Goal: Task Accomplishment & Management: Manage account settings

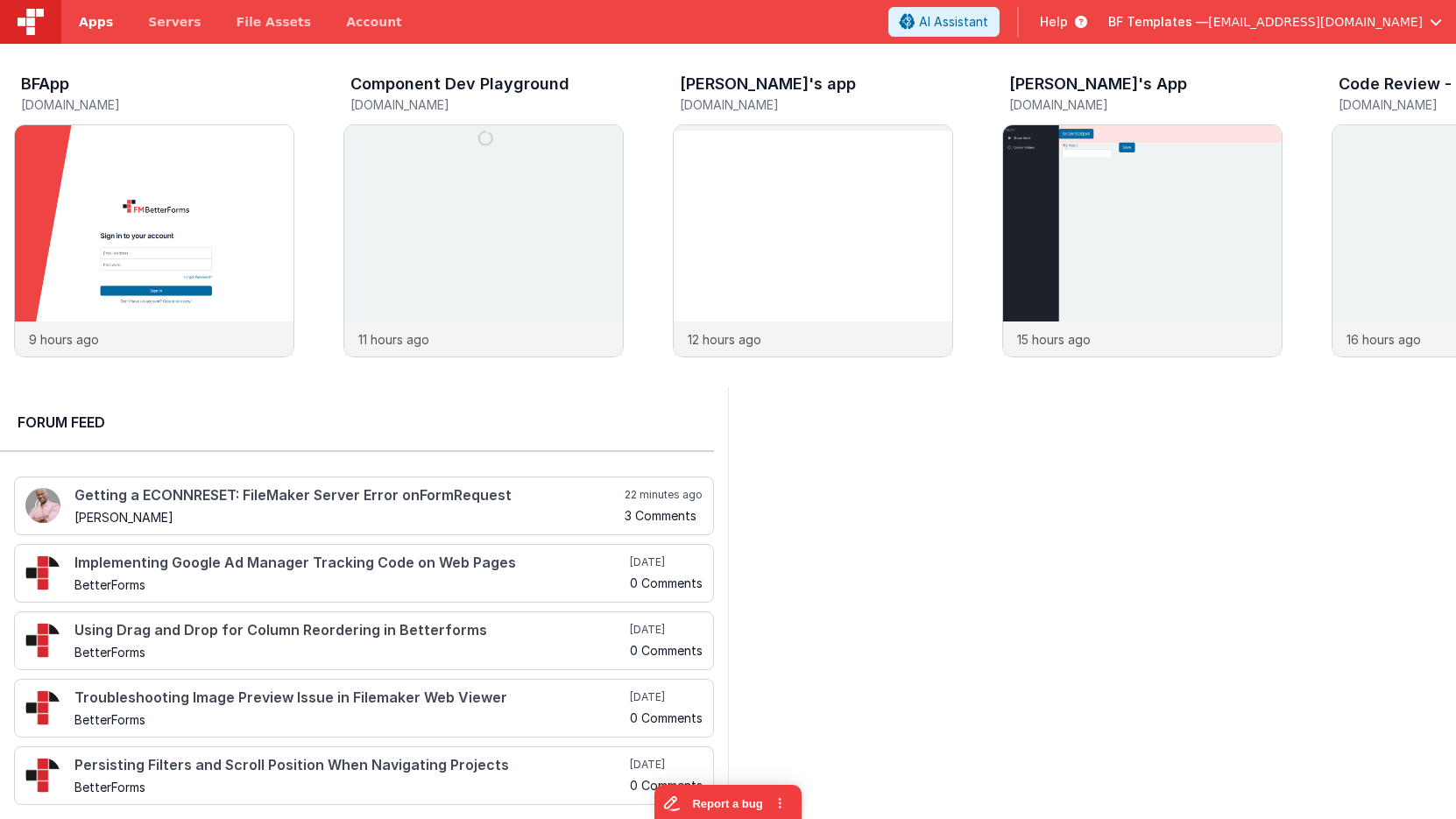
click at [109, 24] on span "Apps" at bounding box center [96, 22] width 34 height 17
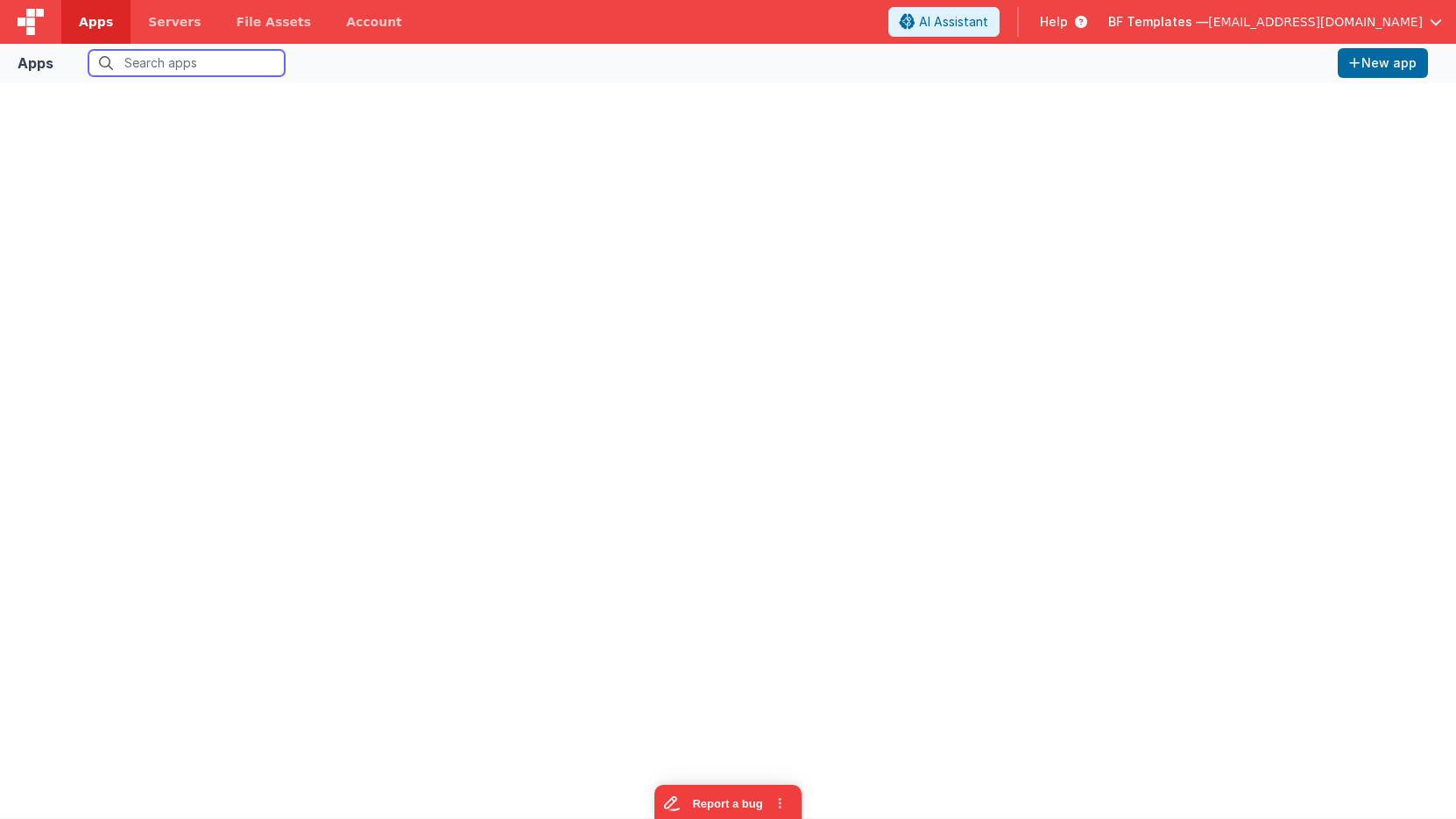
click at [181, 62] on input "text" at bounding box center [187, 63] width 197 height 26
type input "demo"
click at [331, 63] on label "All organizations" at bounding box center [368, 63] width 111 height 16
click at [0, 0] on input "All organizations" at bounding box center [0, 0] width 0 height 0
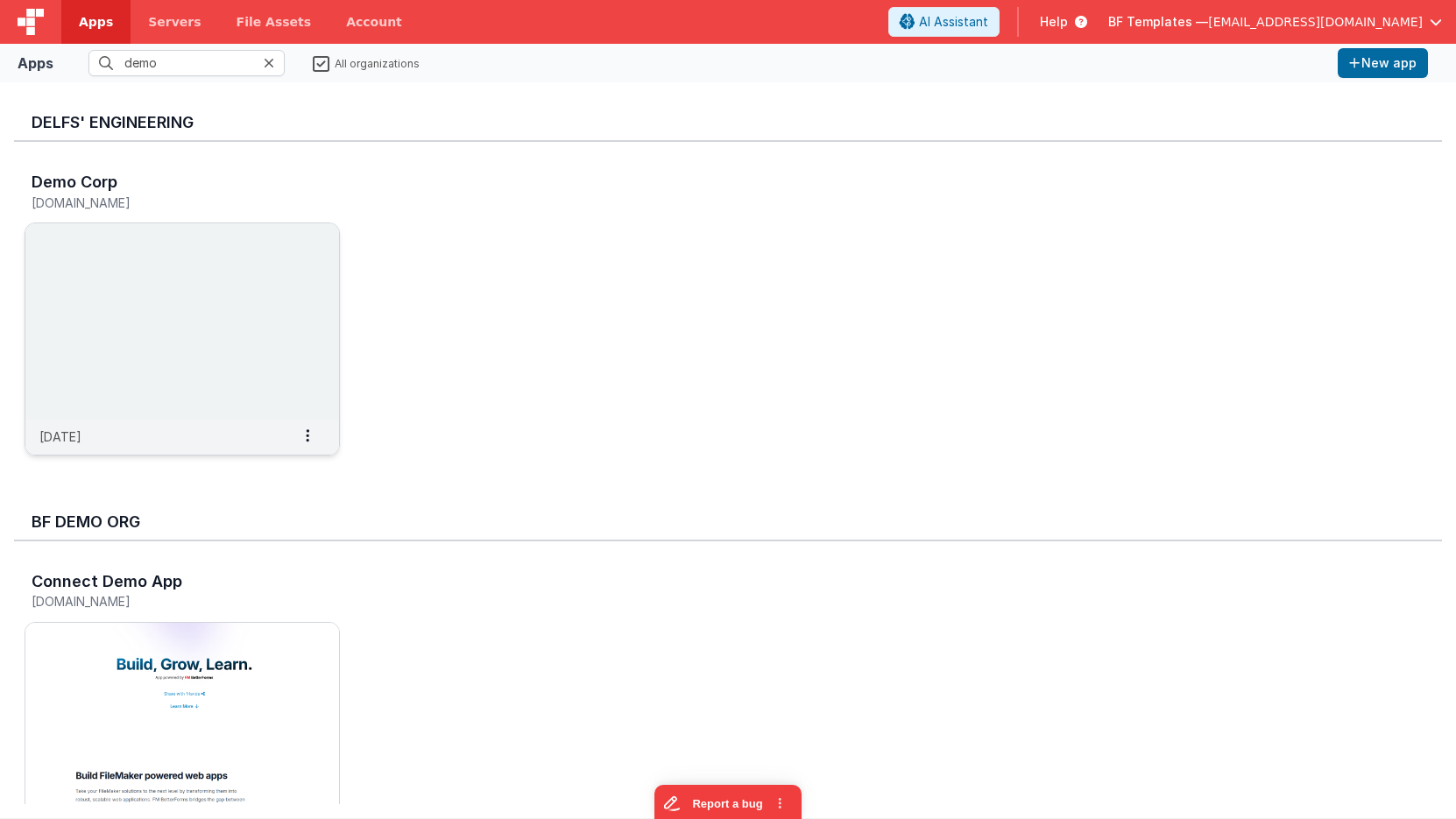
click at [262, 268] on img at bounding box center [182, 322] width 313 height 197
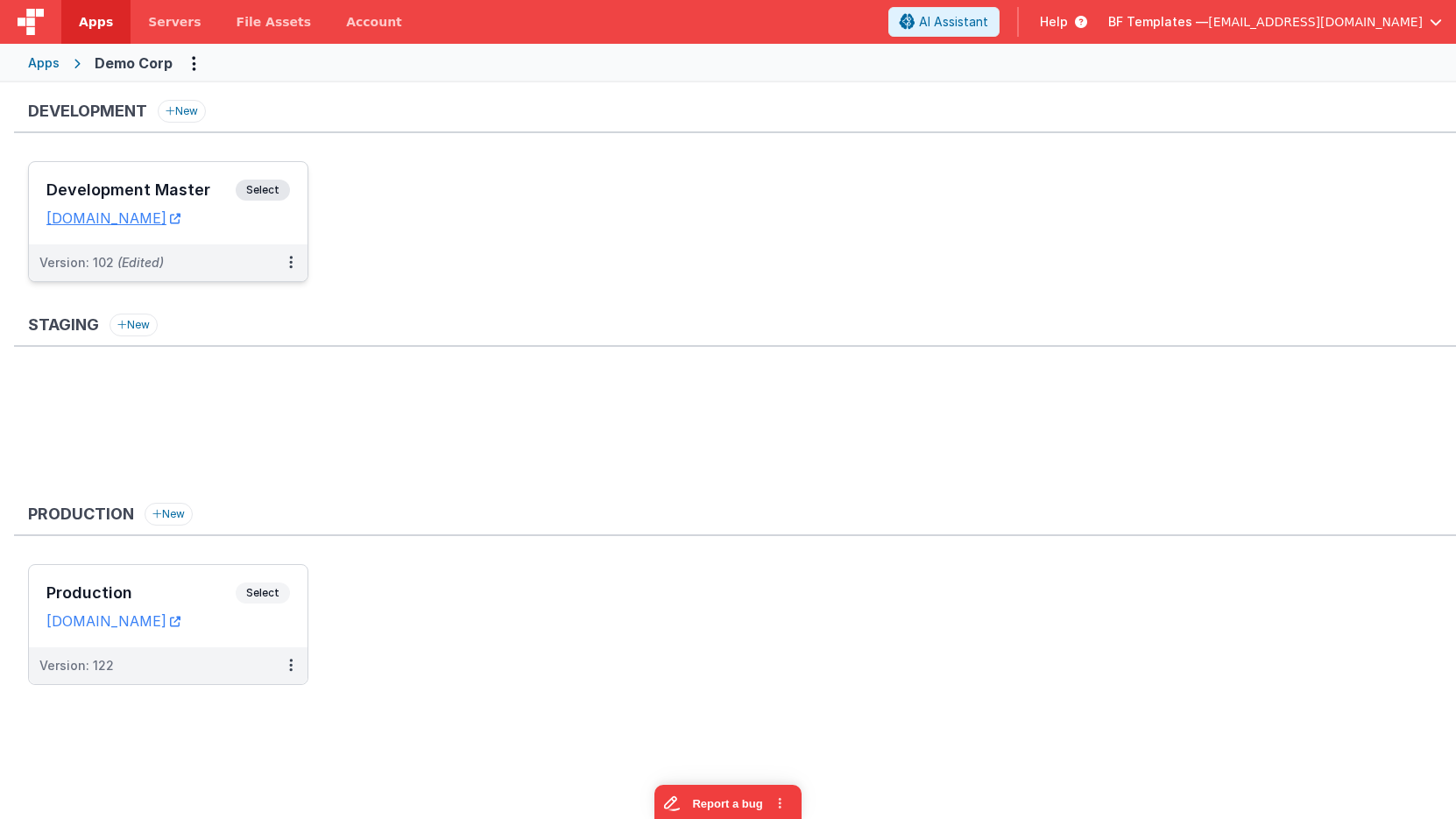
click at [260, 193] on span "Select" at bounding box center [263, 189] width 54 height 21
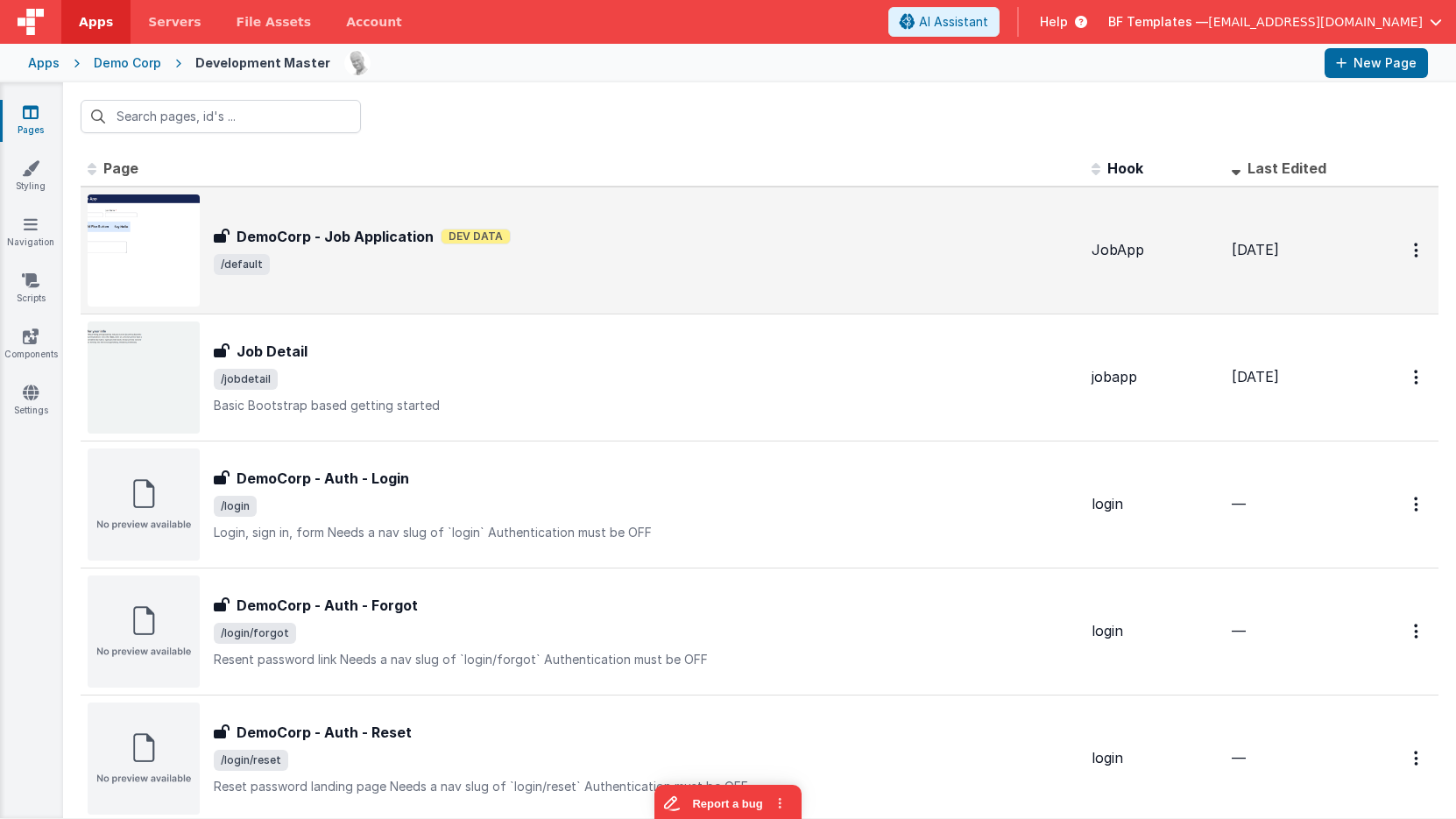
click at [412, 226] on h3 "DemoCorp - Job Application" at bounding box center [335, 236] width 198 height 21
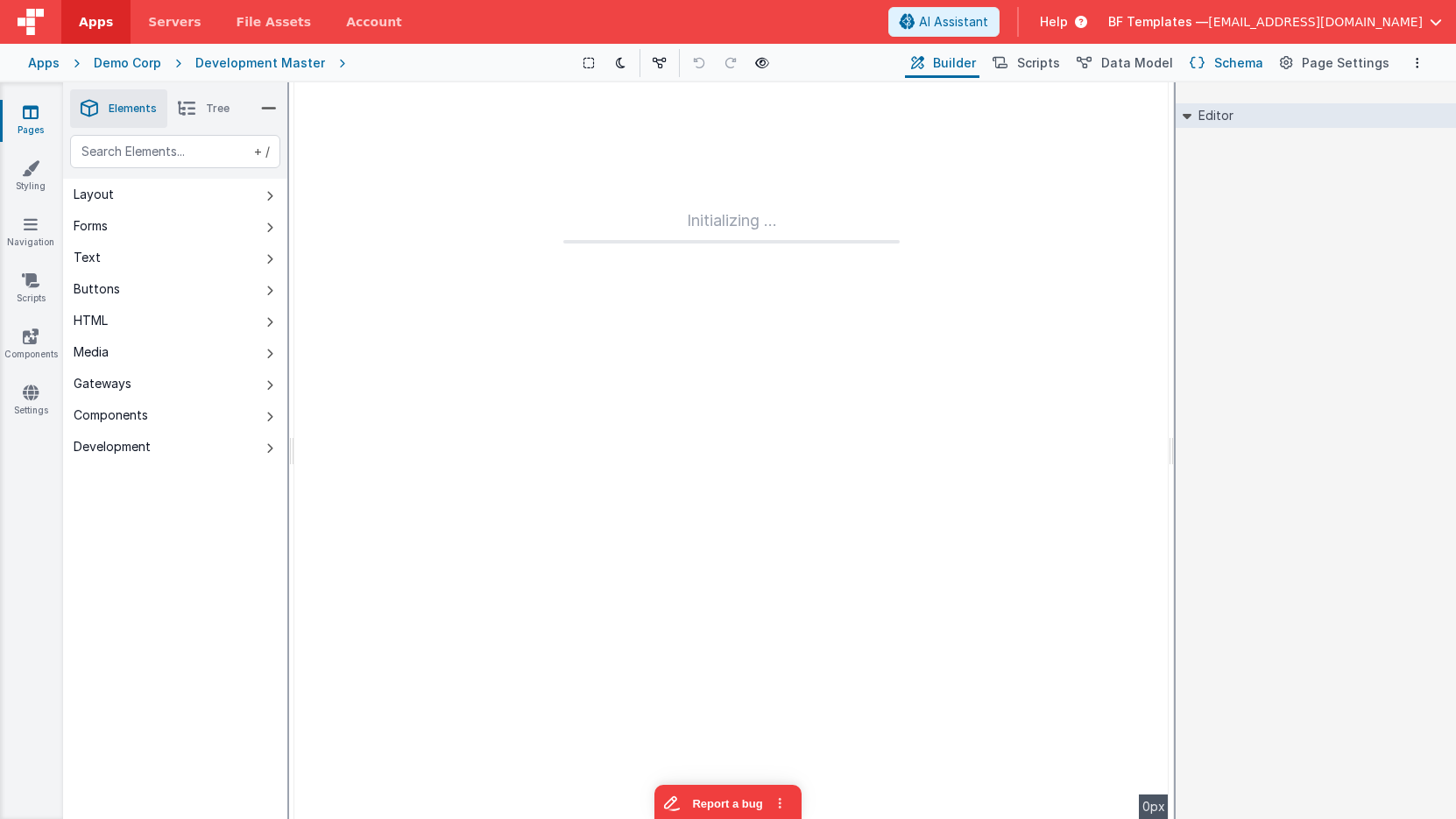
type input "FR_9118D601-A797-D34D-8EF3-3A7406EF7461"
type input "JobApp"
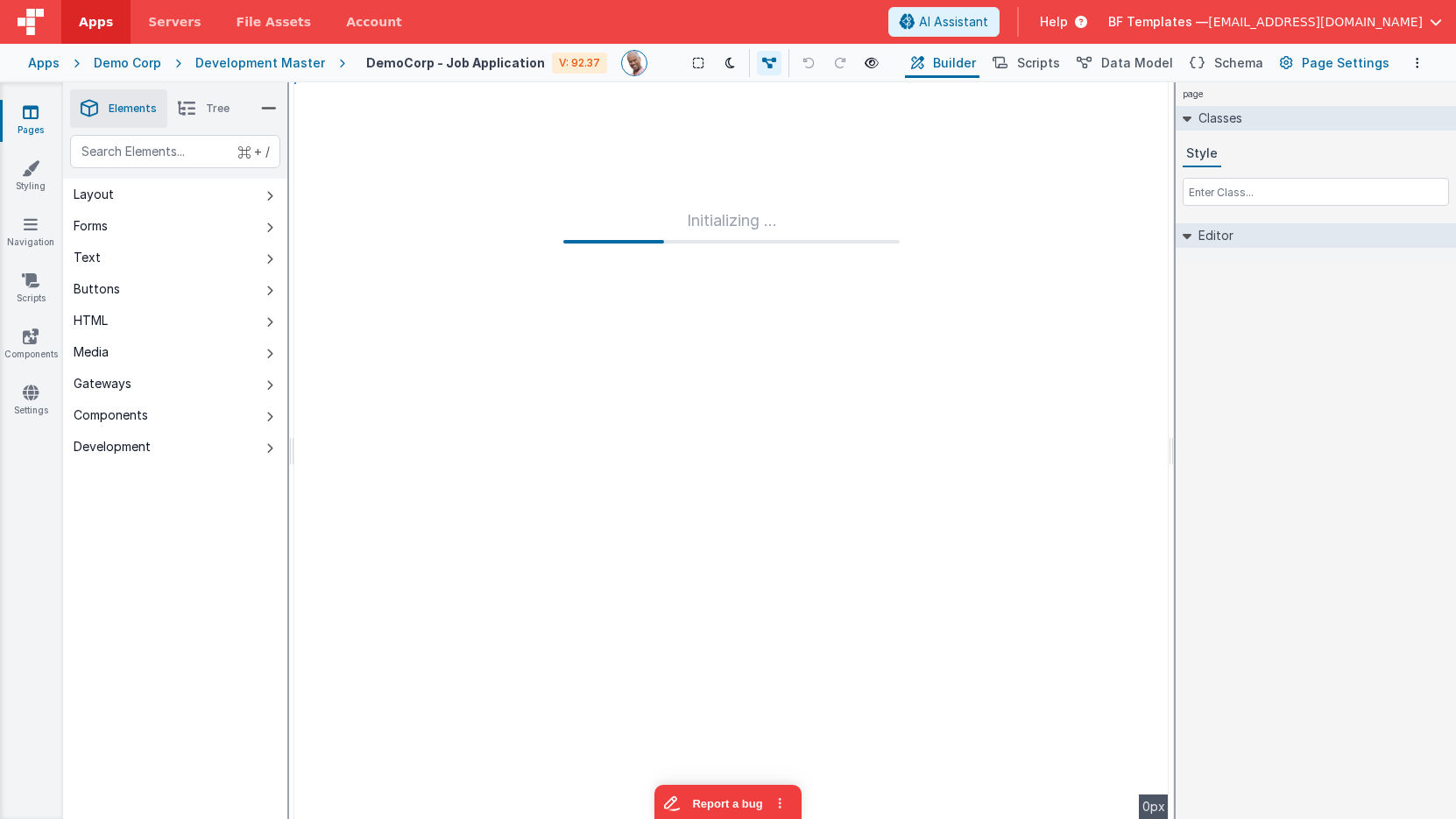
click at [1321, 66] on span "Page Settings" at bounding box center [1345, 63] width 88 height 17
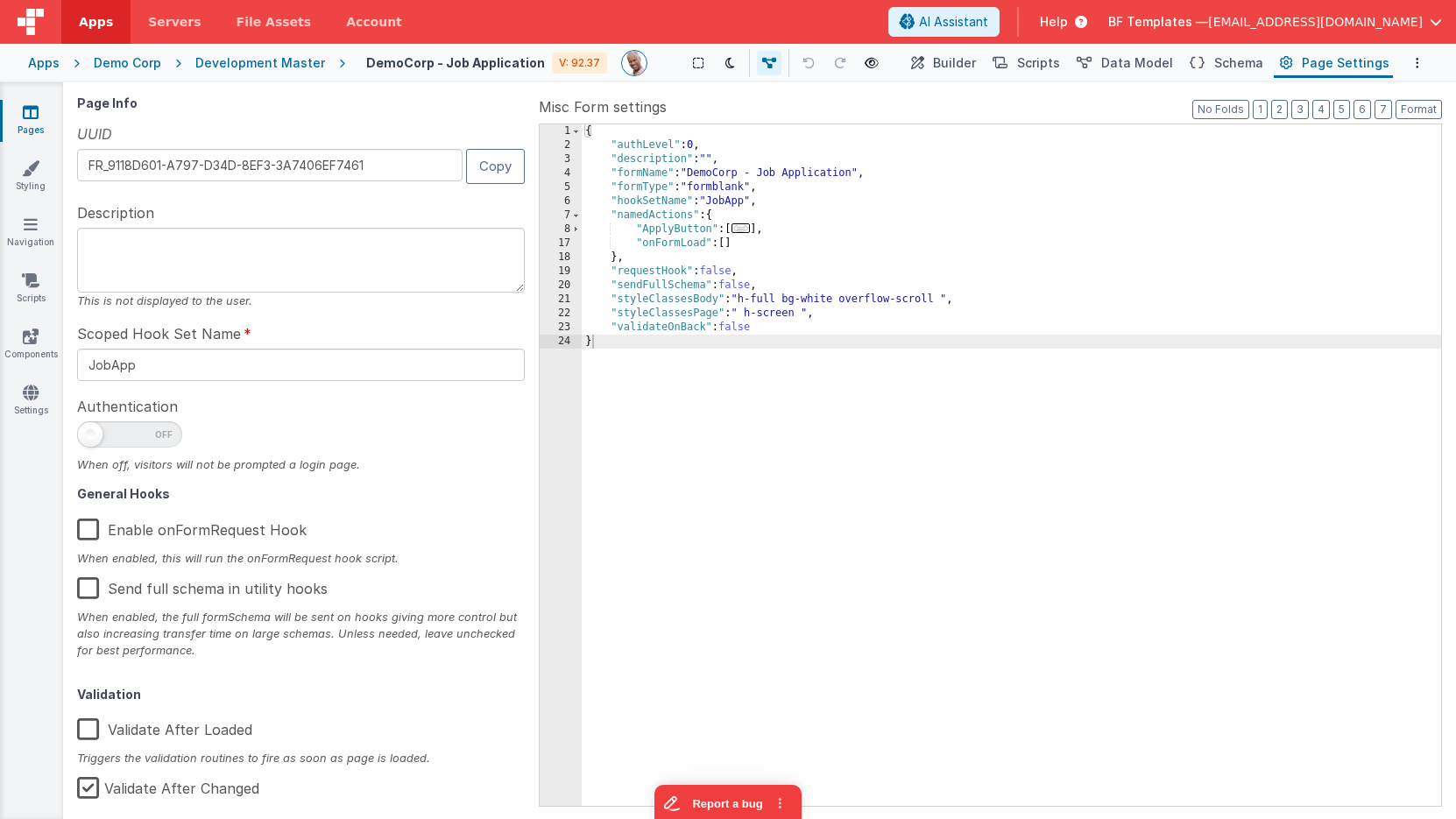
click at [156, 427] on span at bounding box center [130, 434] width 105 height 26
click at [92, 427] on input "checkbox" at bounding box center [83, 431] width 14 height 14
checkbox input "true"
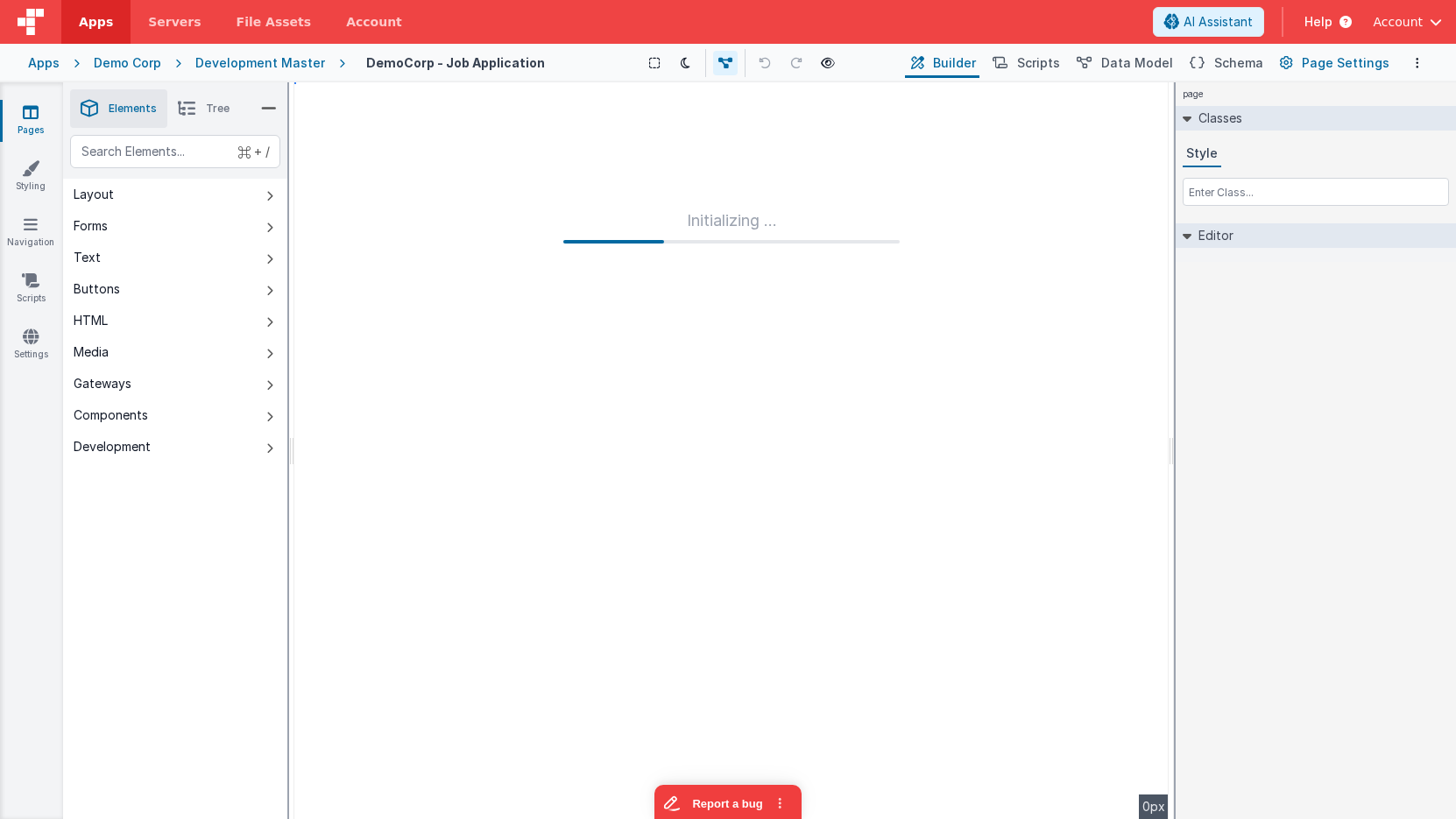
type input "FR_9118D601-A797-D34D-8EF3-3A7406EF7461"
type input "JobApp"
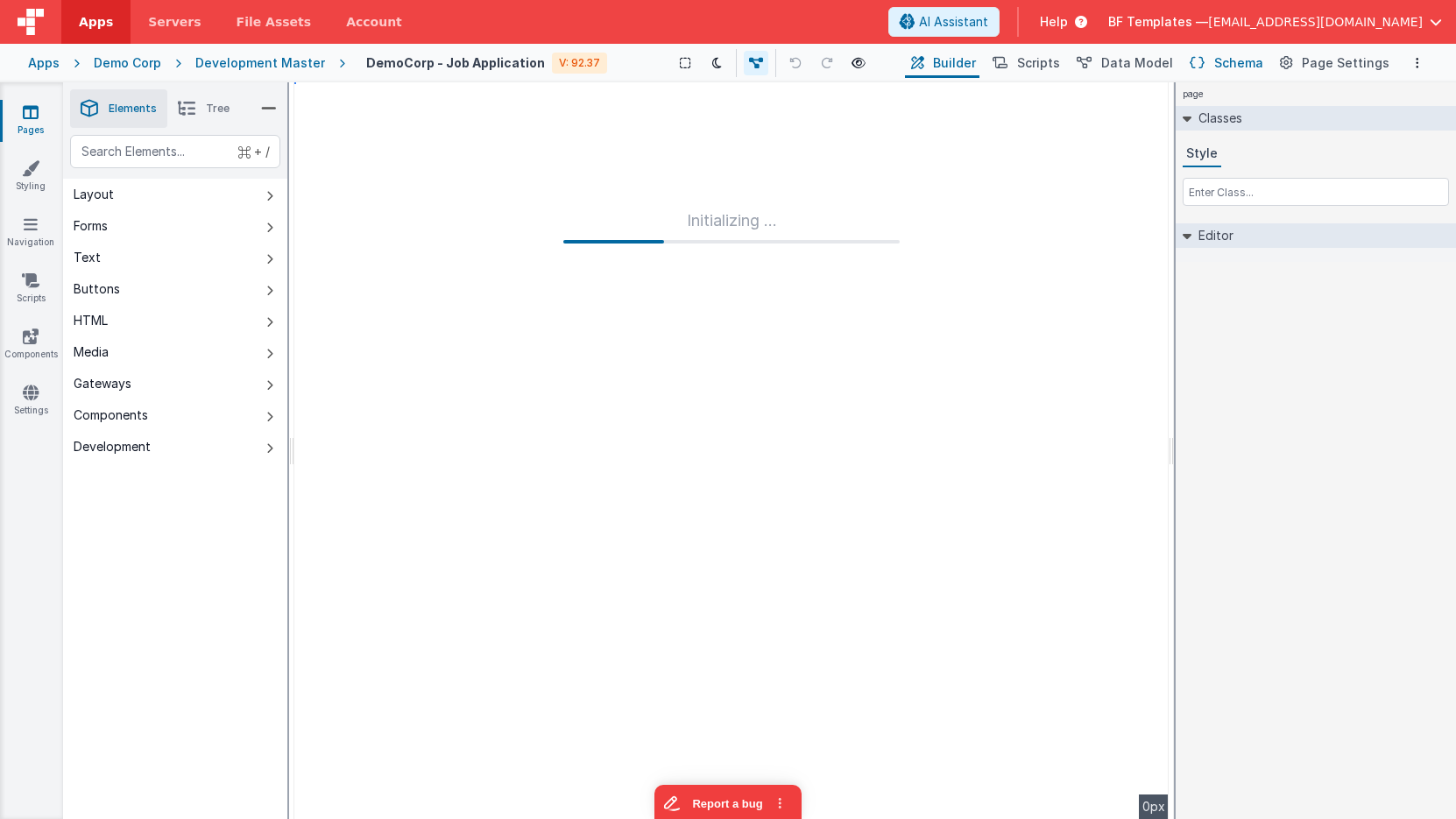
click at [1247, 63] on span "Schema" at bounding box center [1239, 63] width 49 height 17
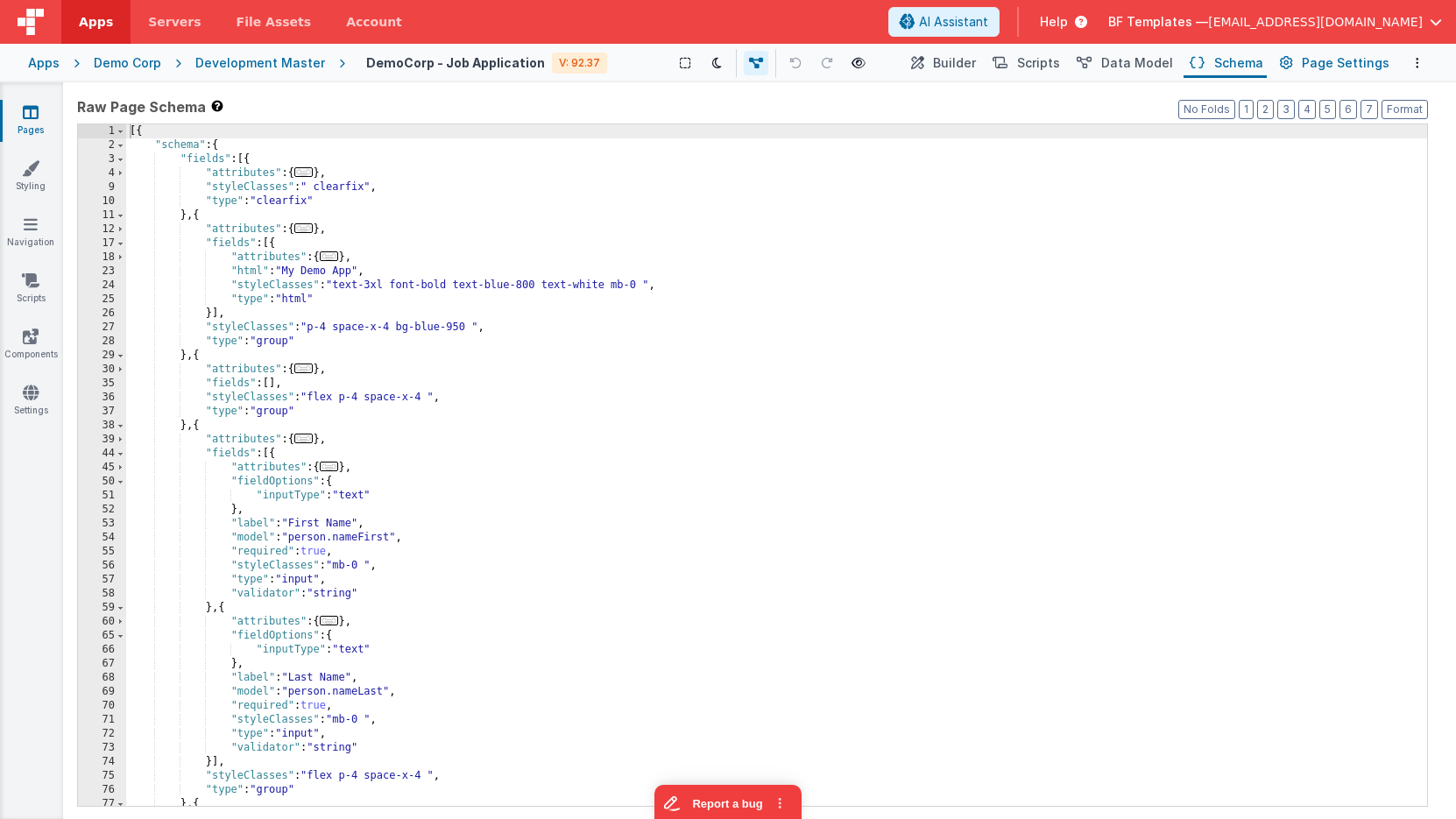
click at [1313, 61] on span "Page Settings" at bounding box center [1345, 63] width 88 height 17
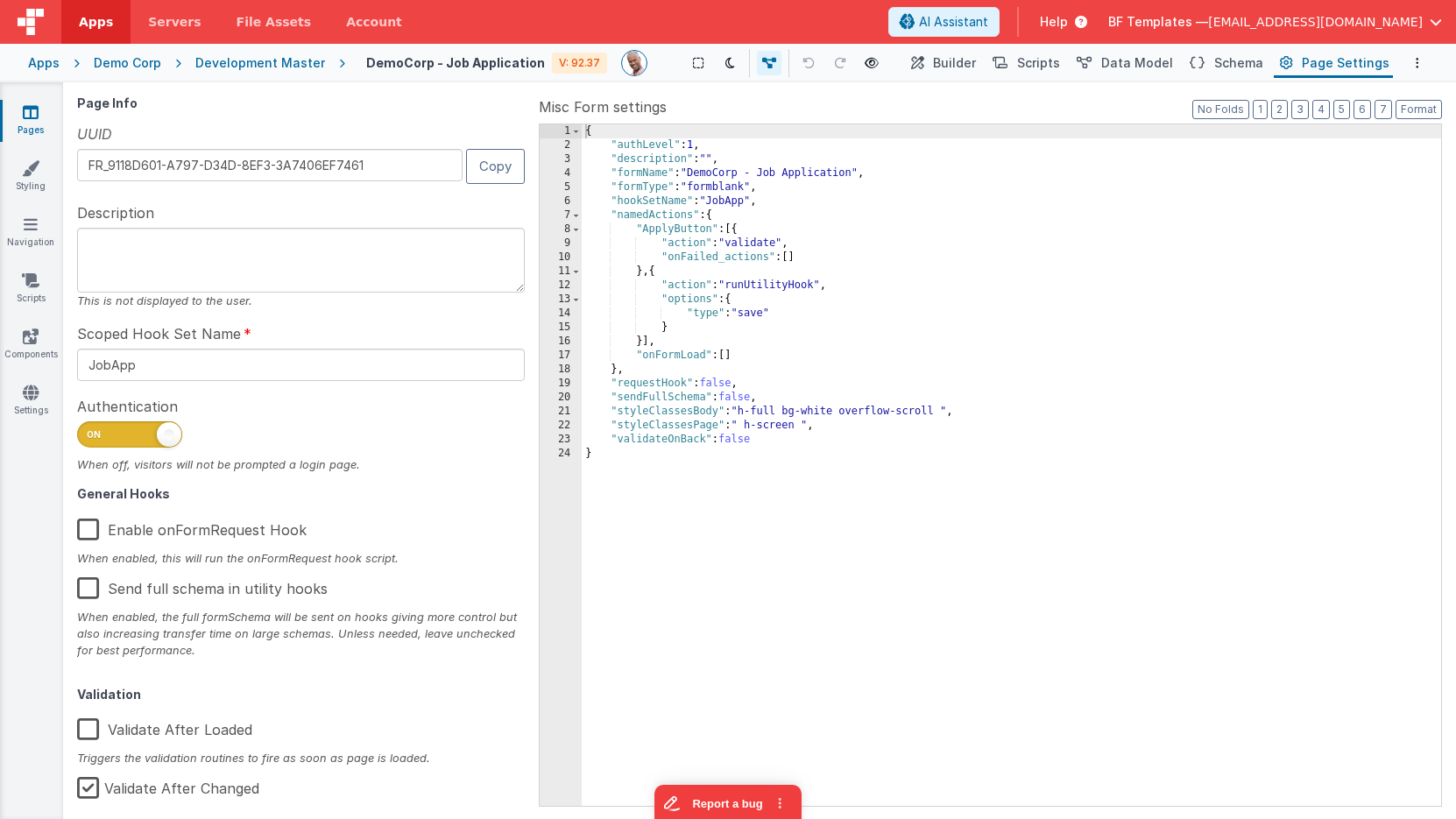
click at [135, 438] on span at bounding box center [130, 434] width 105 height 26
click at [92, 438] on input "checkbox" at bounding box center [83, 431] width 14 height 14
checkbox input "false"
click at [247, 428] on div at bounding box center [301, 438] width 448 height 35
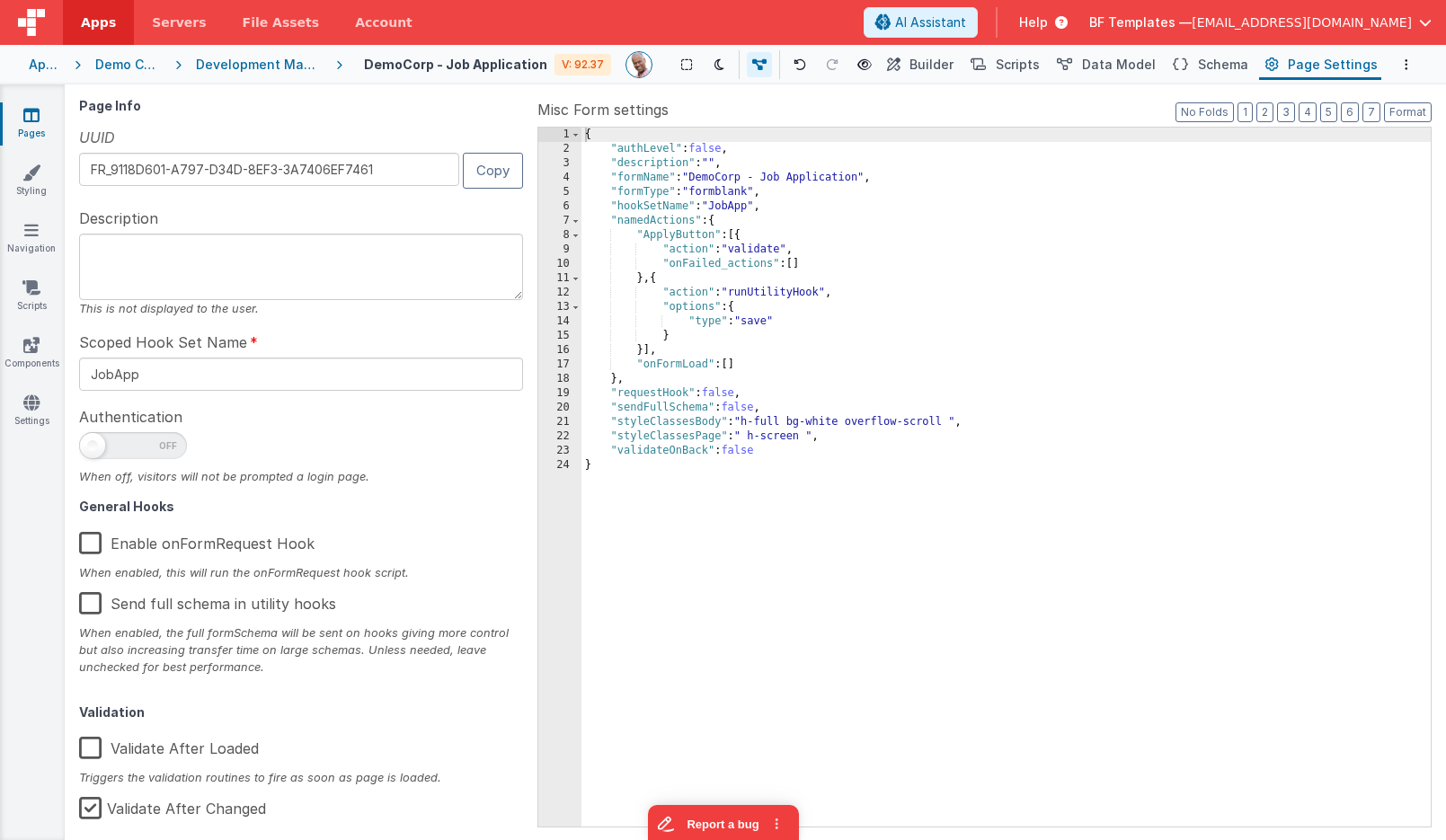
click at [48, 70] on div "Apps" at bounding box center [45, 64] width 32 height 18
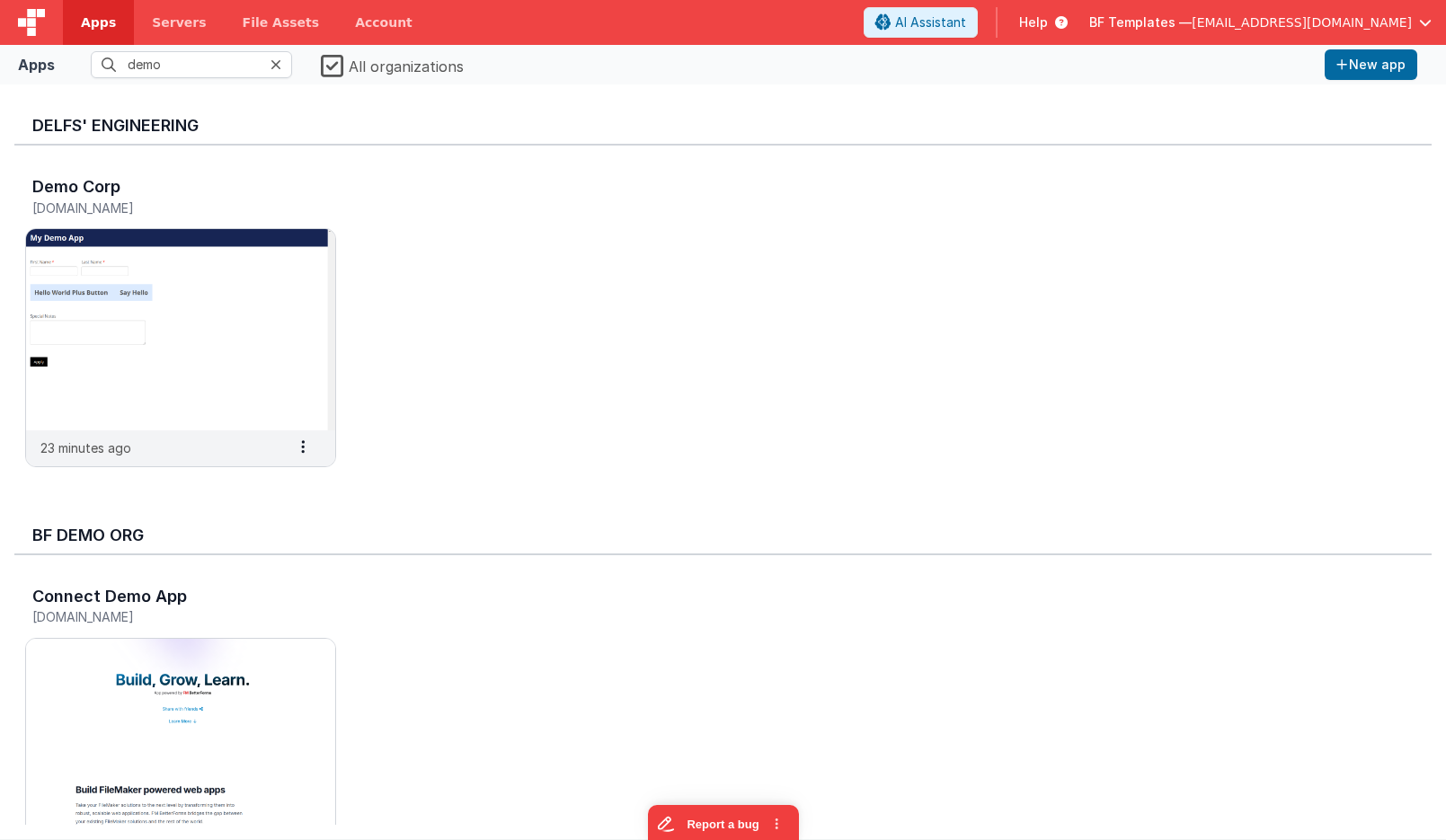
click at [334, 64] on label "All organizations" at bounding box center [392, 64] width 143 height 25
click at [0, 0] on input "All organizations" at bounding box center [0, 0] width 0 height 0
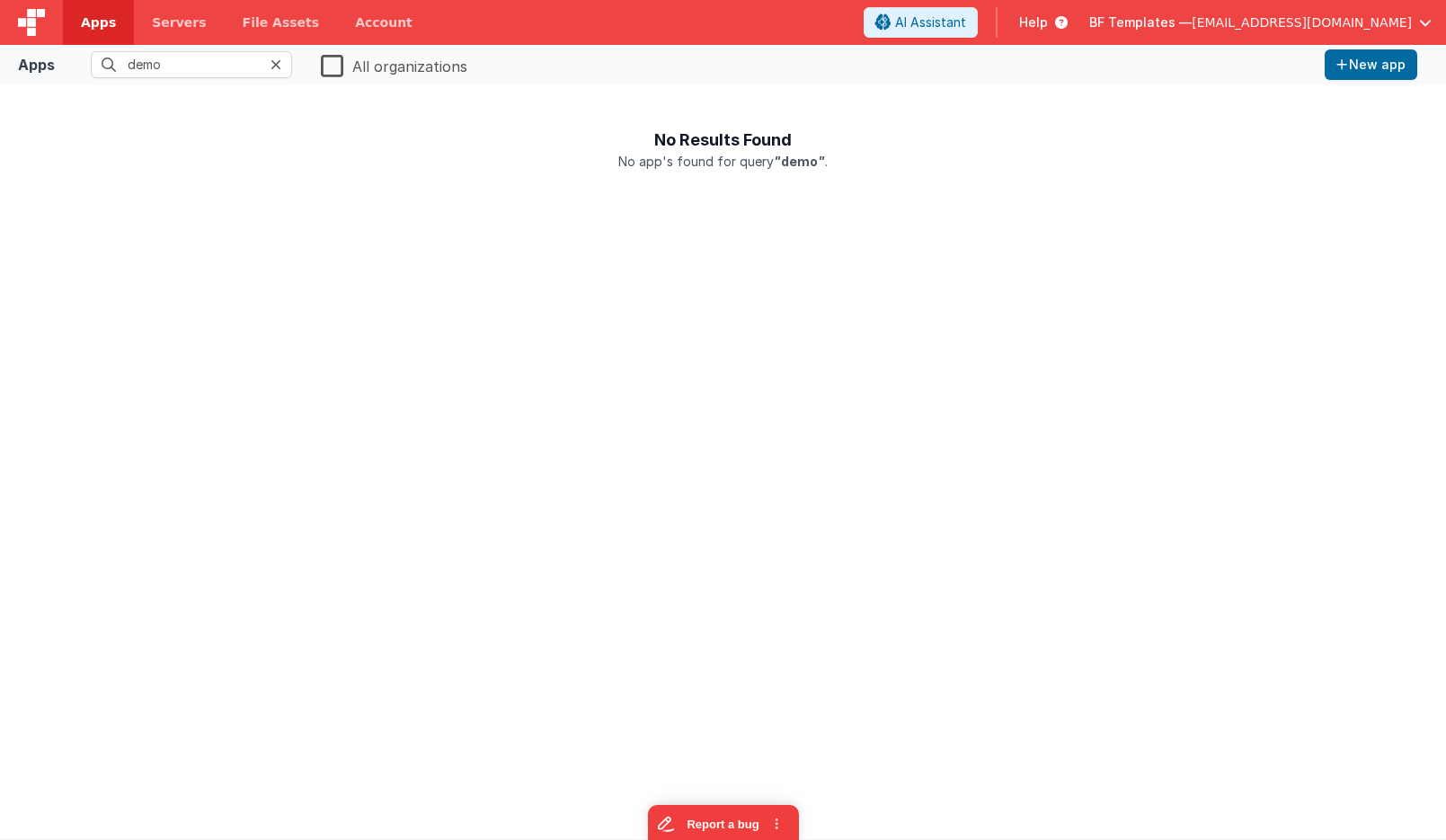
click at [274, 65] on icon at bounding box center [276, 64] width 11 height 14
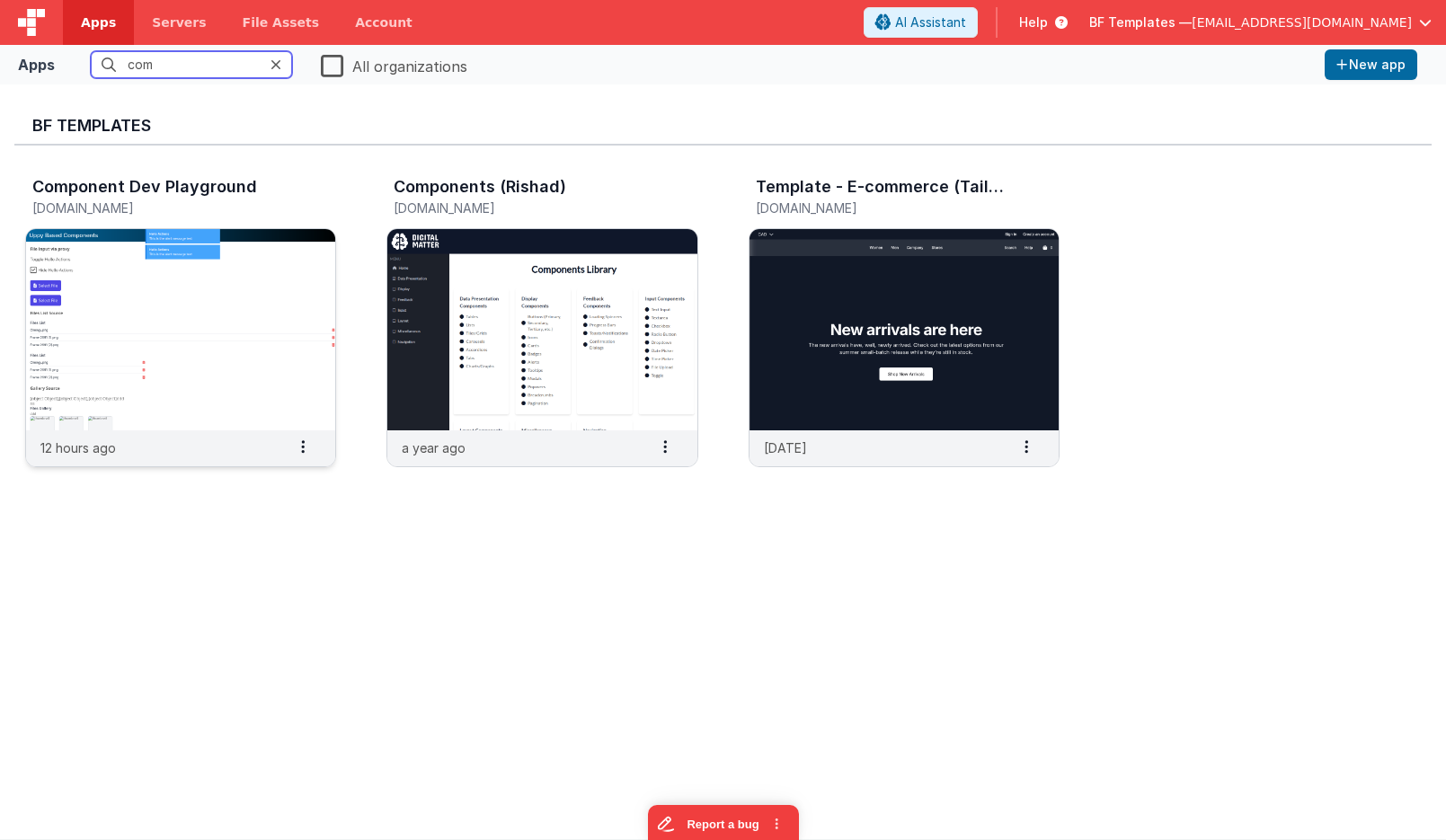
type input "com"
click at [284, 280] on img at bounding box center [180, 330] width 309 height 202
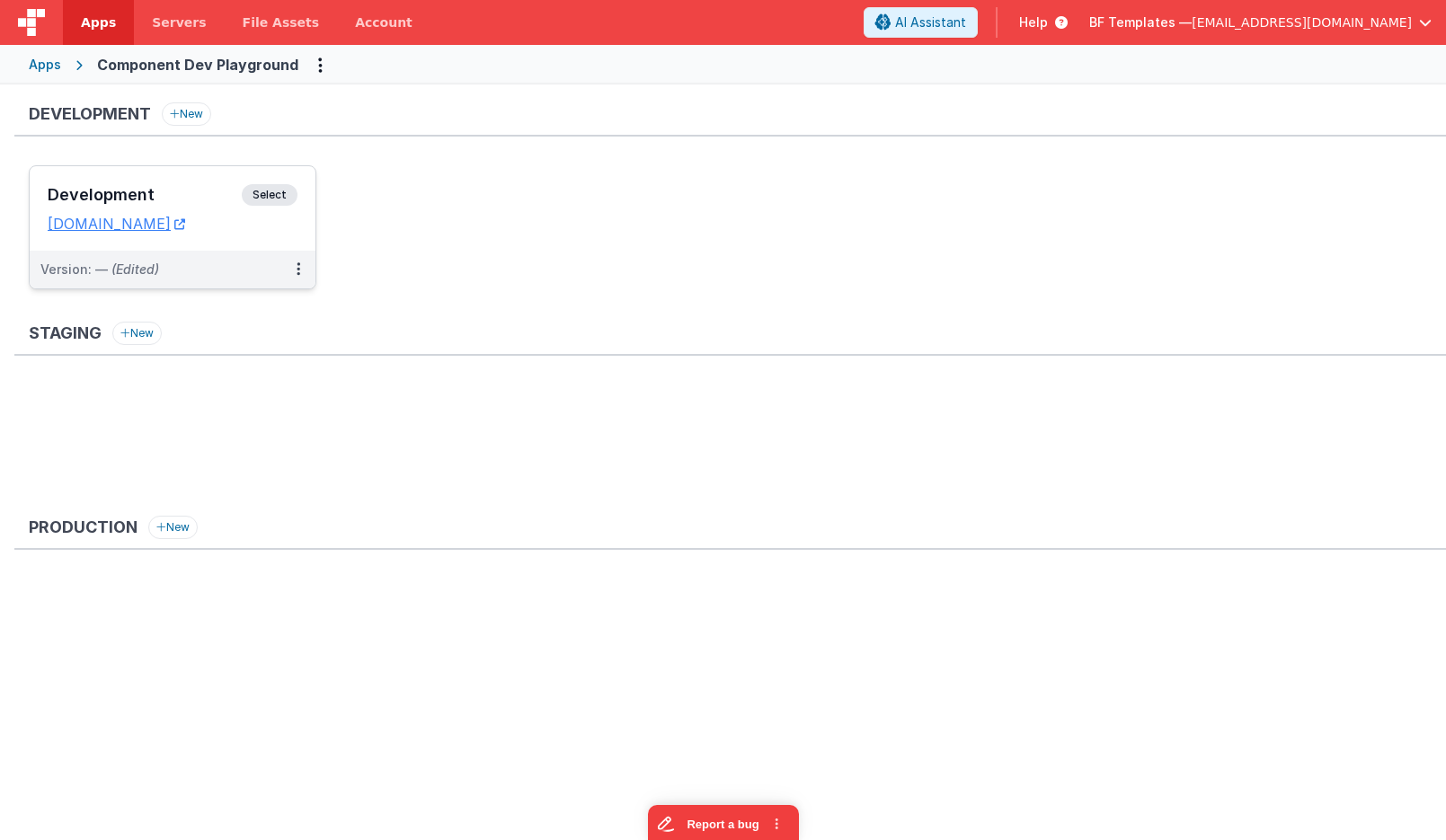
click at [267, 185] on span "Select" at bounding box center [269, 194] width 56 height 21
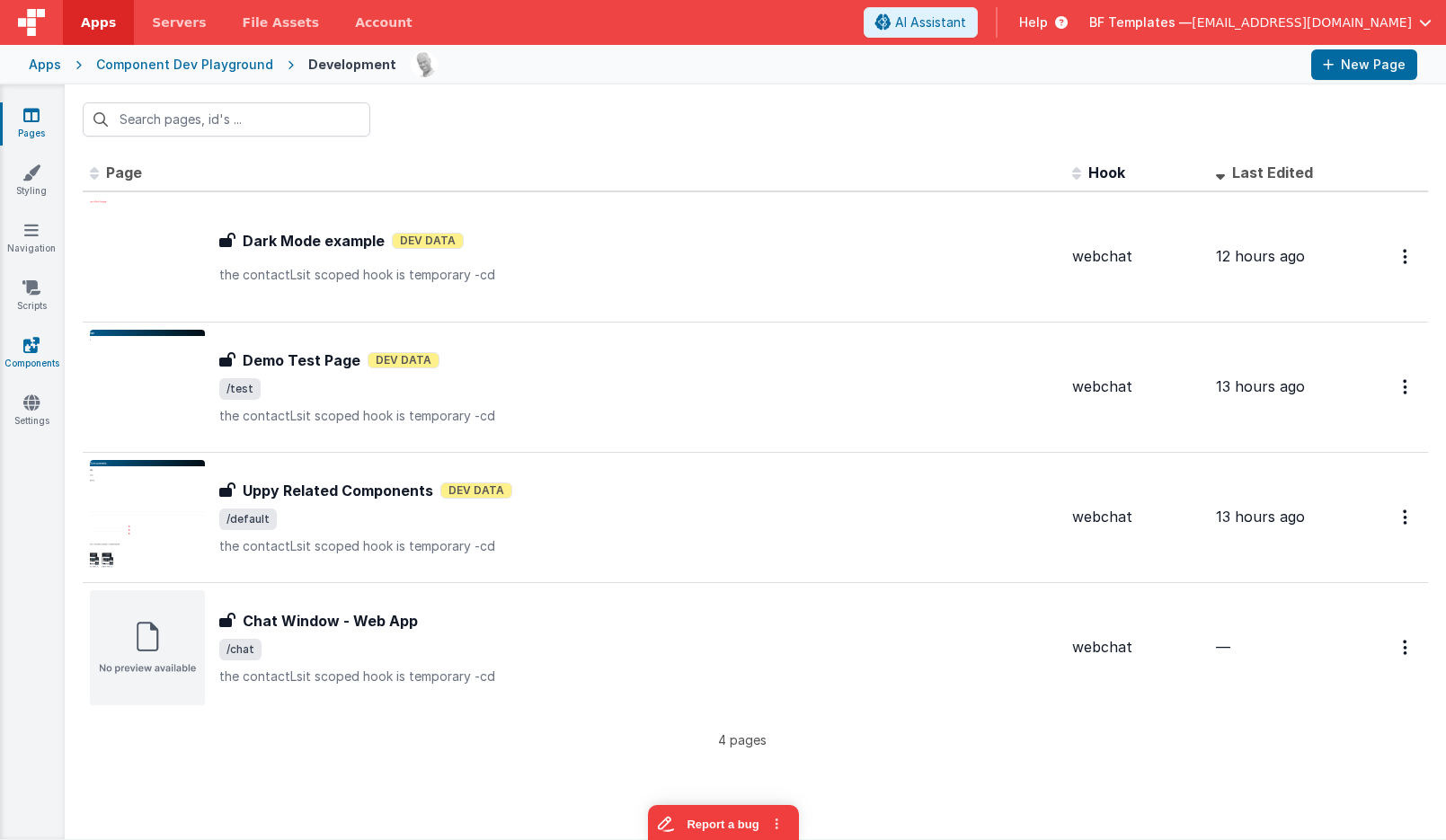
click at [27, 352] on icon at bounding box center [31, 345] width 16 height 18
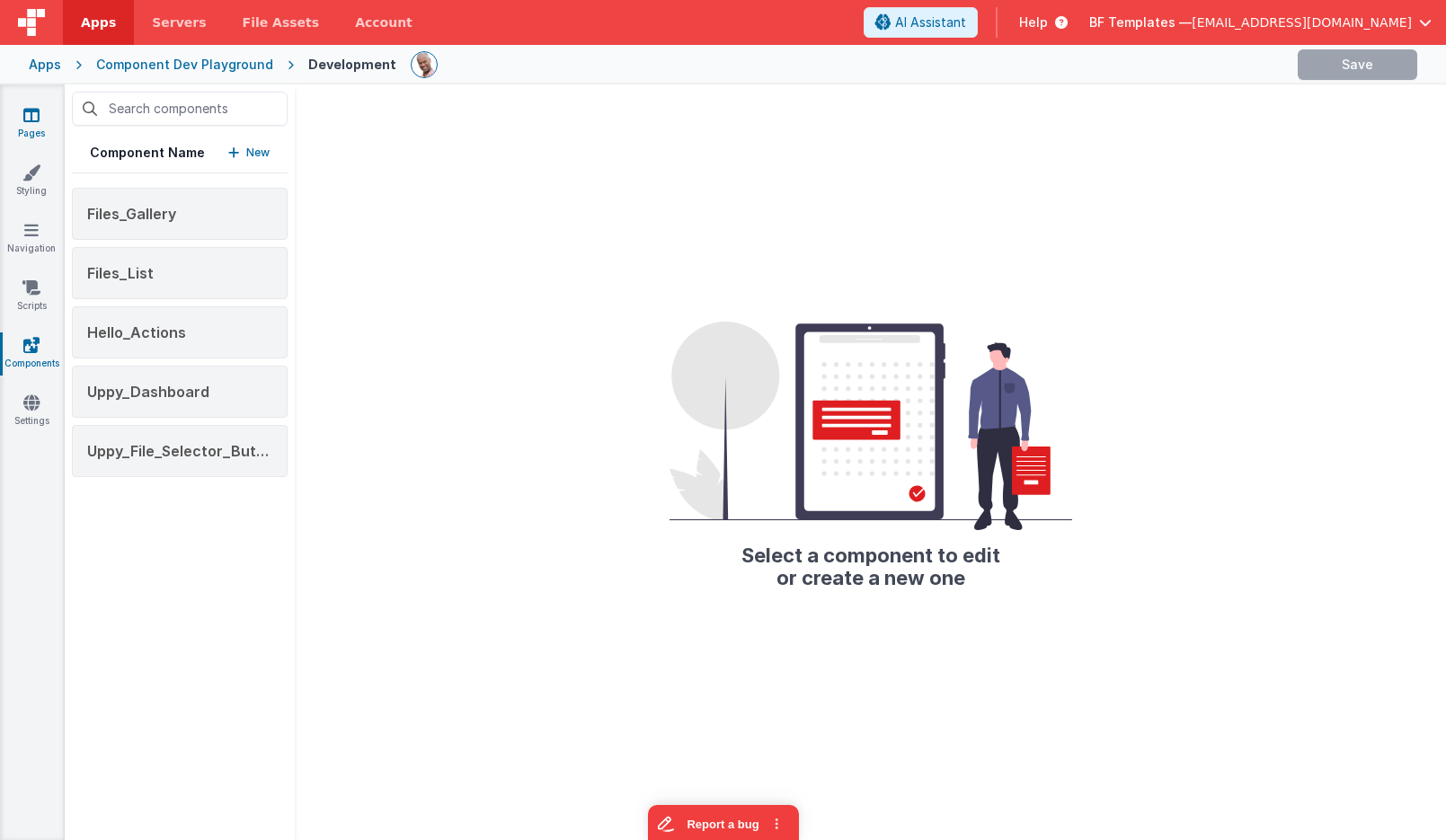
click at [47, 114] on link "Pages" at bounding box center [32, 124] width 65 height 36
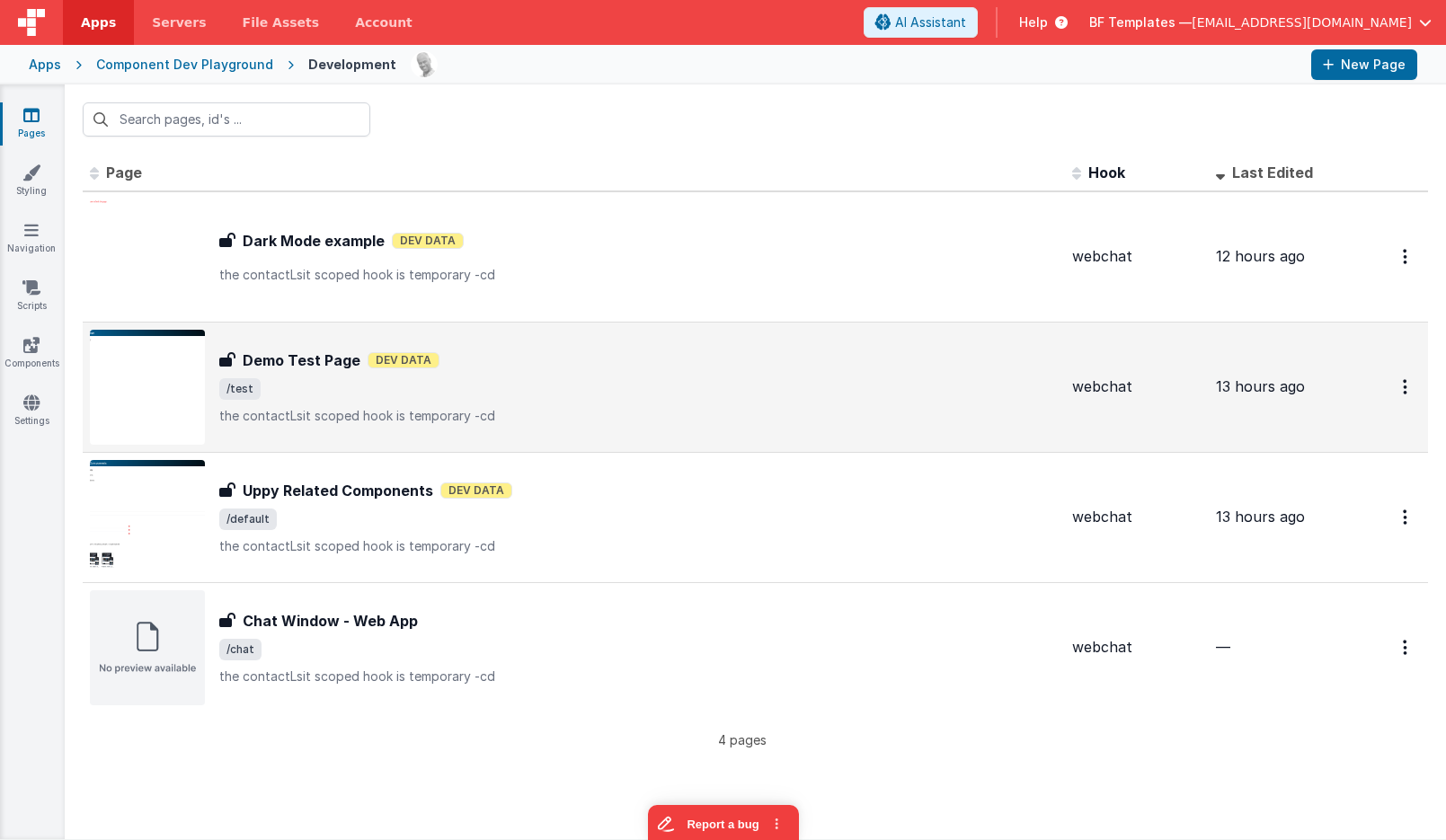
click at [406, 373] on div "Demo Test Page Demo Test Page Dev Data /test the contactLsit scoped hook is tem…" at bounding box center [638, 387] width 838 height 75
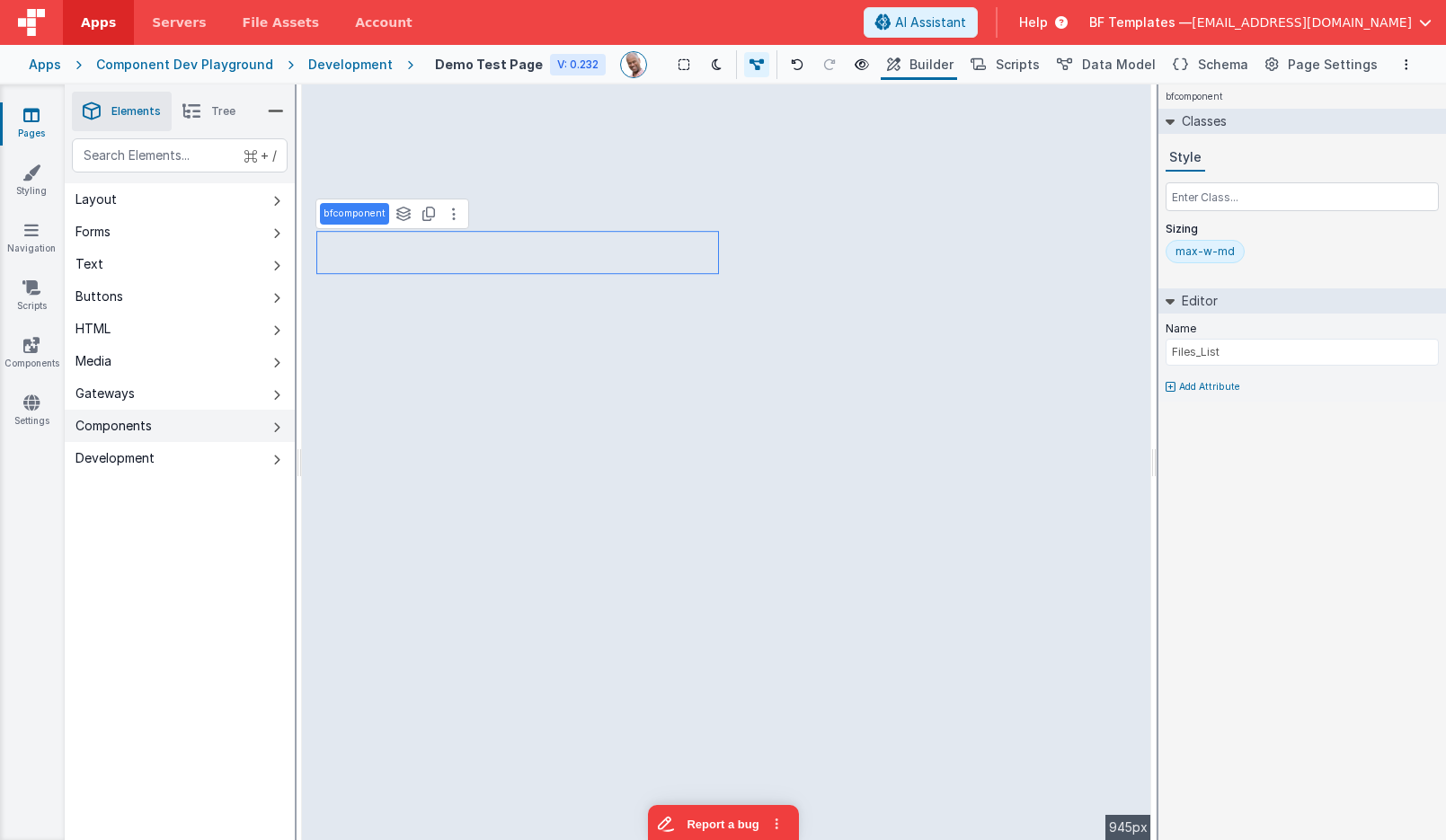
click at [195, 423] on button "Components" at bounding box center [180, 426] width 230 height 33
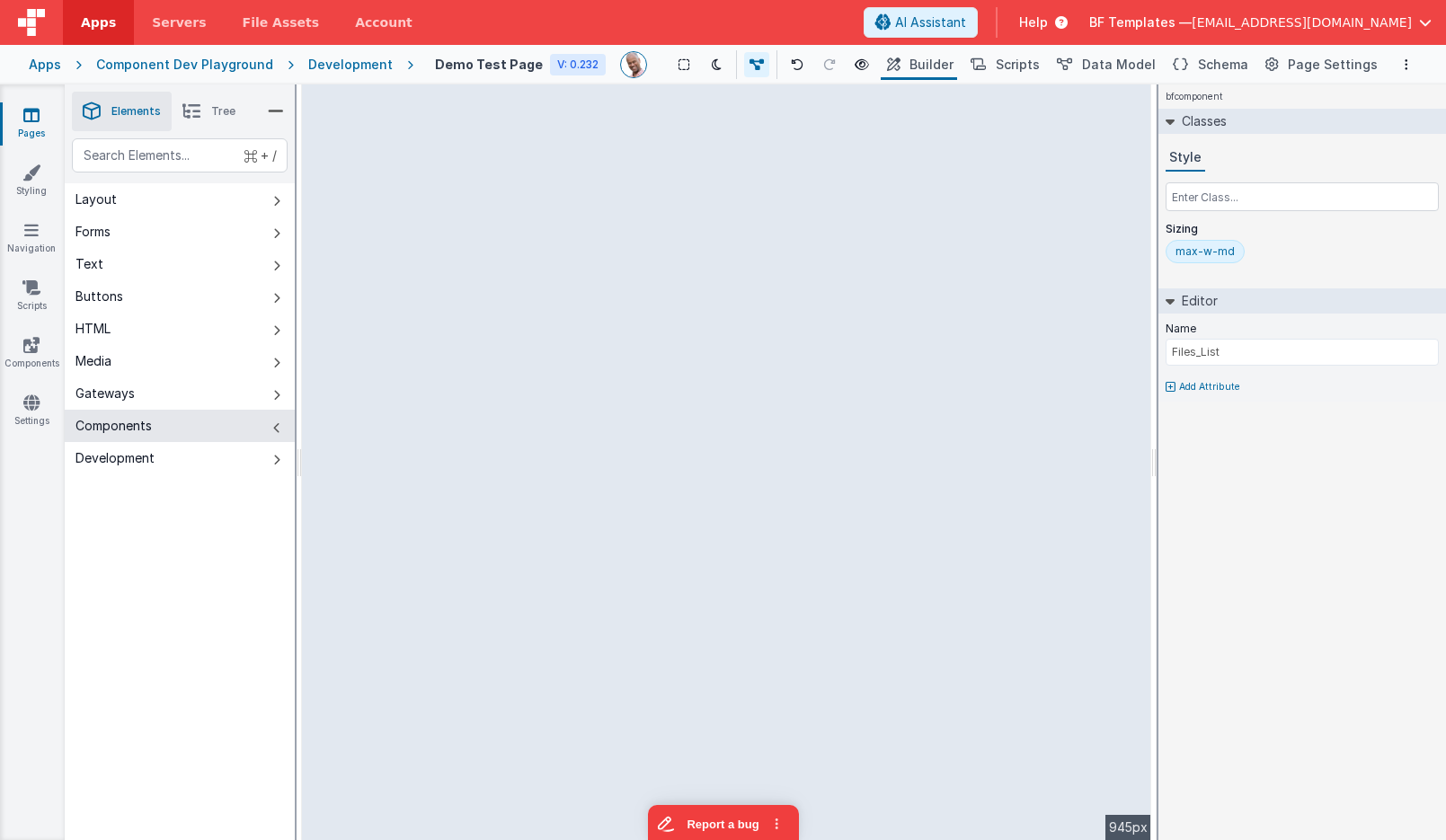
type input "Files_Gallery"
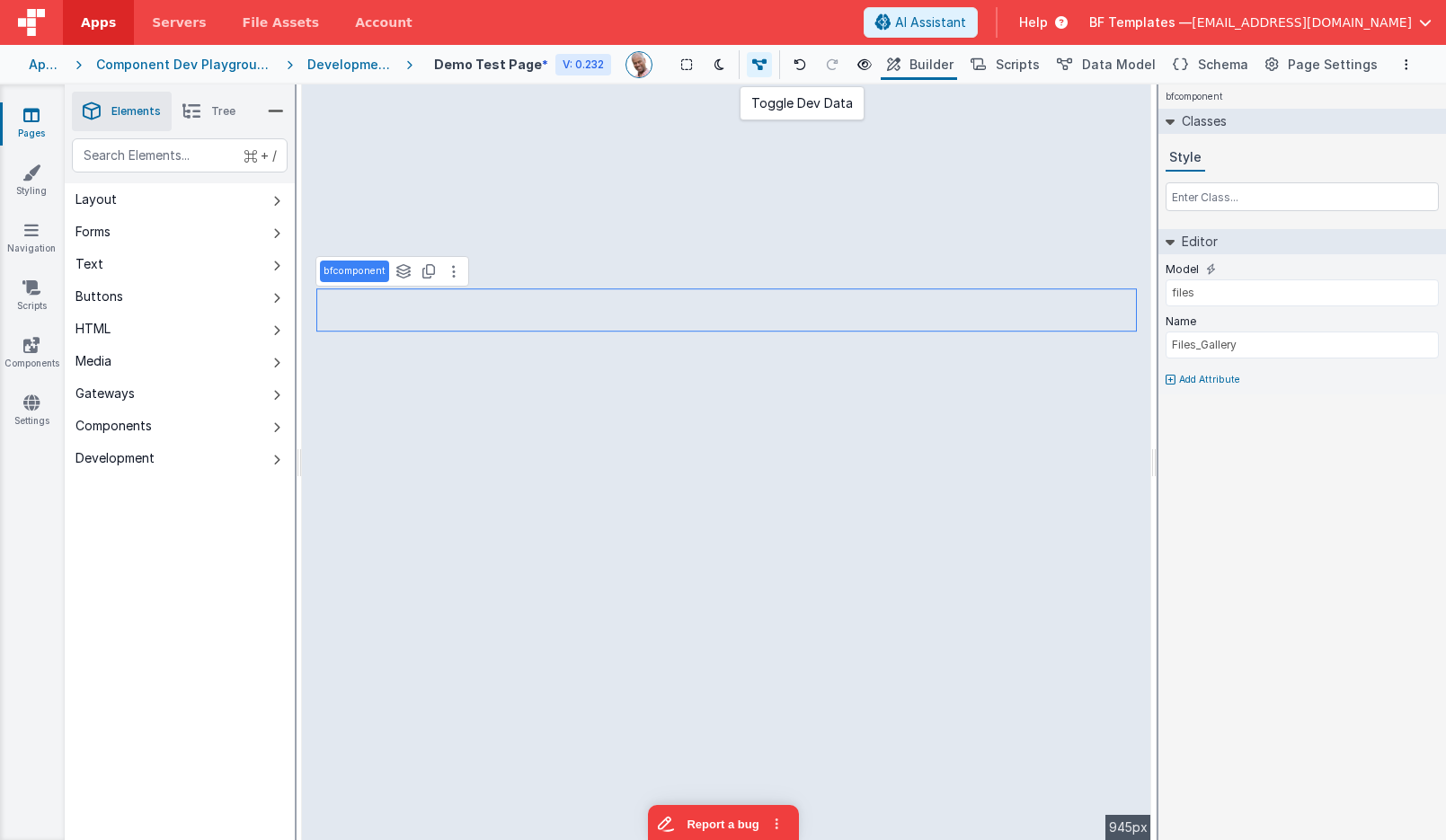
click at [763, 67] on icon at bounding box center [759, 65] width 14 height 13
click at [1110, 63] on span "Data Model" at bounding box center [1119, 64] width 73 height 18
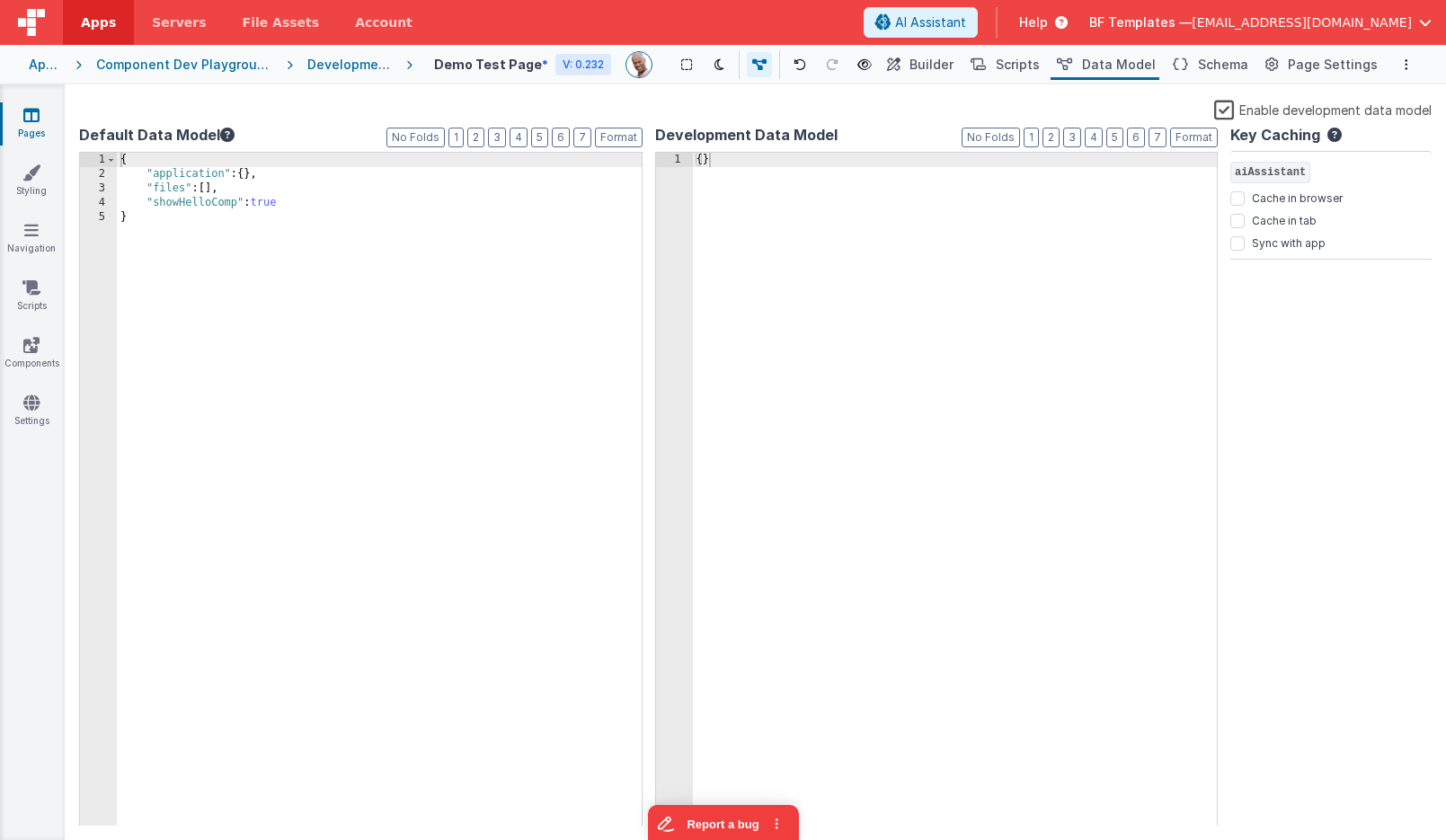
click at [280, 309] on div "{ "application" : { } , "files" : [ ] , "showHelloComp" : true }" at bounding box center [379, 504] width 525 height 702
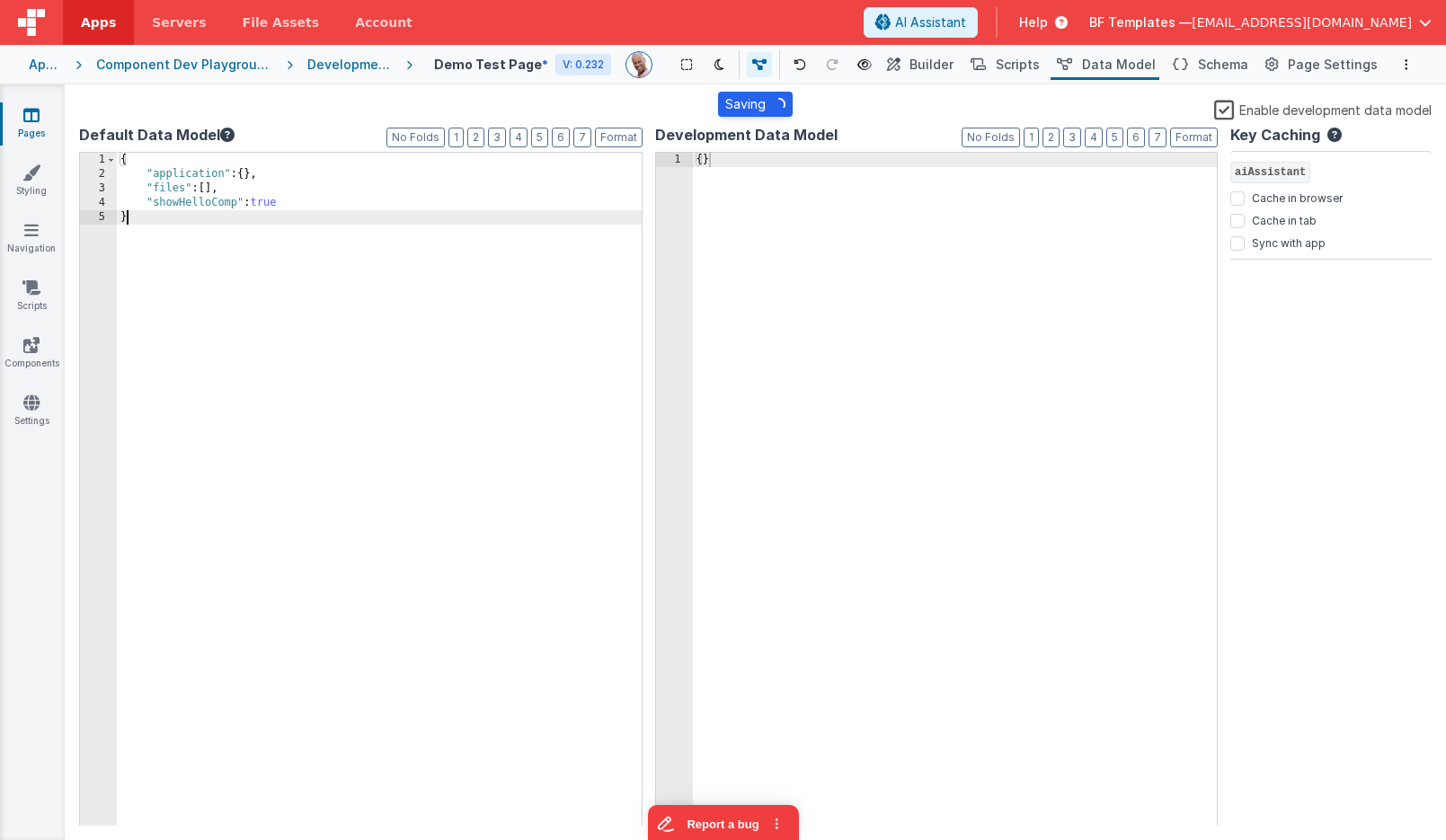
click at [34, 111] on icon at bounding box center [31, 114] width 16 height 18
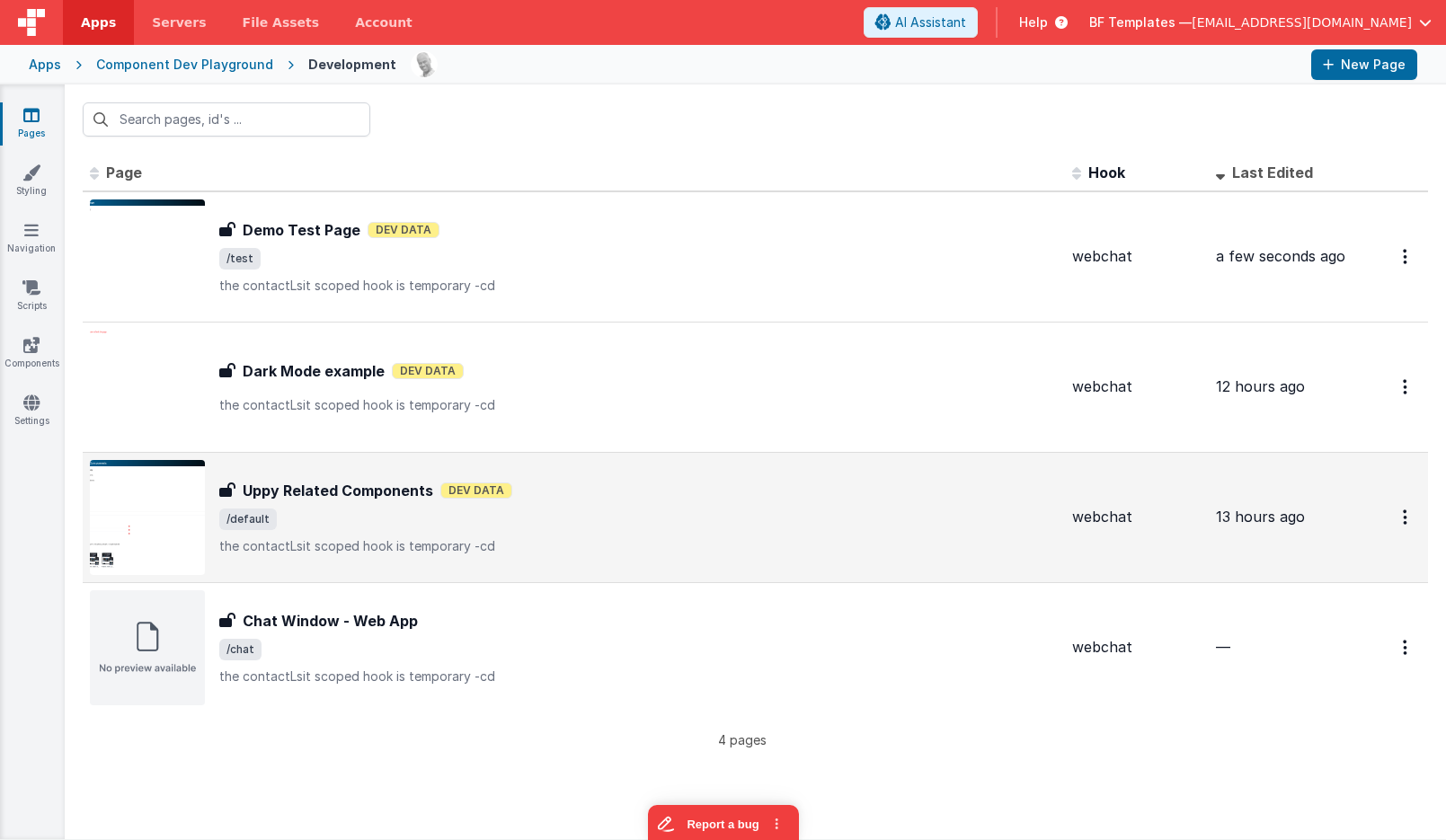
click at [549, 518] on span "/default" at bounding box center [638, 518] width 838 height 21
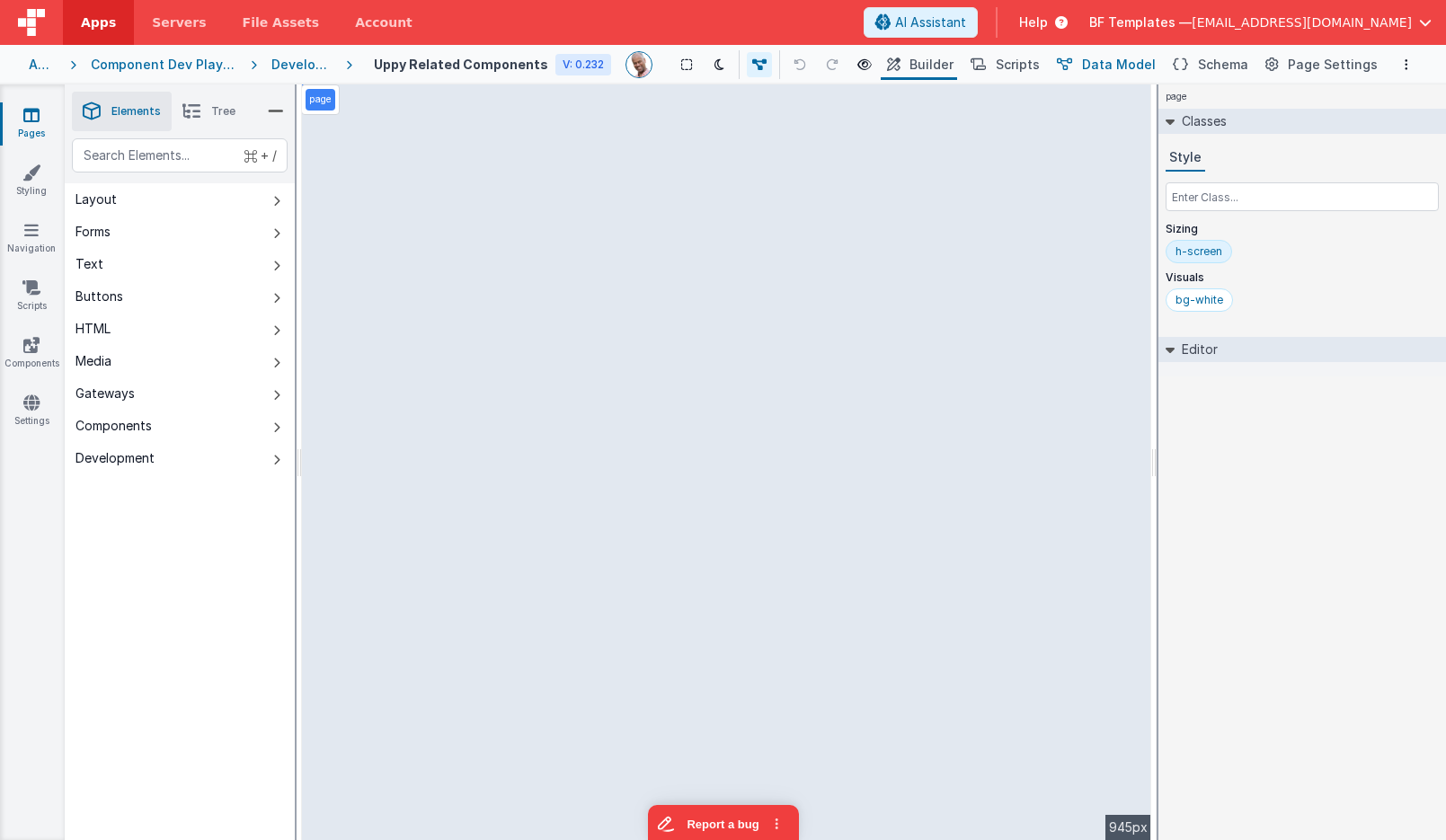
click at [1106, 65] on span "Data Model" at bounding box center [1119, 64] width 73 height 18
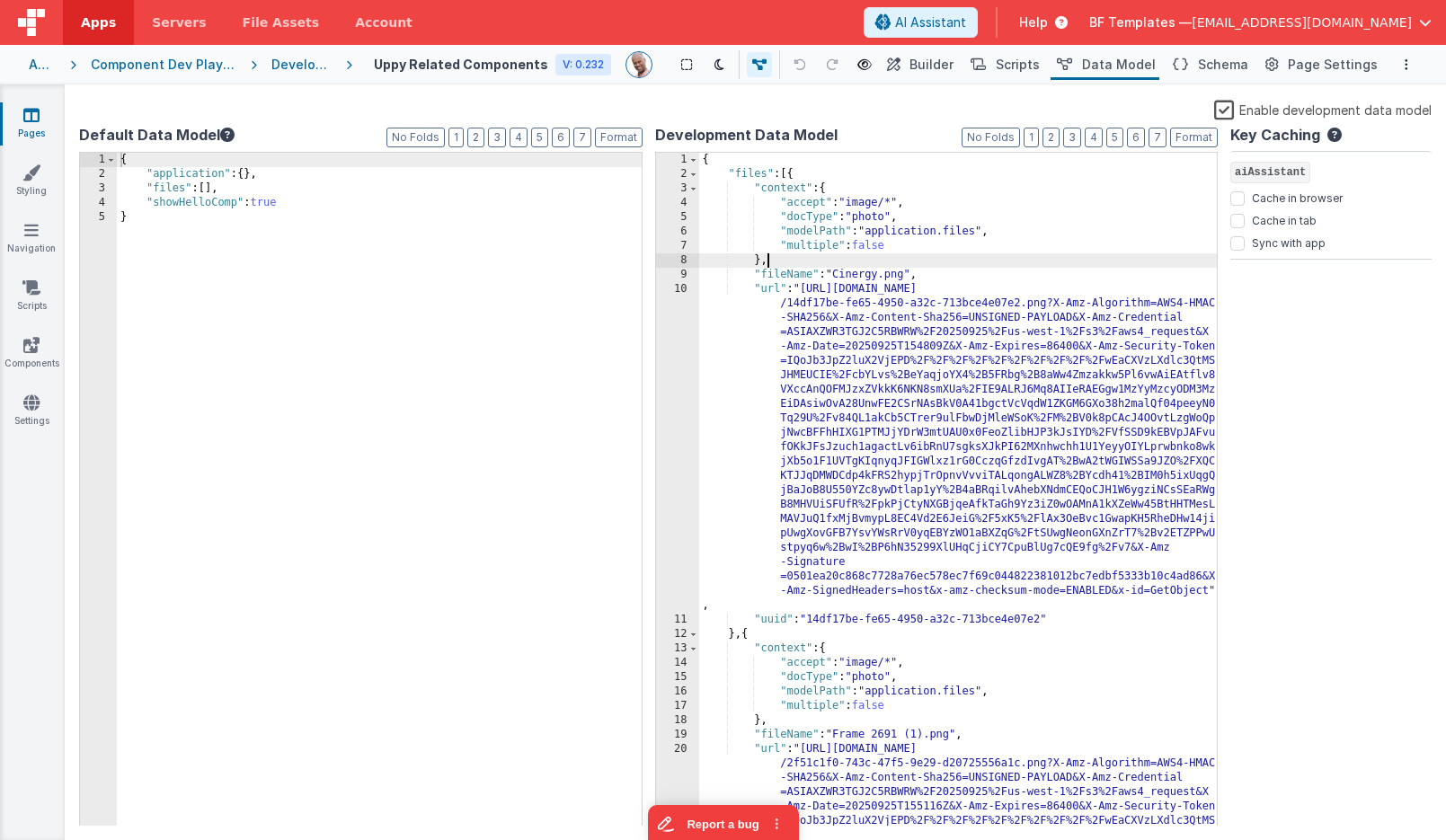
click at [973, 260] on div "{ "files" : [{ "context" : { "accept" : "image/*" , "docType" : "photo" , "mode…" at bounding box center [958, 662] width 519 height 1019
click at [697, 173] on span at bounding box center [693, 174] width 10 height 14
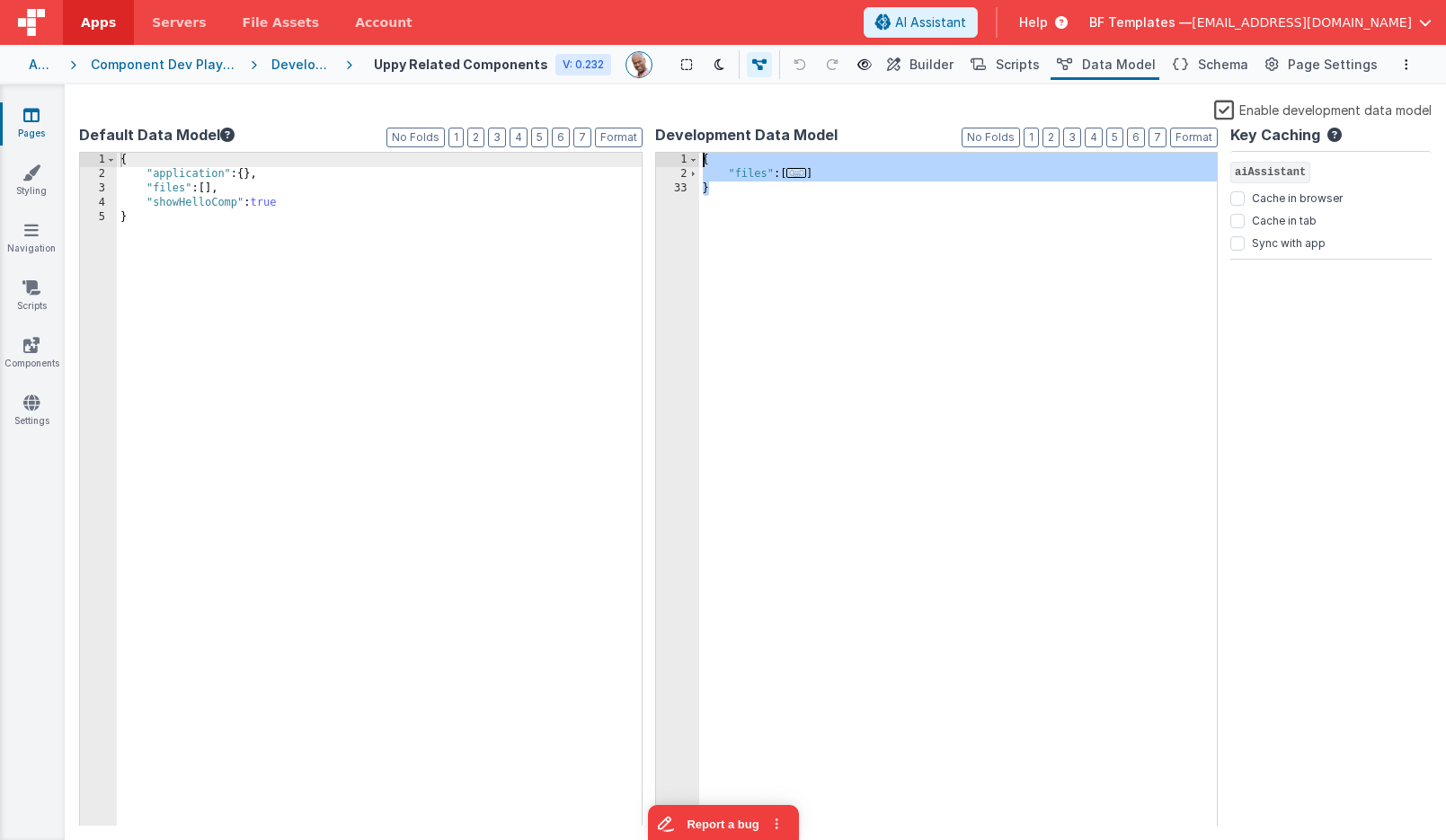
click at [682, 162] on div "1 2 33 { "files" : [ ... ] } XXXXXXXXXXXXXXXXXXXXXXXXXXXXXXXXXXXXXXXXXXXXXXXXXX" at bounding box center [937, 489] width 563 height 676
click at [844, 284] on div "{ "files" : [ ... ] }" at bounding box center [958, 504] width 519 height 702
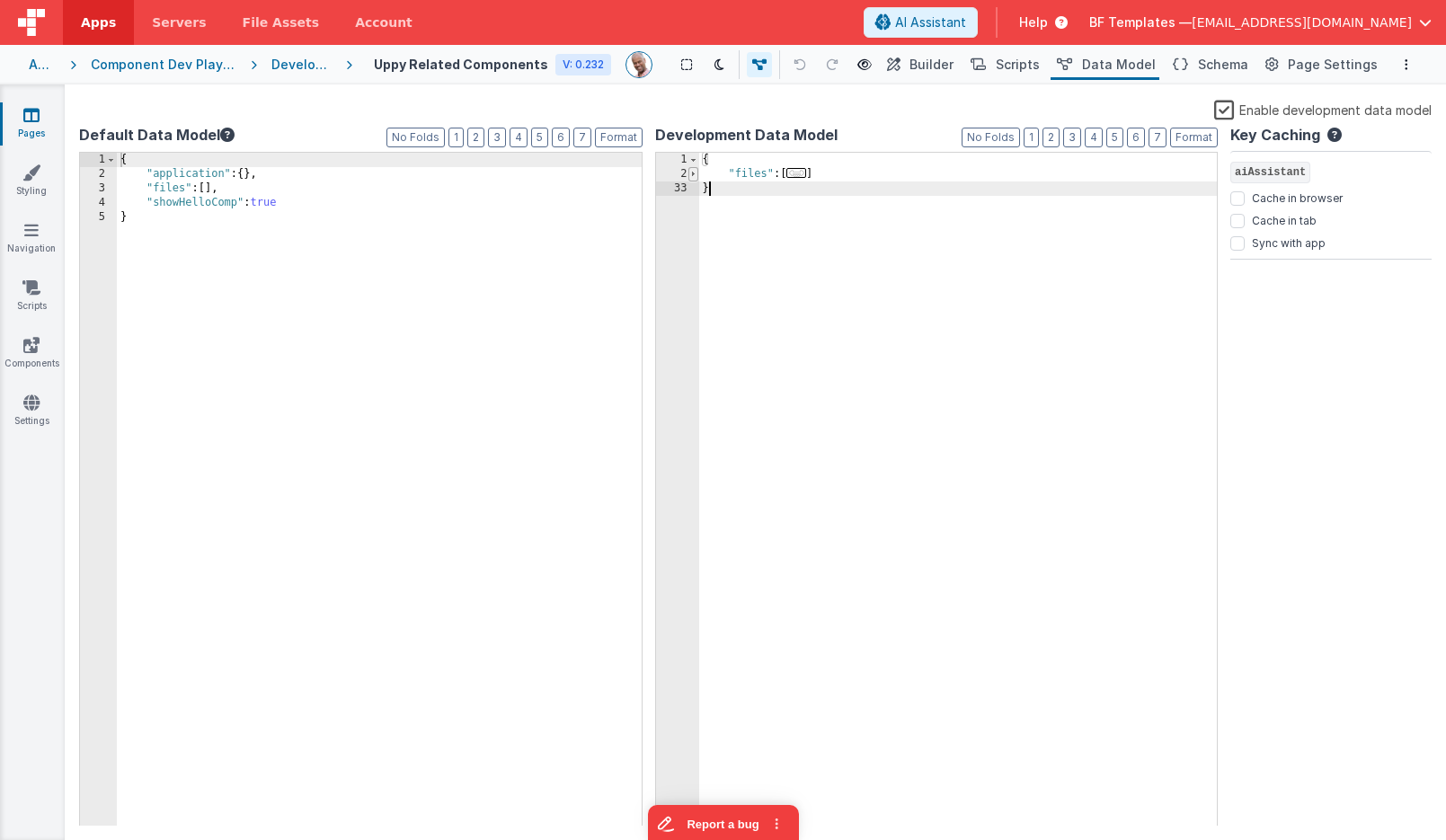
click at [696, 174] on span at bounding box center [693, 174] width 10 height 14
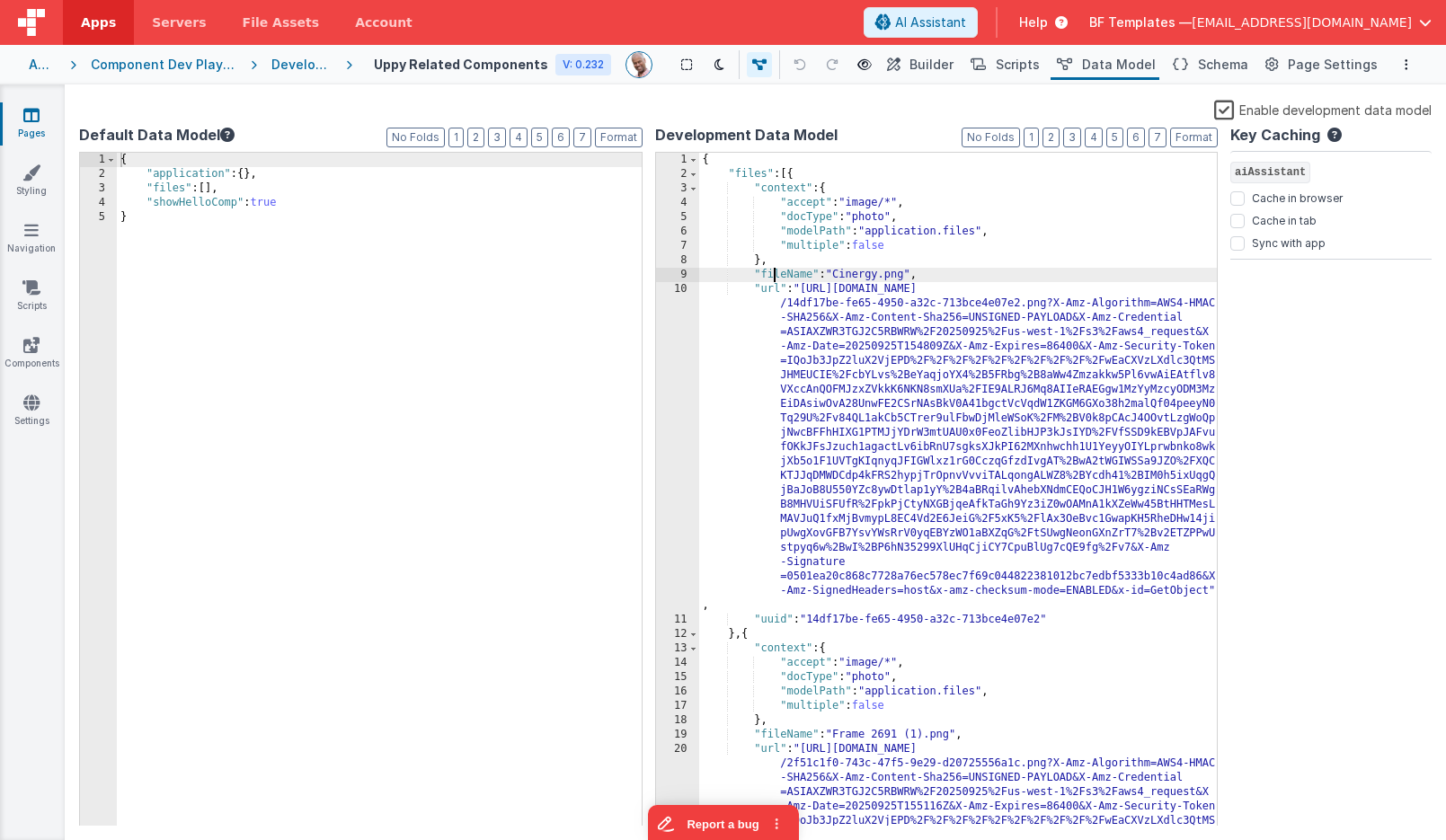
click at [776, 273] on div "{ "files" : [{ "context" : { "accept" : "image/*" , "docType" : "photo" , "mode…" at bounding box center [958, 662] width 519 height 1019
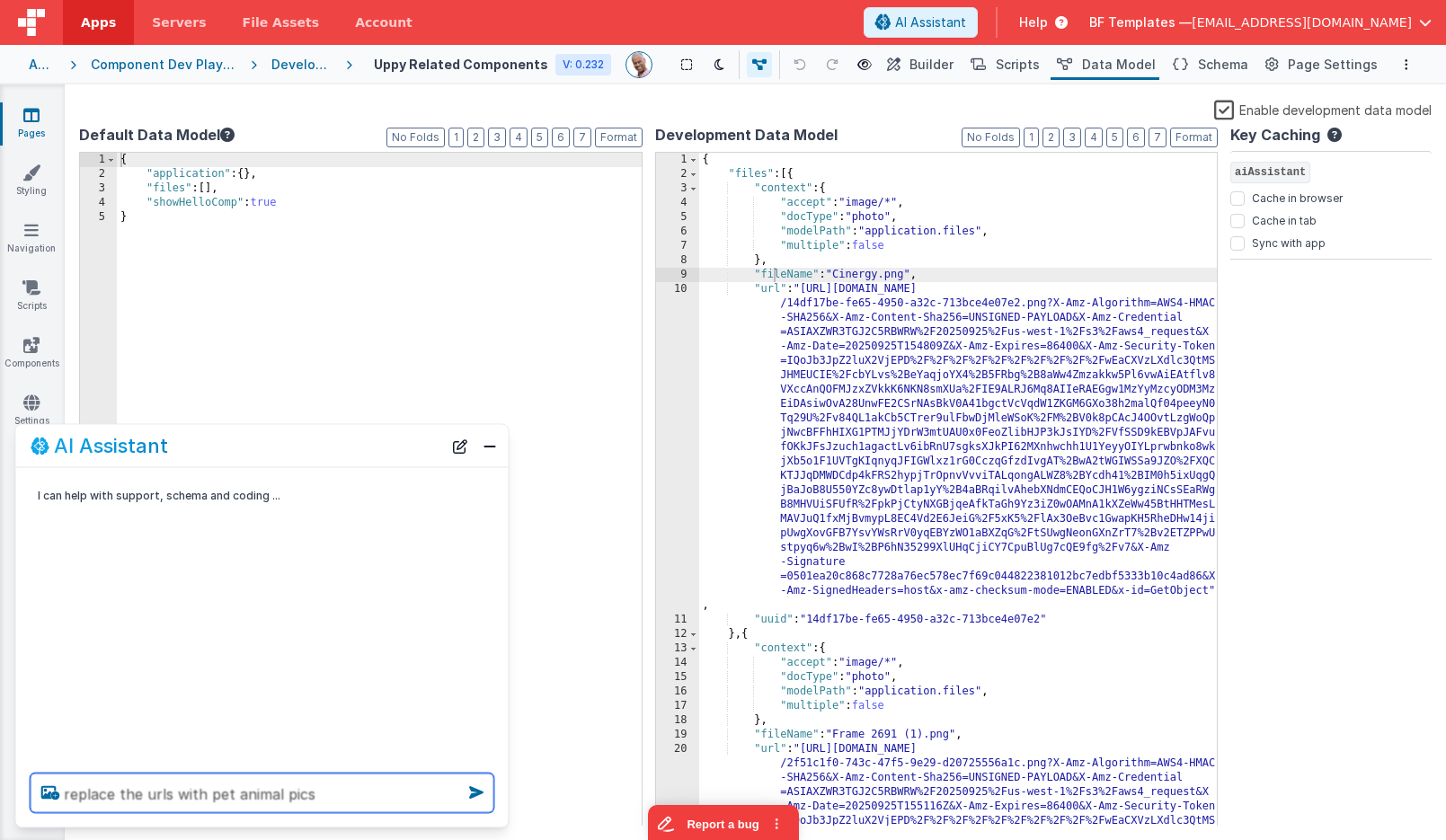
type textarea "replace the urls with pet animal pics"
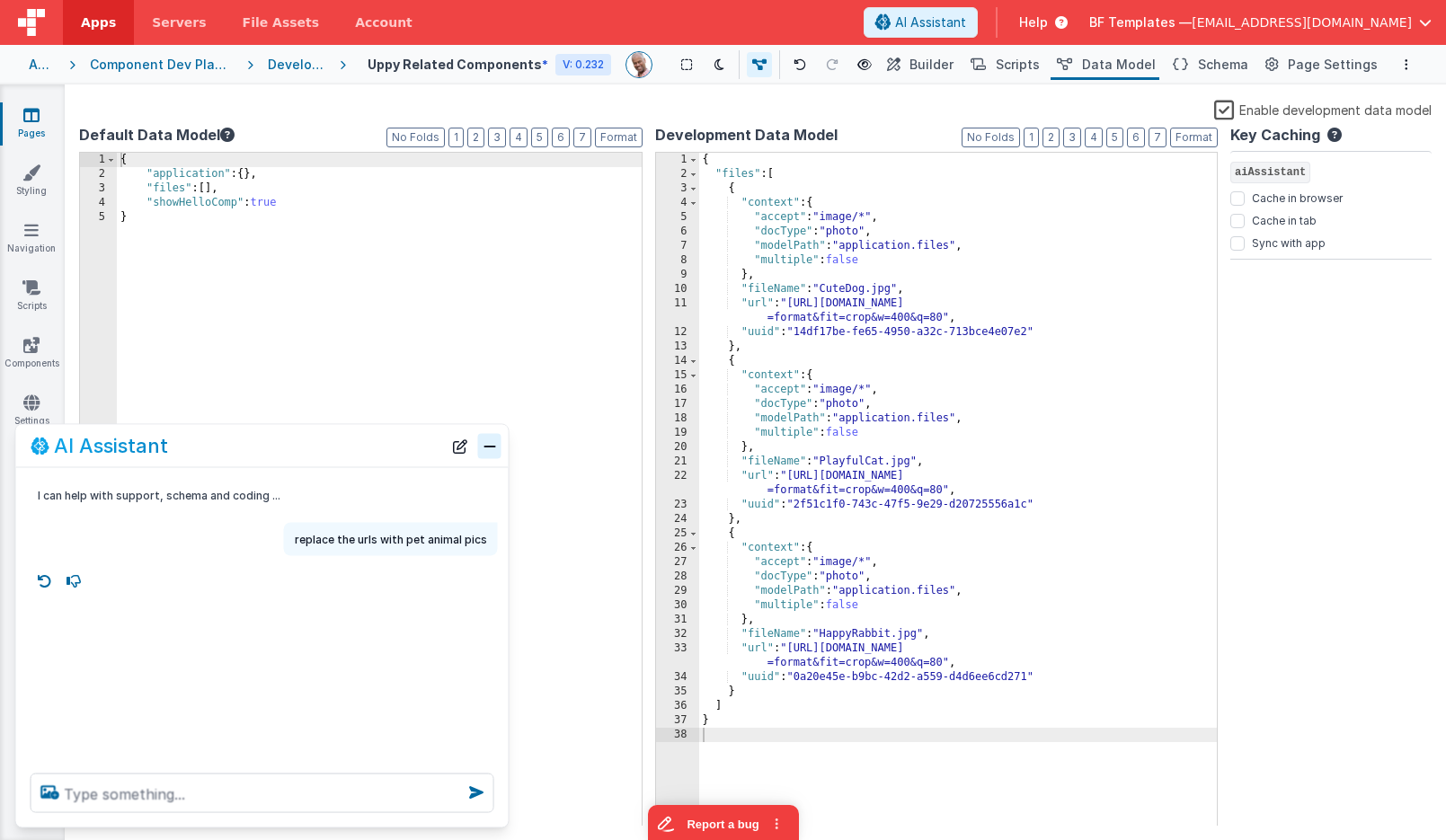
click at [498, 440] on button "Close" at bounding box center [490, 445] width 23 height 25
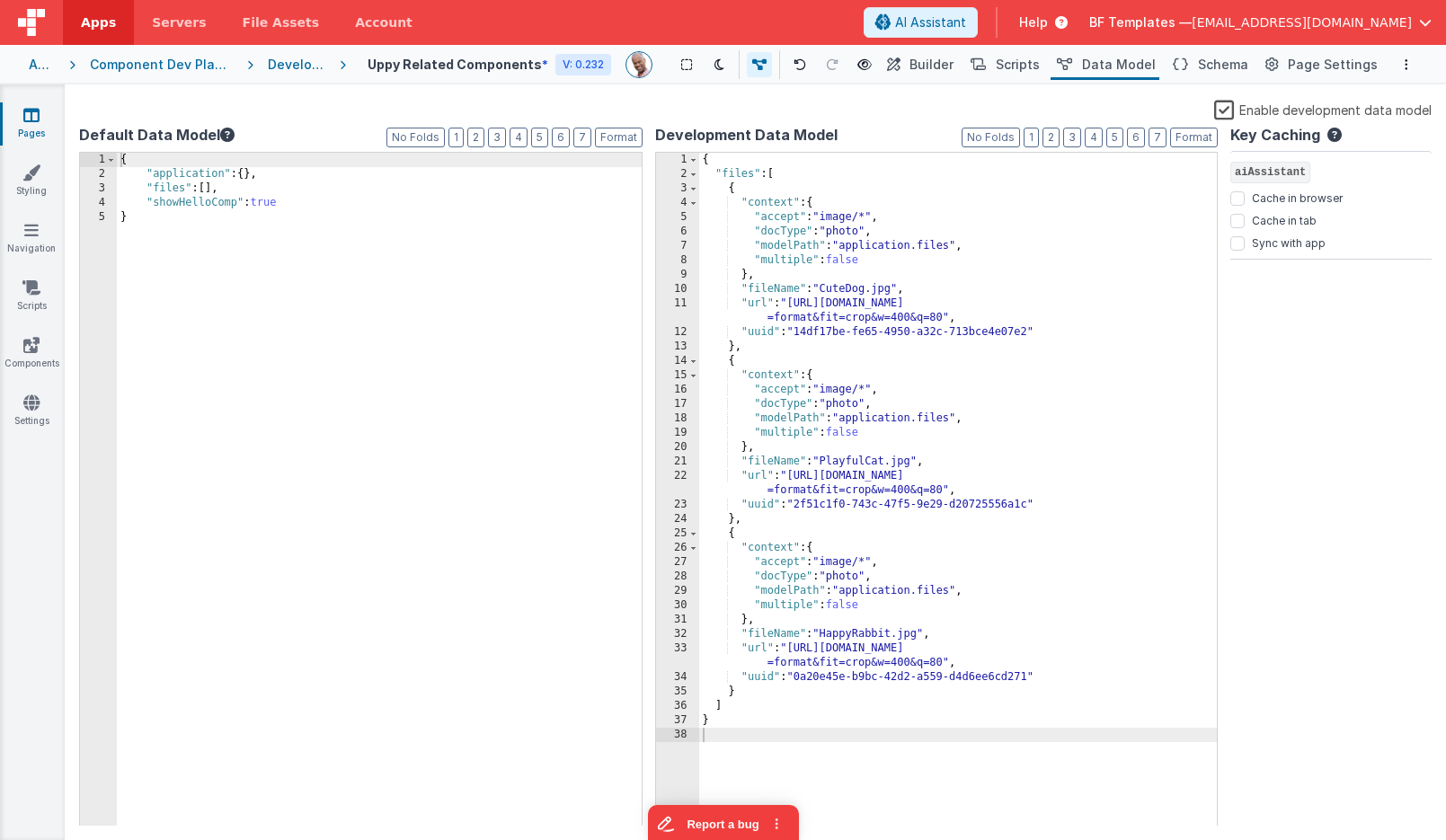
click at [881, 415] on div "{ "files" : [ { "context" : { "accept" : "image/*" , "docType" : "photo" , "mod…" at bounding box center [958, 504] width 519 height 702
click at [875, 243] on div "{ "files" : [ { "context" : { "accept" : "image/*" , "docType" : "photo" , "mod…" at bounding box center [958, 504] width 519 height 702
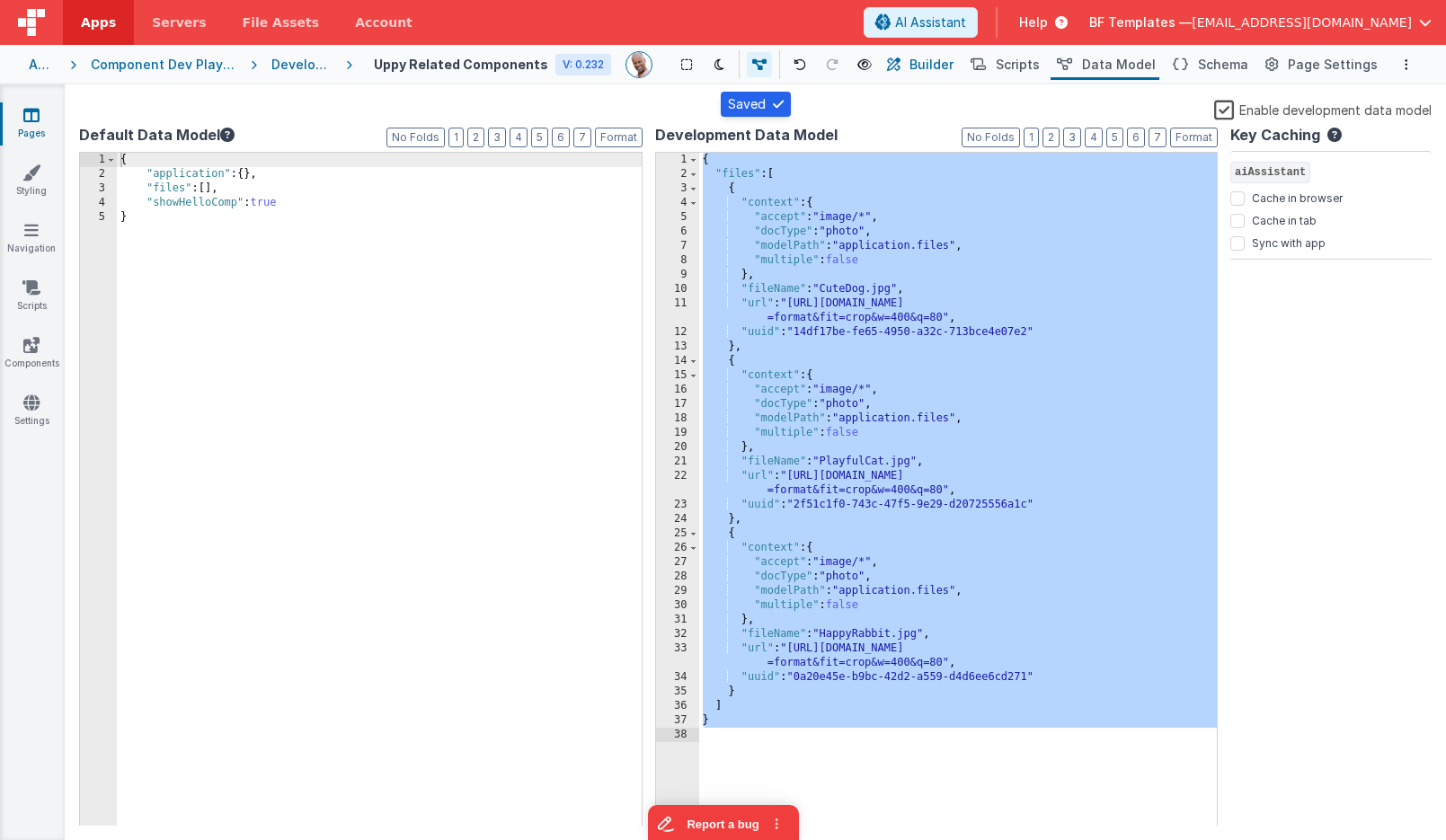
click at [949, 65] on span "Builder" at bounding box center [931, 64] width 44 height 18
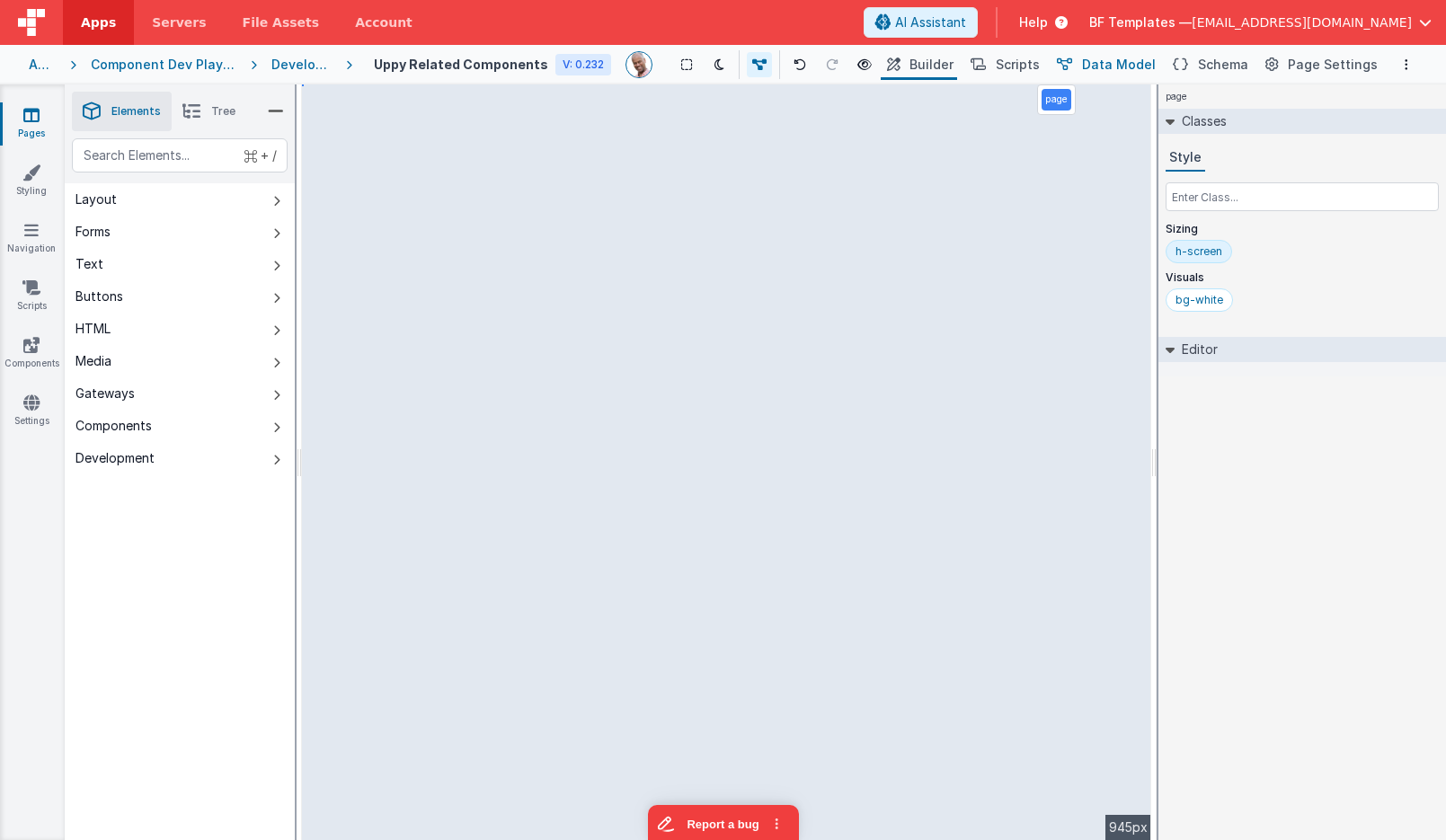
click at [1135, 66] on span "Data Model" at bounding box center [1119, 64] width 73 height 18
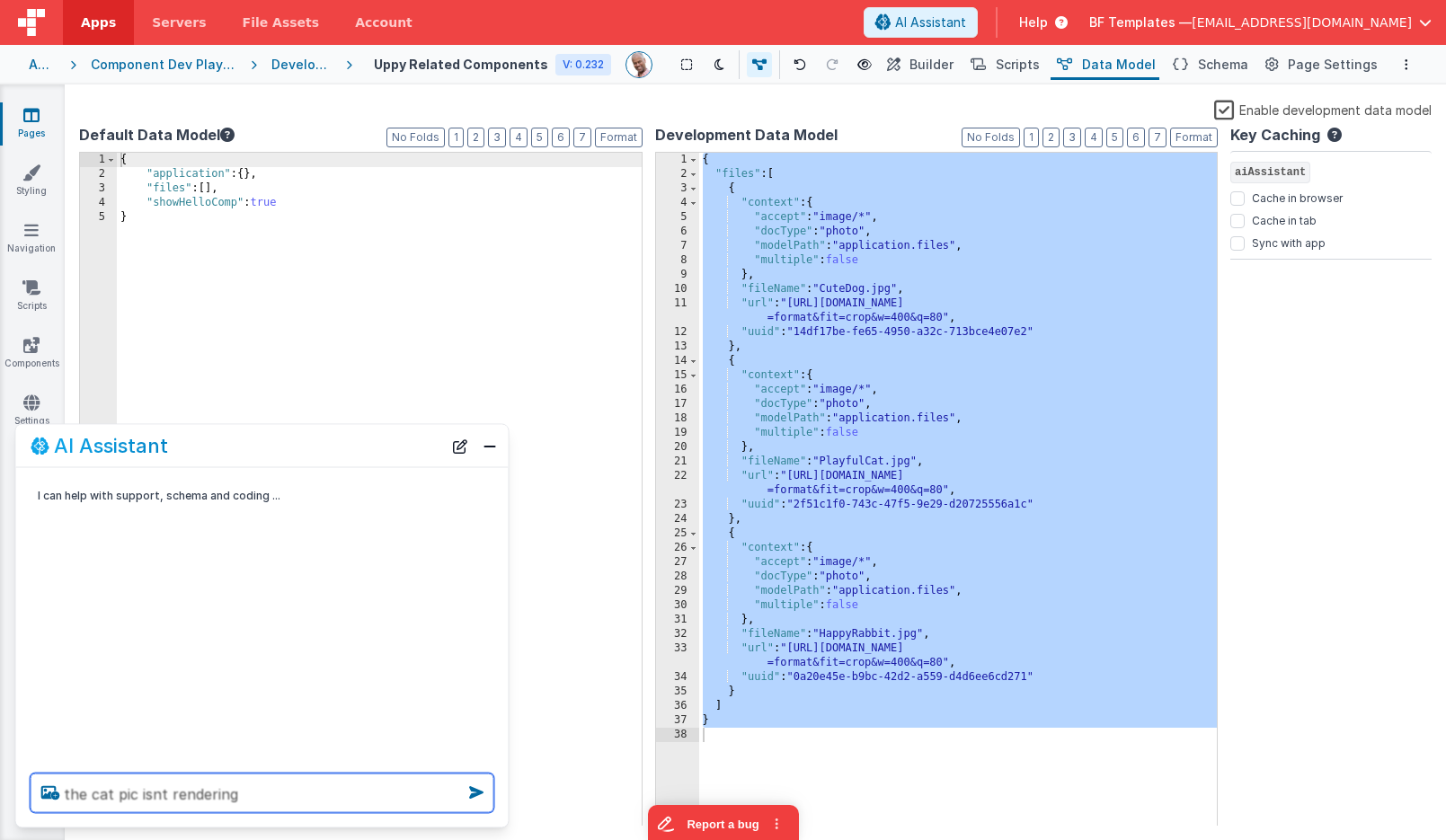
type textarea "the cat pic isnt rendering"
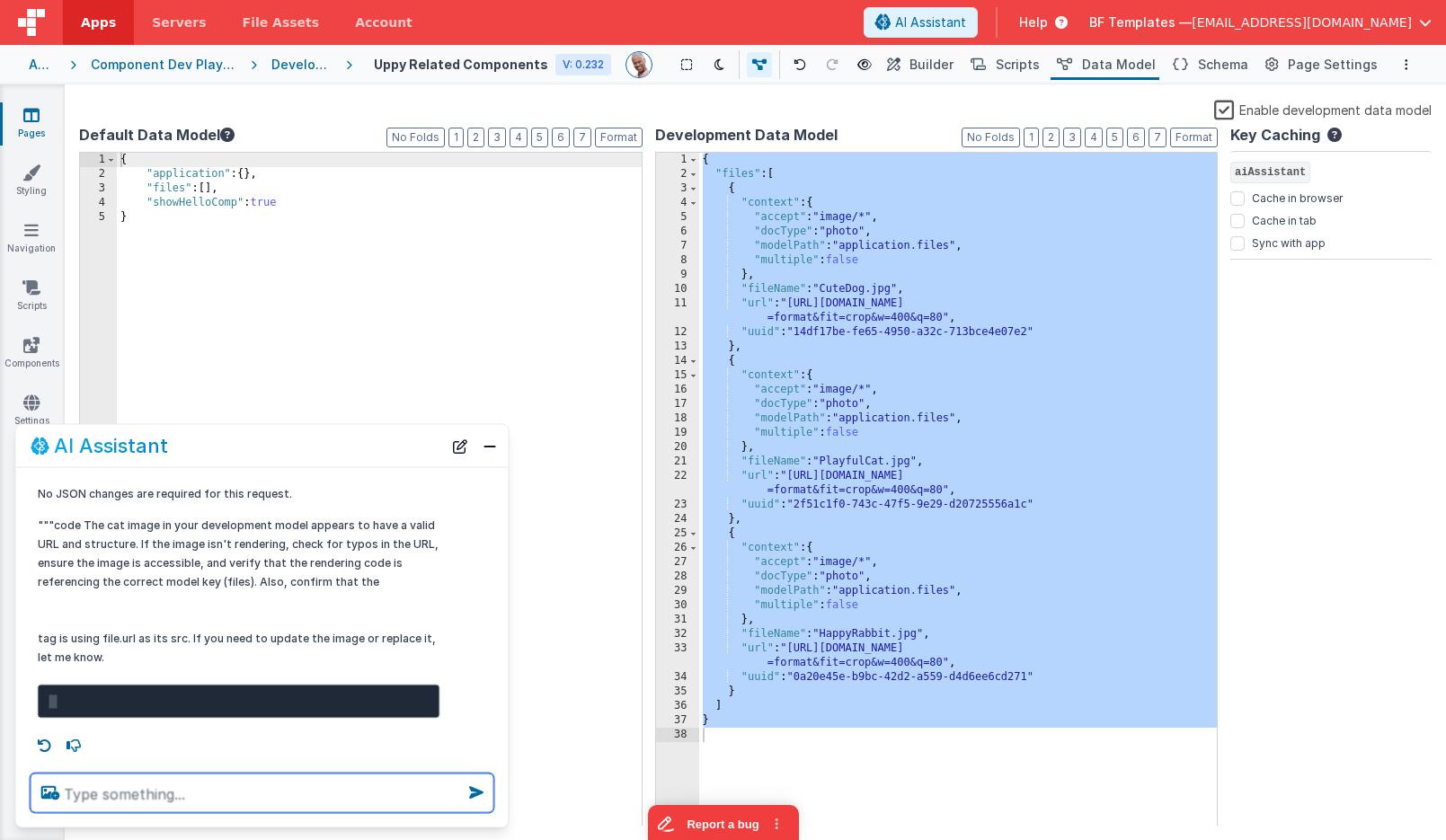
scroll to position [91, 0]
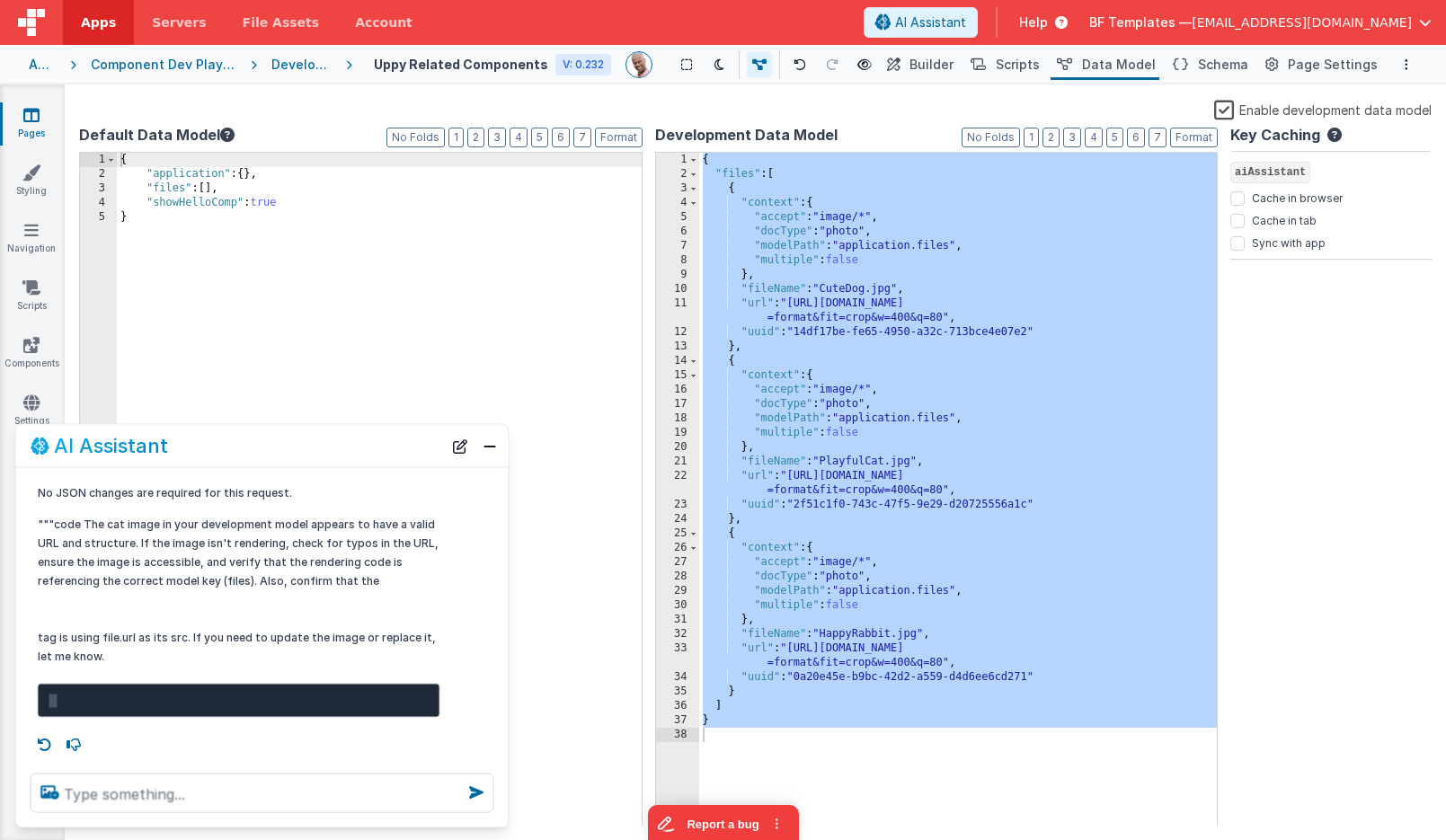
click at [202, 631] on p """"code The cat image in your development model appears to have a valid URL and…" at bounding box center [239, 590] width 402 height 151
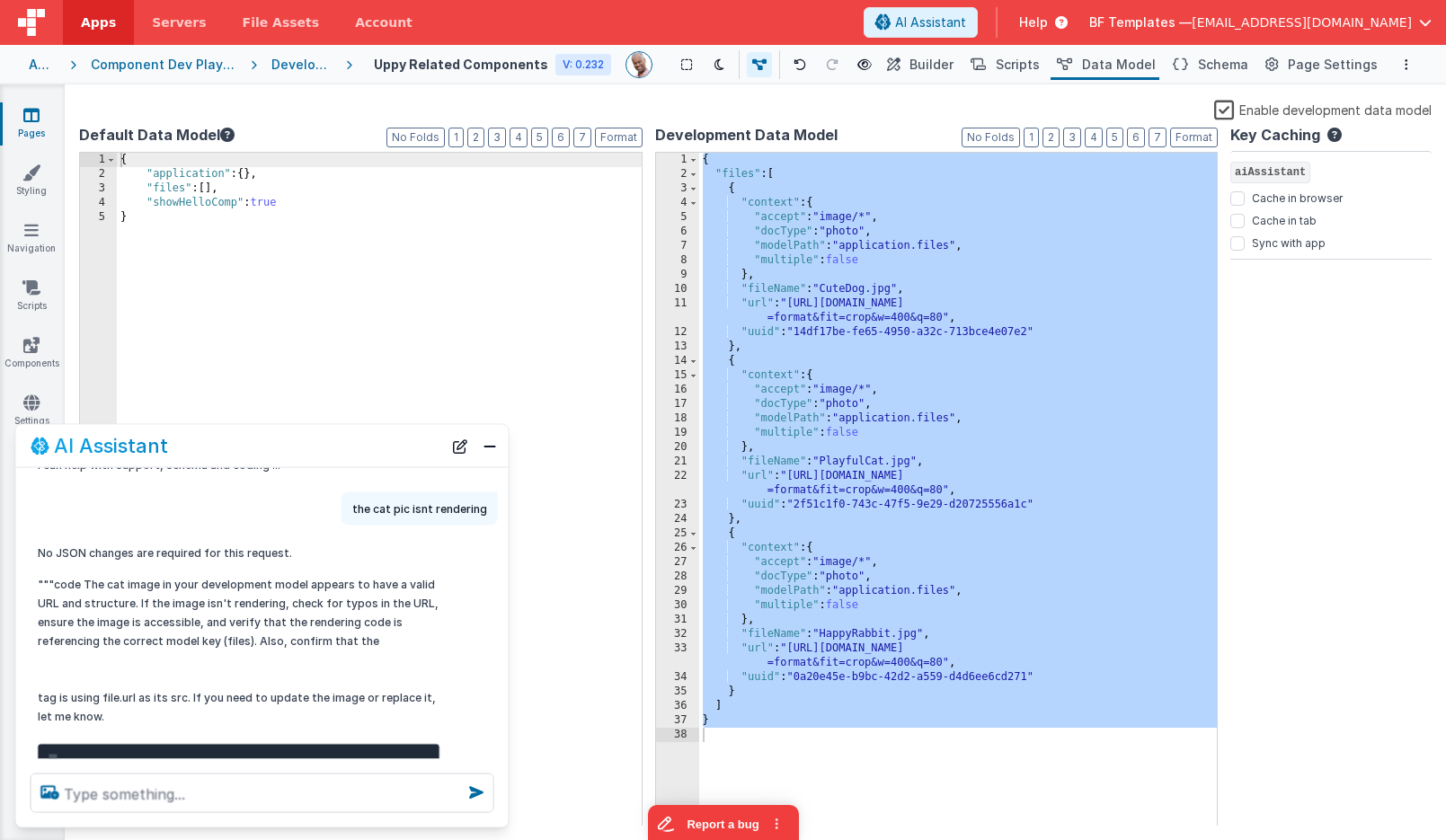
scroll to position [30, 0]
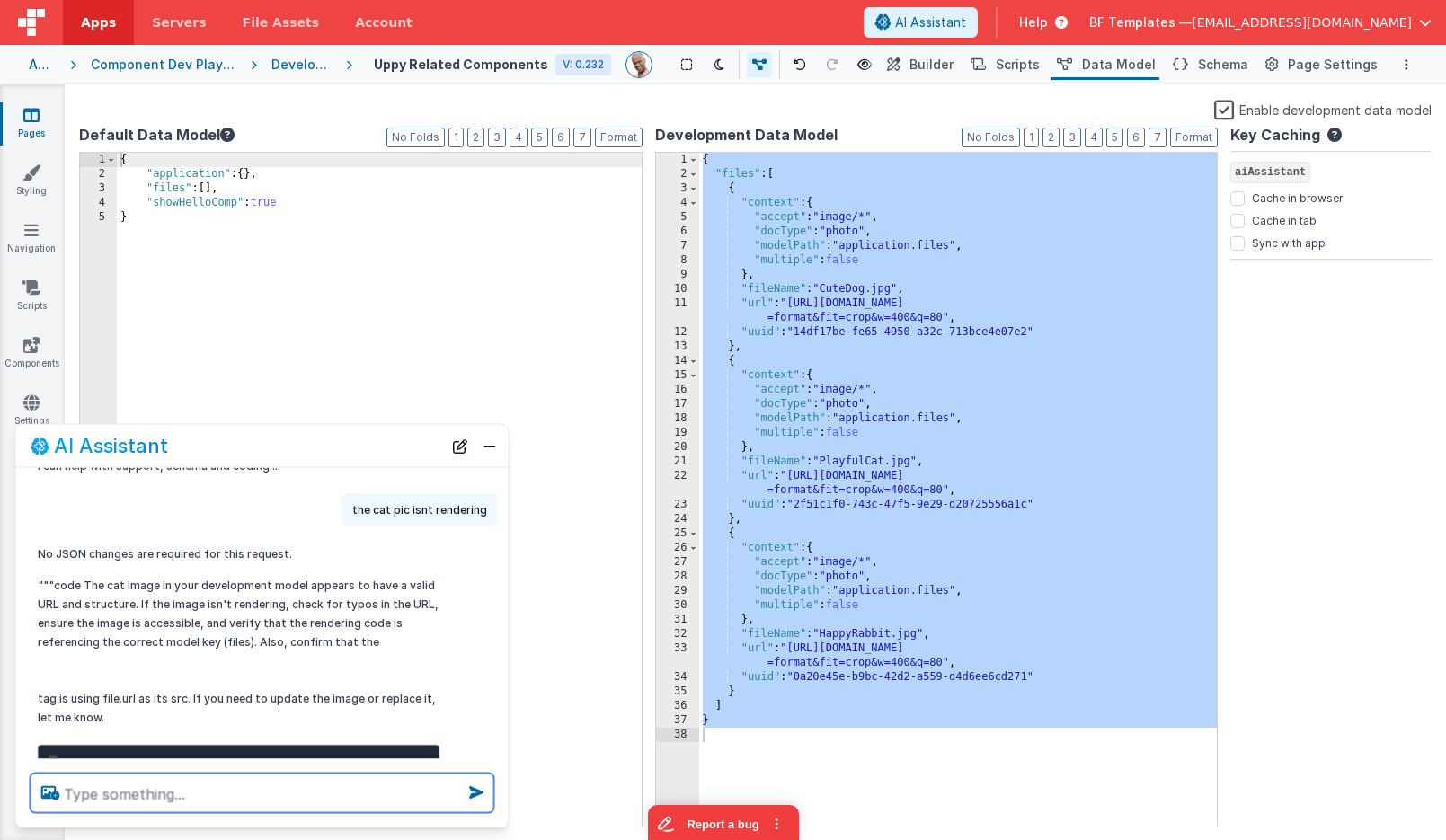
click at [186, 794] on textarea at bounding box center [262, 794] width 464 height 40
type textarea "just replace it with get_image"
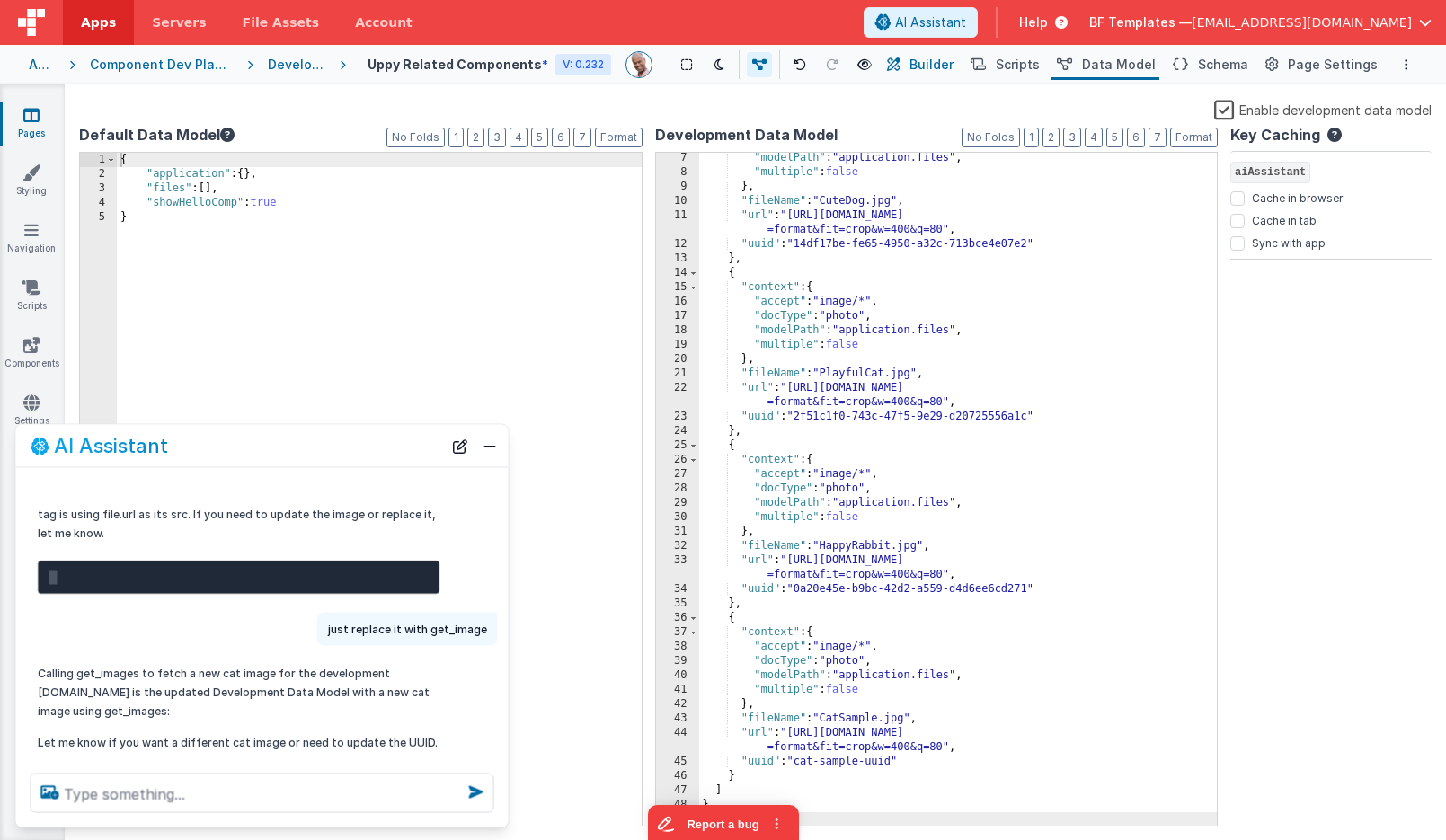
scroll to position [248, 0]
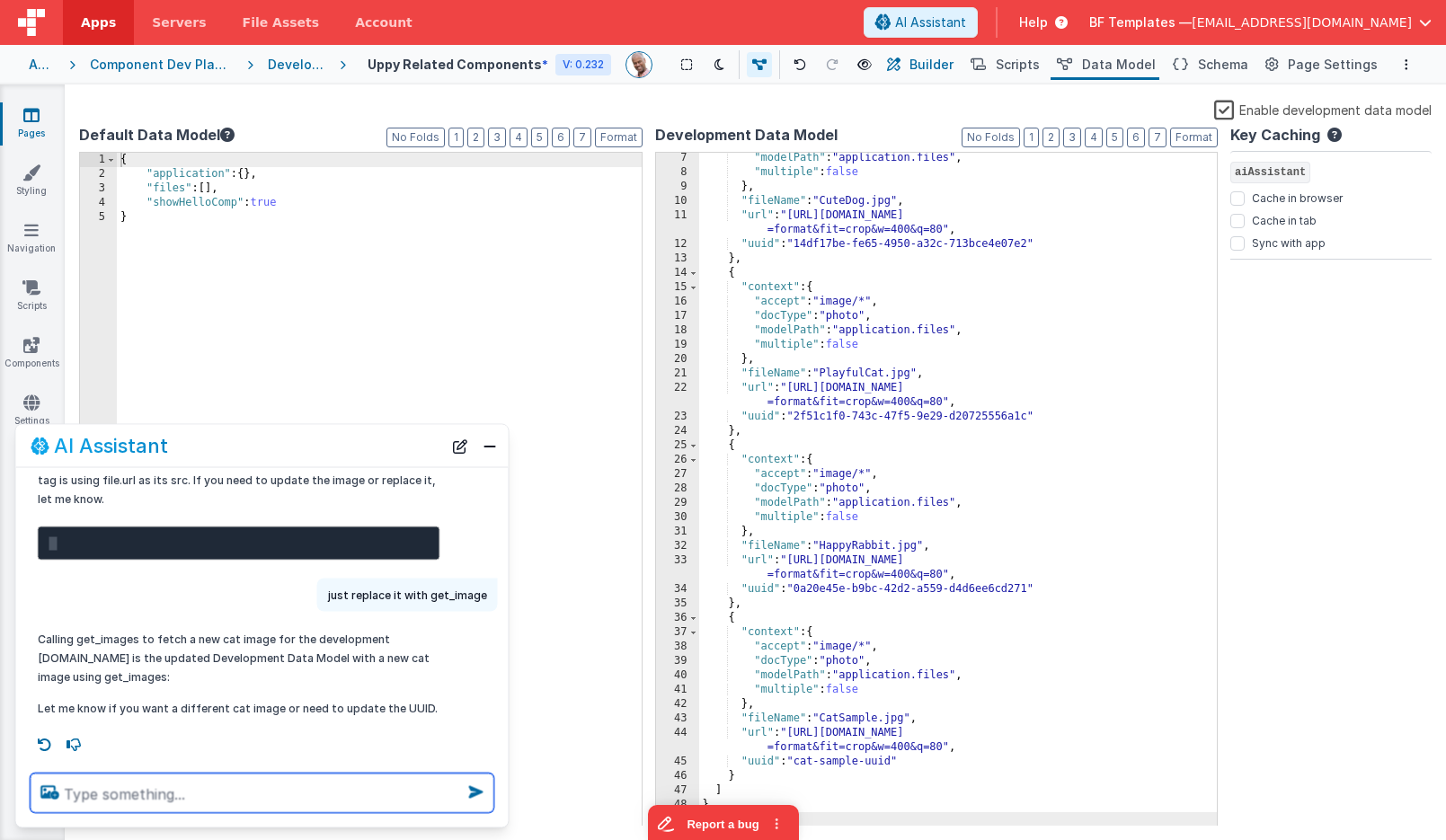
click at [953, 69] on span "Builder" at bounding box center [931, 64] width 44 height 18
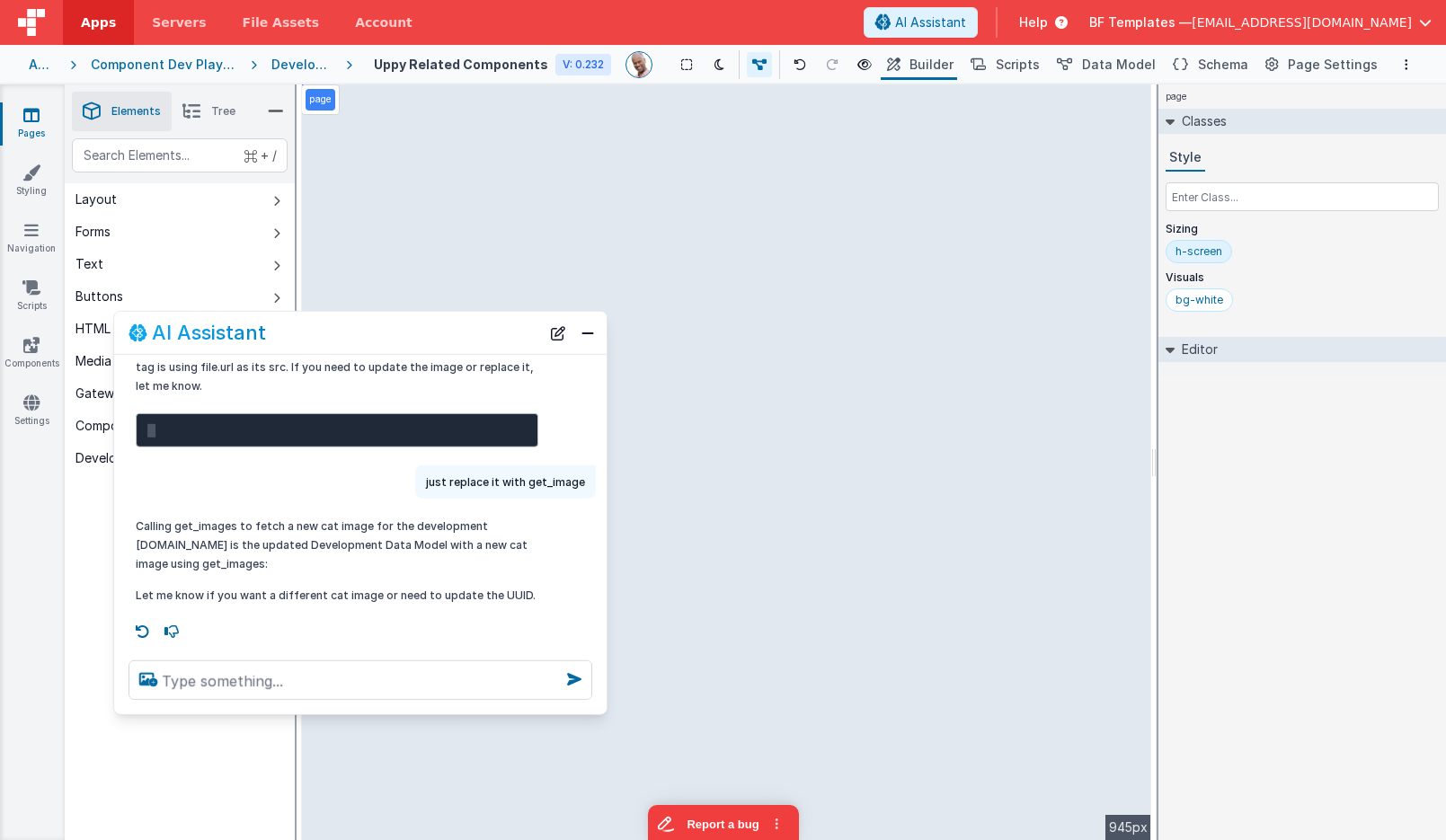
drag, startPoint x: 398, startPoint y: 409, endPoint x: 443, endPoint y: 335, distance: 86.6
click at [443, 335] on div "AI Assistant" at bounding box center [361, 333] width 493 height 42
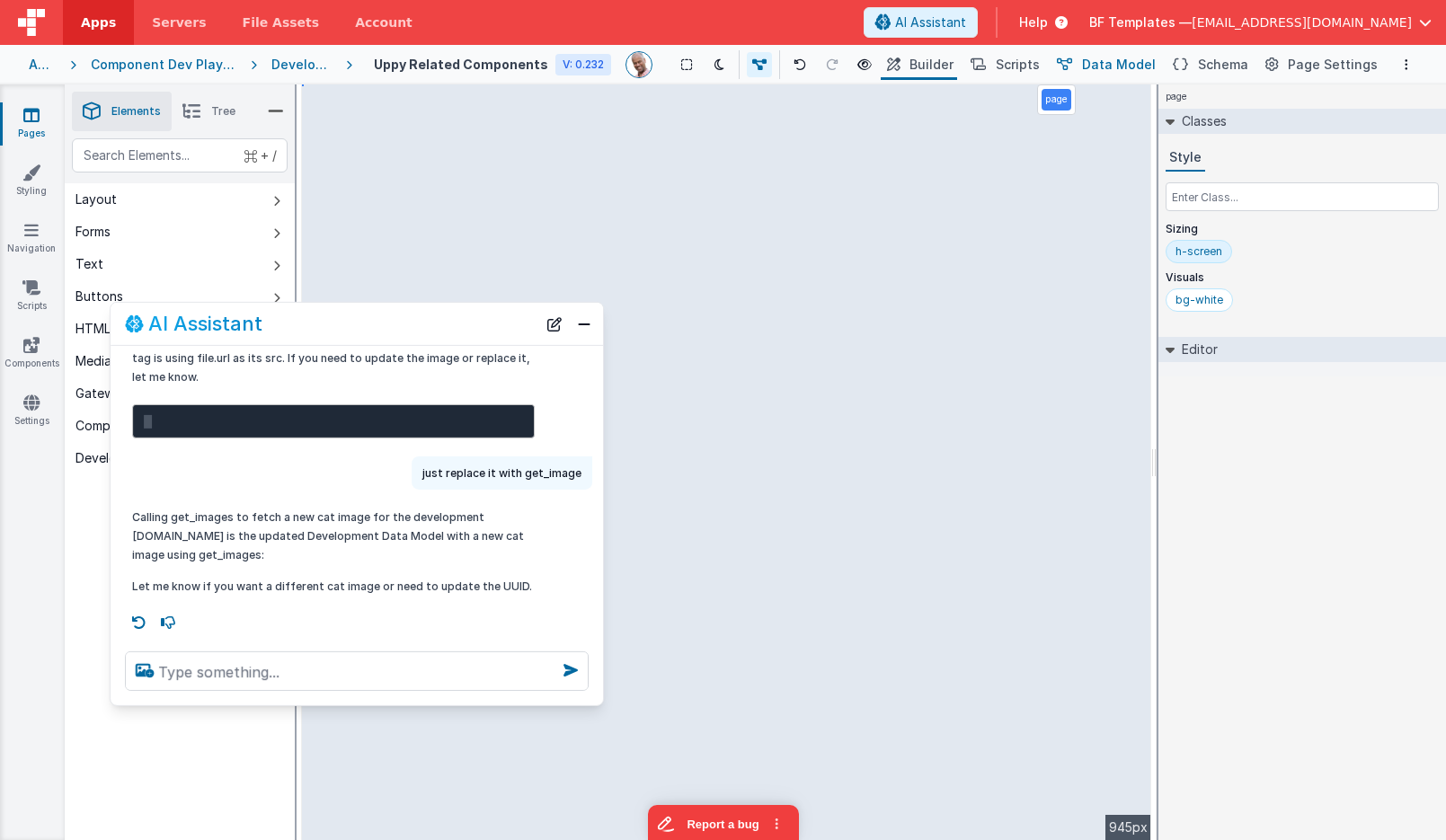
click at [1122, 59] on span "Data Model" at bounding box center [1119, 64] width 73 height 18
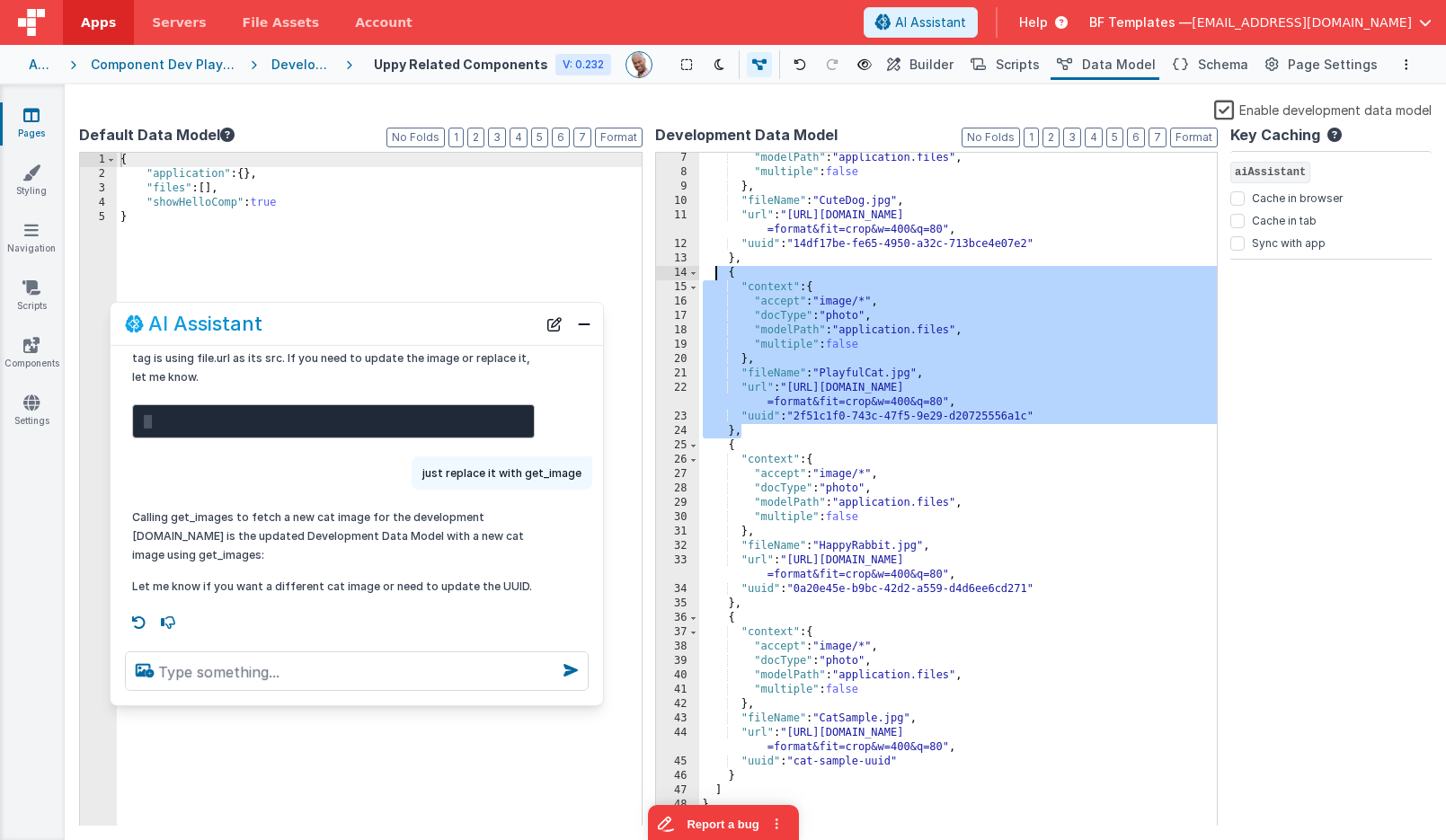
drag, startPoint x: 745, startPoint y: 432, endPoint x: 712, endPoint y: 276, distance: 159.5
click at [712, 276] on div ""modelPath" : "application.files" , "multiple" : false } , "fileName" : "CuteDo…" at bounding box center [958, 502] width 519 height 702
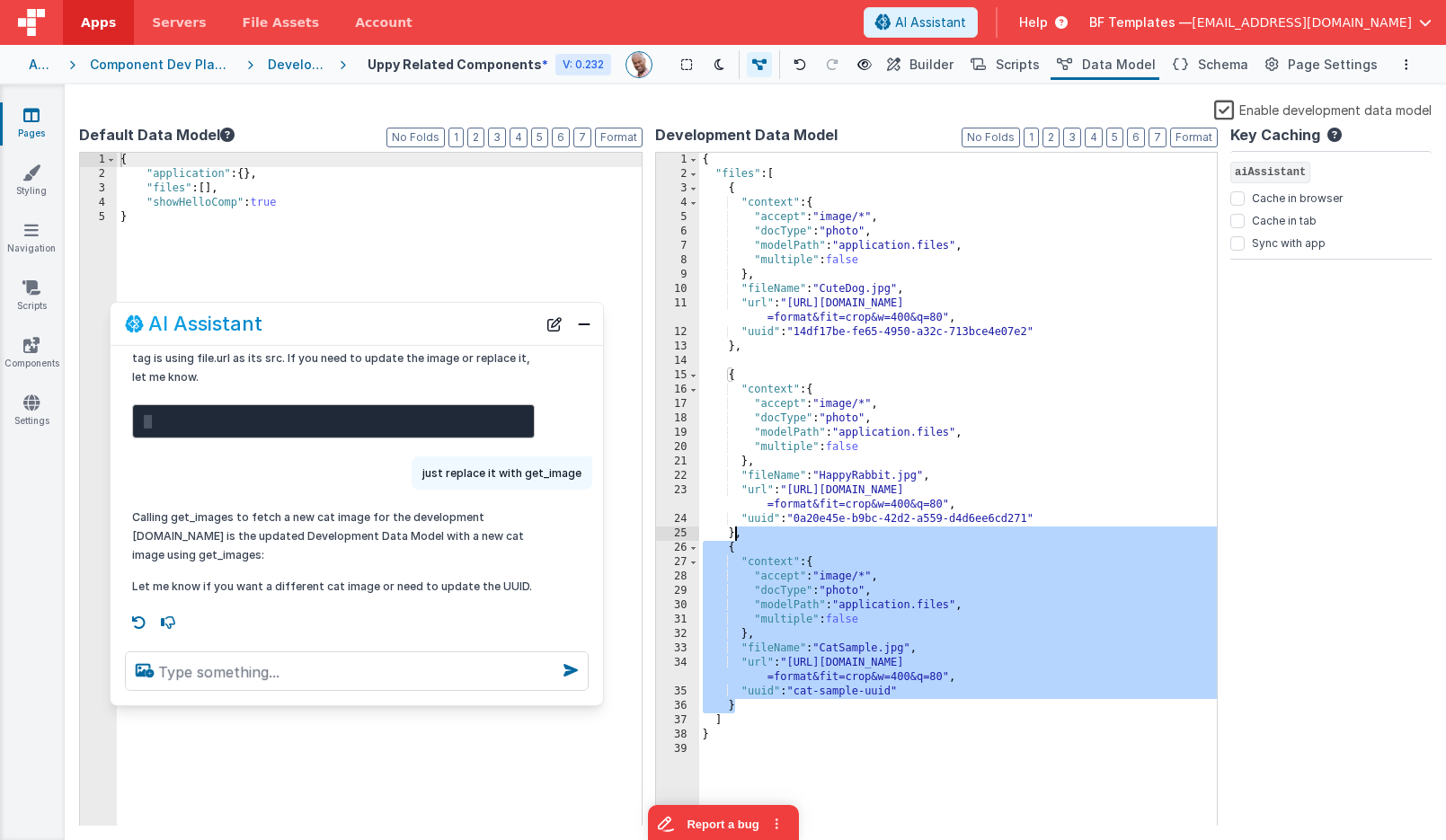
drag, startPoint x: 756, startPoint y: 708, endPoint x: 732, endPoint y: 538, distance: 171.7
click at [732, 538] on div "{ "files" : [ { "context" : { "accept" : "image/*" , "docType" : "photo" , "mod…" at bounding box center [958, 504] width 519 height 702
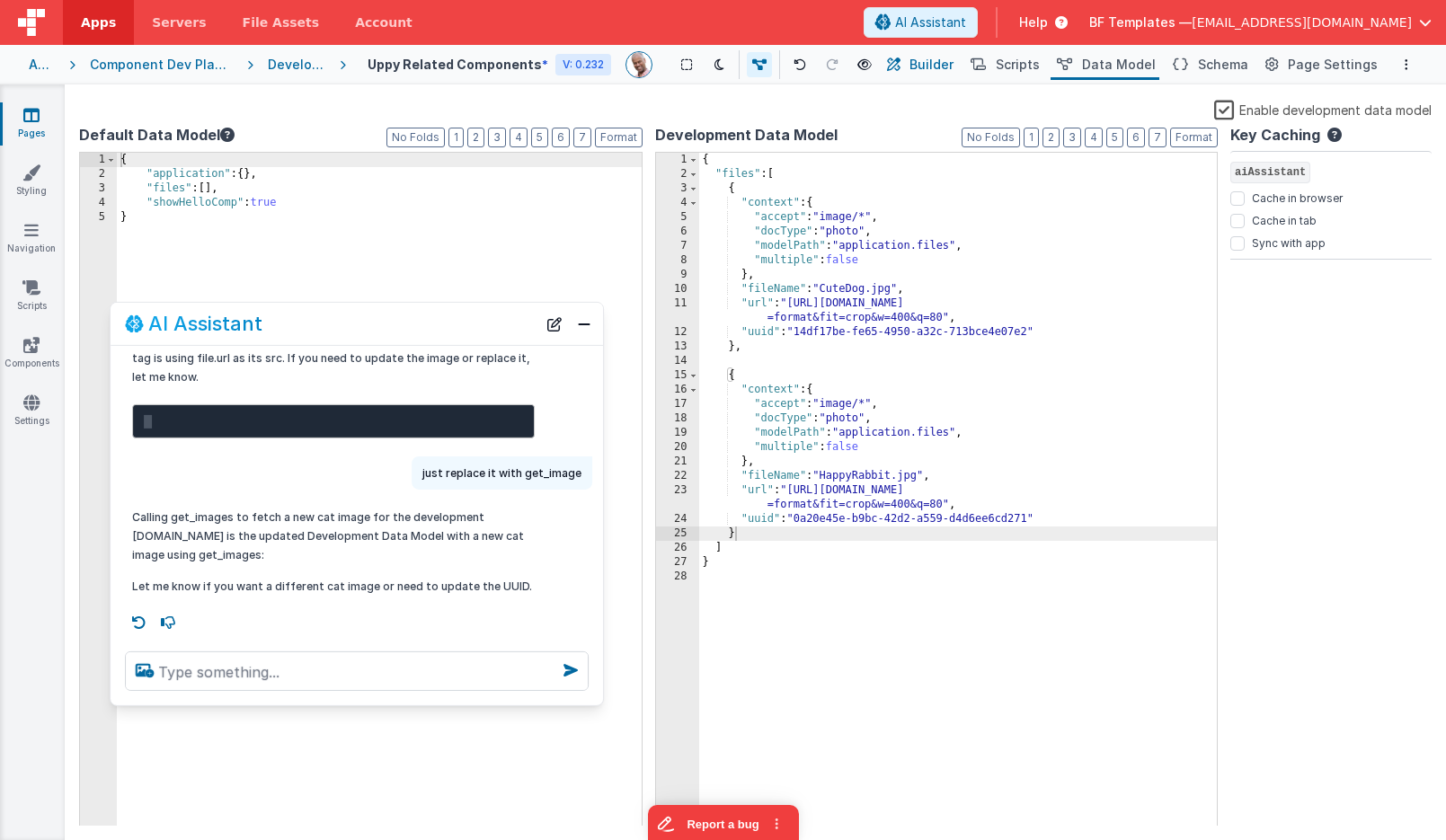
click at [943, 64] on span "Builder" at bounding box center [931, 64] width 44 height 18
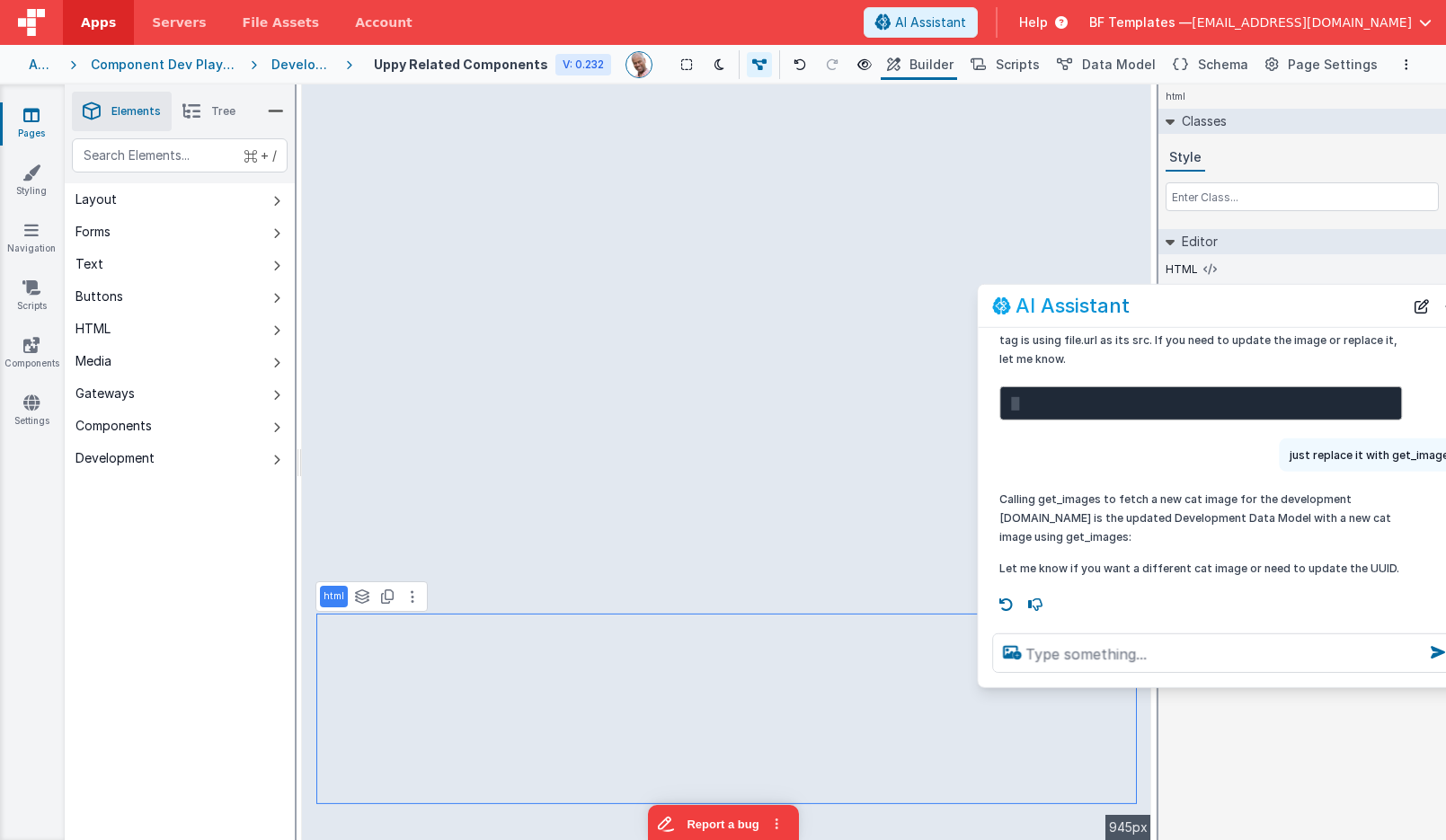
drag, startPoint x: 494, startPoint y: 339, endPoint x: 1361, endPoint y: 321, distance: 867.2
click at [1361, 321] on div "AI Assistant" at bounding box center [1224, 306] width 493 height 42
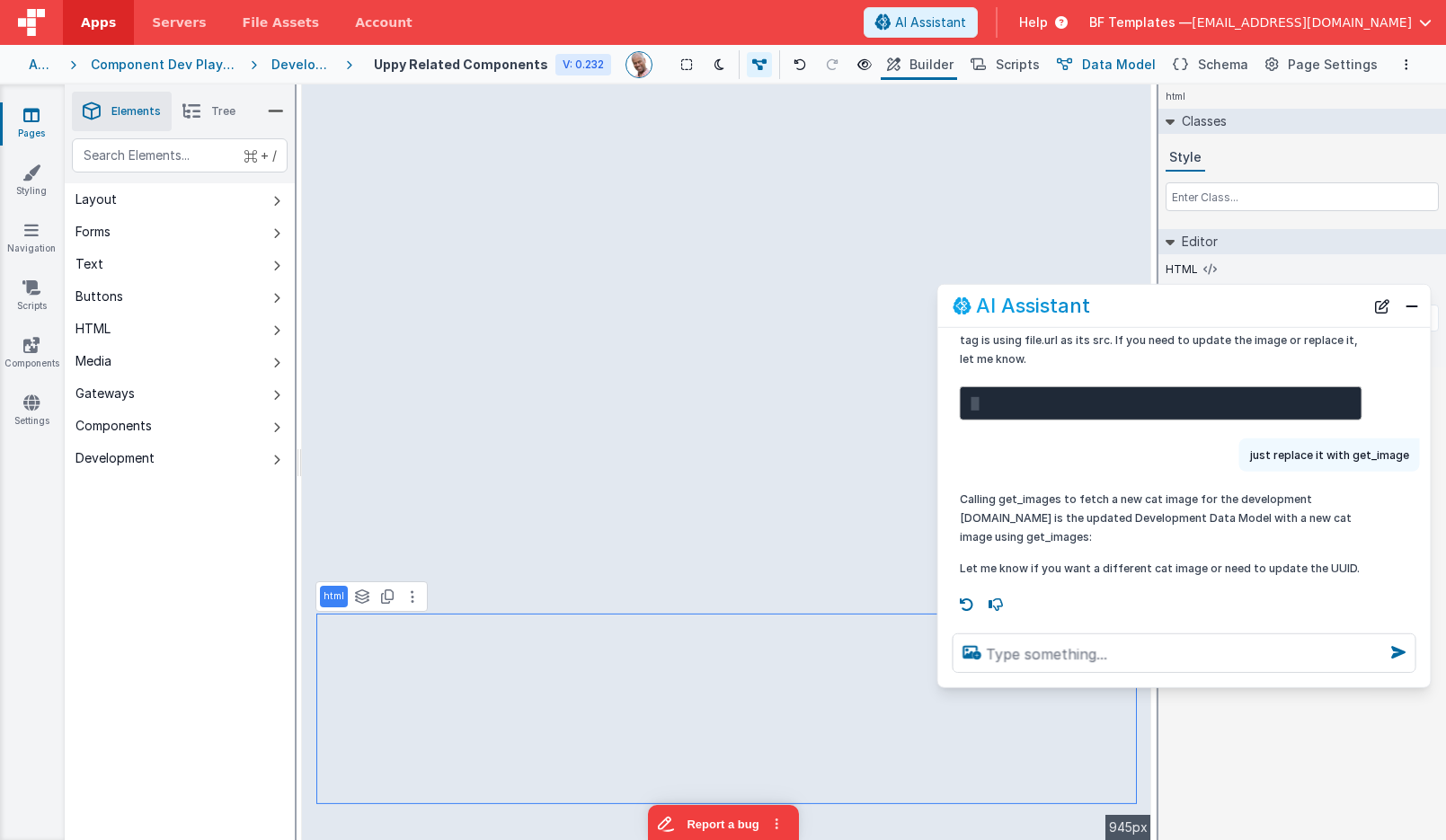
click at [1110, 62] on span "Data Model" at bounding box center [1119, 64] width 73 height 18
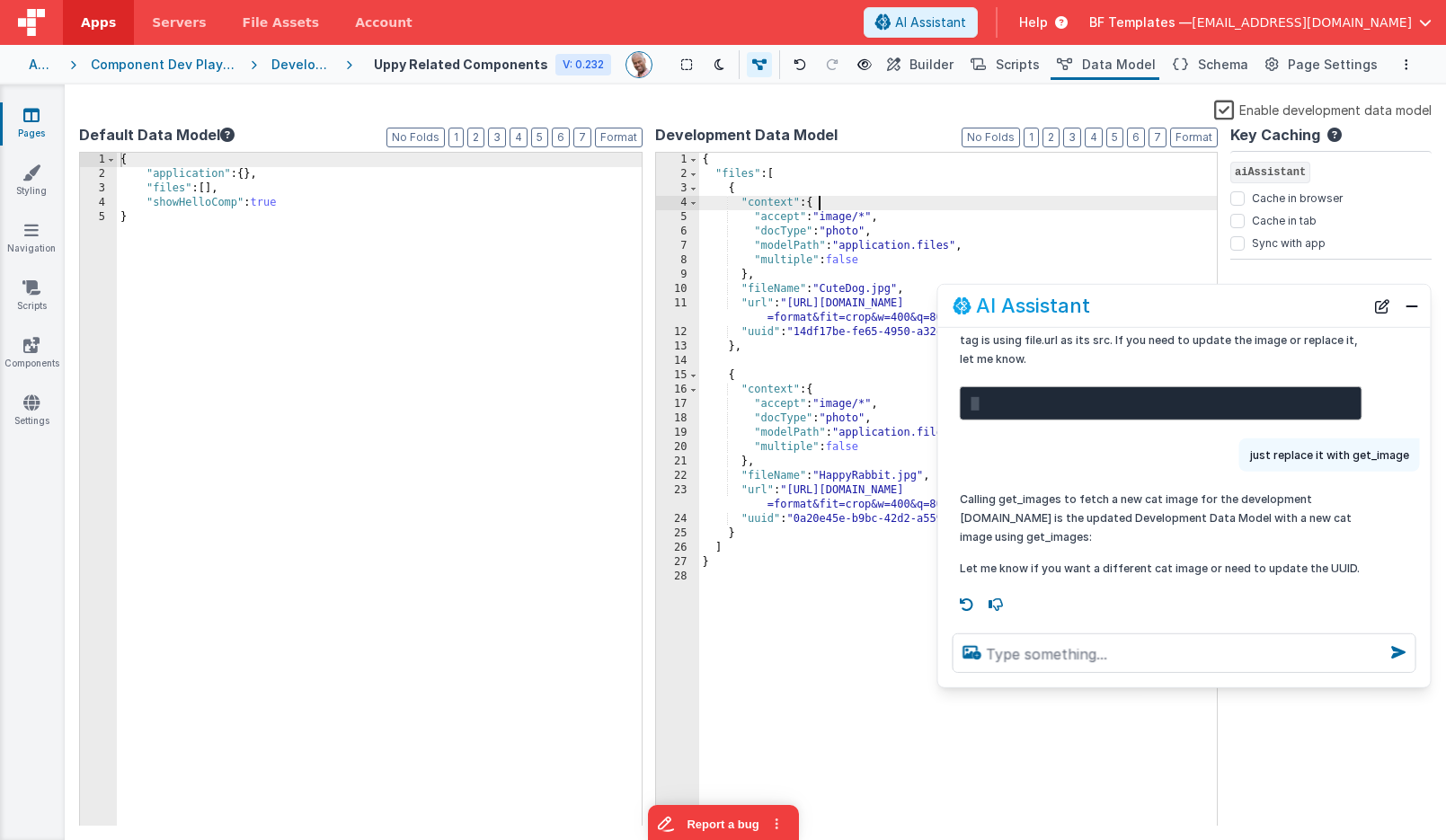
click at [846, 208] on div "{ "files" : [ { "context" : { "accept" : "image/*" , "docType" : "photo" , "mod…" at bounding box center [958, 504] width 519 height 702
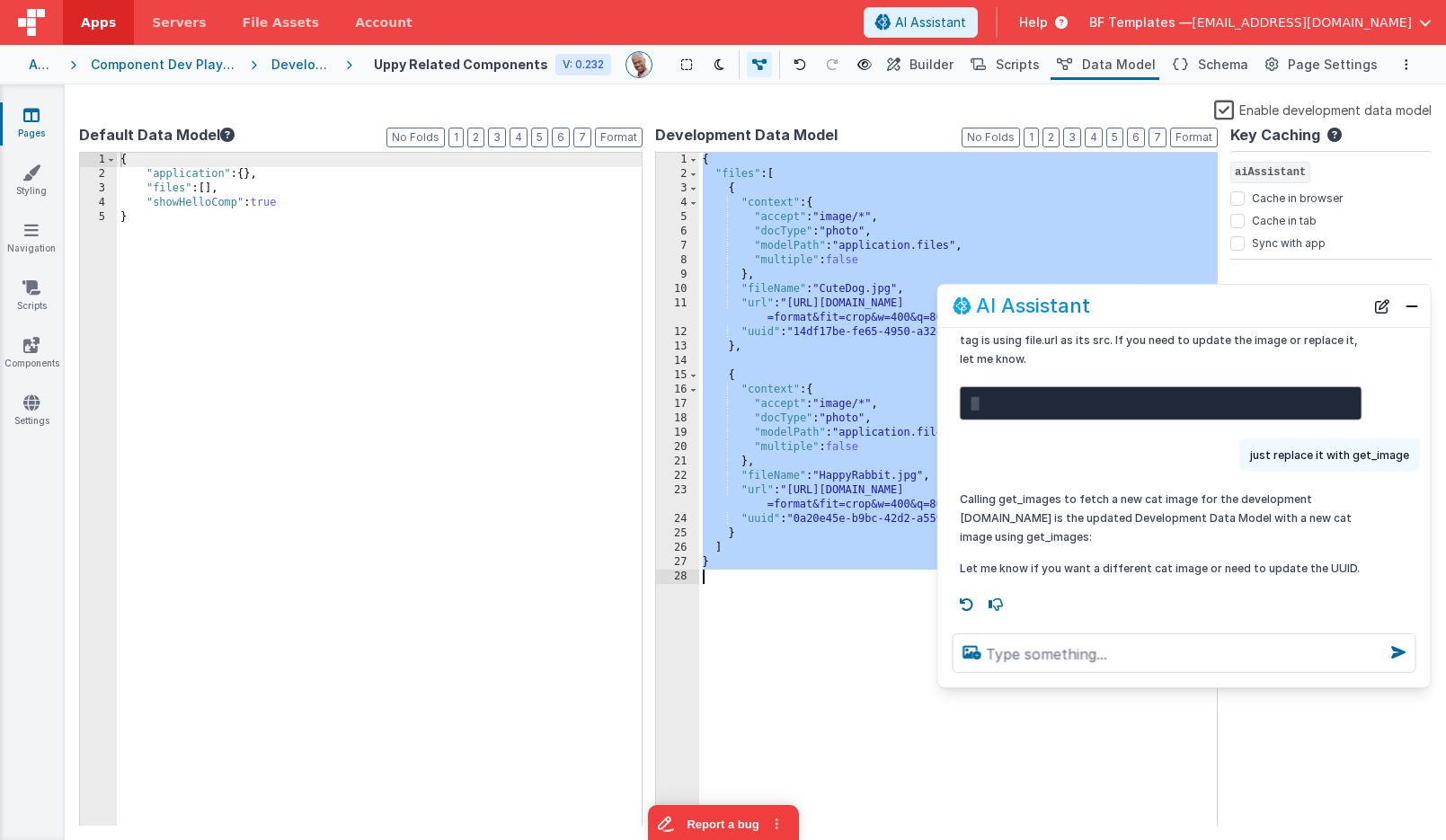
click at [39, 118] on icon at bounding box center [31, 114] width 16 height 18
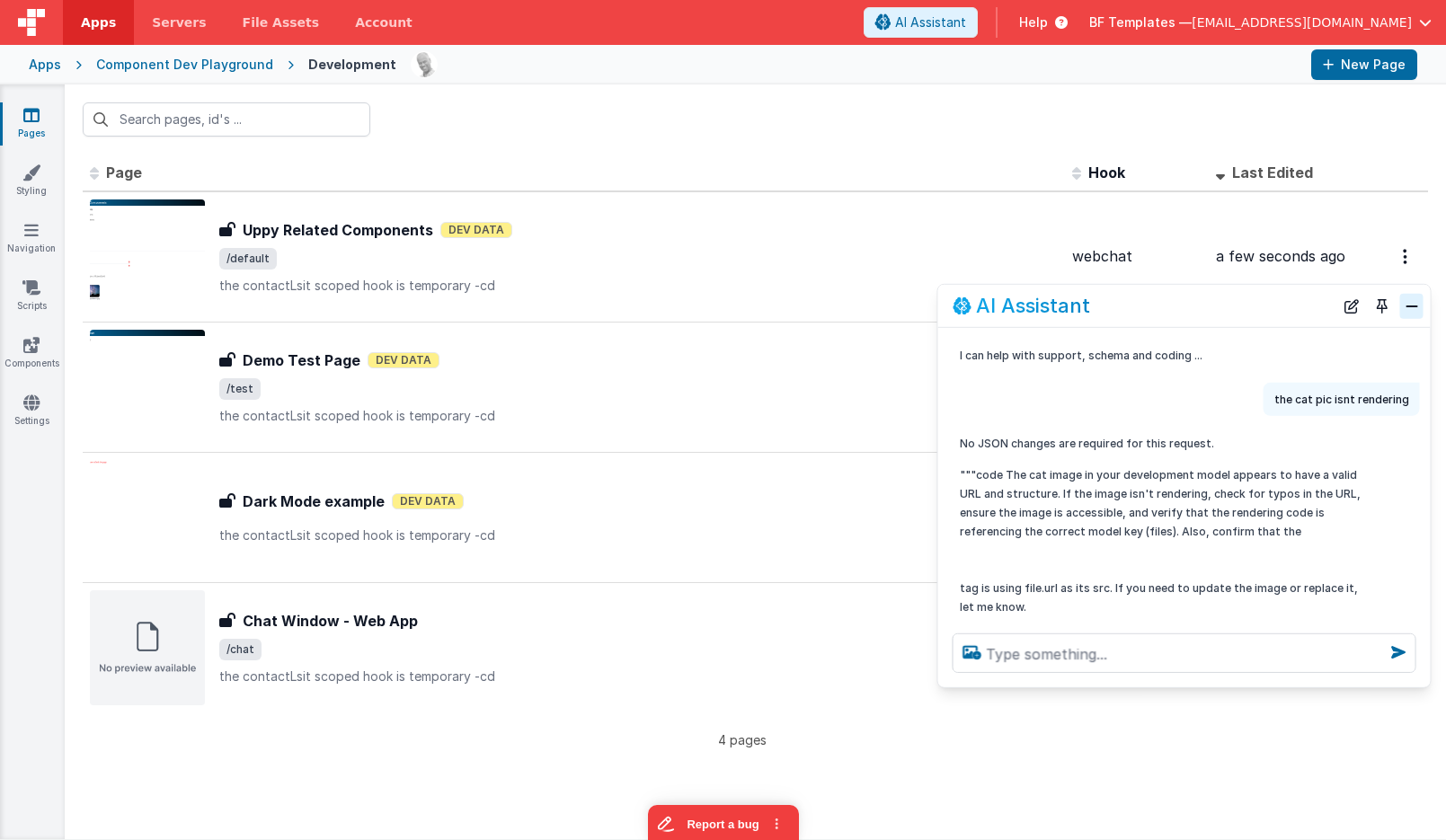
click at [1414, 315] on button "Close" at bounding box center [1412, 305] width 23 height 25
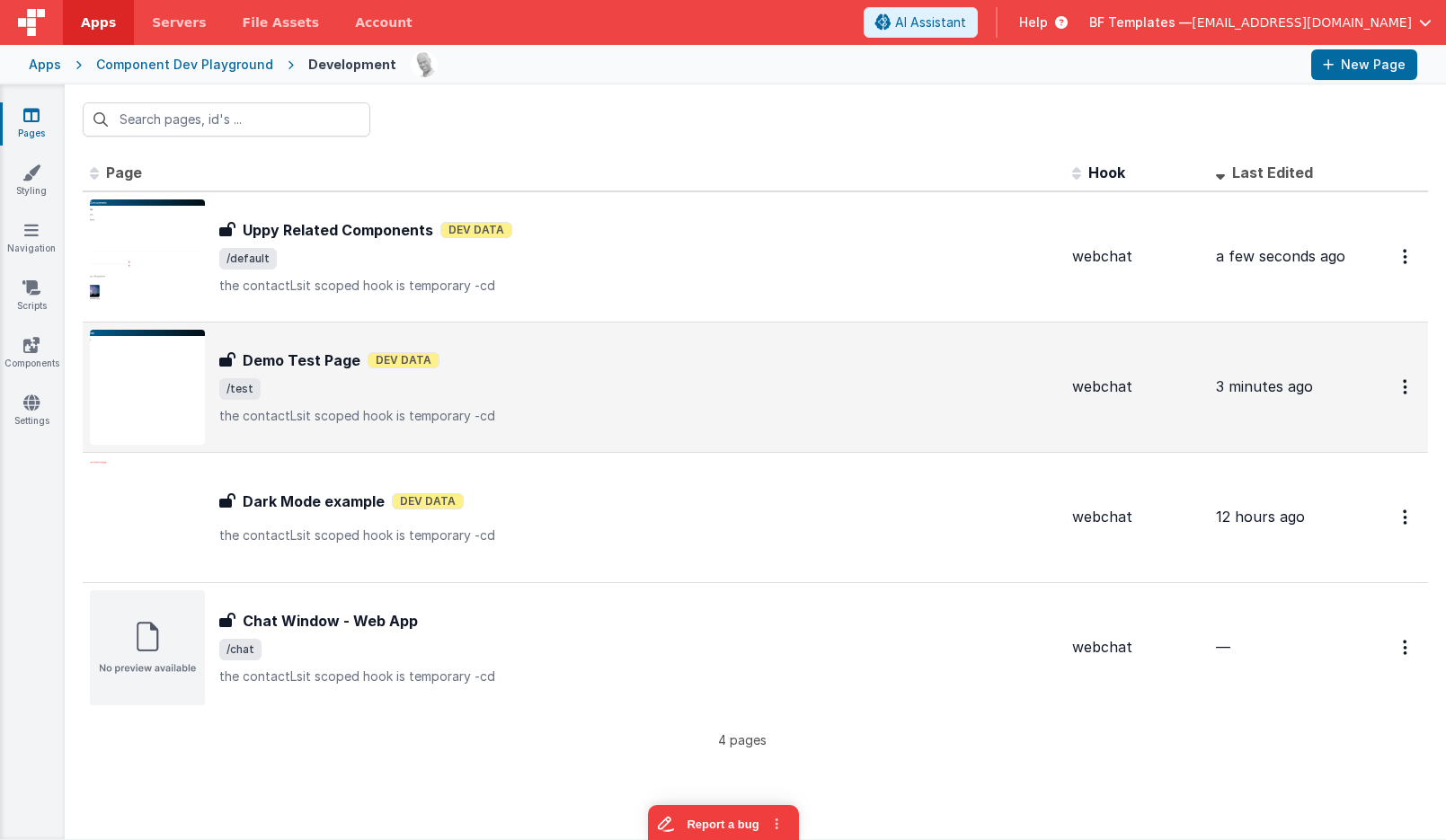
click at [482, 371] on div "Demo Test Page Demo Test Page Dev Data /test the contactLsit scoped hook is tem…" at bounding box center [638, 387] width 838 height 75
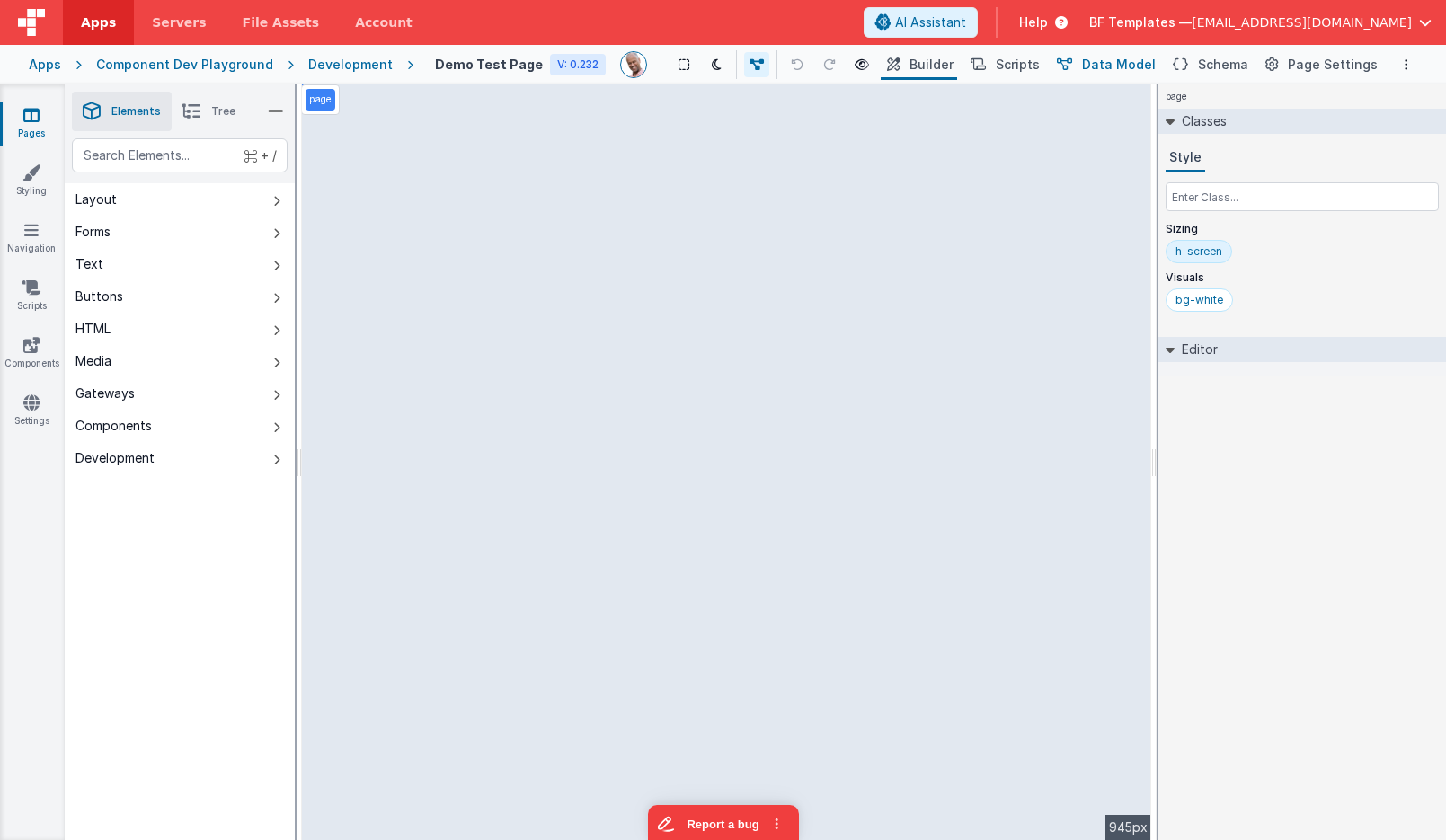
click at [1118, 60] on span "Data Model" at bounding box center [1119, 64] width 73 height 18
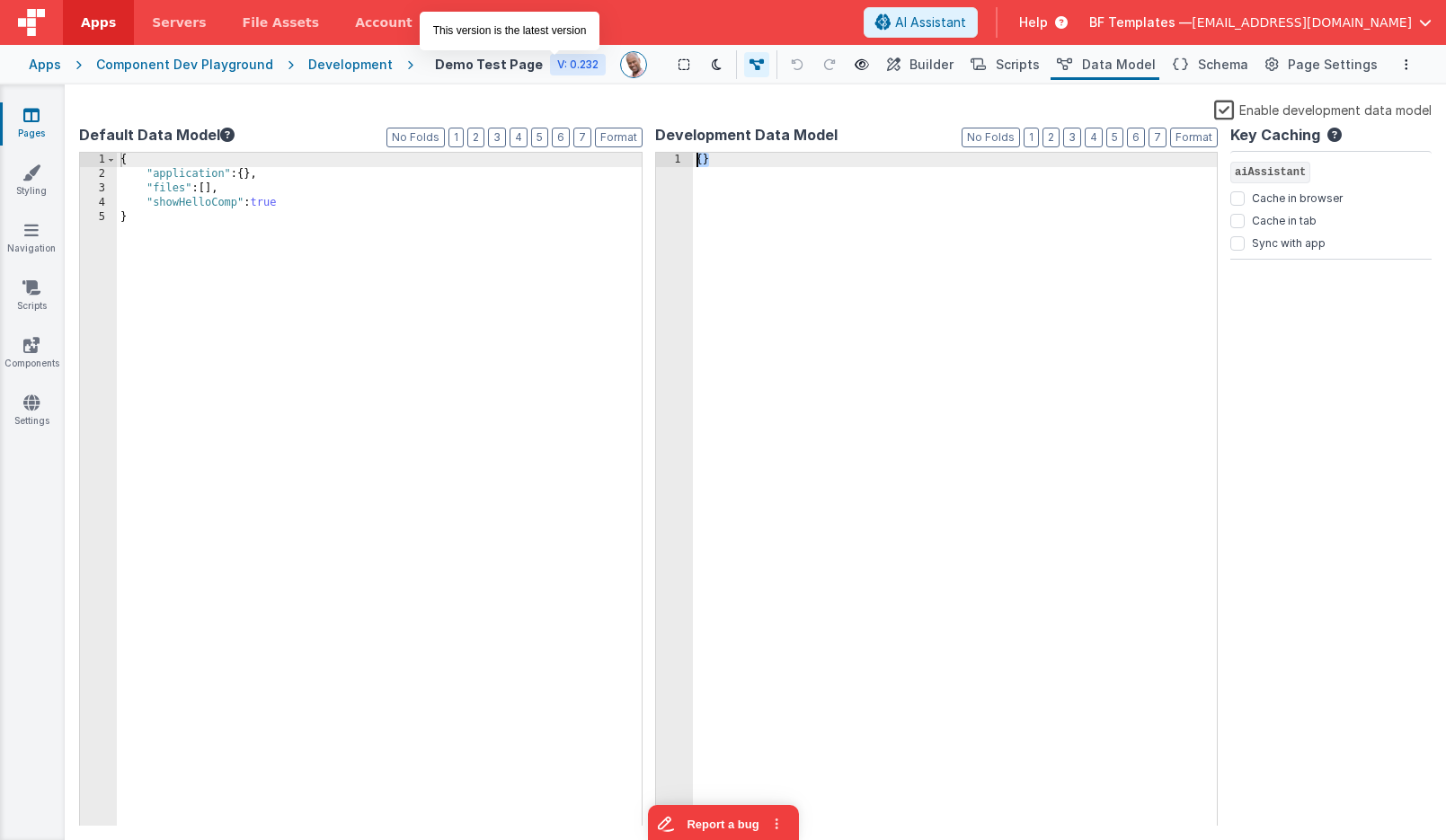
drag, startPoint x: 921, startPoint y: 379, endPoint x: 563, endPoint y: 59, distance: 480.2
click at [563, 59] on div "Apps Servers File Assets Account Some FUTURE Slot AI Assistant Help BF Template…" at bounding box center [723, 420] width 1446 height 840
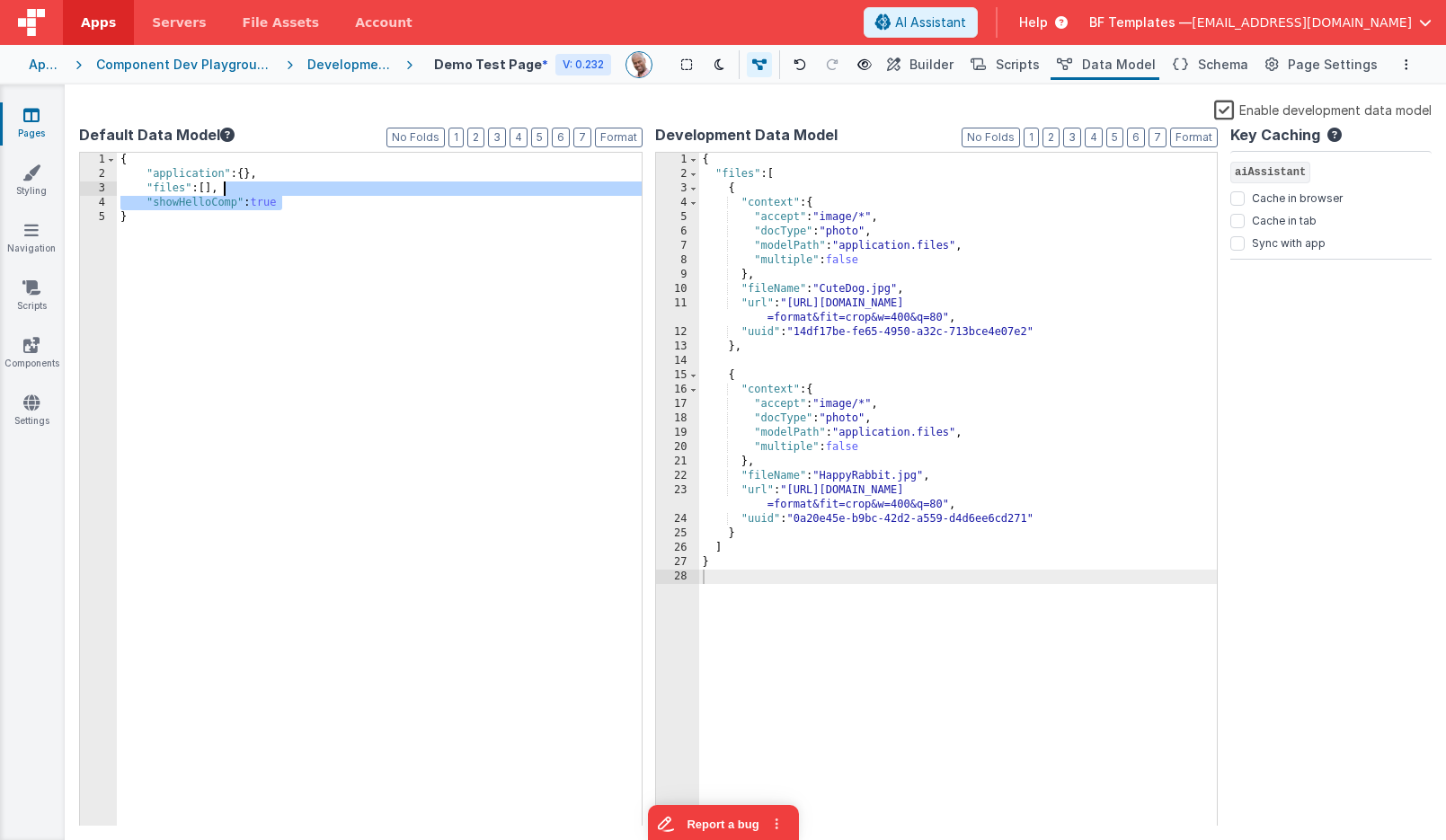
click at [306, 193] on div "{ "application" : { } , "files" : [ ] , "showHelloComp" : true }" at bounding box center [379, 504] width 525 height 702
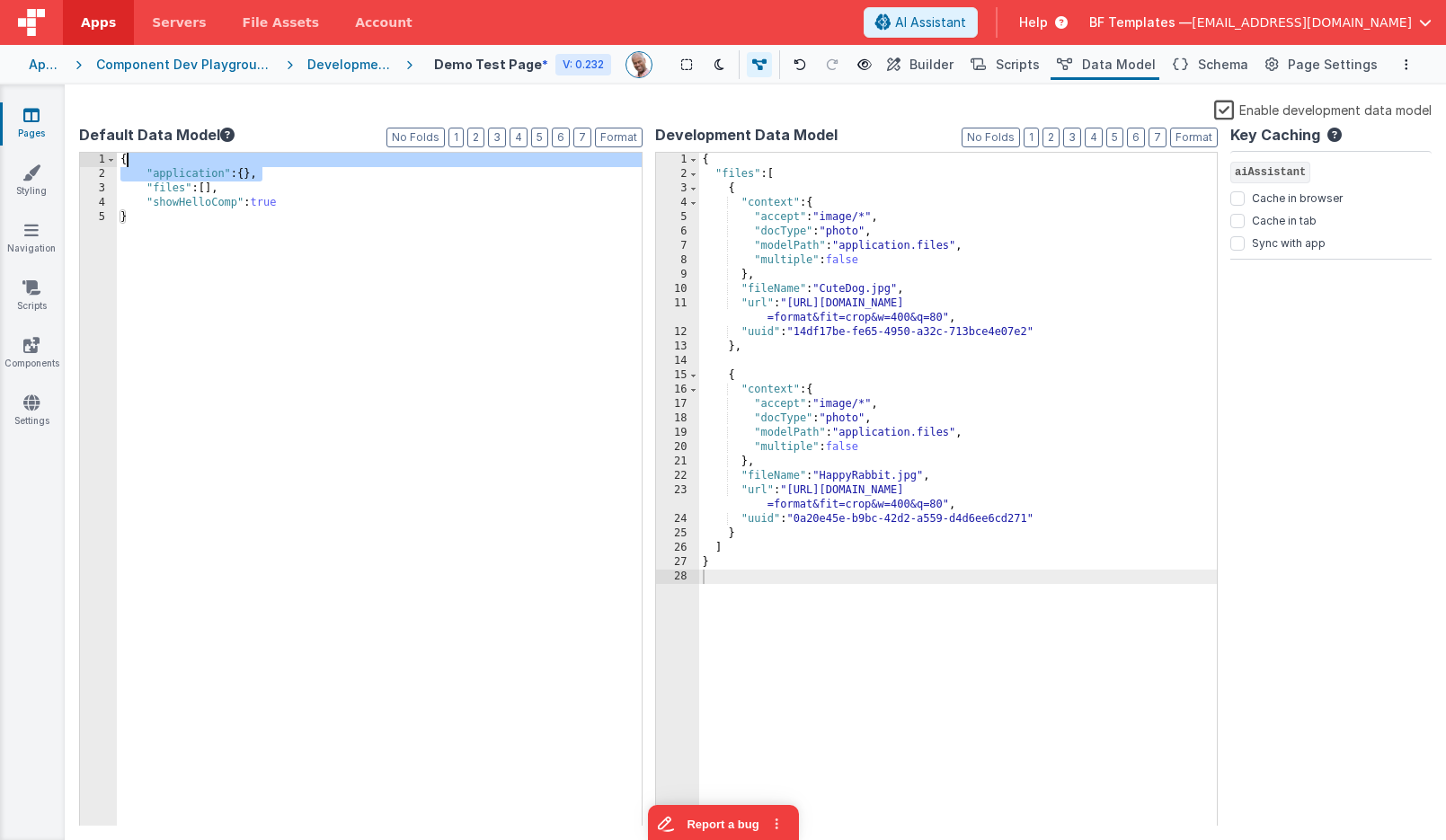
drag, startPoint x: 306, startPoint y: 174, endPoint x: 310, endPoint y: 164, distance: 10.8
click at [310, 164] on div "{ "application" : { } , "files" : [ ] , "showHelloComp" : true }" at bounding box center [379, 504] width 525 height 702
click at [927, 64] on span "Builder" at bounding box center [931, 64] width 44 height 18
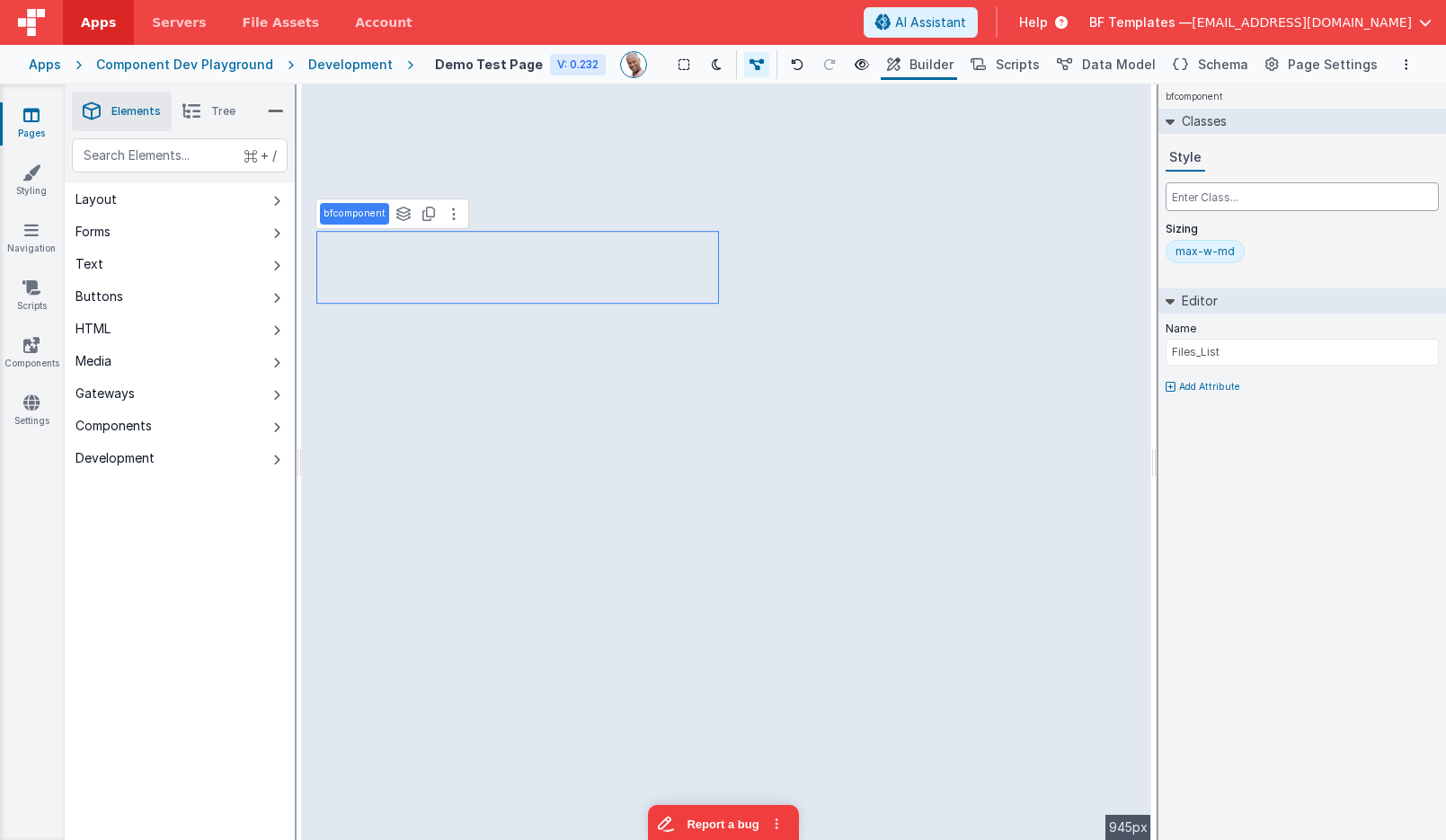
click at [1223, 202] on input "text" at bounding box center [1302, 196] width 273 height 29
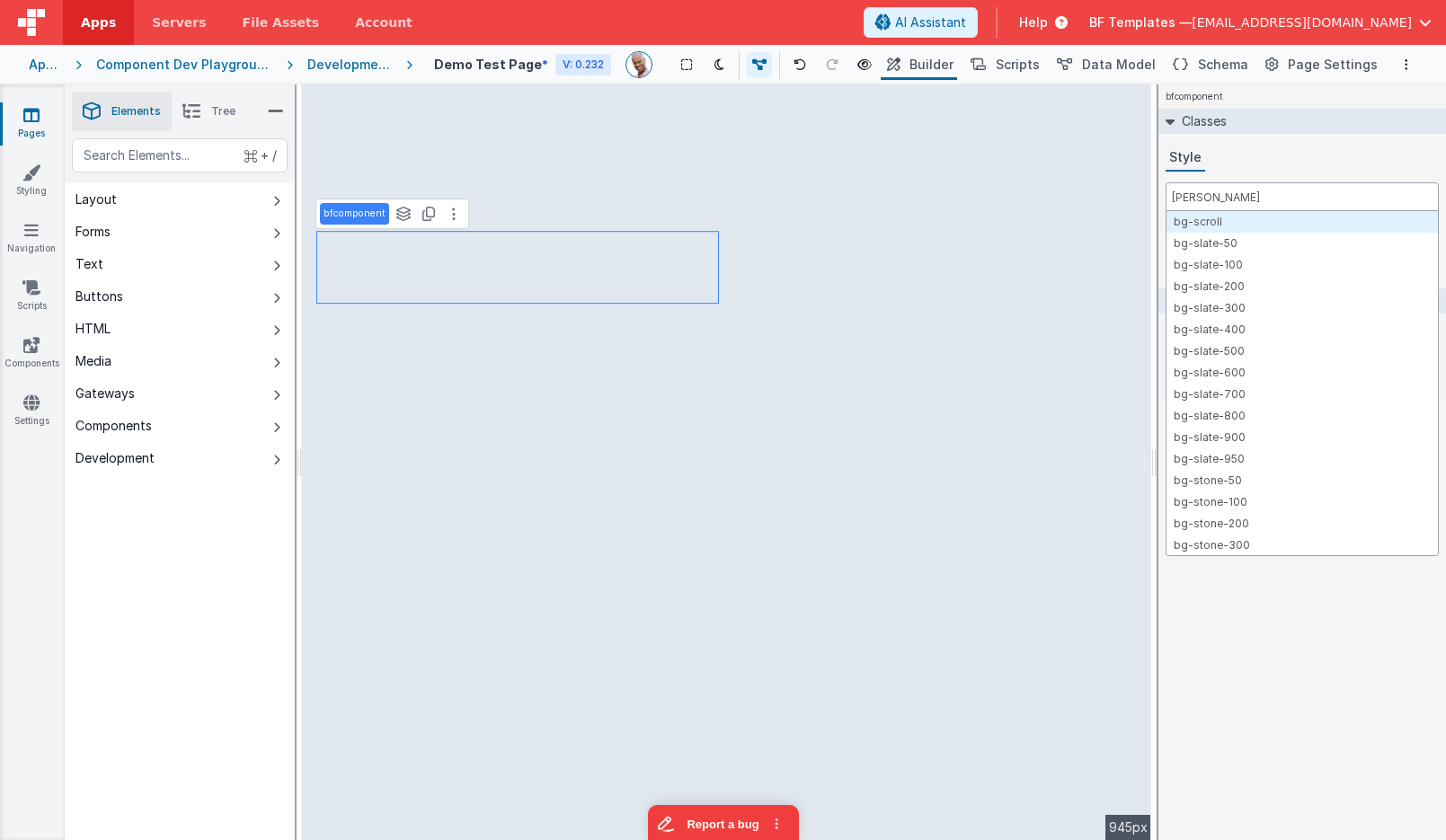
type input "bg-sky"
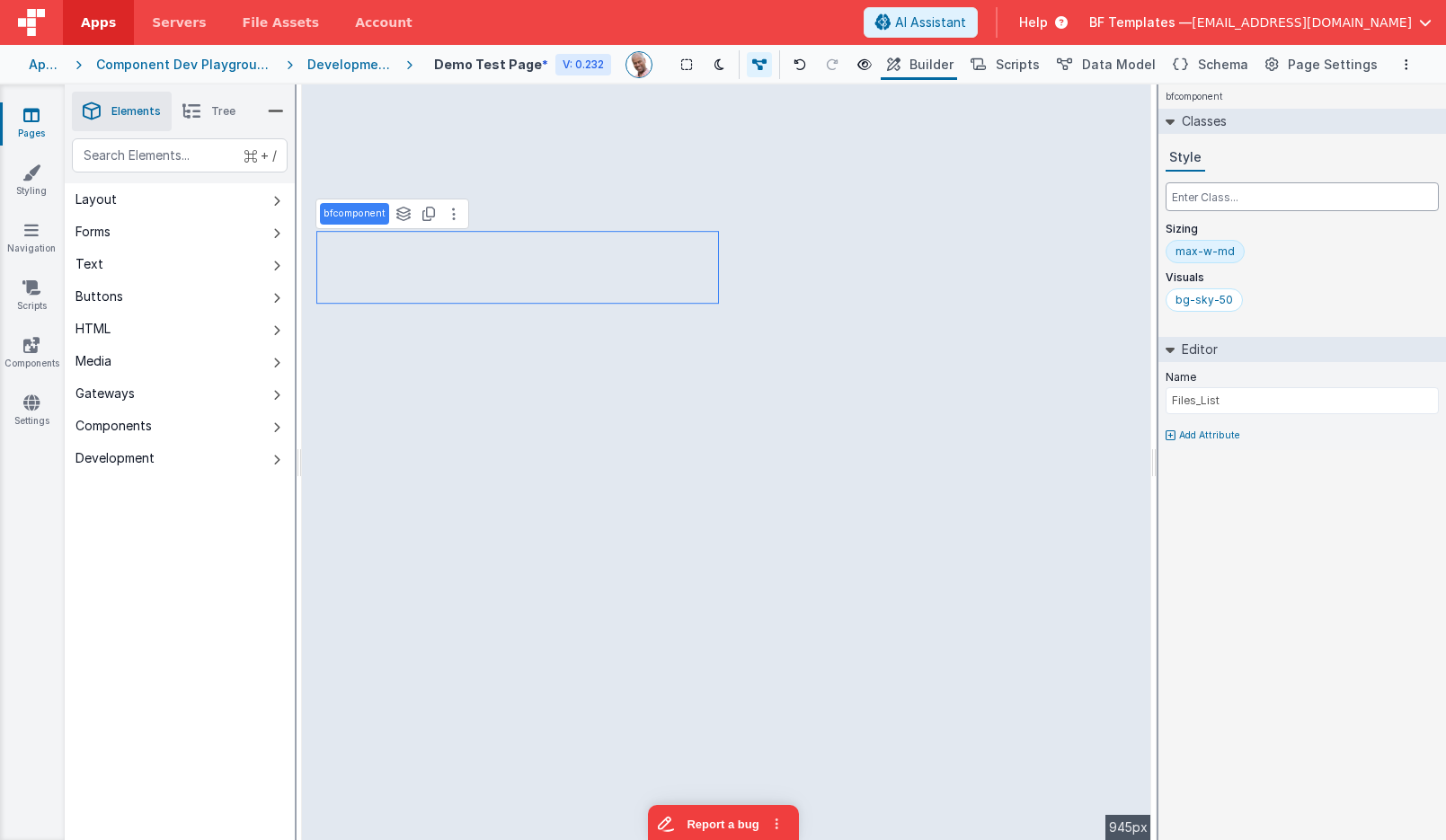
type input "m"
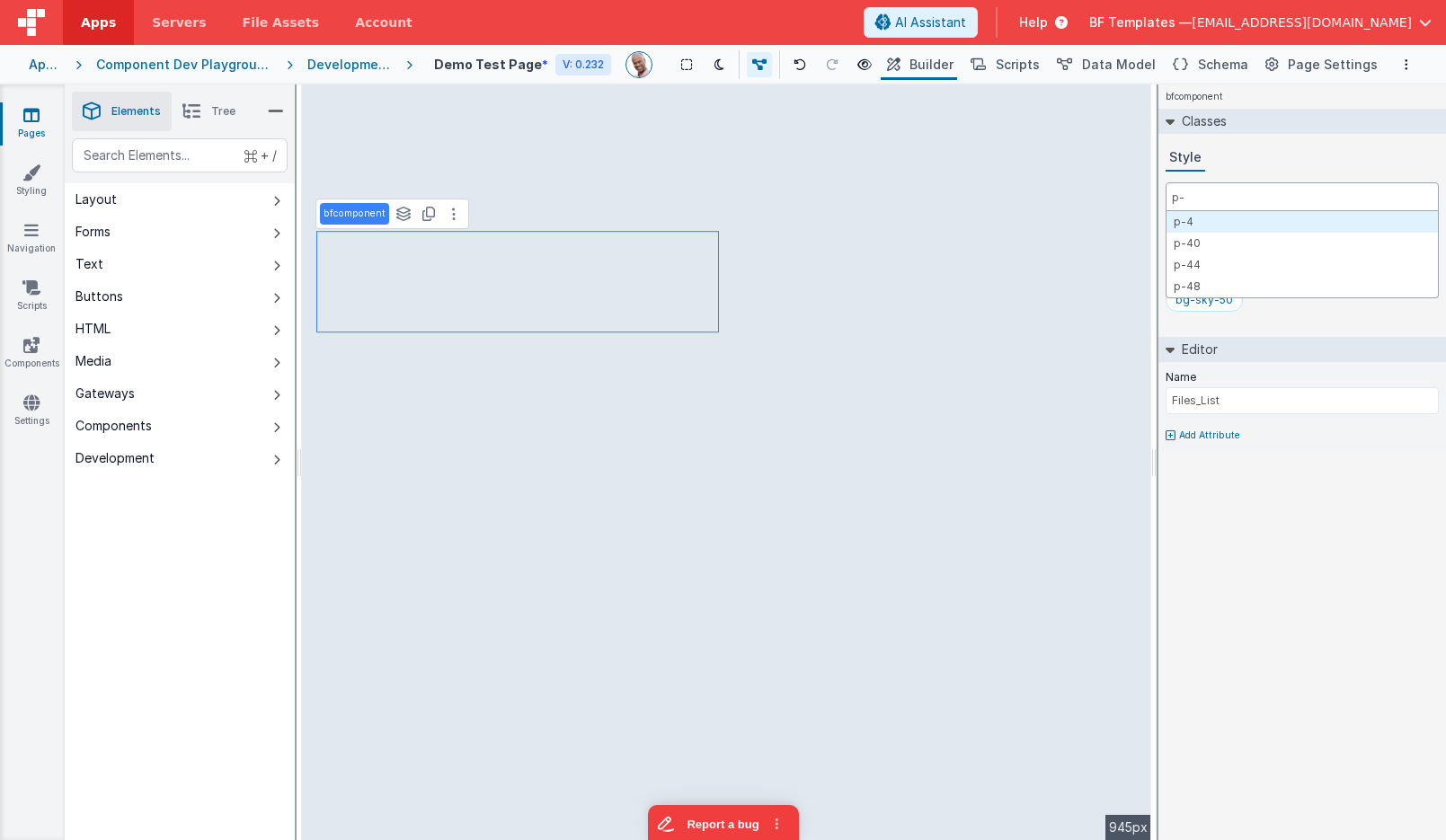
type input "p-2"
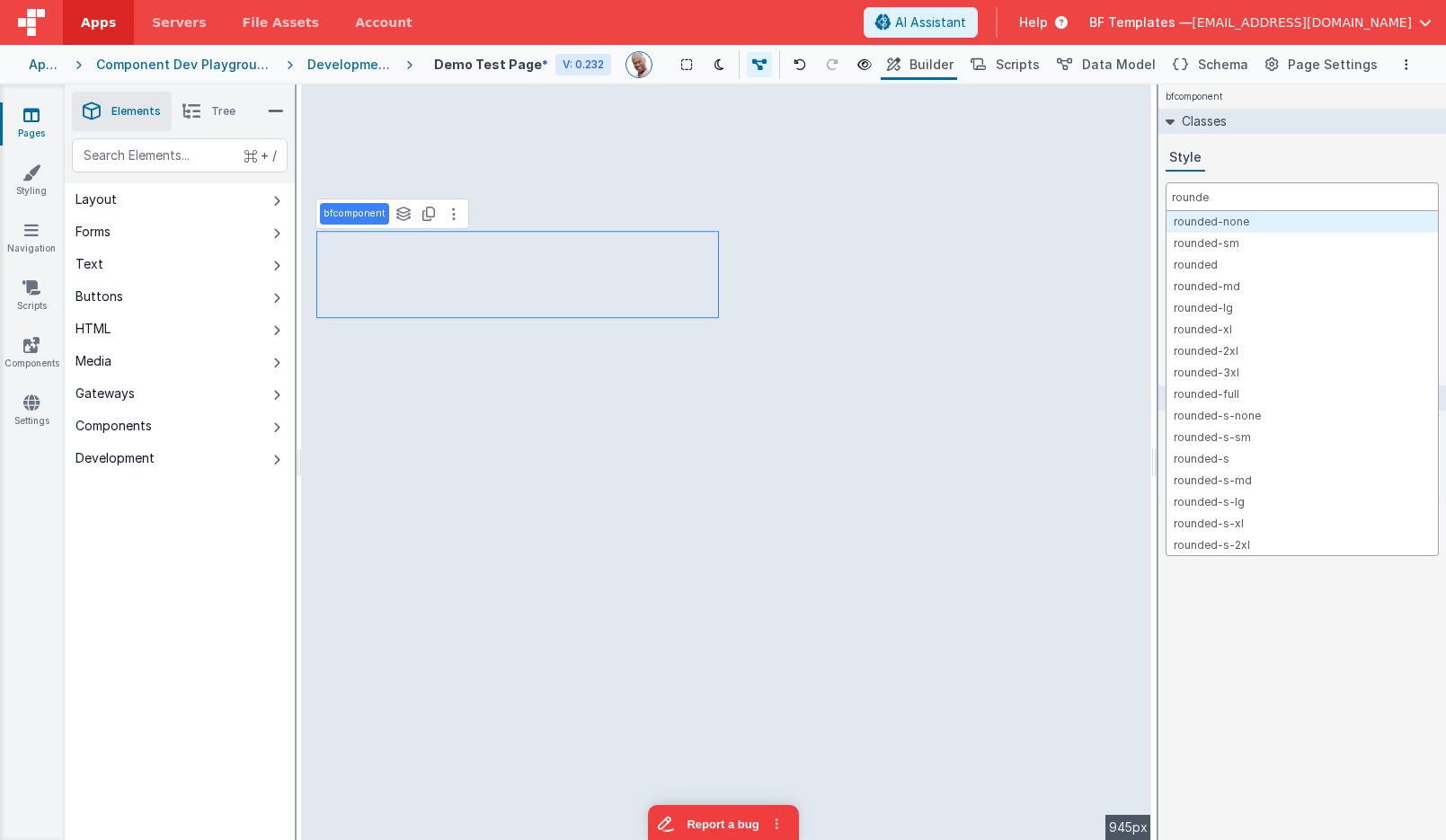
type input "rounded"
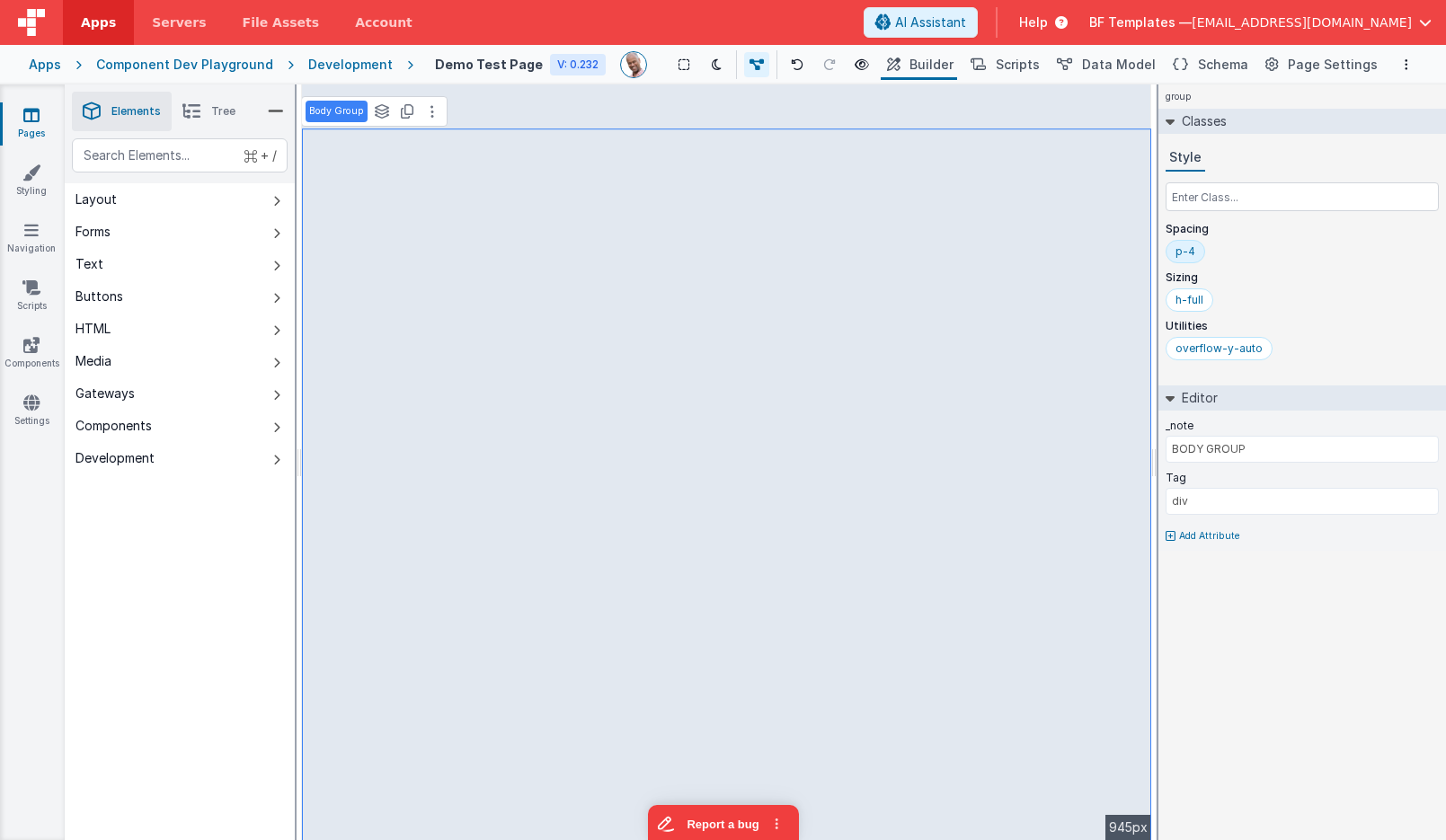
type input "Files_List"
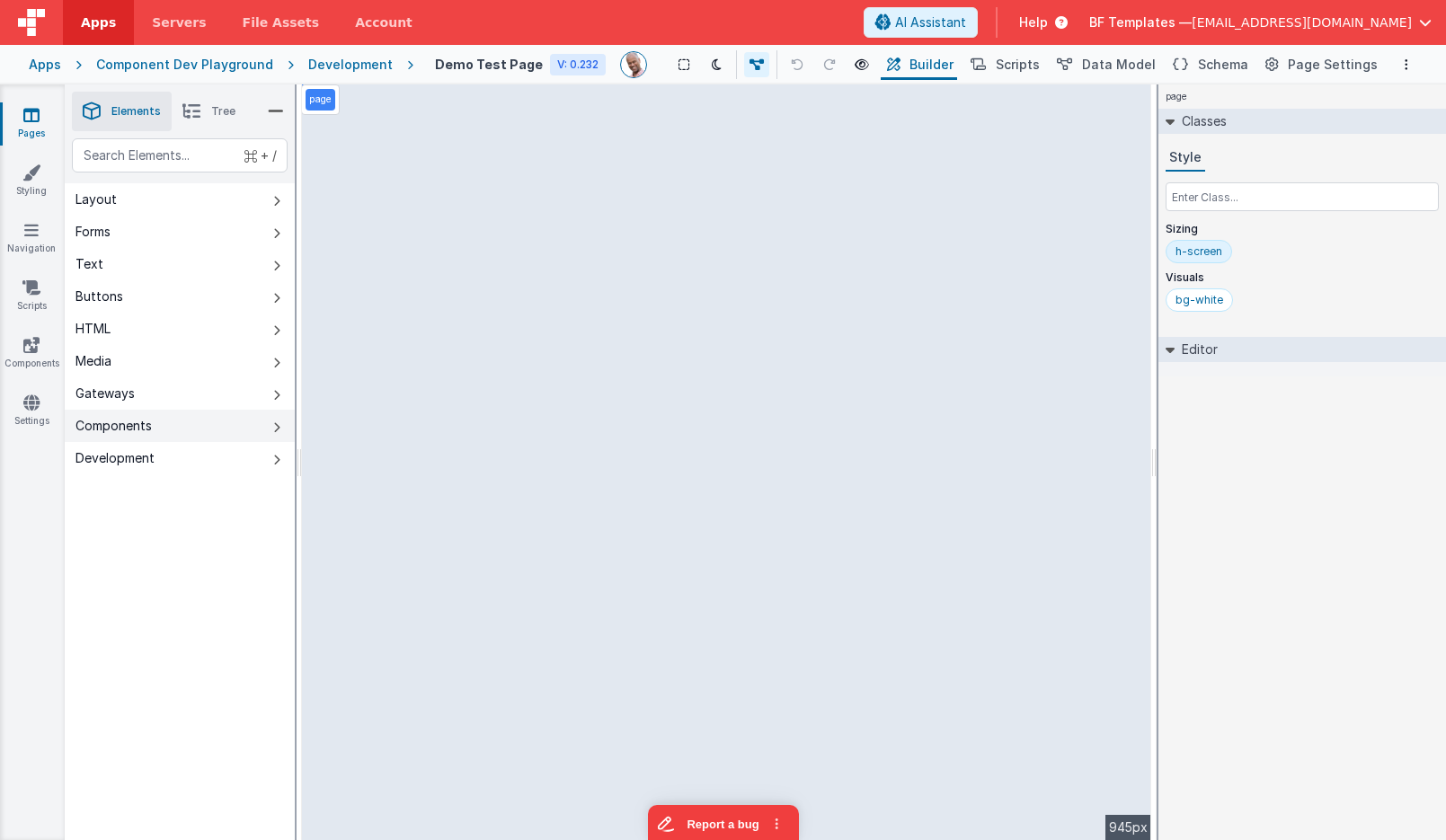
click at [279, 425] on icon at bounding box center [277, 427] width 7 height 14
click at [711, 824] on button "Report a bug" at bounding box center [722, 821] width 151 height 38
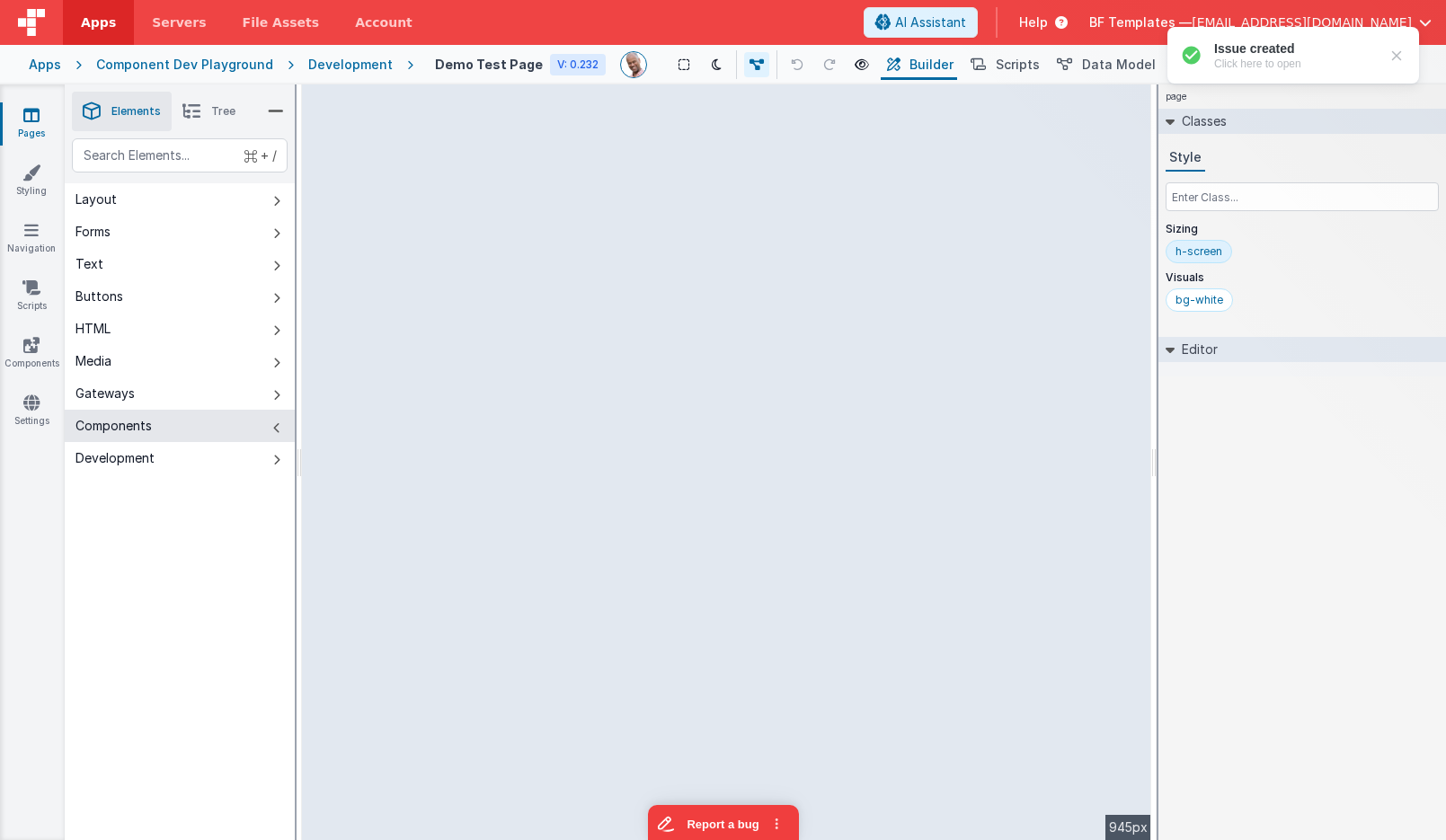
click at [1397, 49] on div at bounding box center [1396, 55] width 18 height 18
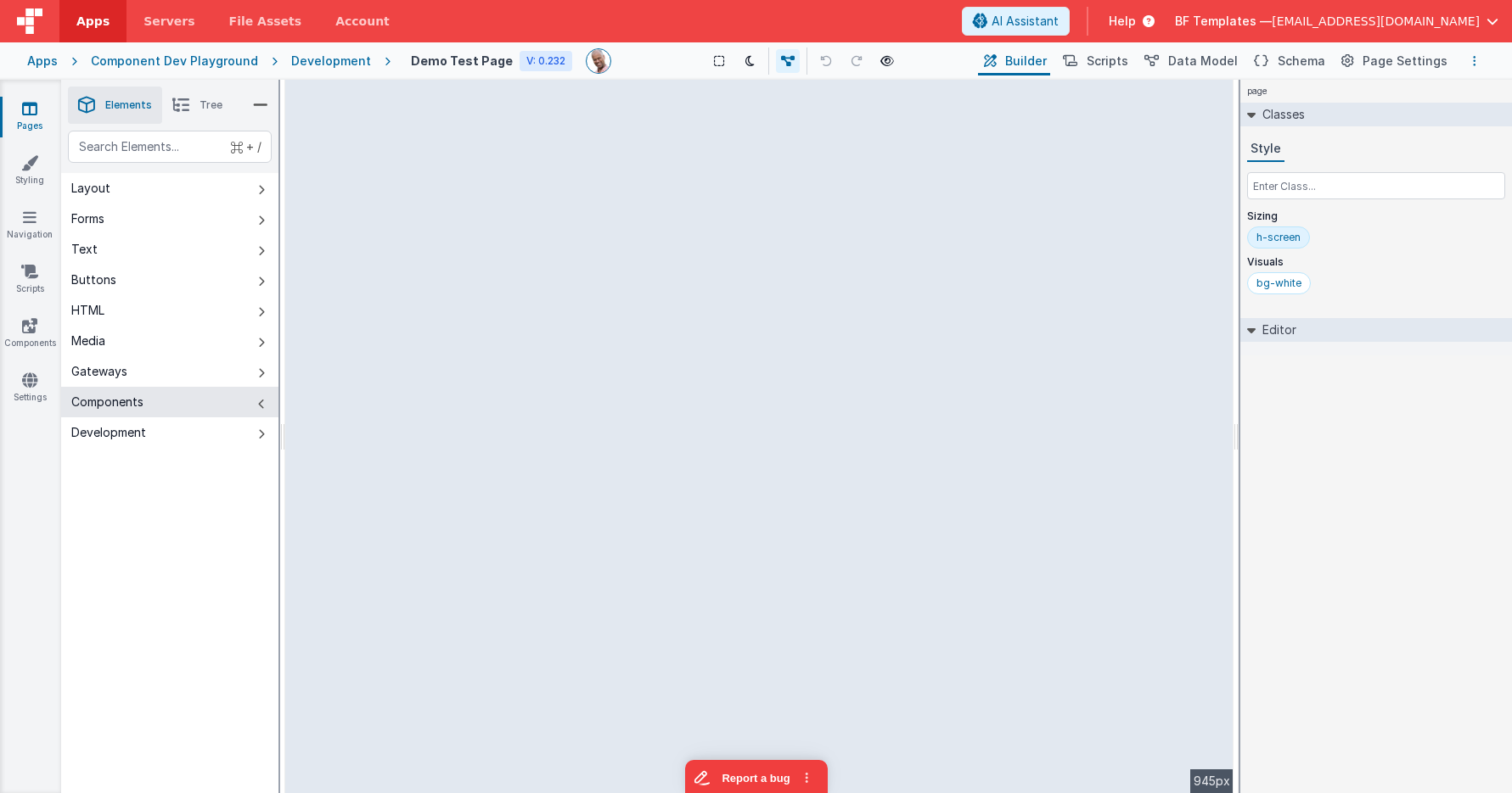
click at [1365, 62] on button "Options" at bounding box center [1473, 61] width 20 height 20
click at [388, 342] on button at bounding box center [756, 396] width 1512 height 793
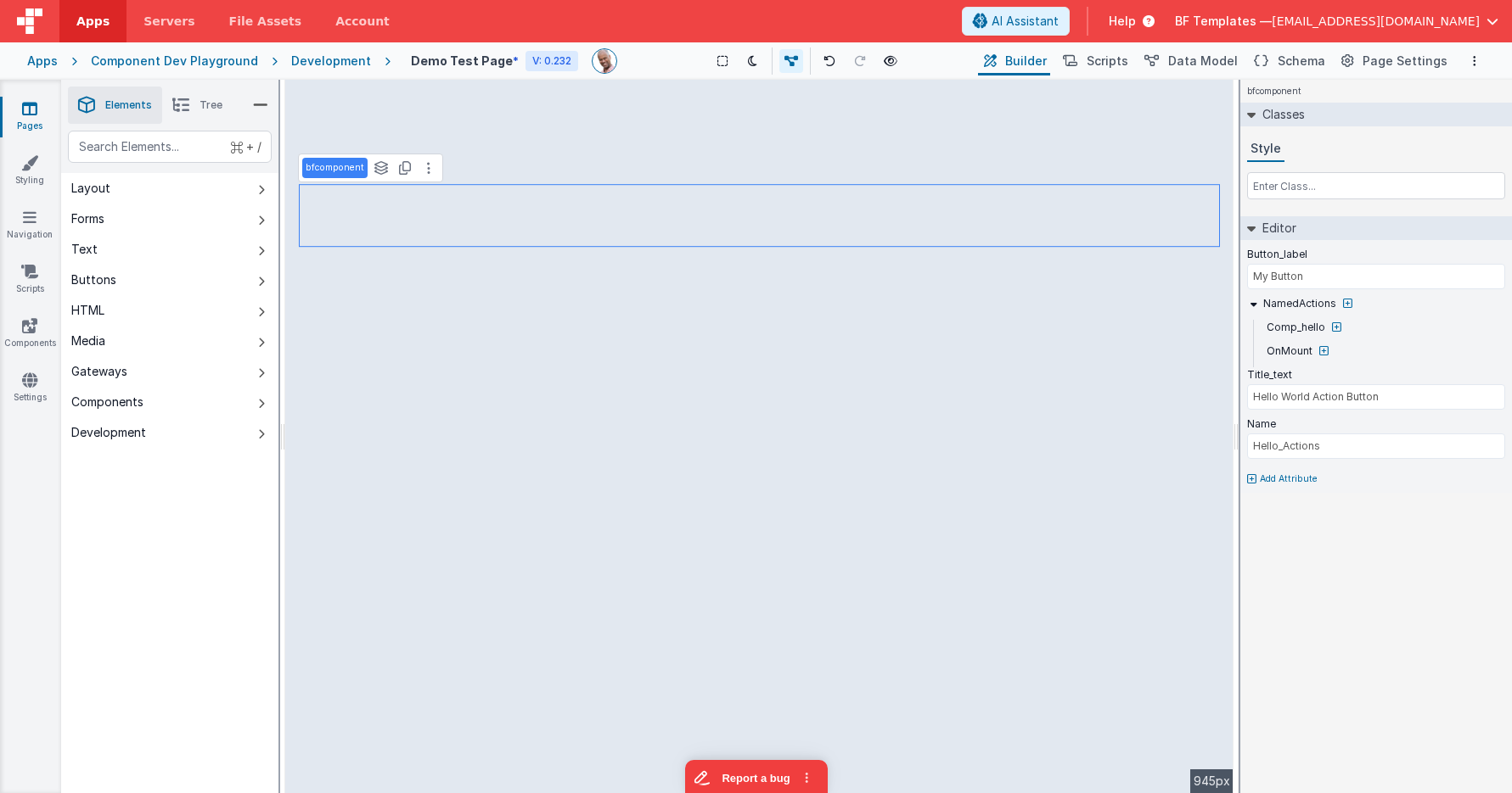
type input "Select File"
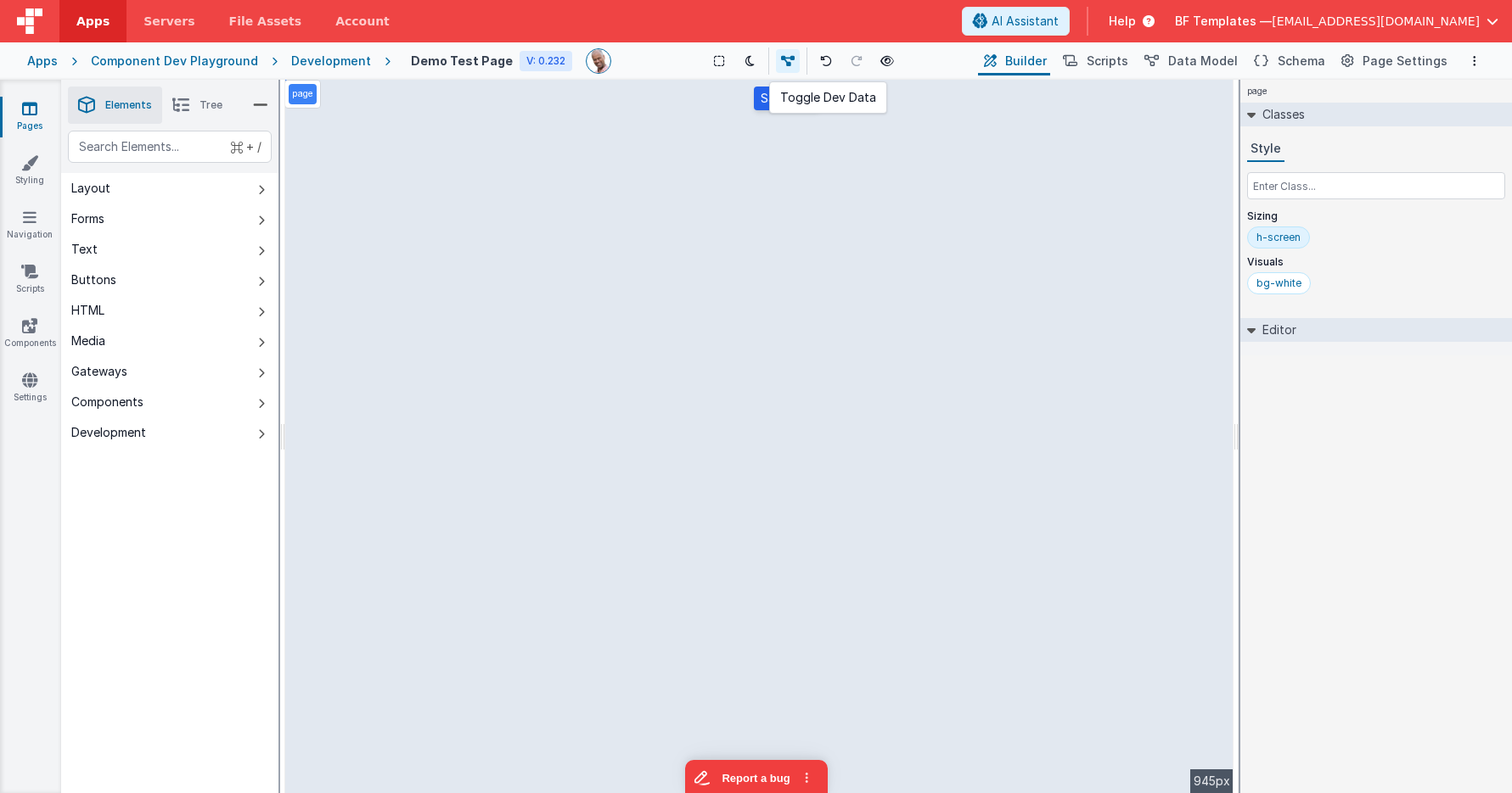
click at [787, 61] on icon at bounding box center [787, 61] width 13 height 12
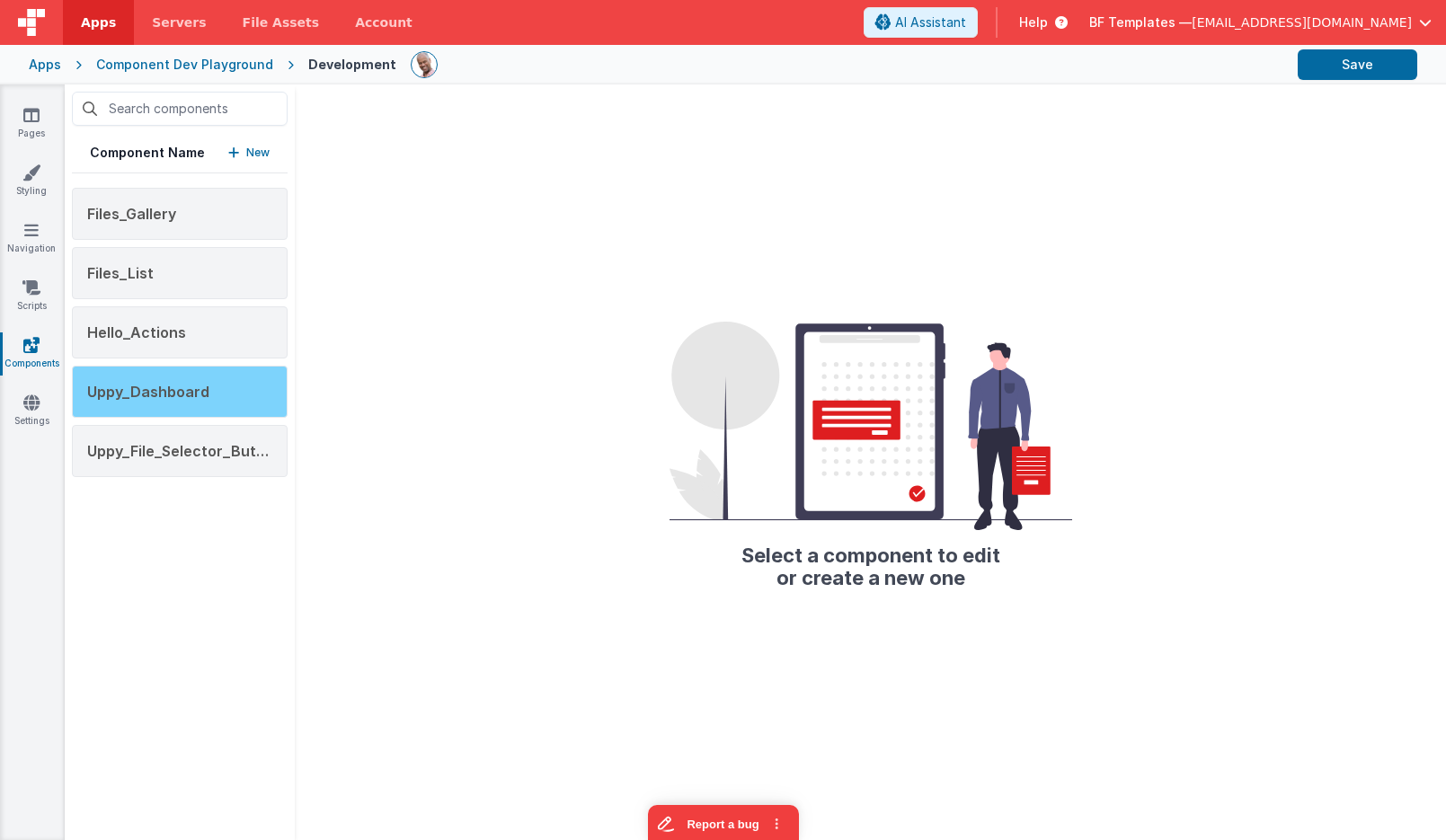
click at [219, 381] on div "Uppy_Dashboard" at bounding box center [179, 392] width 216 height 52
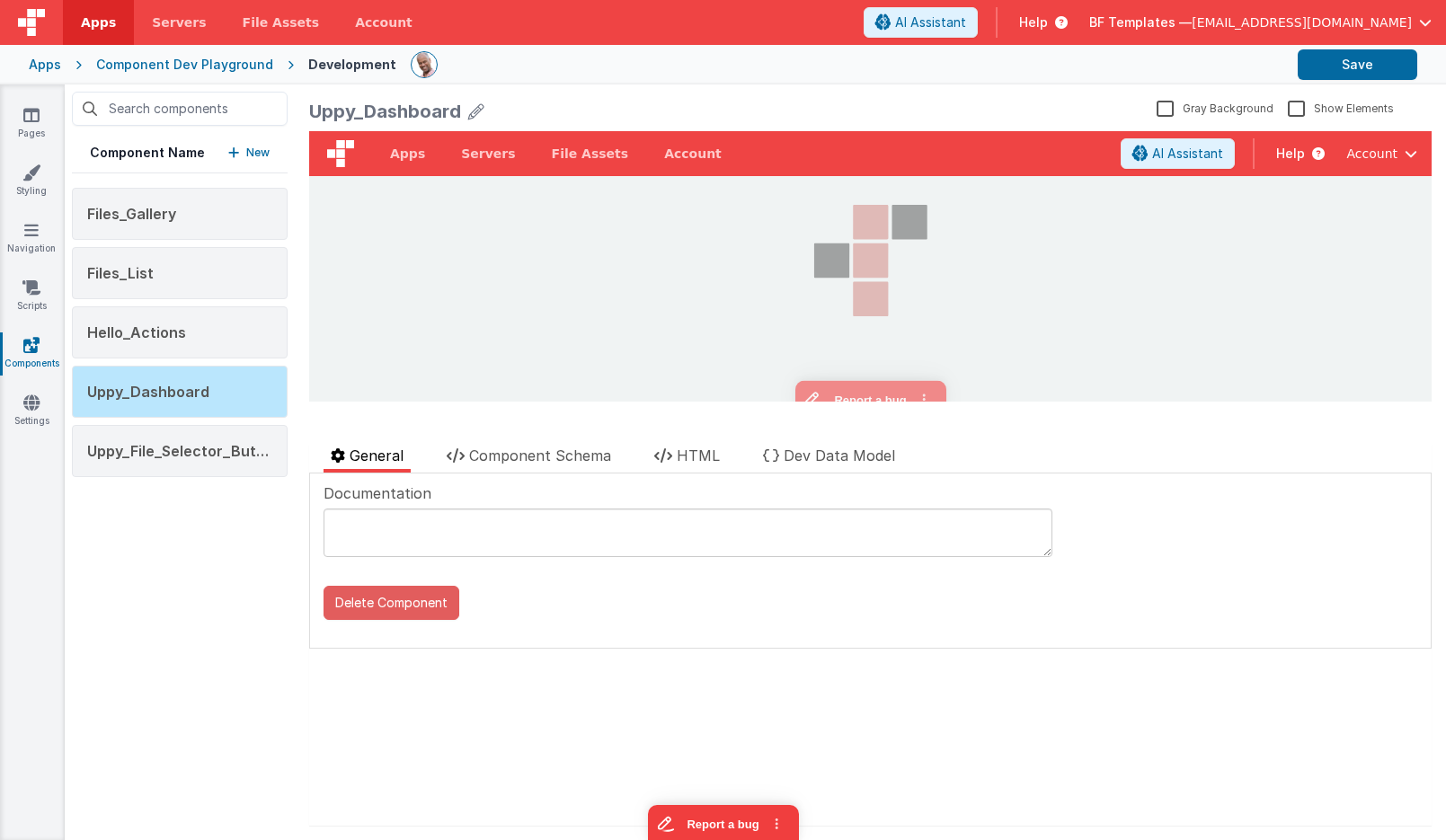
click at [413, 612] on button "Delete Component" at bounding box center [391, 603] width 136 height 34
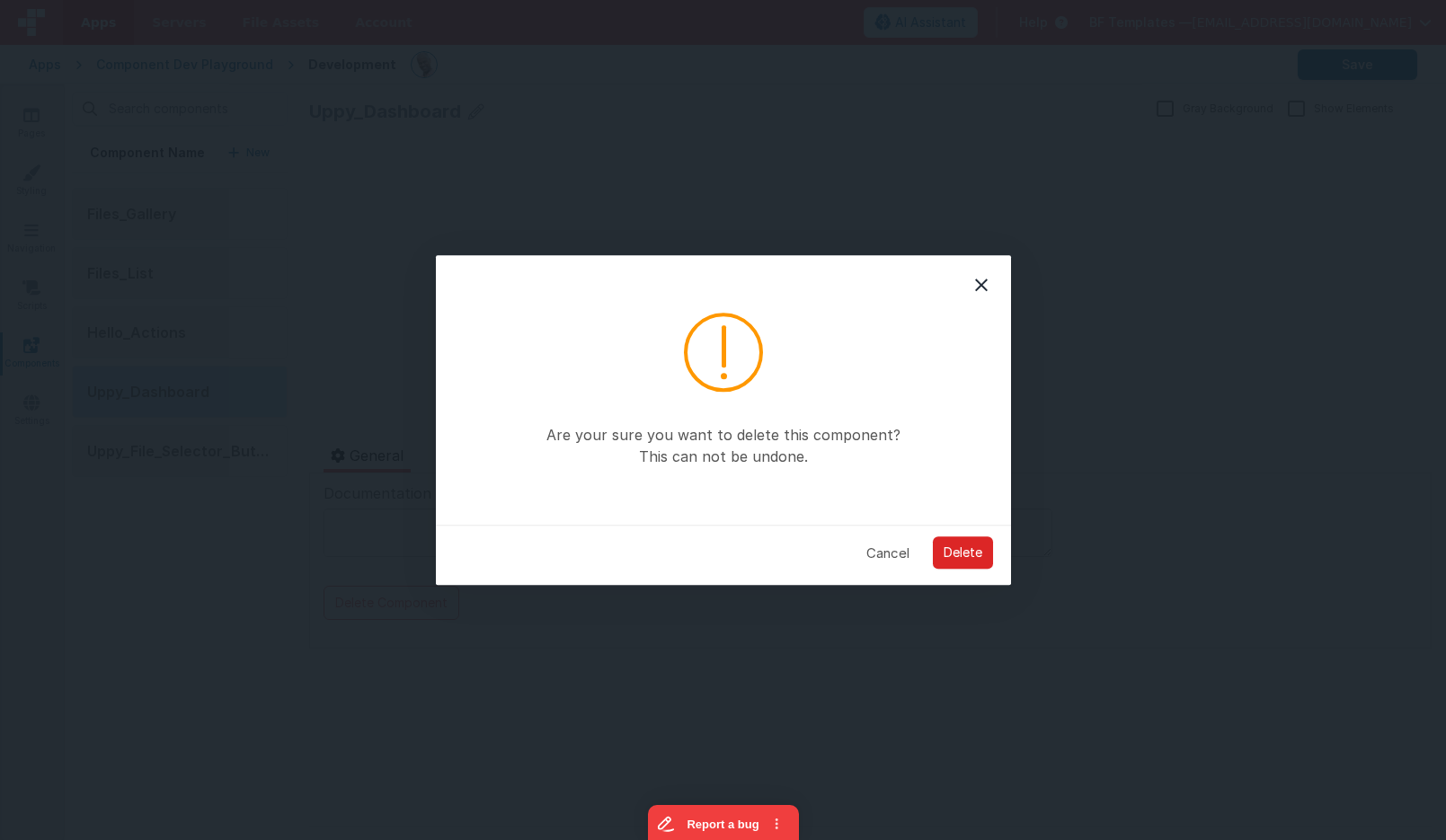
click at [951, 555] on button "Delete" at bounding box center [963, 553] width 60 height 33
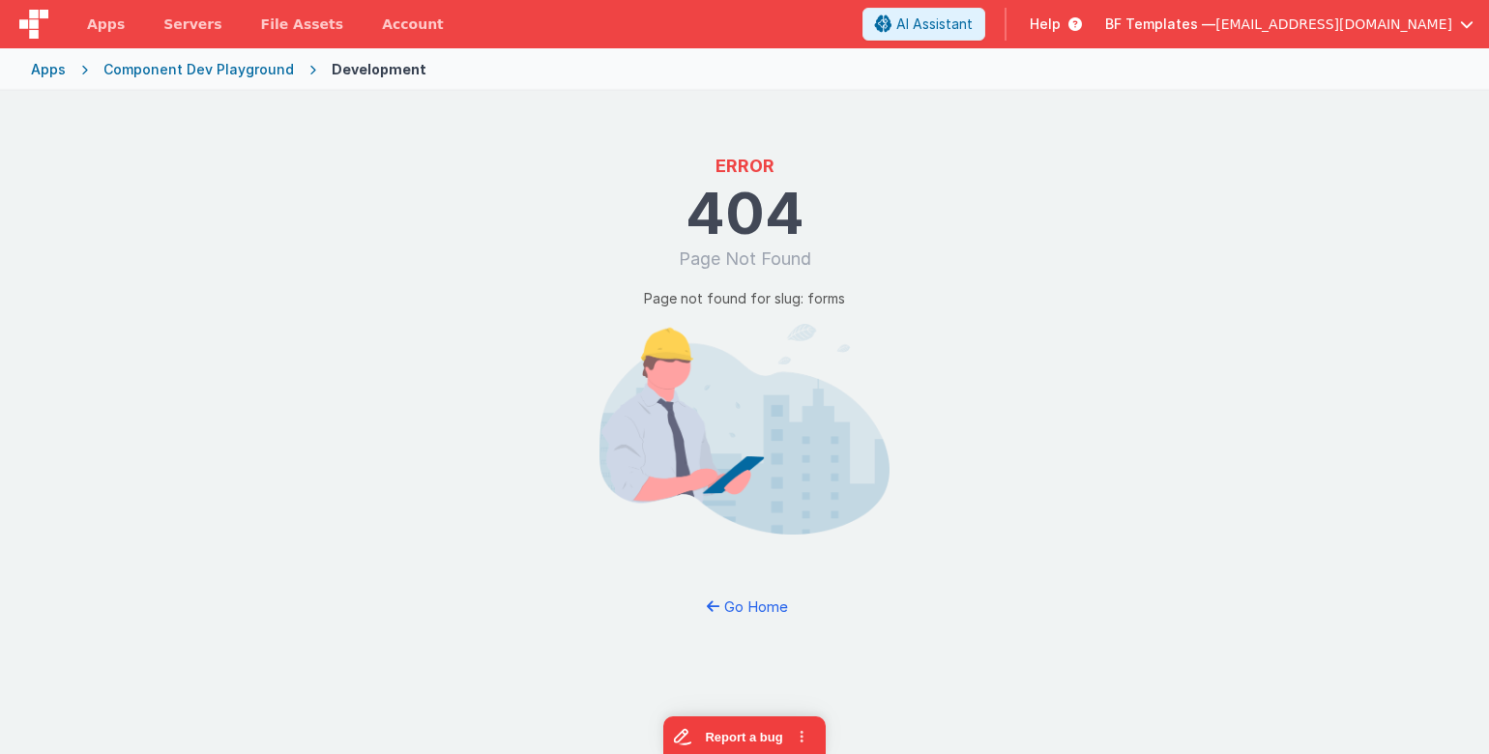
click at [44, 73] on div "Apps" at bounding box center [48, 69] width 35 height 19
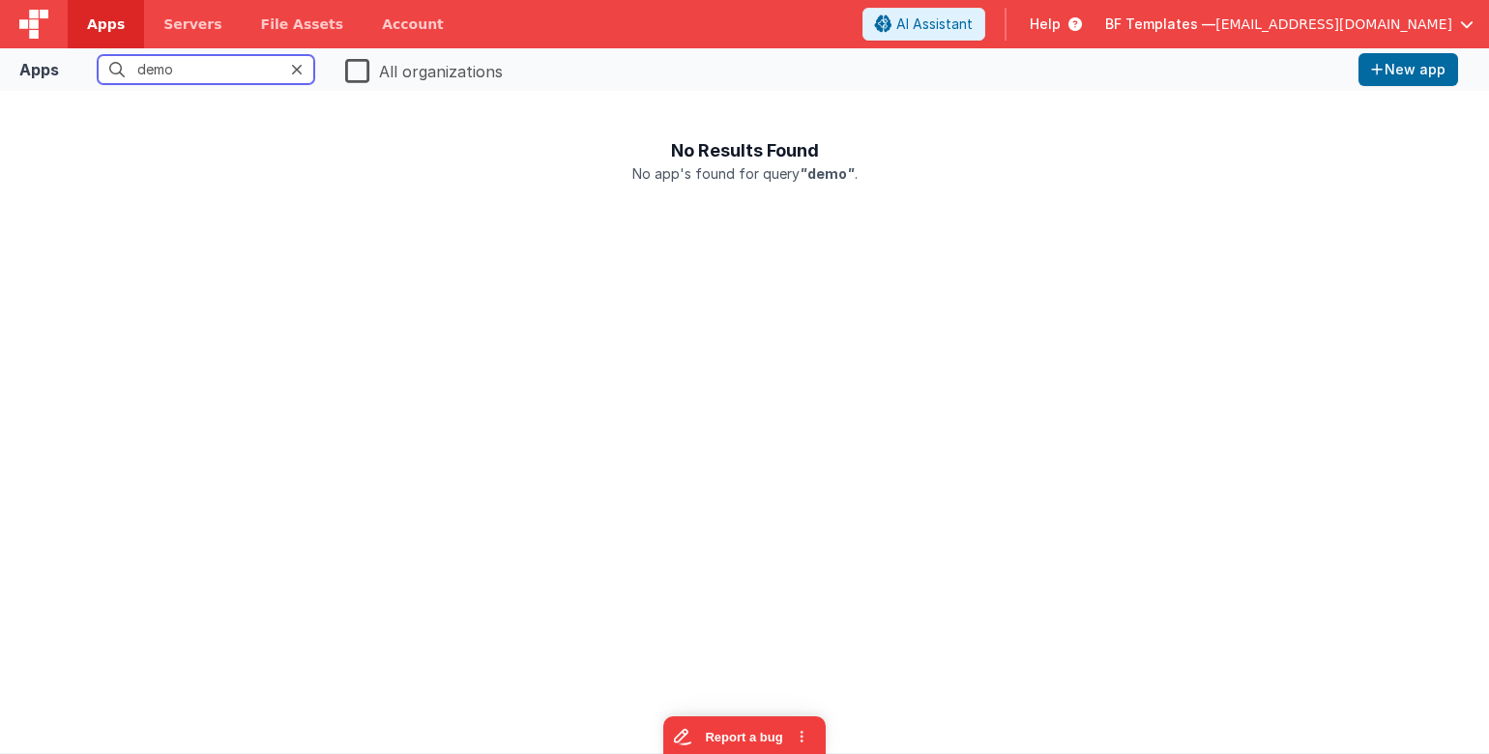
type input "demo"
click at [356, 73] on label "All organizations" at bounding box center [424, 69] width 158 height 27
click at [0, 0] on input "All organizations" at bounding box center [0, 0] width 0 height 0
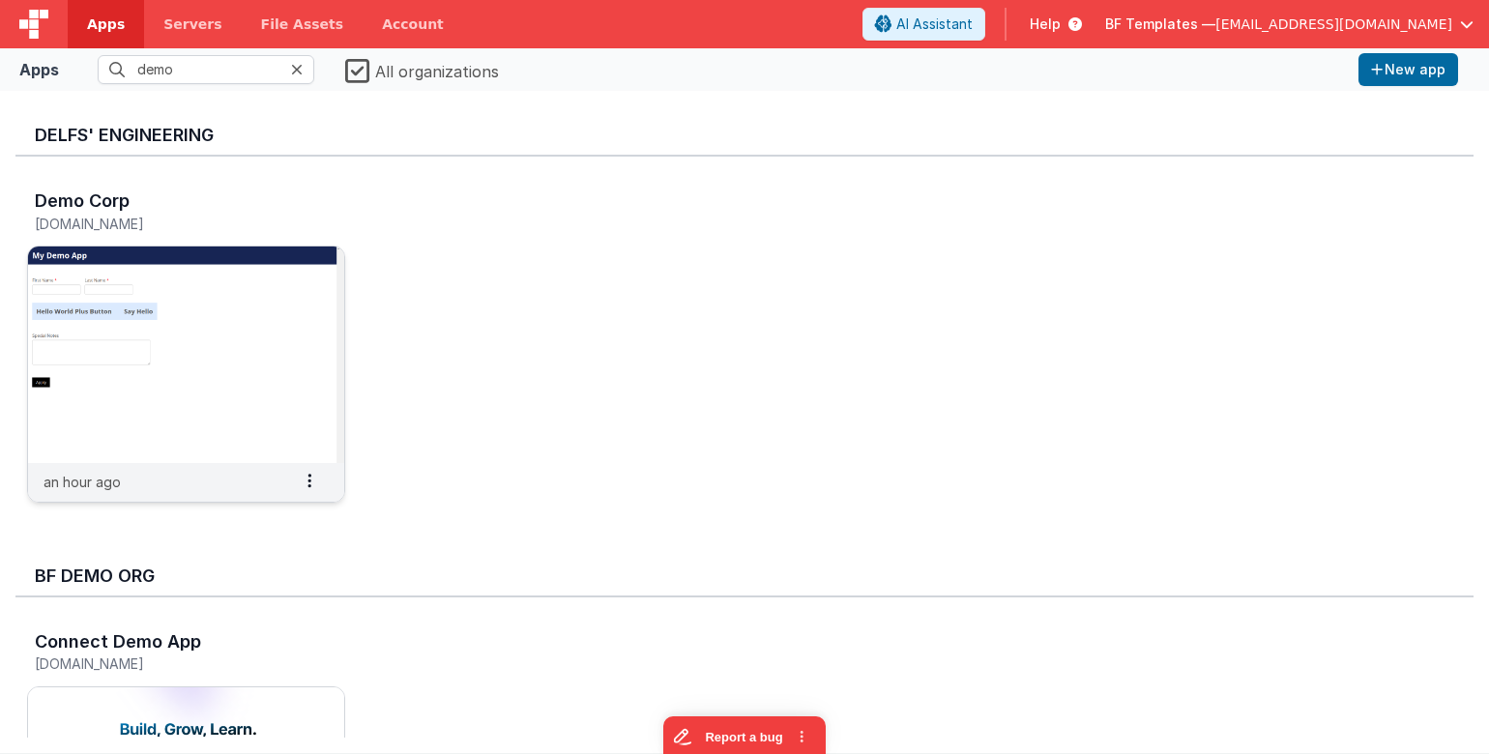
click at [208, 267] on img at bounding box center [186, 355] width 316 height 217
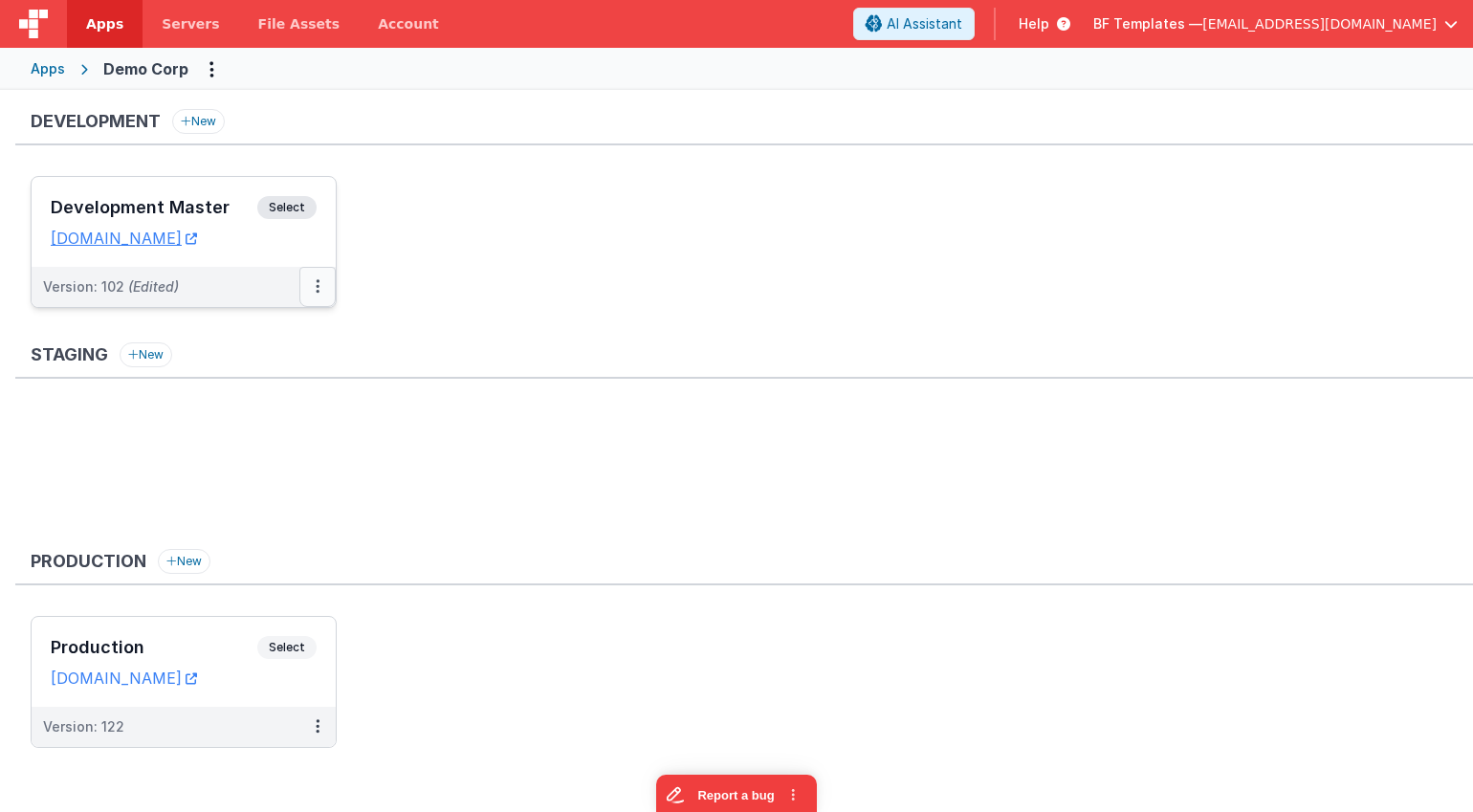
click at [322, 281] on button at bounding box center [318, 287] width 37 height 41
click at [233, 399] on link "Deploy..." at bounding box center [251, 399] width 168 height 35
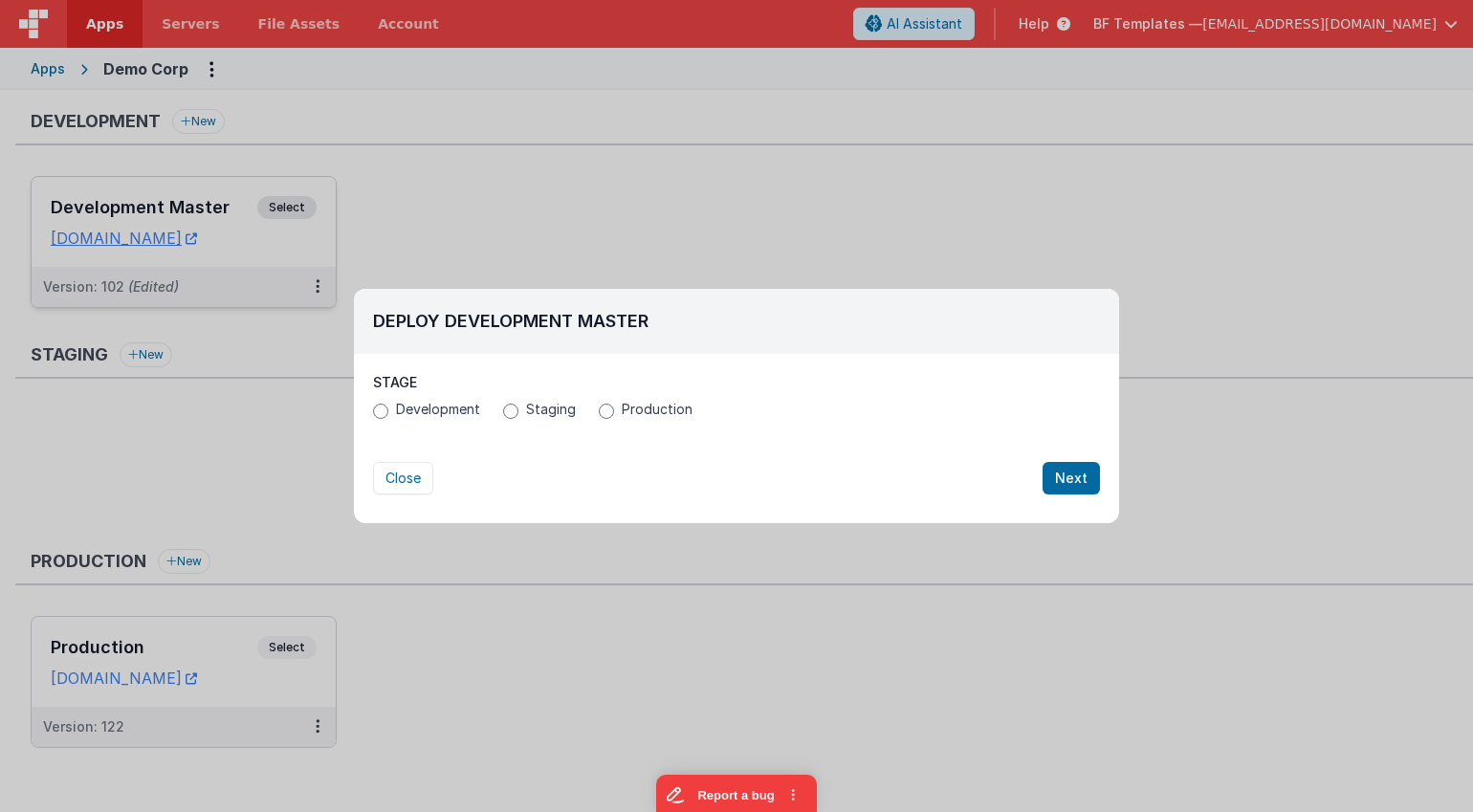
click at [445, 406] on span "Development" at bounding box center [437, 408] width 84 height 19
click at [389, 406] on input "Development" at bounding box center [380, 410] width 15 height 15
radio input "true"
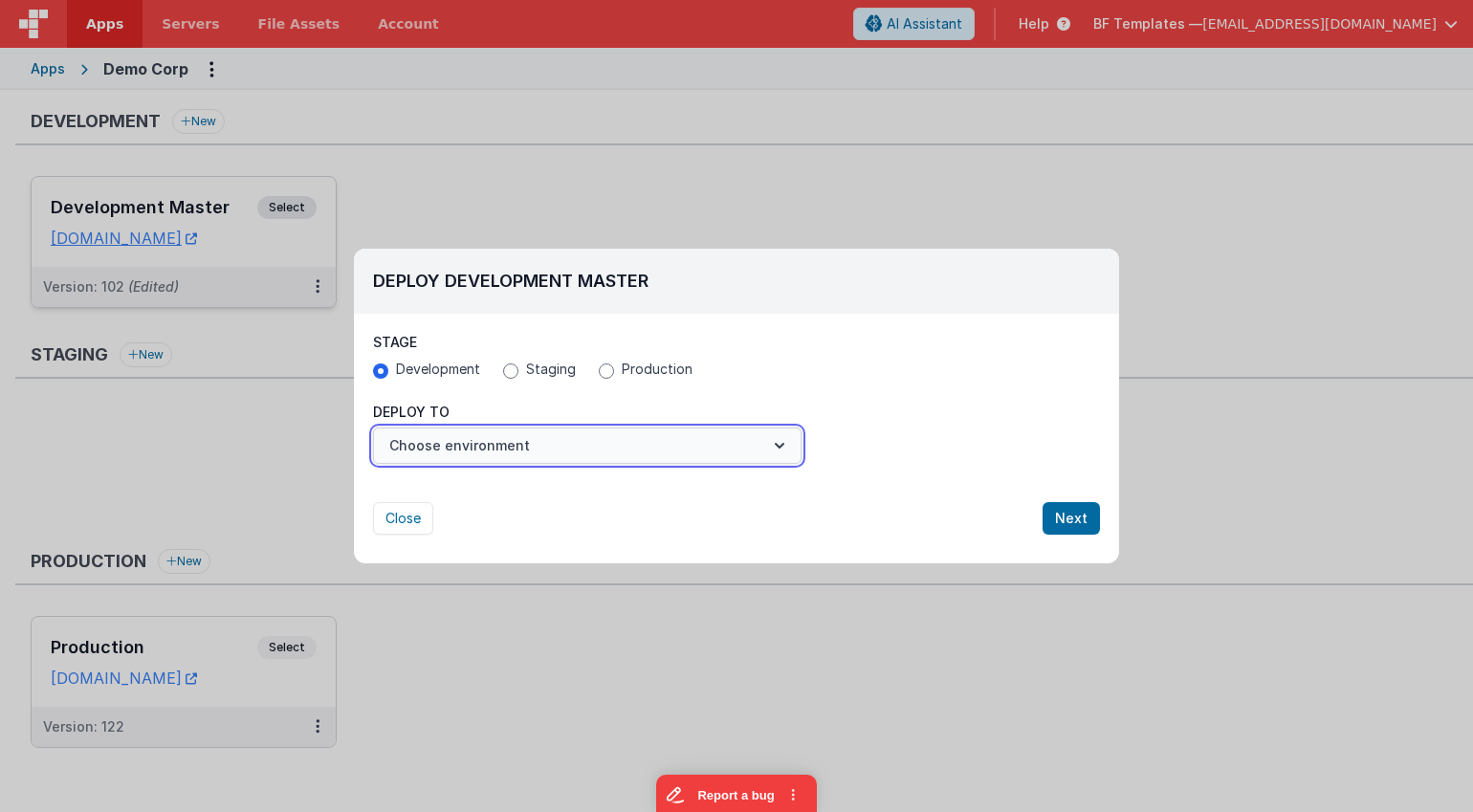
click at [585, 453] on button "Choose environment" at bounding box center [587, 445] width 428 height 37
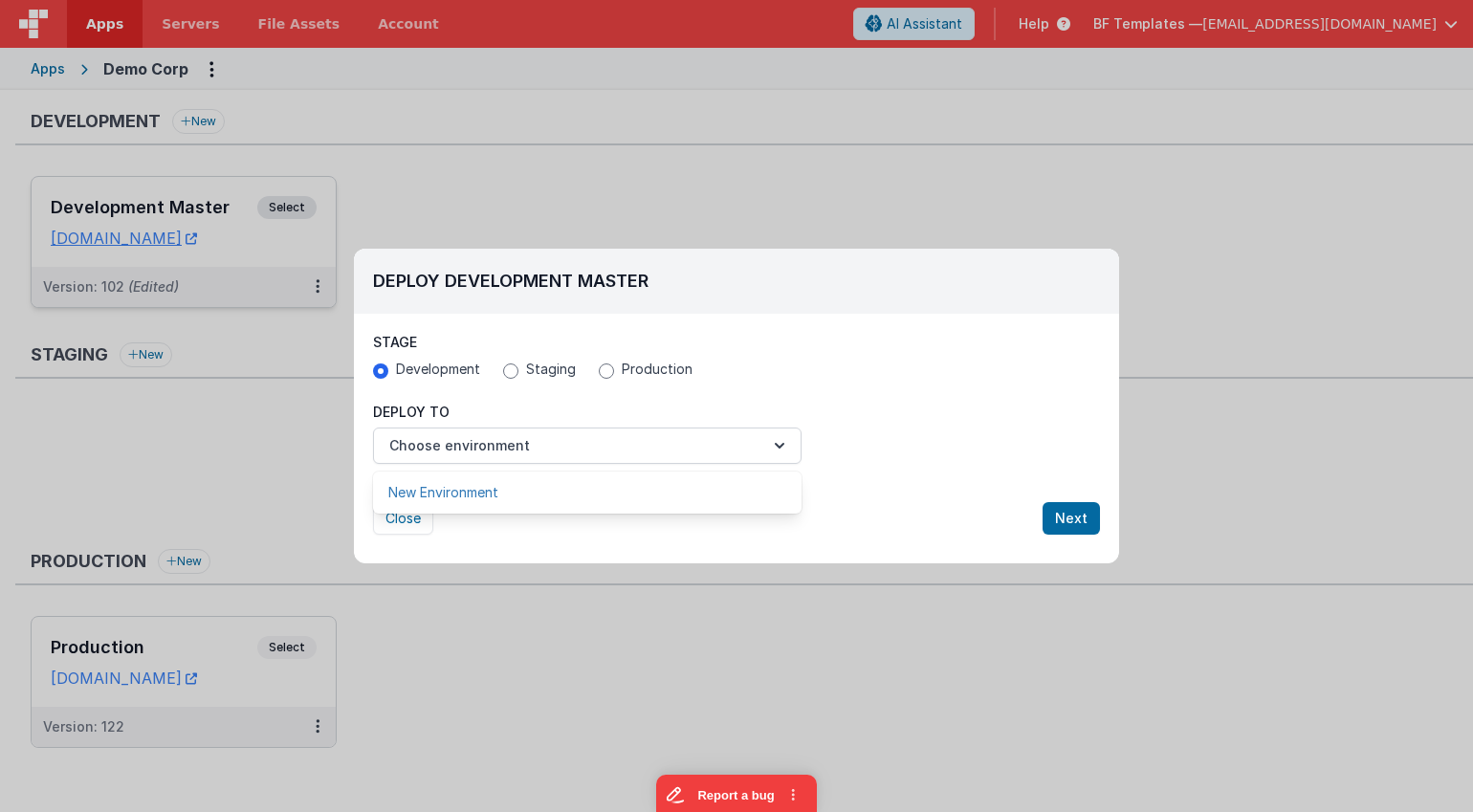
click at [452, 489] on link "New Environment" at bounding box center [587, 493] width 428 height 35
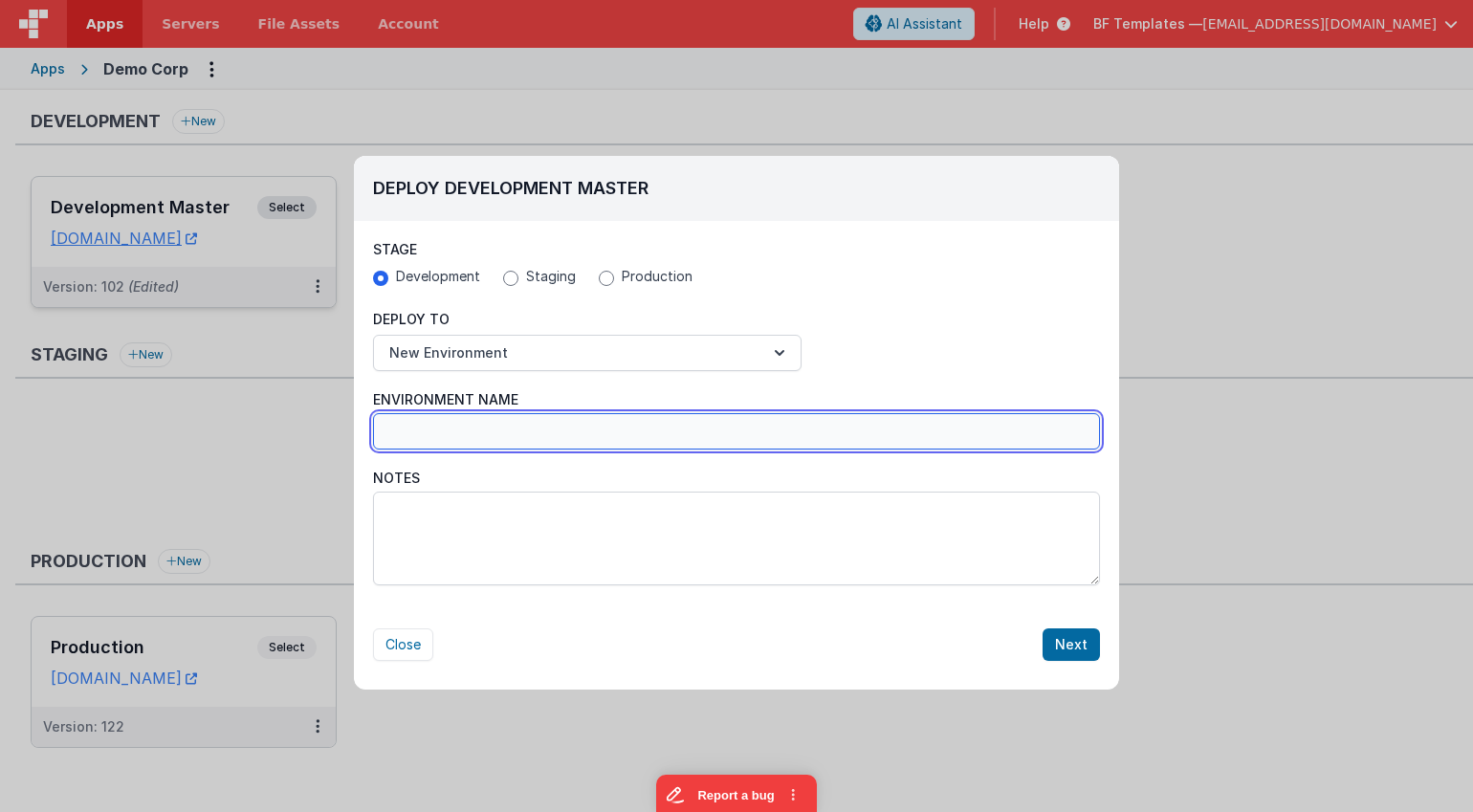
click at [461, 445] on input "Environment Name" at bounding box center [736, 431] width 727 height 37
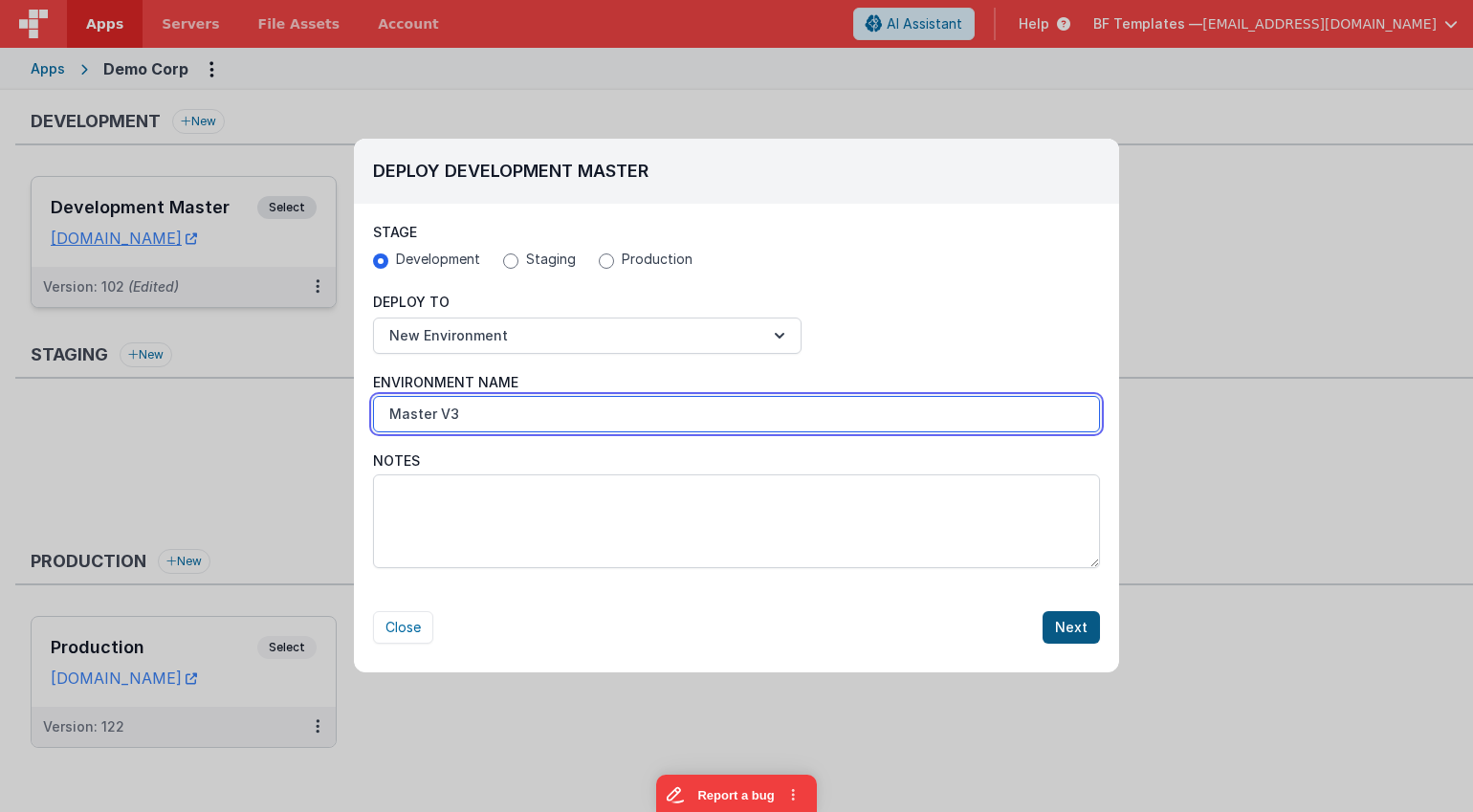
type input "Master V3"
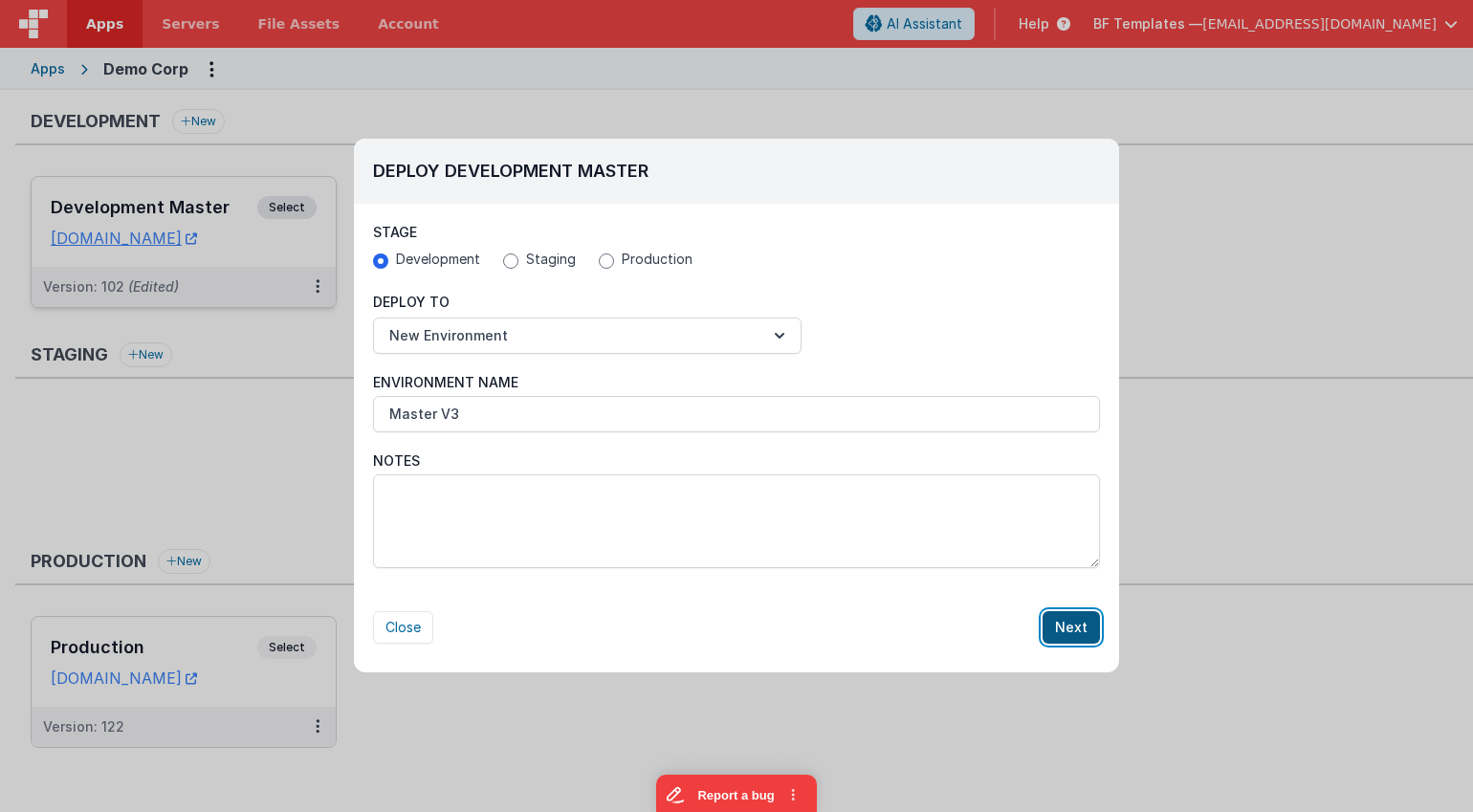
click at [1065, 611] on button "Next" at bounding box center [1071, 627] width 57 height 33
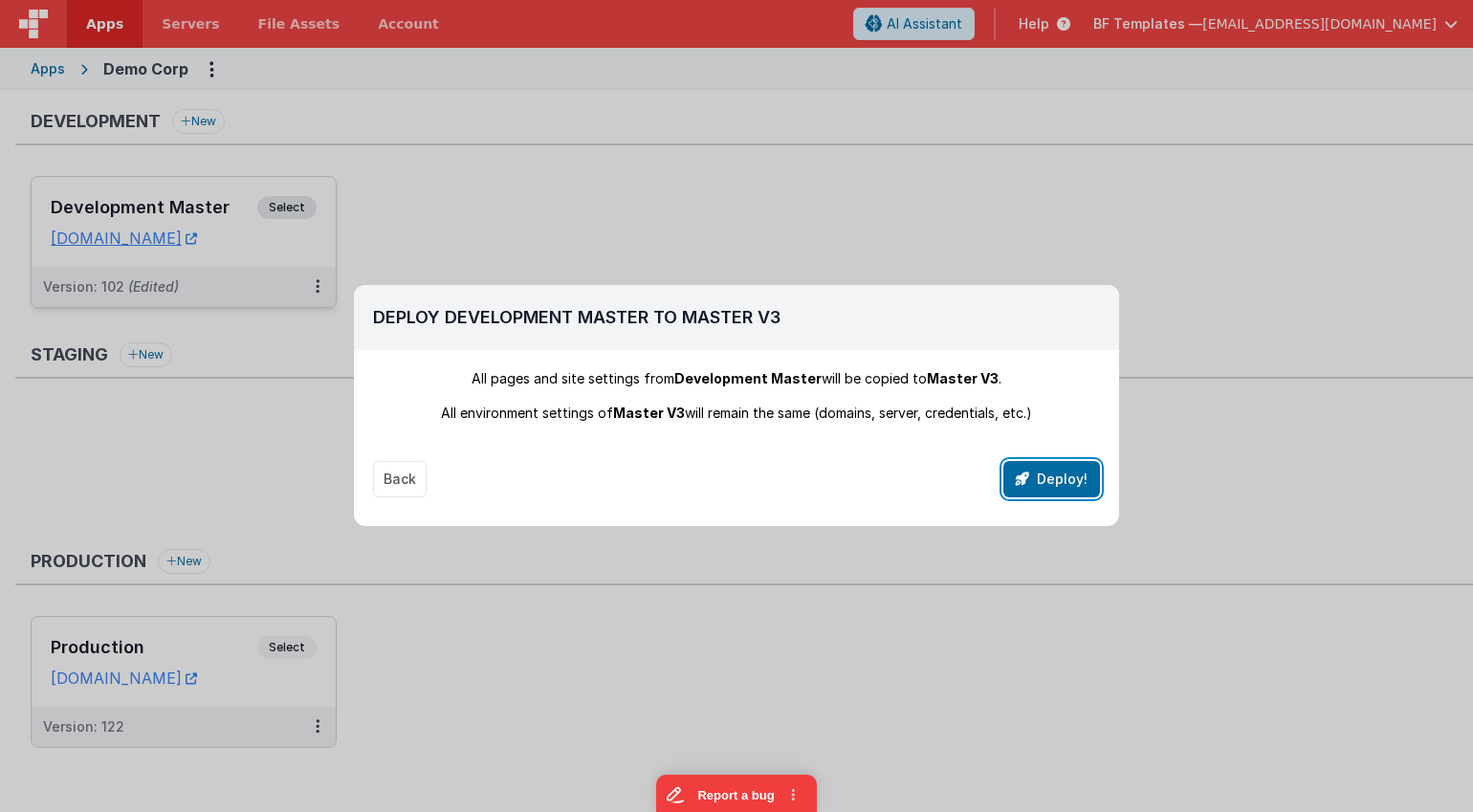
click at [1030, 481] on icon "button" at bounding box center [1023, 480] width 14 height 14
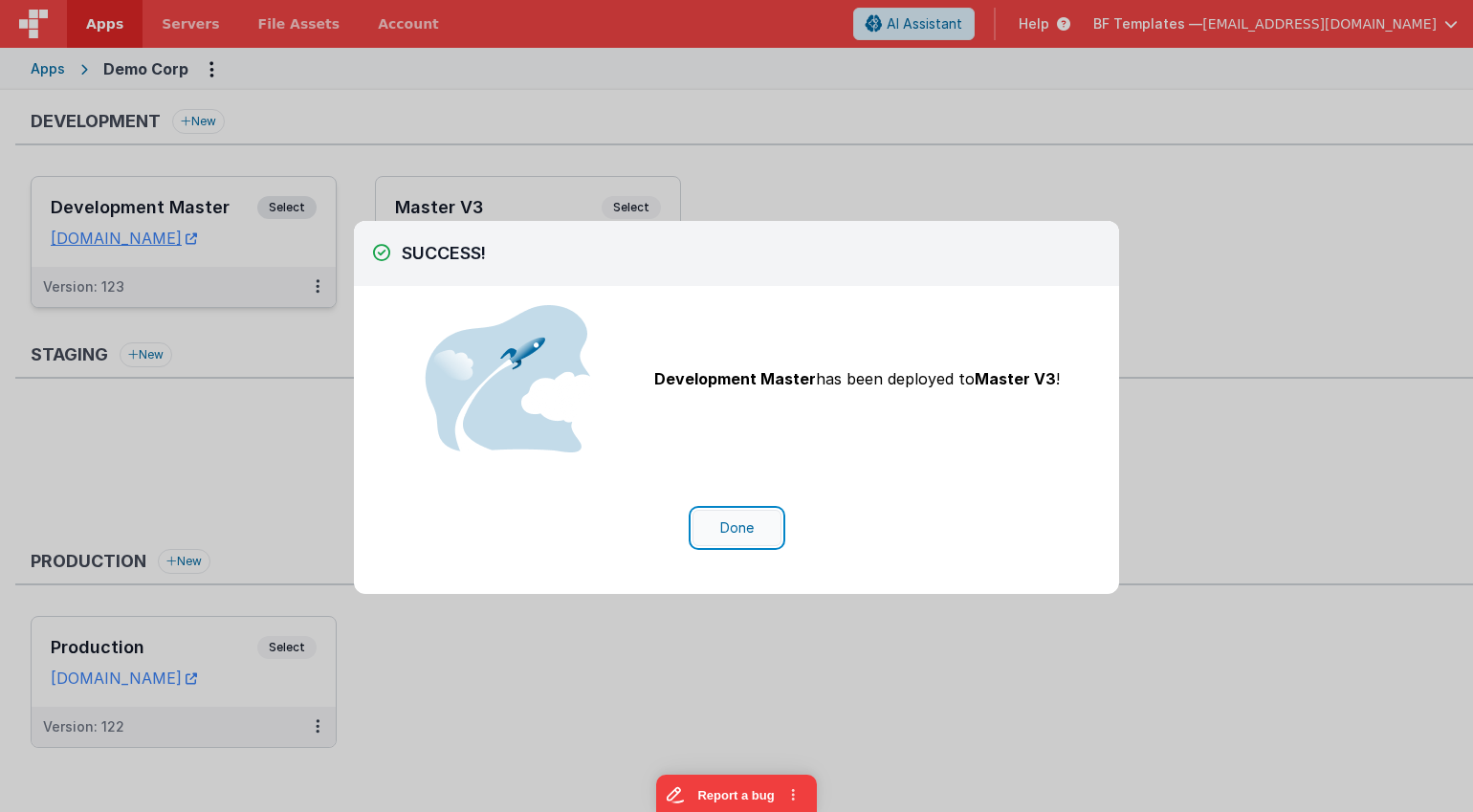
click at [719, 522] on button "Done" at bounding box center [737, 528] width 89 height 37
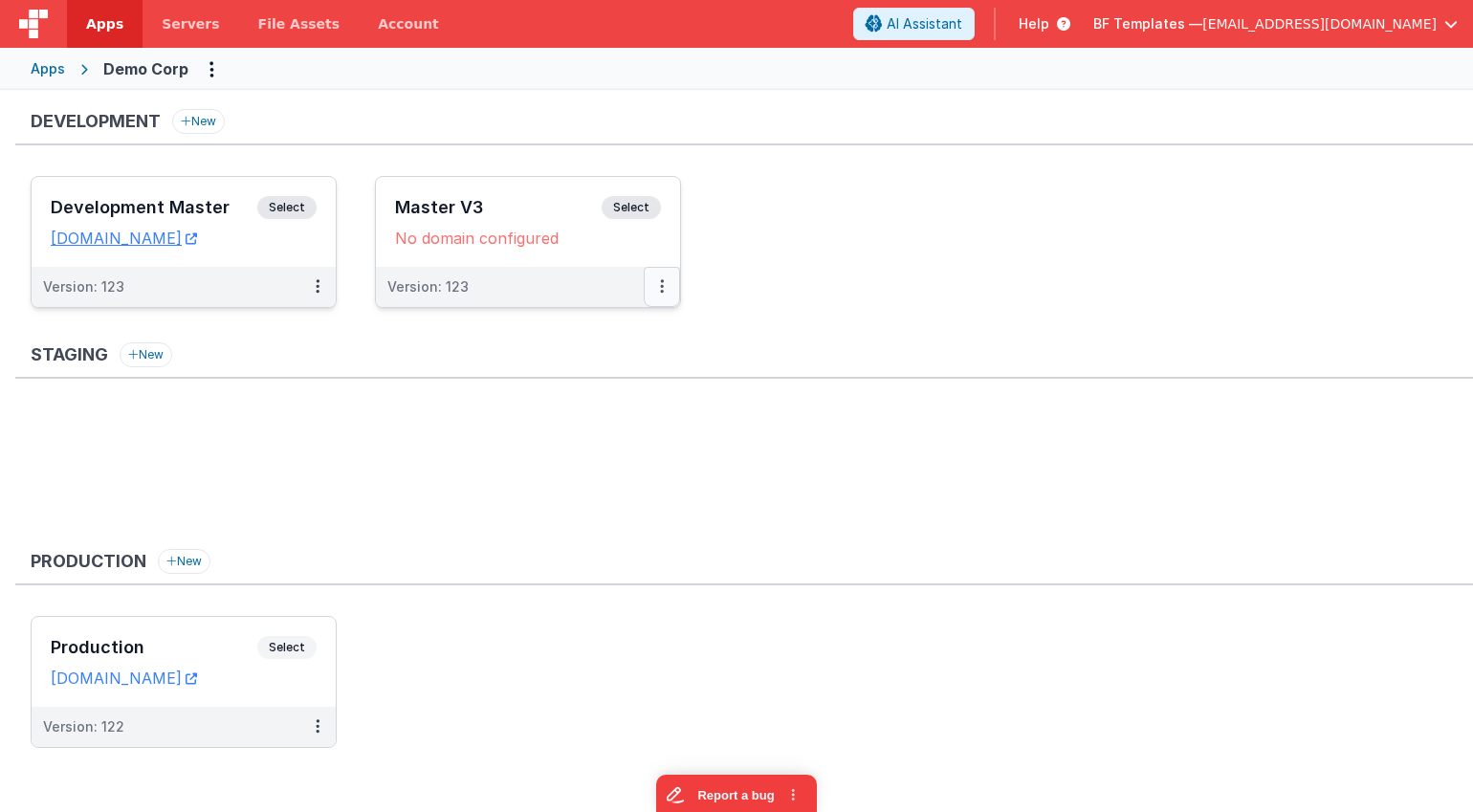
click at [666, 284] on button at bounding box center [662, 287] width 37 height 41
click at [582, 330] on link "Edit" at bounding box center [596, 329] width 168 height 35
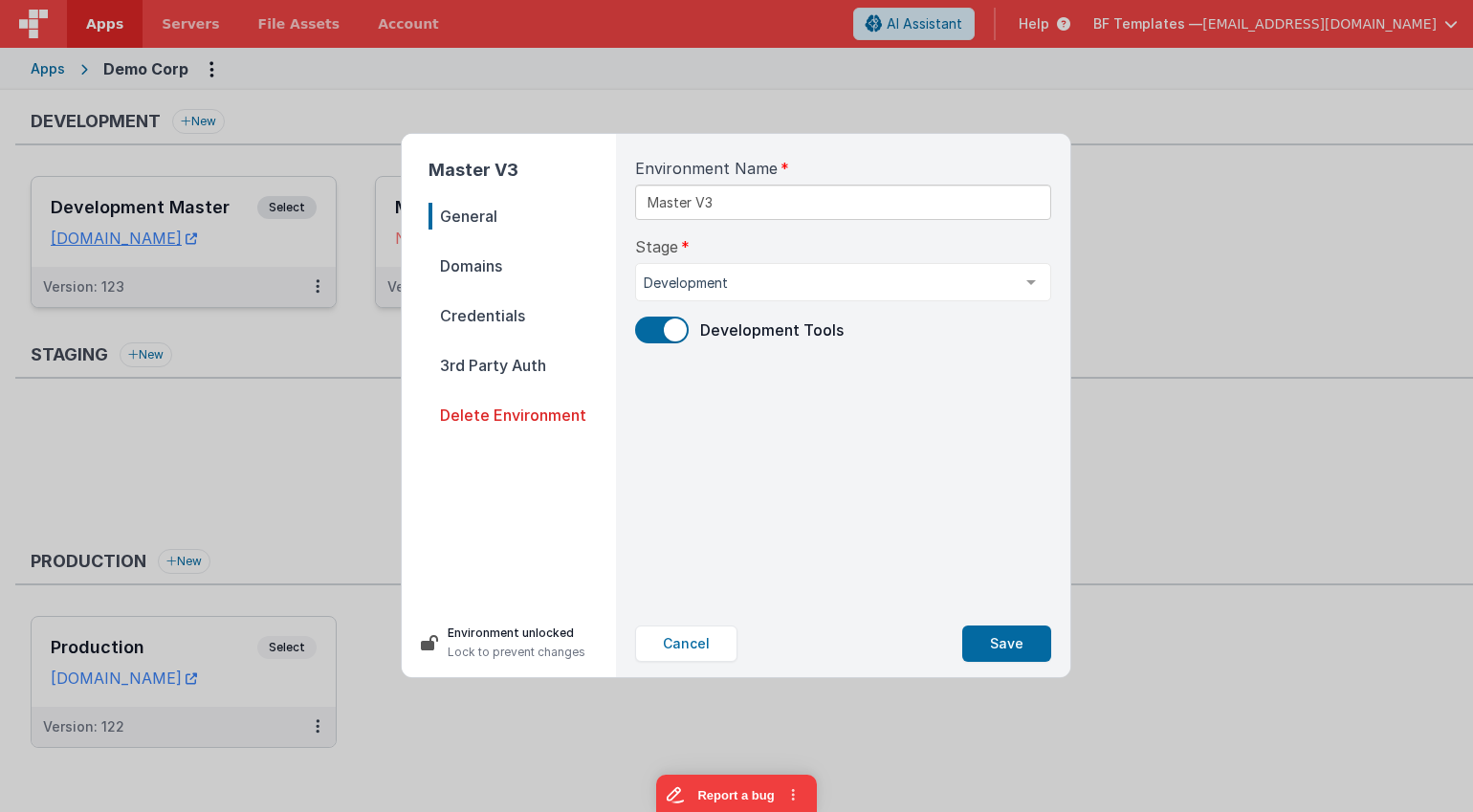
drag, startPoint x: 483, startPoint y: 259, endPoint x: 506, endPoint y: 259, distance: 23.0
click at [482, 259] on span "Domains" at bounding box center [522, 265] width 188 height 27
select select "[DOMAIN_NAME]"
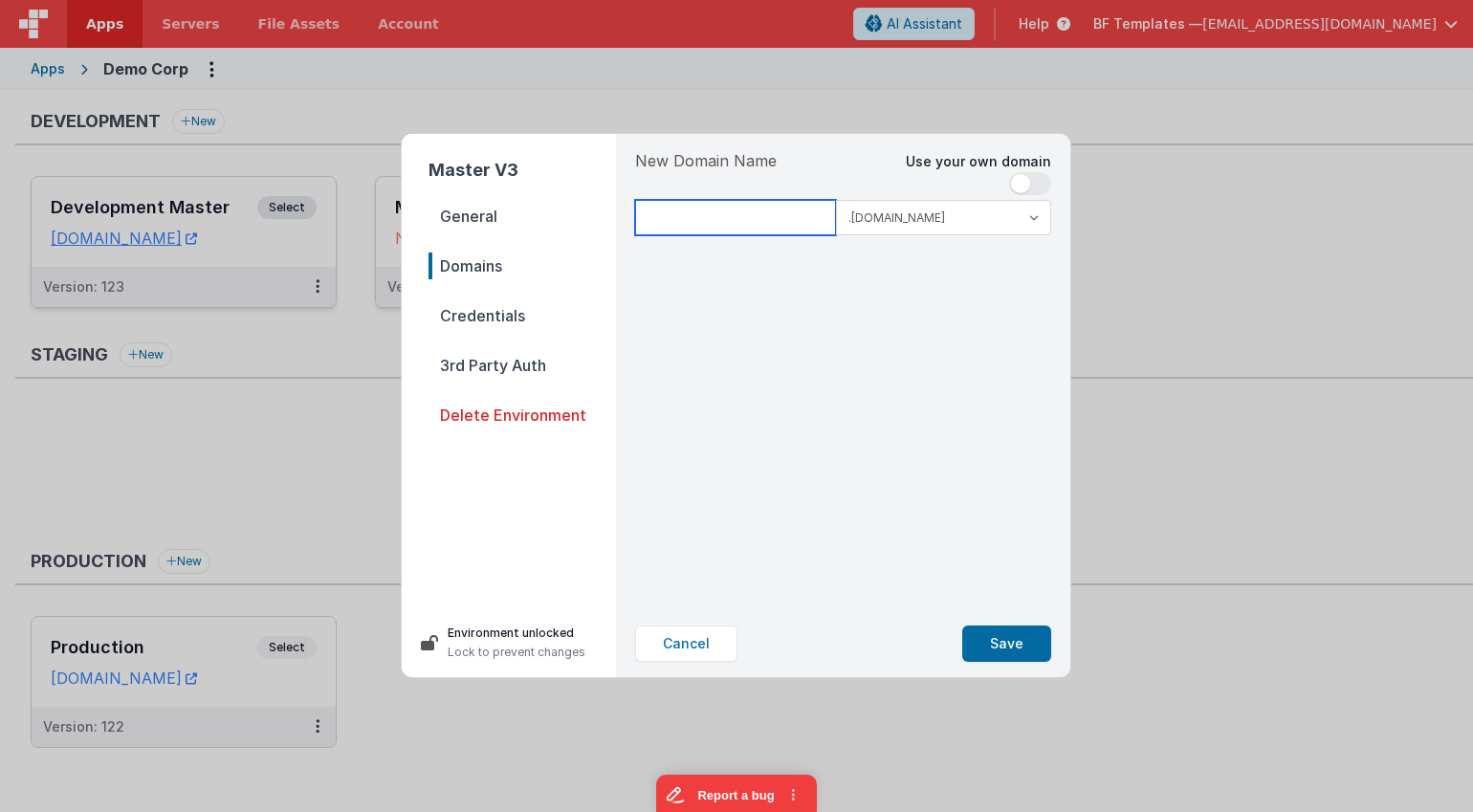
click at [751, 214] on input at bounding box center [735, 218] width 201 height 36
type input "demodev3"
click at [1006, 611] on button "Save" at bounding box center [1007, 644] width 89 height 37
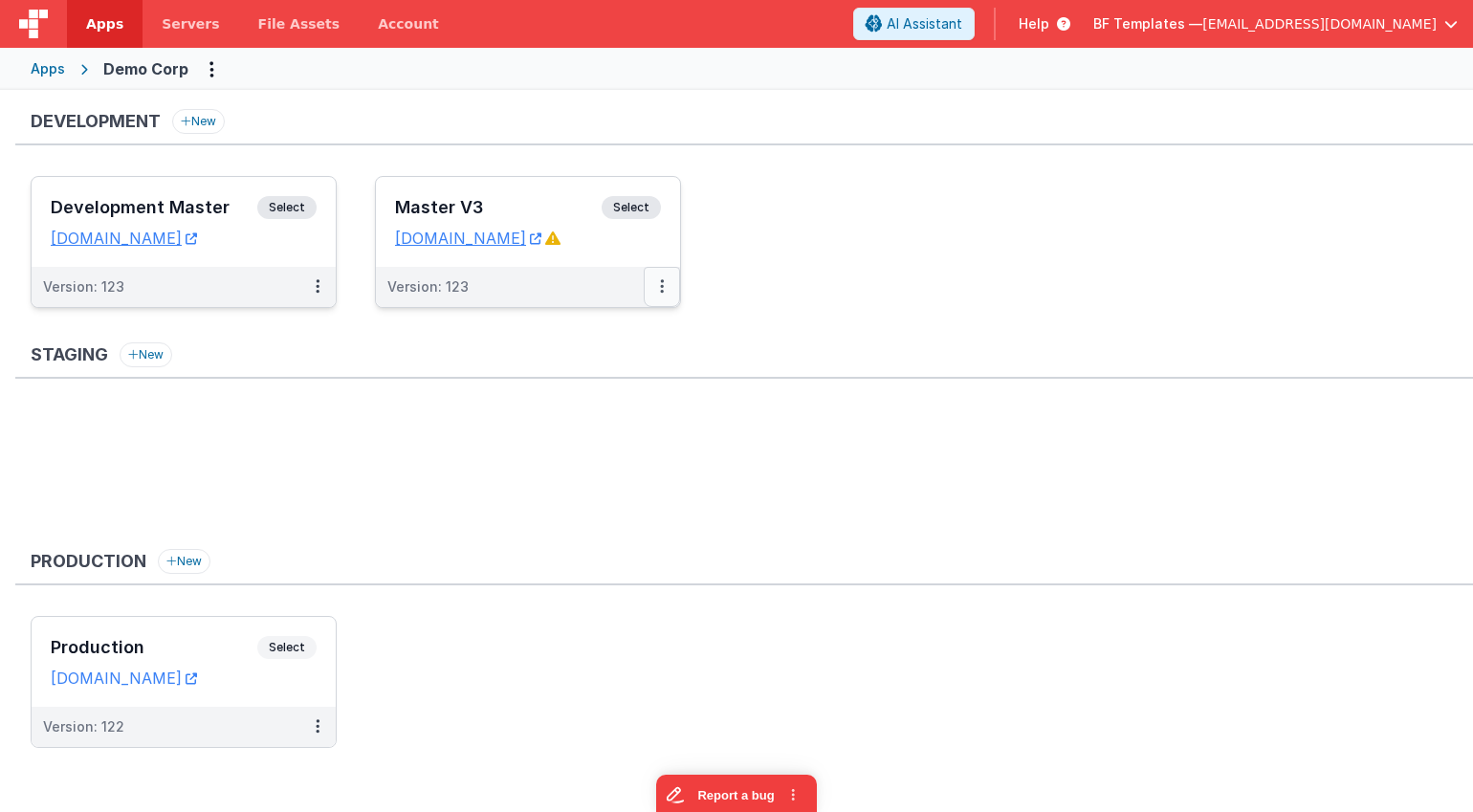
click at [650, 282] on button at bounding box center [662, 287] width 37 height 41
click at [565, 335] on link "Edit" at bounding box center [596, 329] width 168 height 35
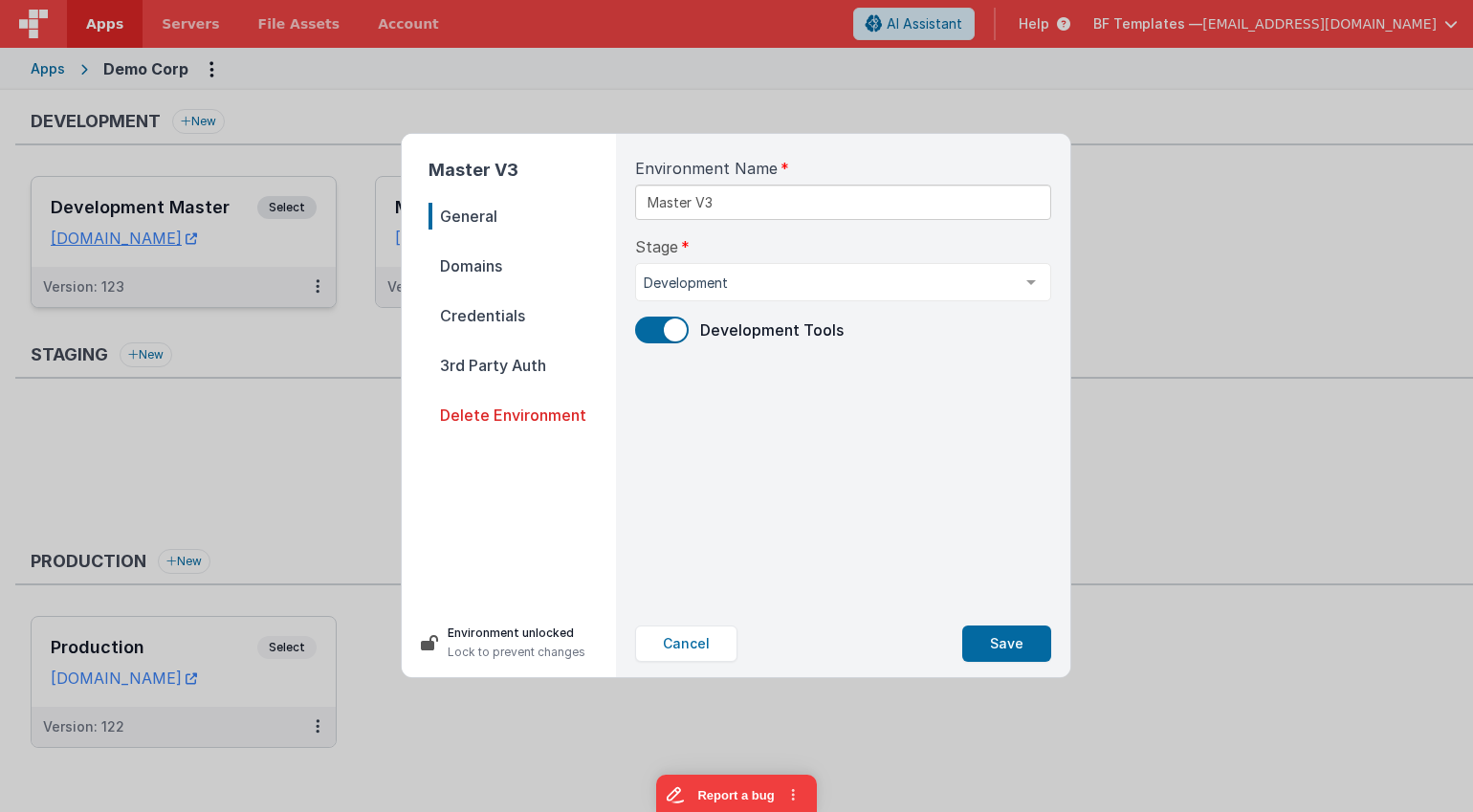
drag, startPoint x: 466, startPoint y: 264, endPoint x: 564, endPoint y: 272, distance: 98.3
click at [466, 264] on span "Domains" at bounding box center [522, 265] width 188 height 27
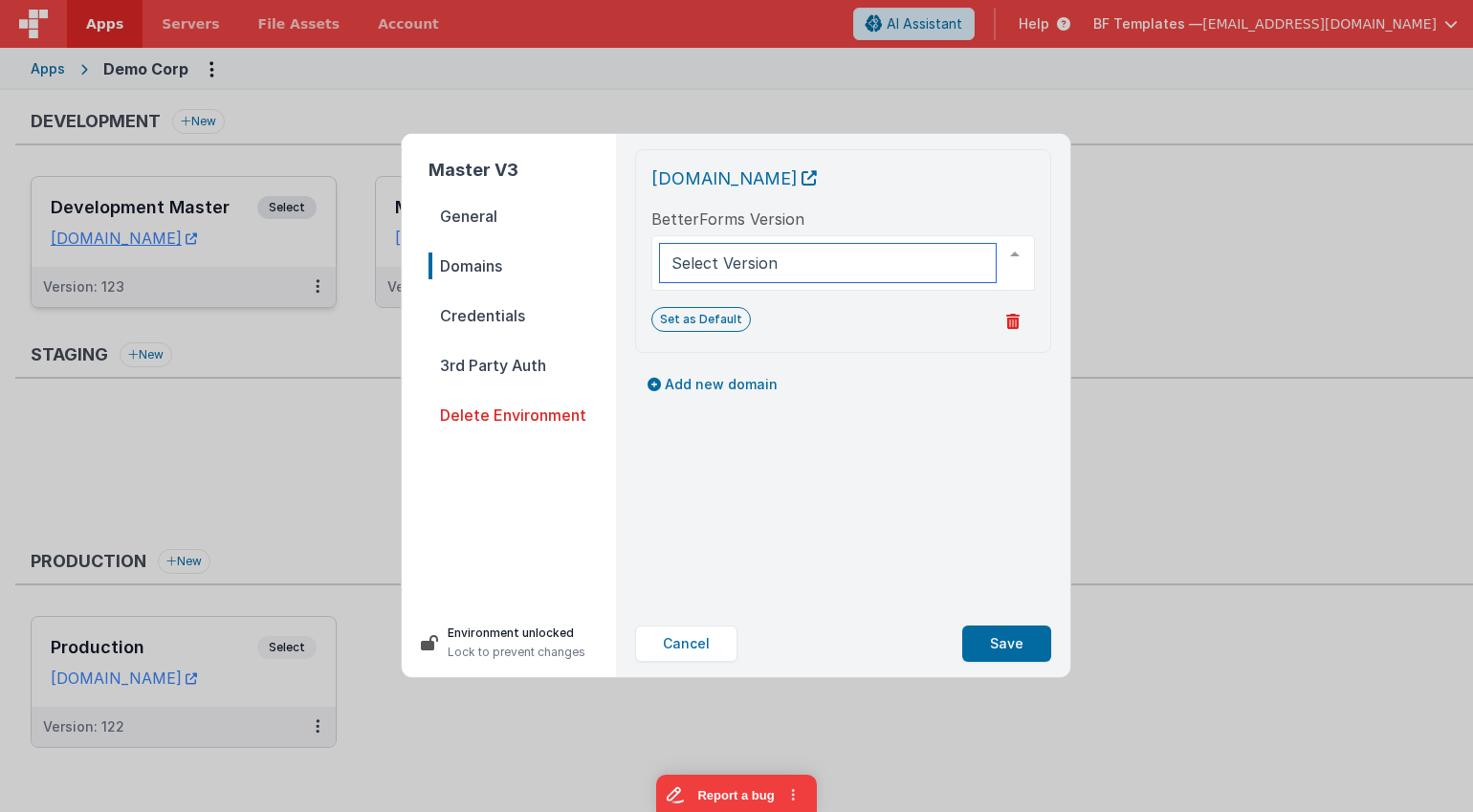
drag, startPoint x: 817, startPoint y: 253, endPoint x: 810, endPoint y: 281, distance: 28.9
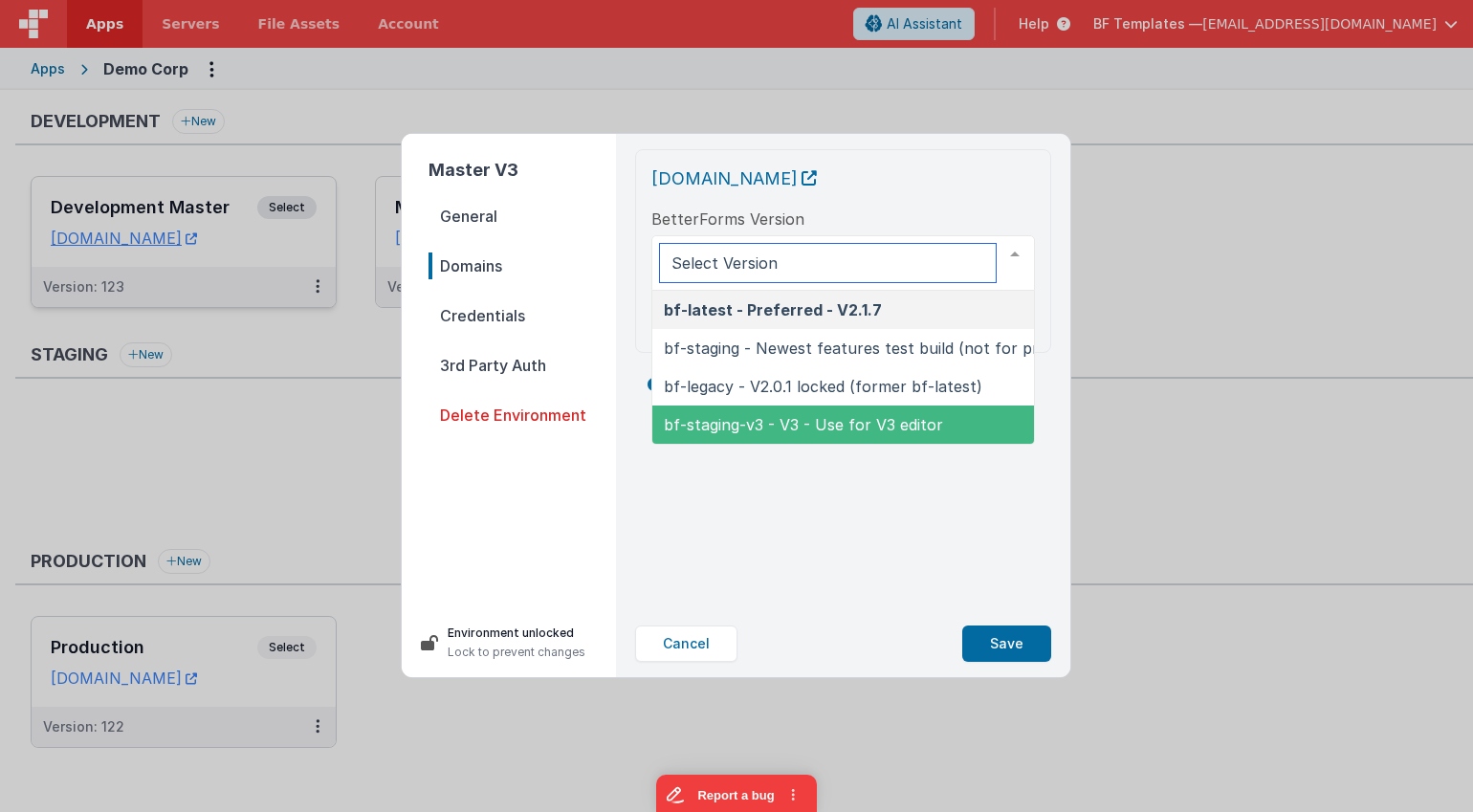
click at [806, 421] on span "bf-staging-v3 - V3 - Use for V3 editor" at bounding box center [803, 424] width 279 height 19
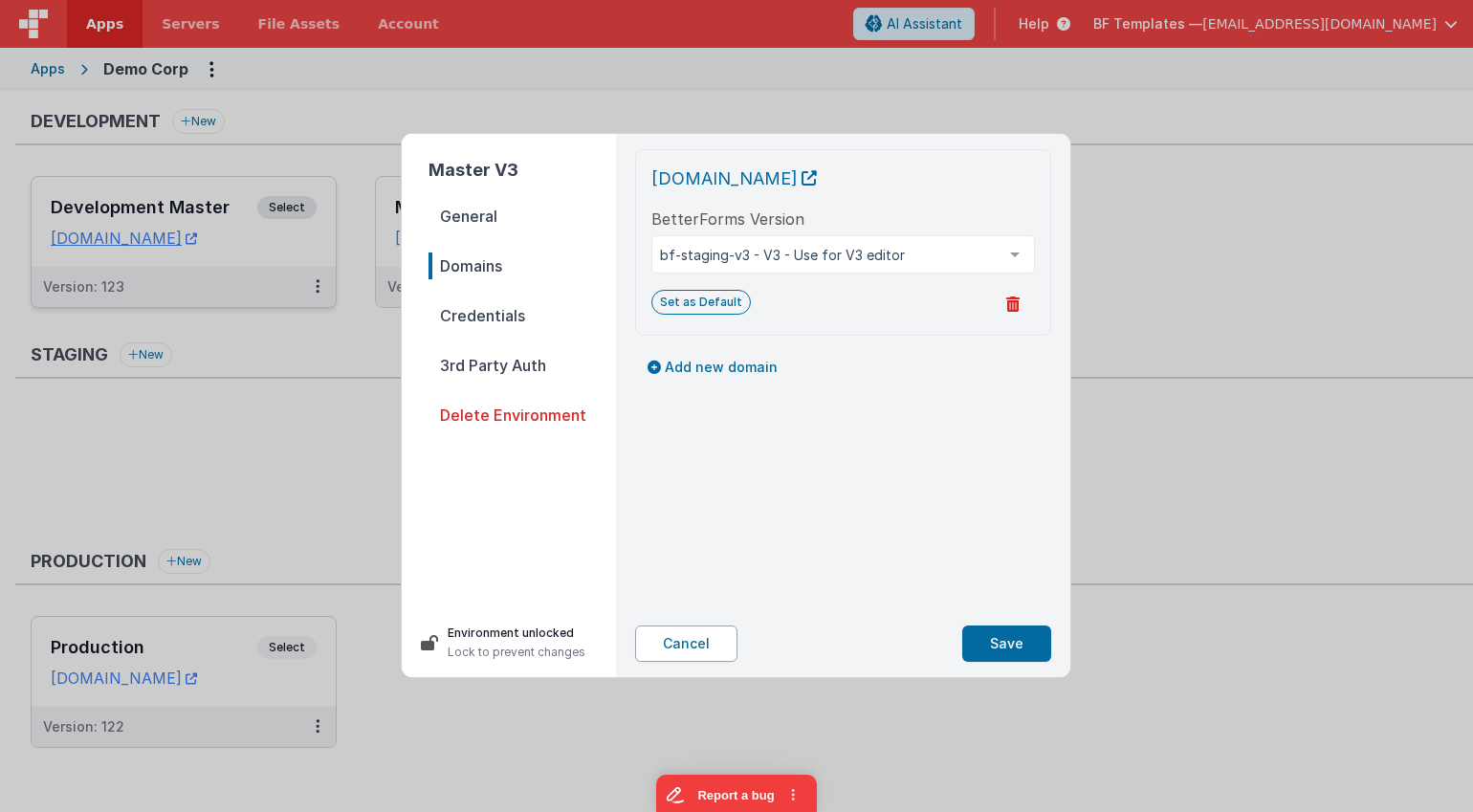
click at [686, 611] on button "Cancel" at bounding box center [686, 644] width 102 height 37
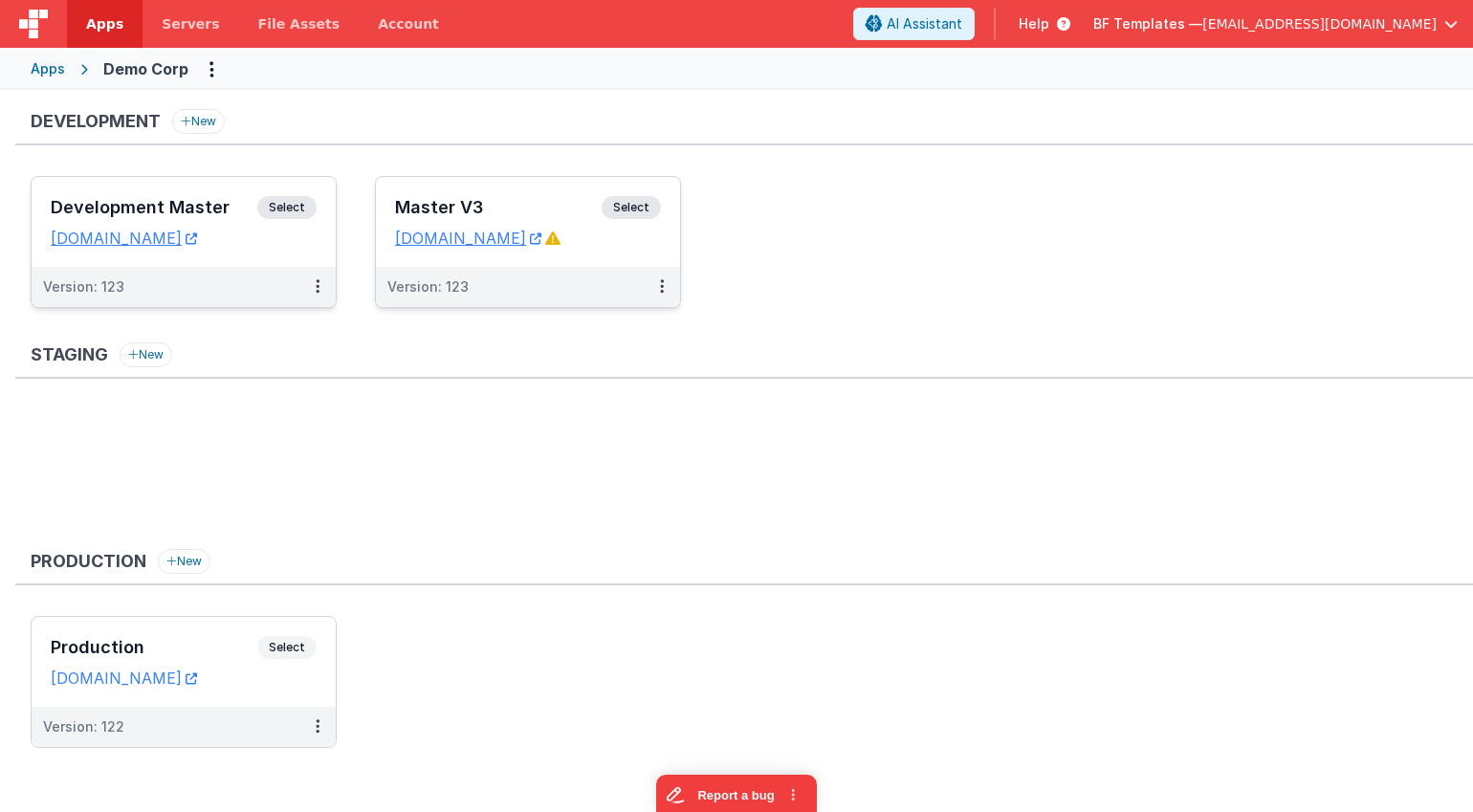
click at [587, 210] on h3 "Master V3" at bounding box center [498, 207] width 207 height 19
click at [644, 209] on span "Select" at bounding box center [631, 207] width 59 height 23
click at [656, 292] on button at bounding box center [662, 287] width 37 height 41
click at [599, 331] on link "Edit" at bounding box center [596, 329] width 168 height 35
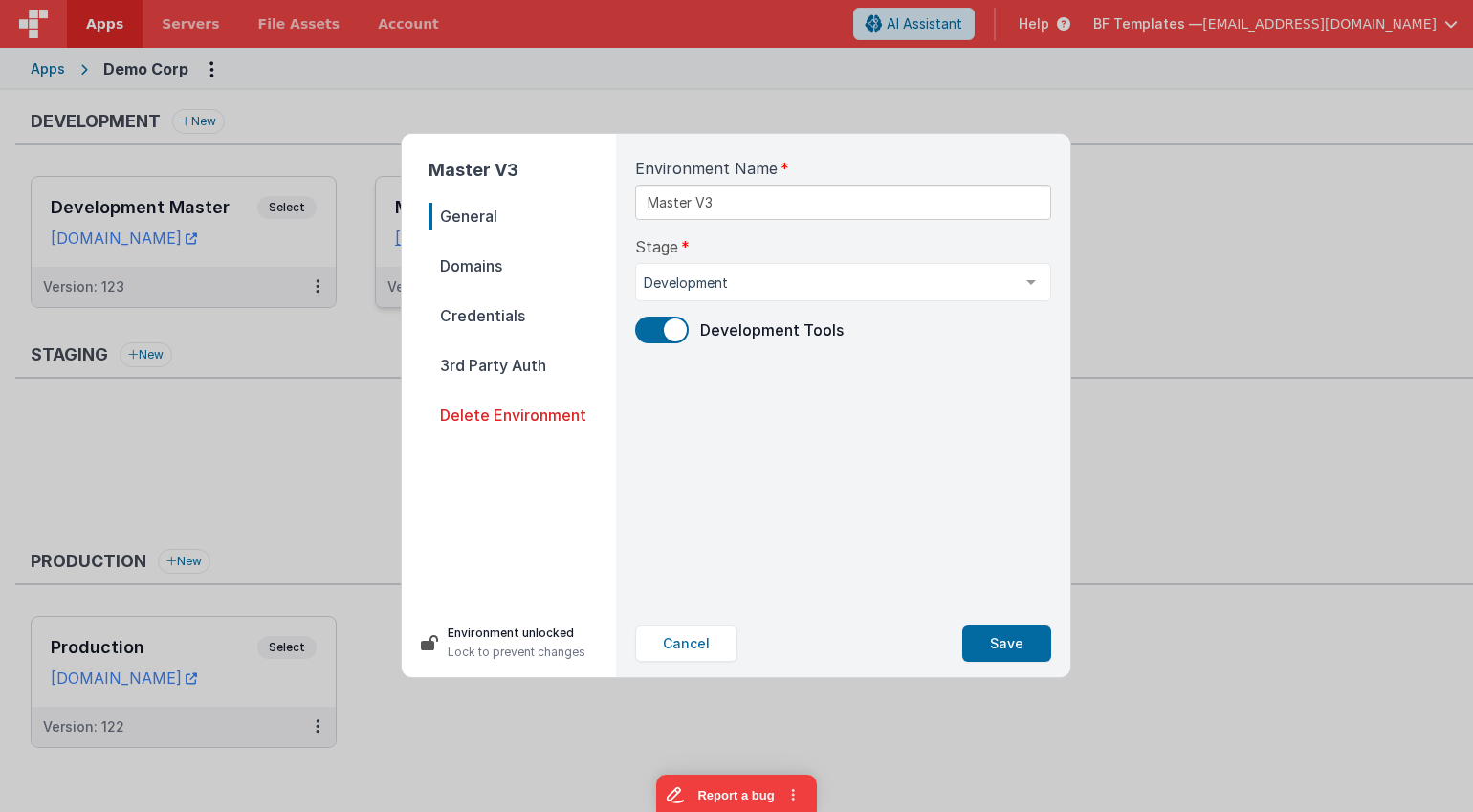
click at [488, 266] on span "Domains" at bounding box center [522, 265] width 188 height 27
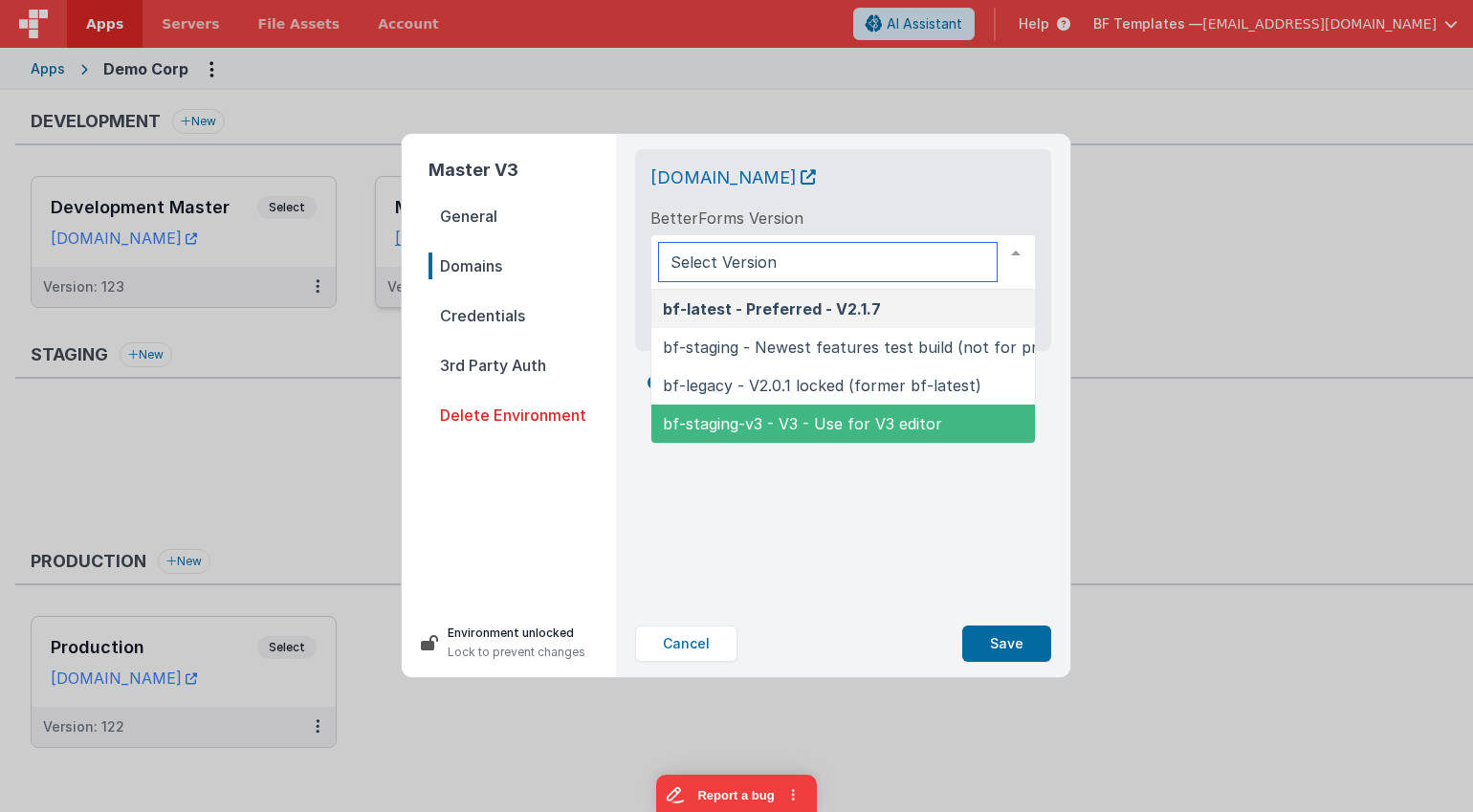
click at [775, 421] on span "bf-staging-v3 - V3 - Use for V3 editor" at bounding box center [802, 423] width 279 height 19
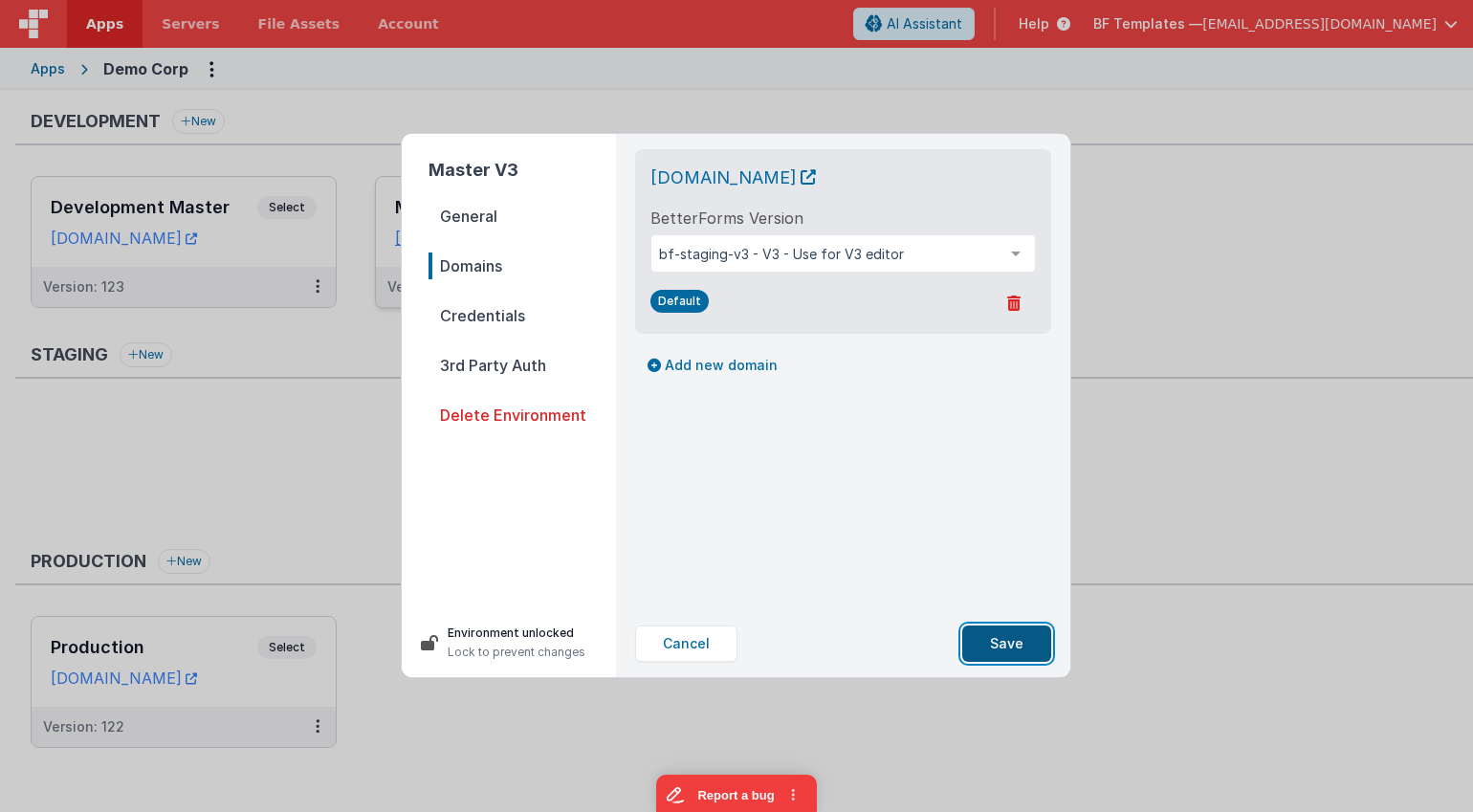
click at [1010, 611] on button "Save" at bounding box center [1007, 644] width 89 height 37
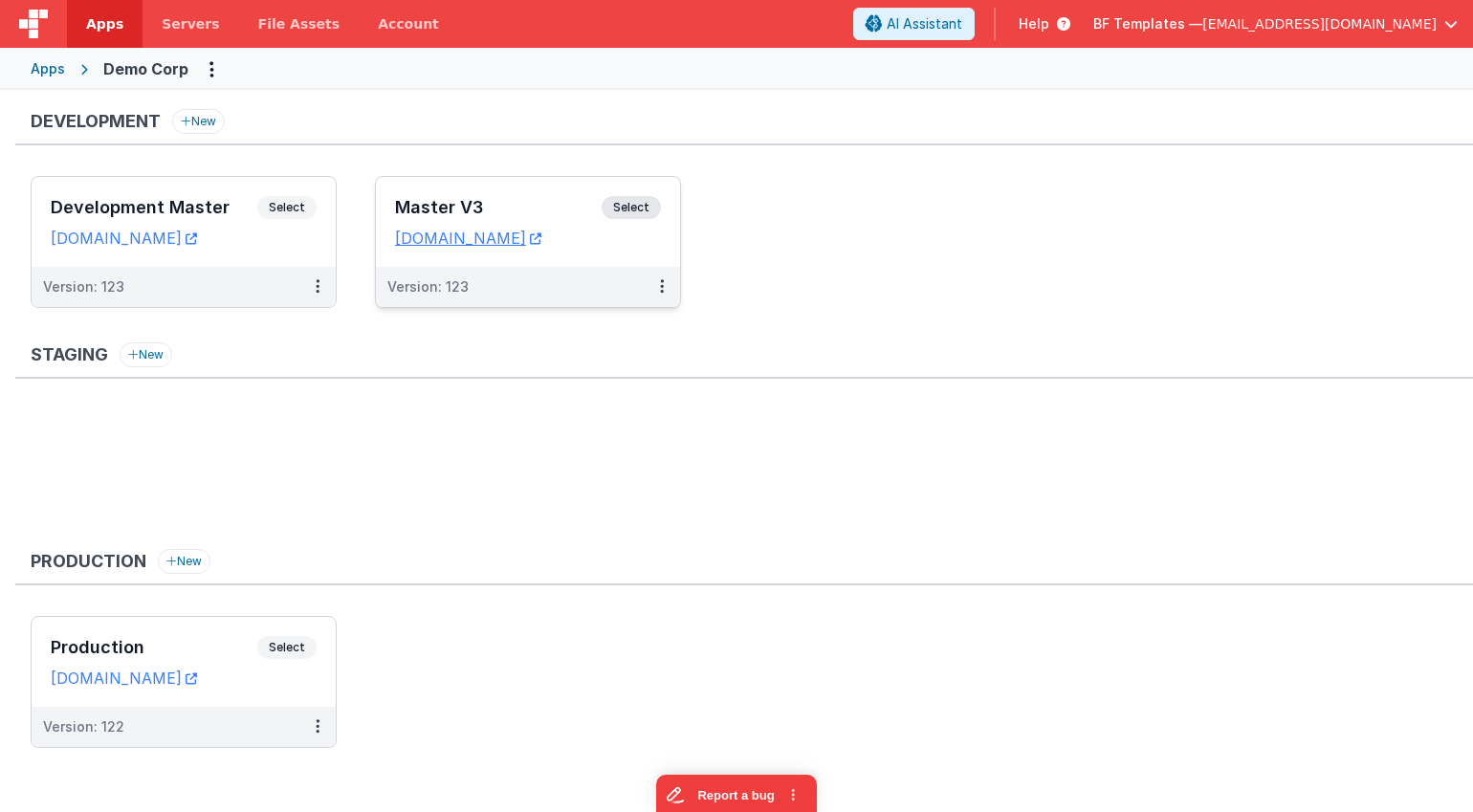
click at [638, 204] on span "Select" at bounding box center [631, 207] width 59 height 23
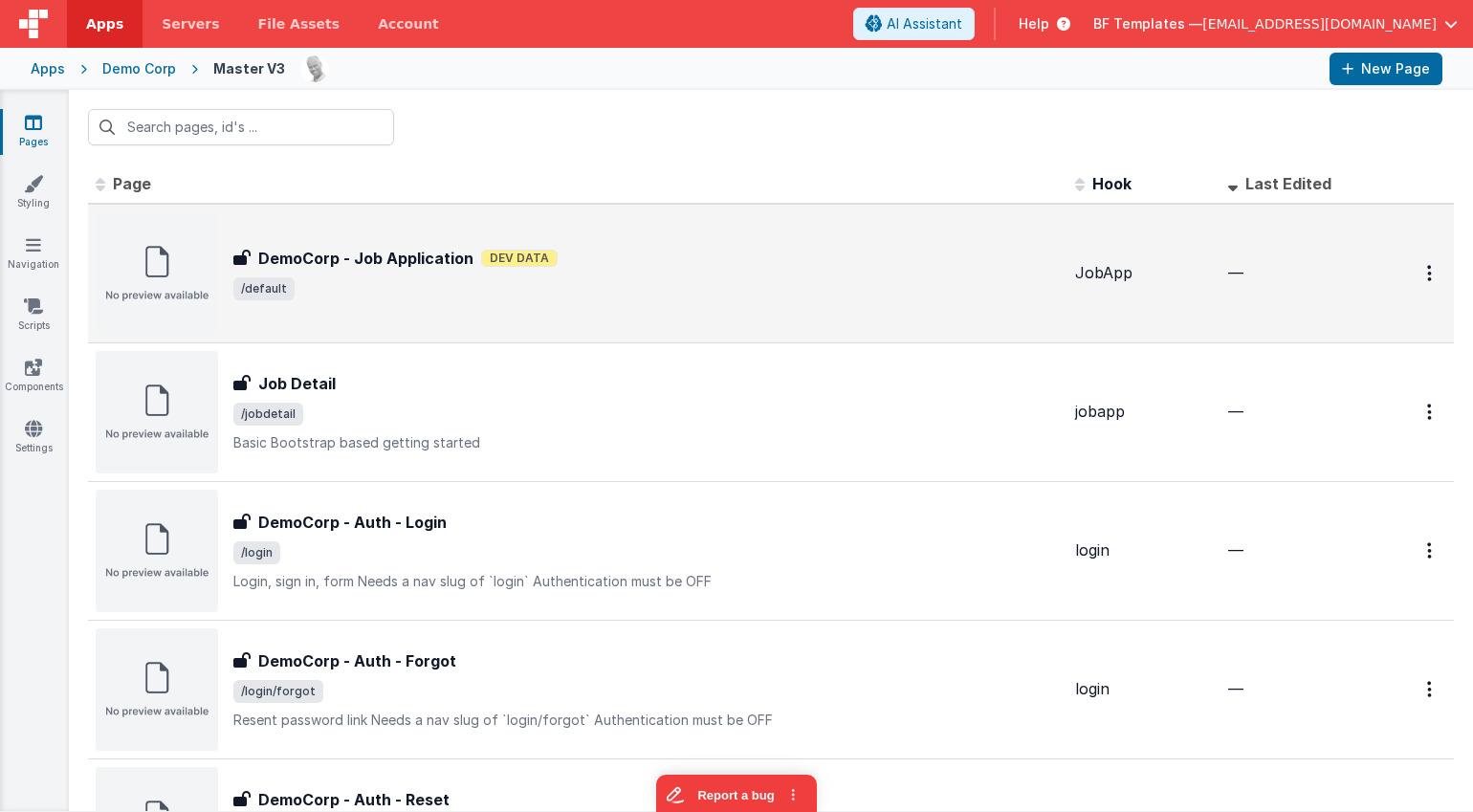
click at [347, 283] on span "/default" at bounding box center [647, 288] width 827 height 23
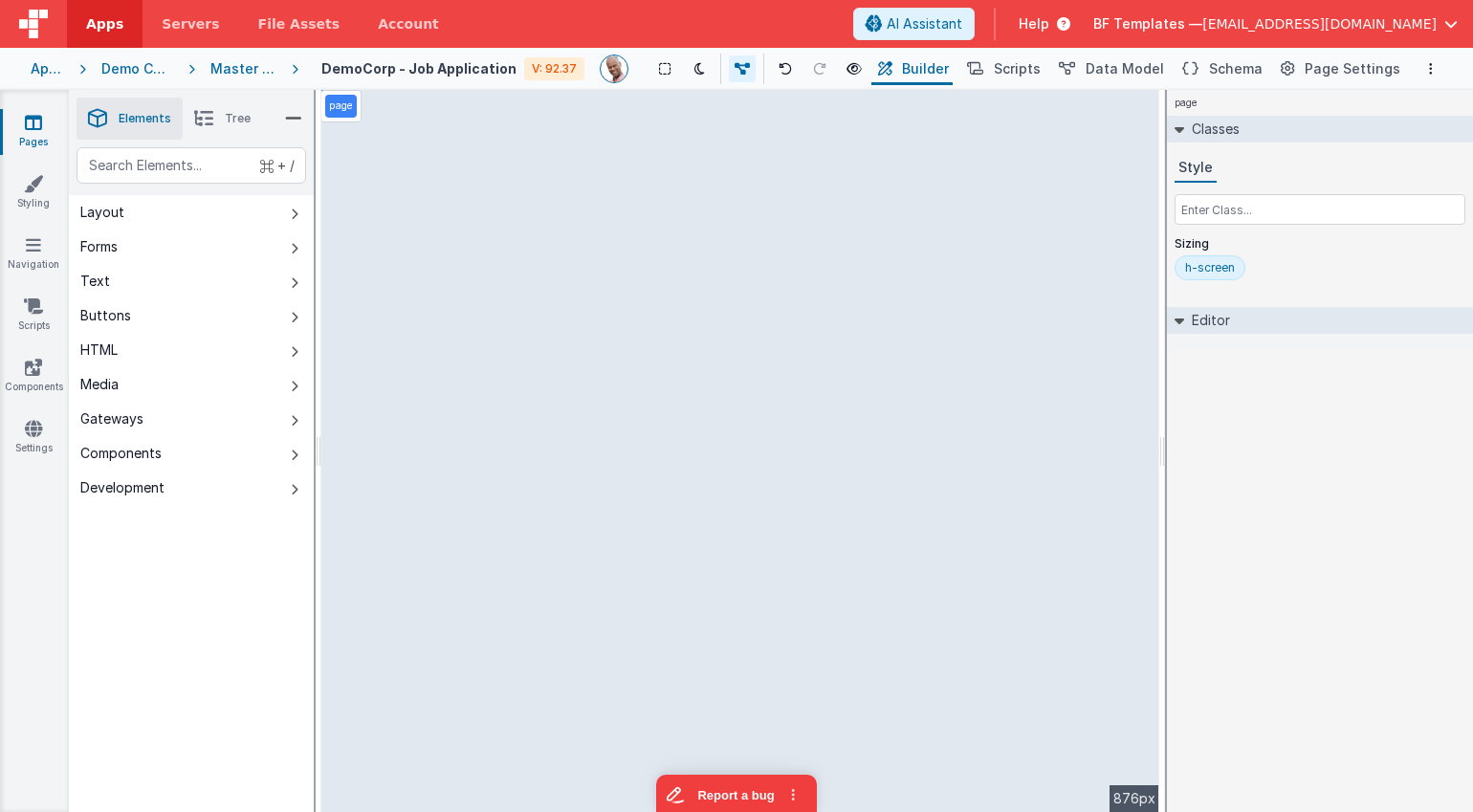
select select "string"
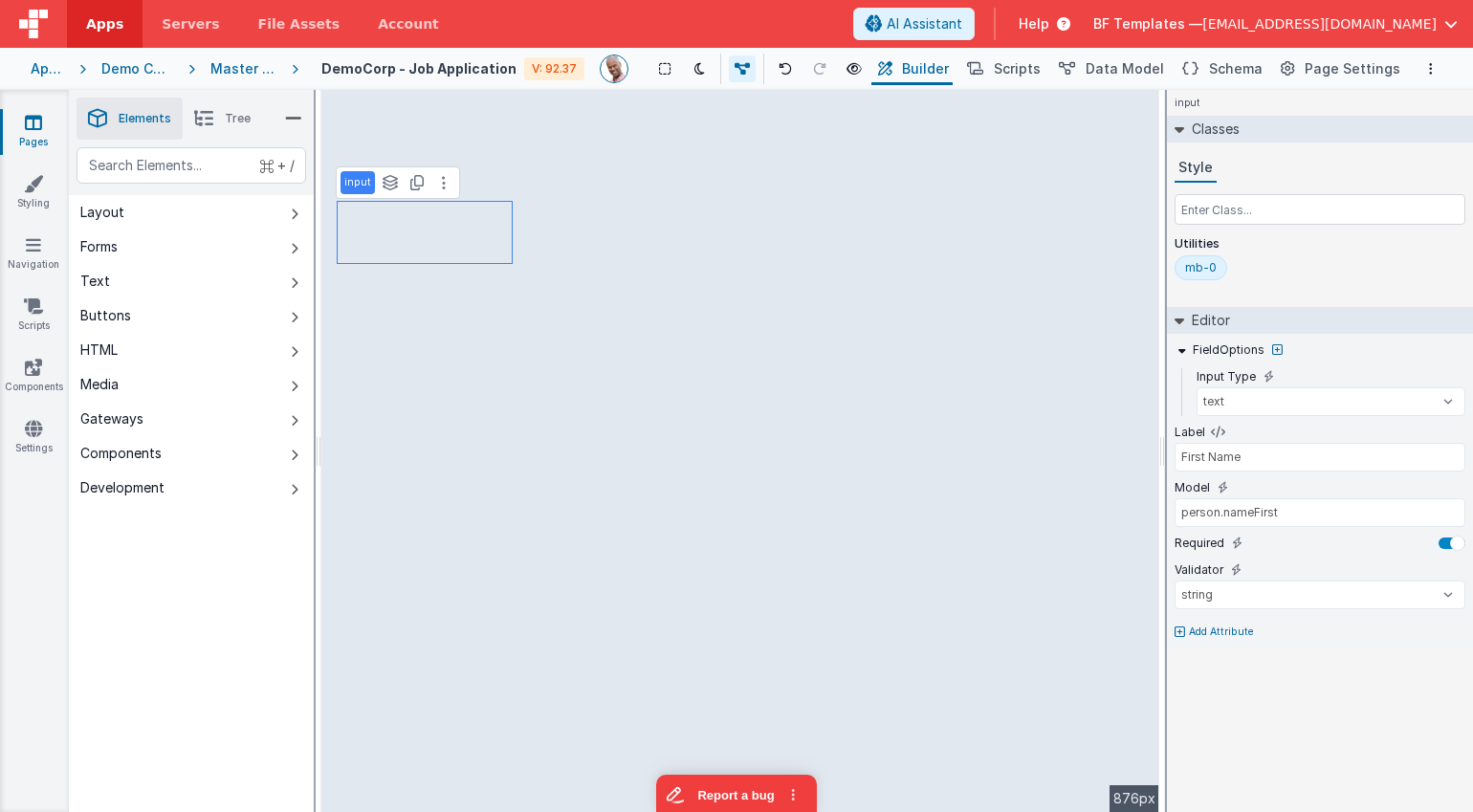
type input "Last Name"
type input "person.nameLast"
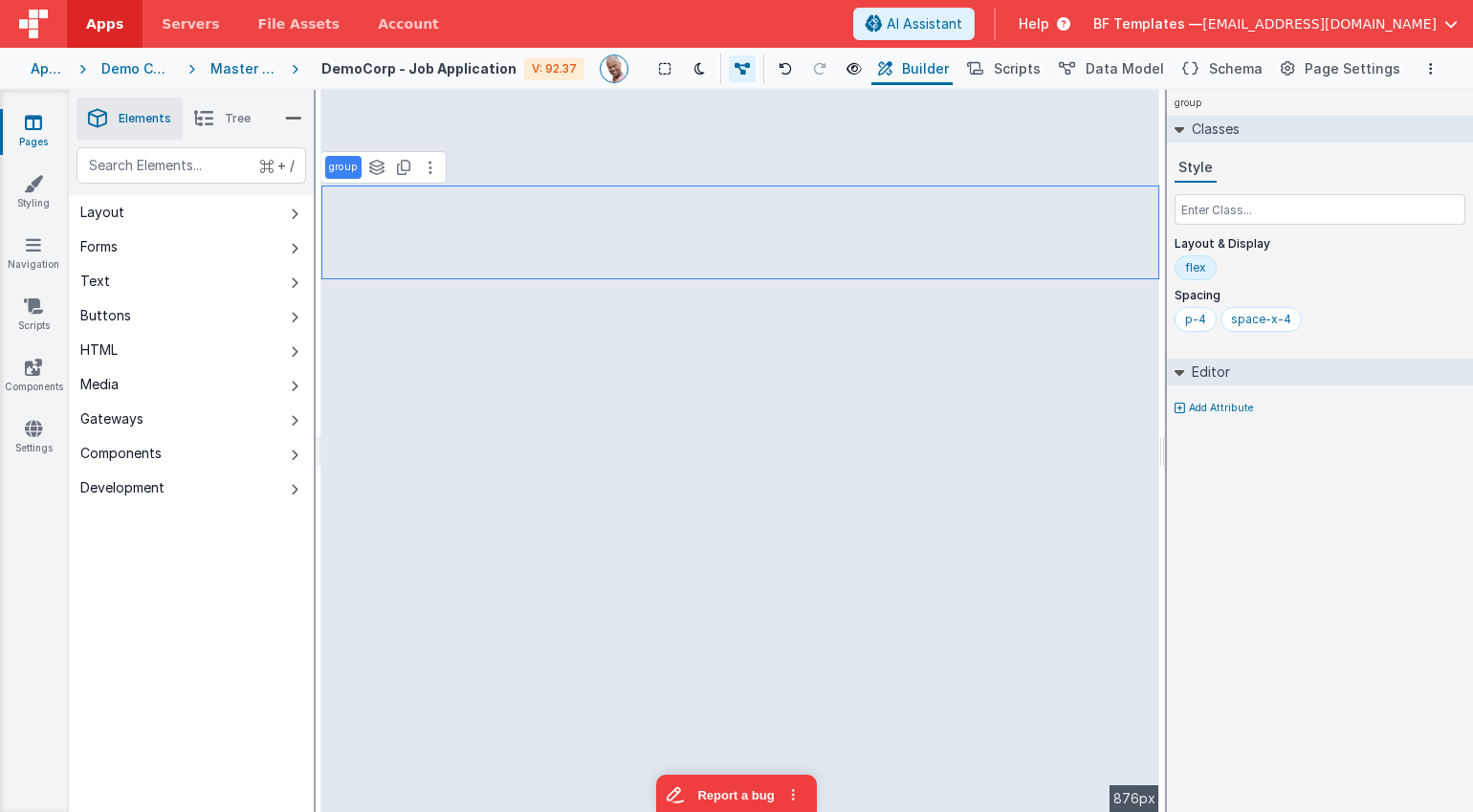
select select "string"
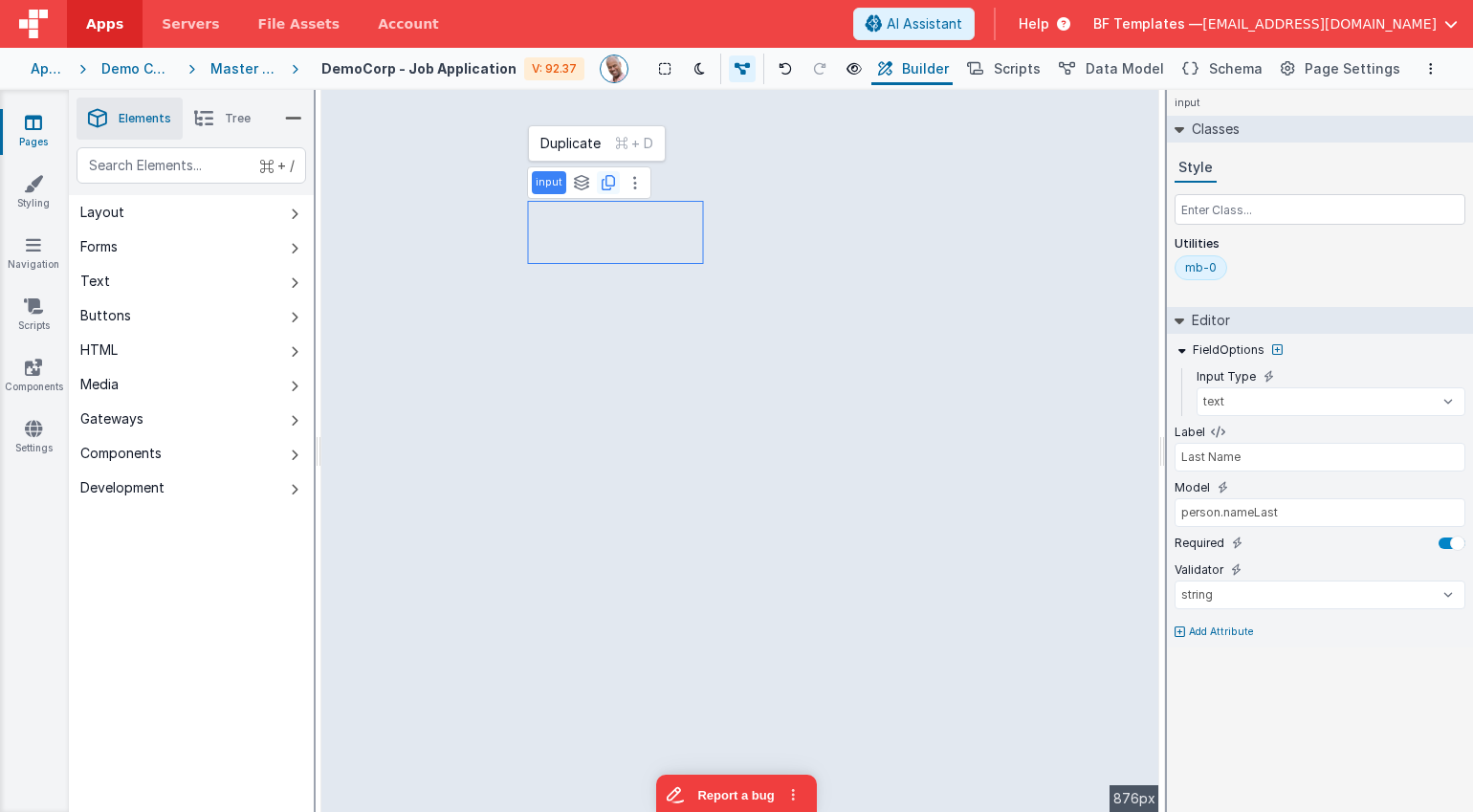
click at [604, 181] on icon at bounding box center [608, 182] width 14 height 15
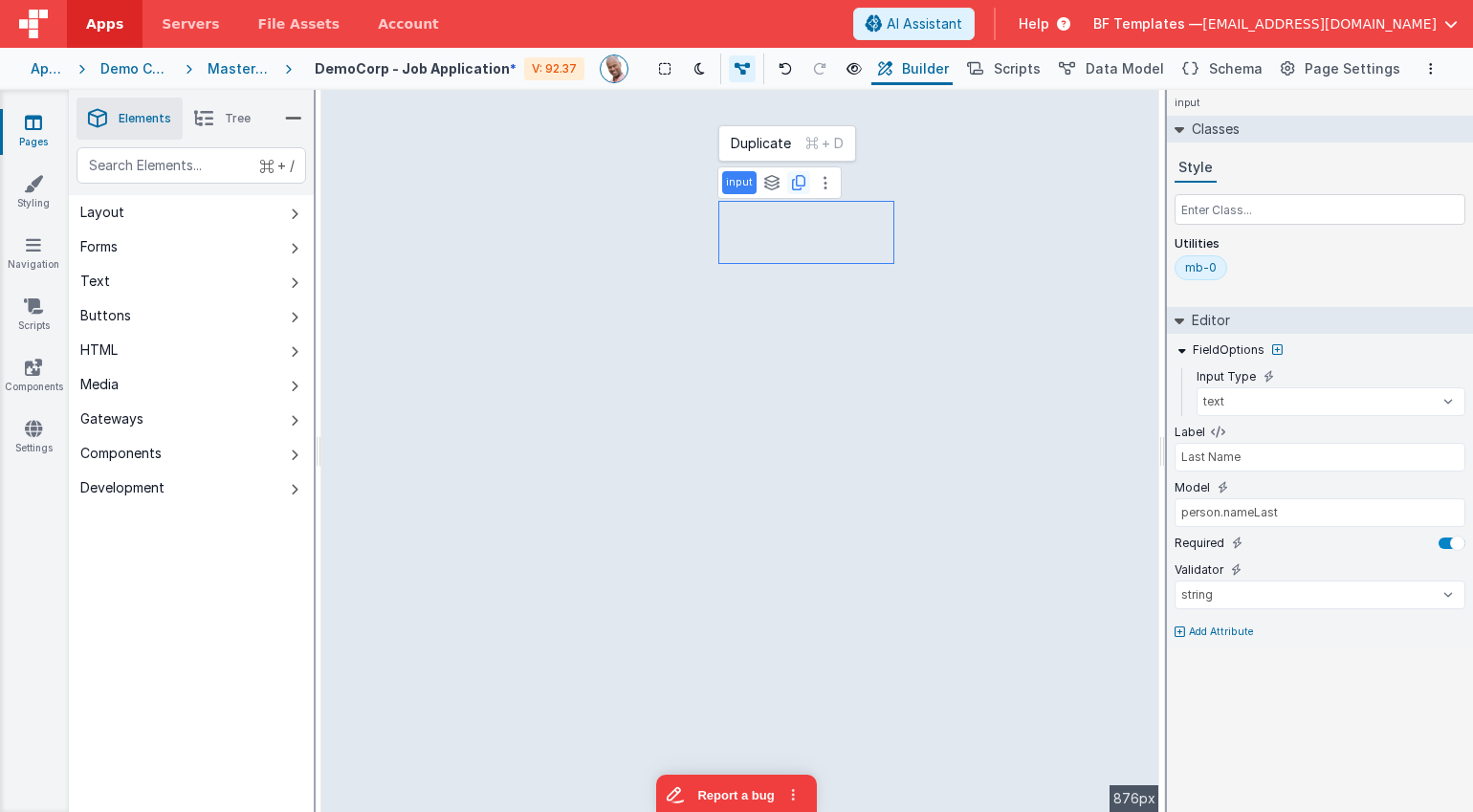
click at [798, 187] on icon at bounding box center [799, 182] width 14 height 15
click at [219, 166] on div "text" at bounding box center [191, 165] width 230 height 37
type div "gro"
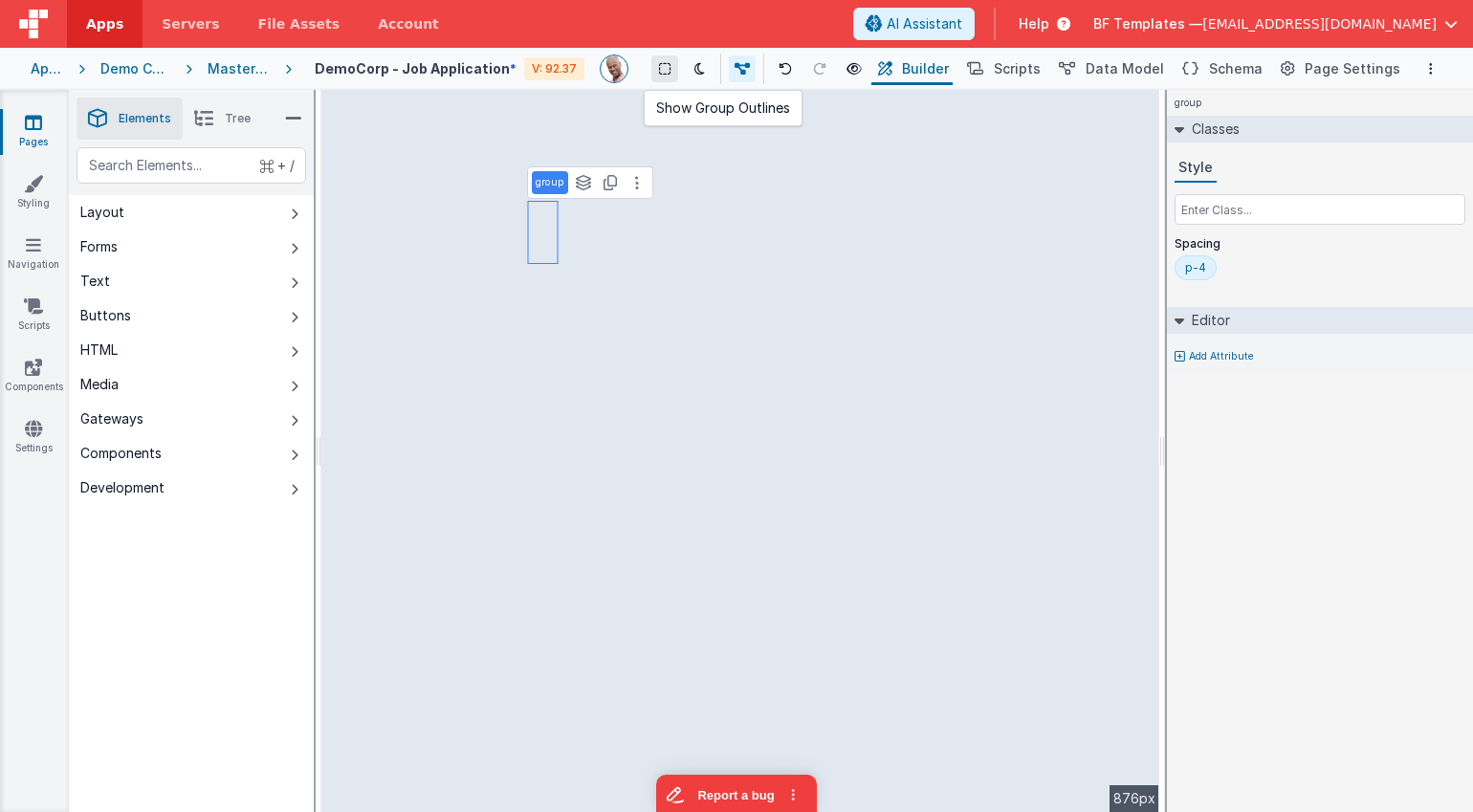
click at [671, 68] on icon at bounding box center [665, 69] width 12 height 14
select select "string"
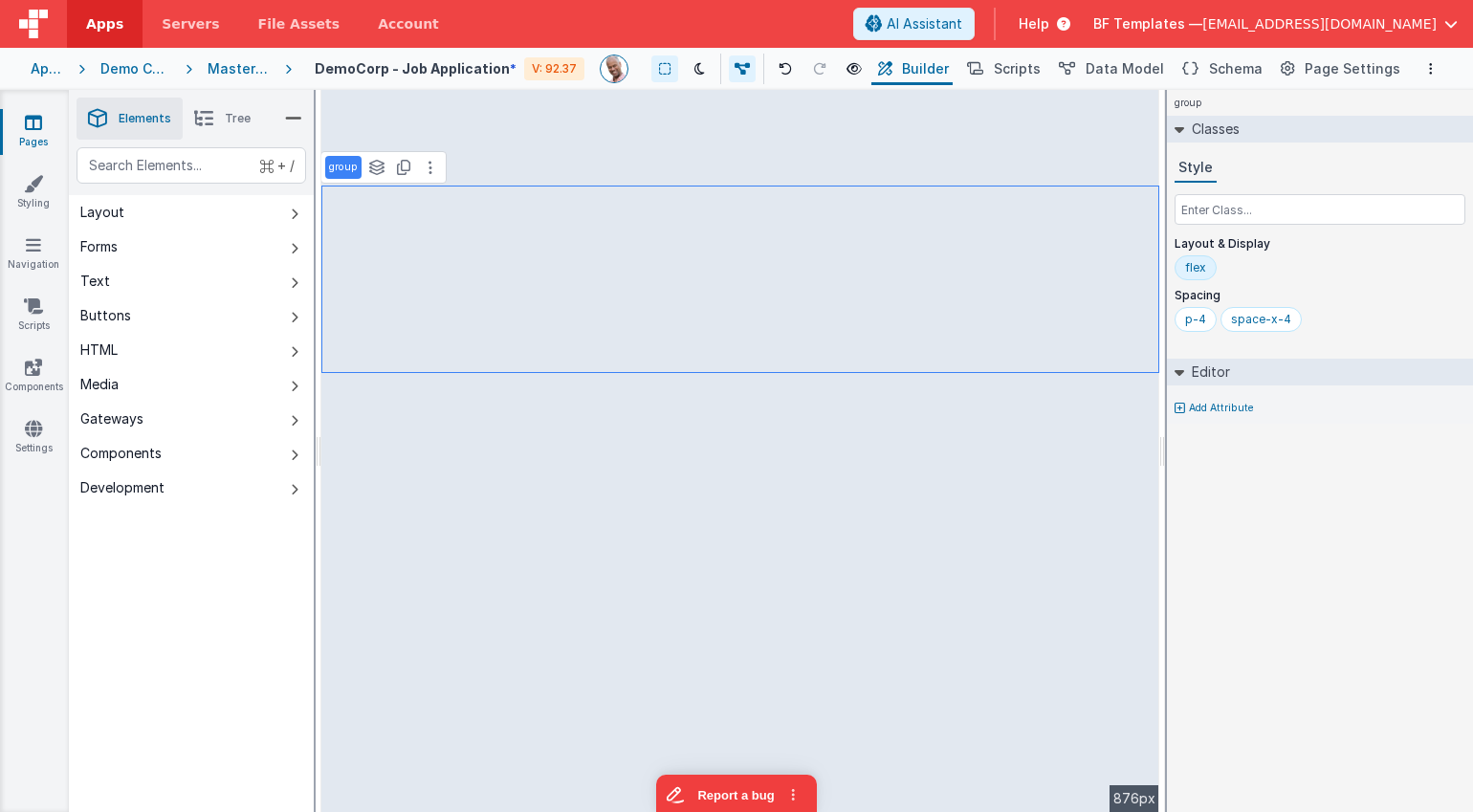
select select "string"
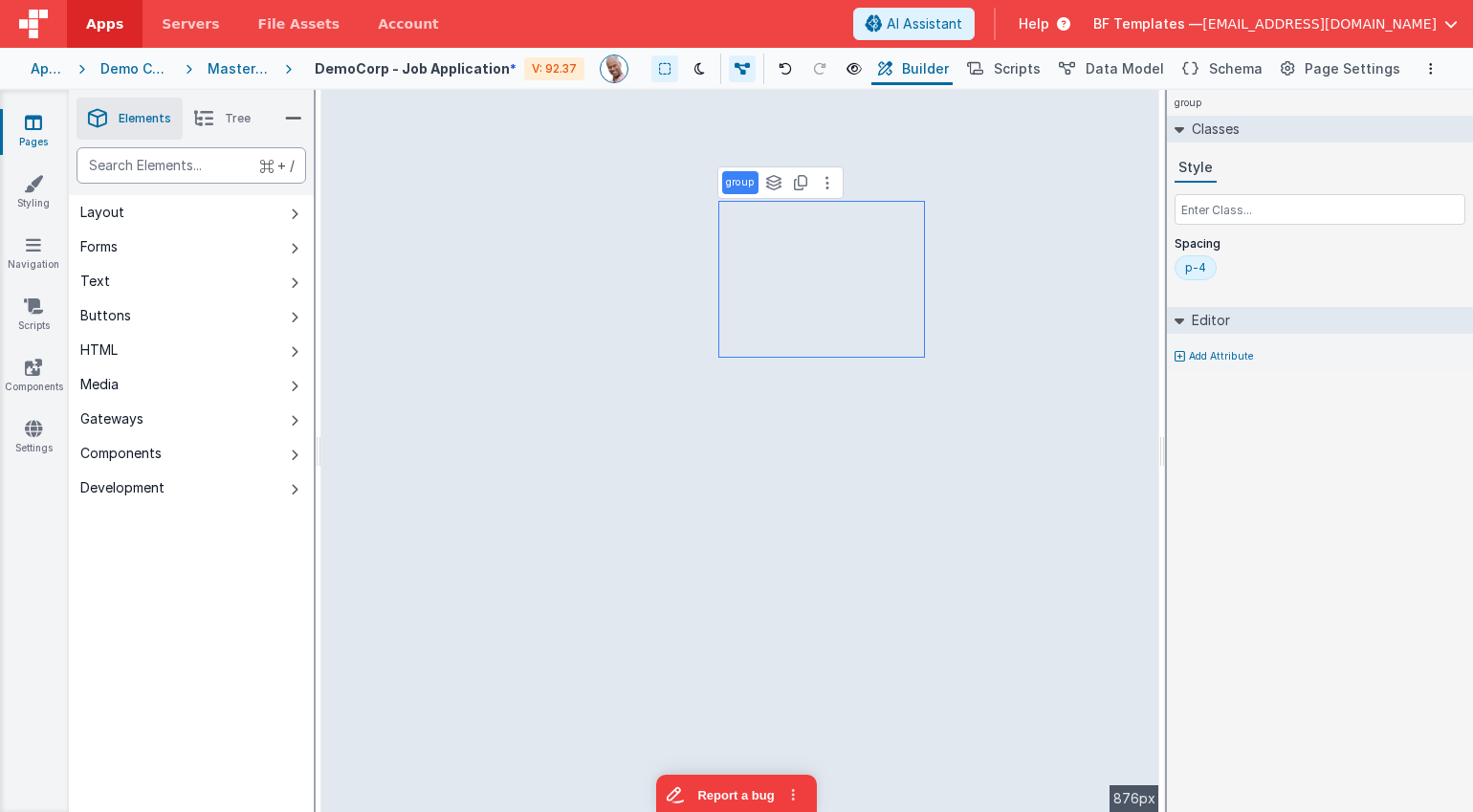
click at [200, 159] on div "text" at bounding box center [191, 165] width 230 height 37
type div "gr"
select select "string"
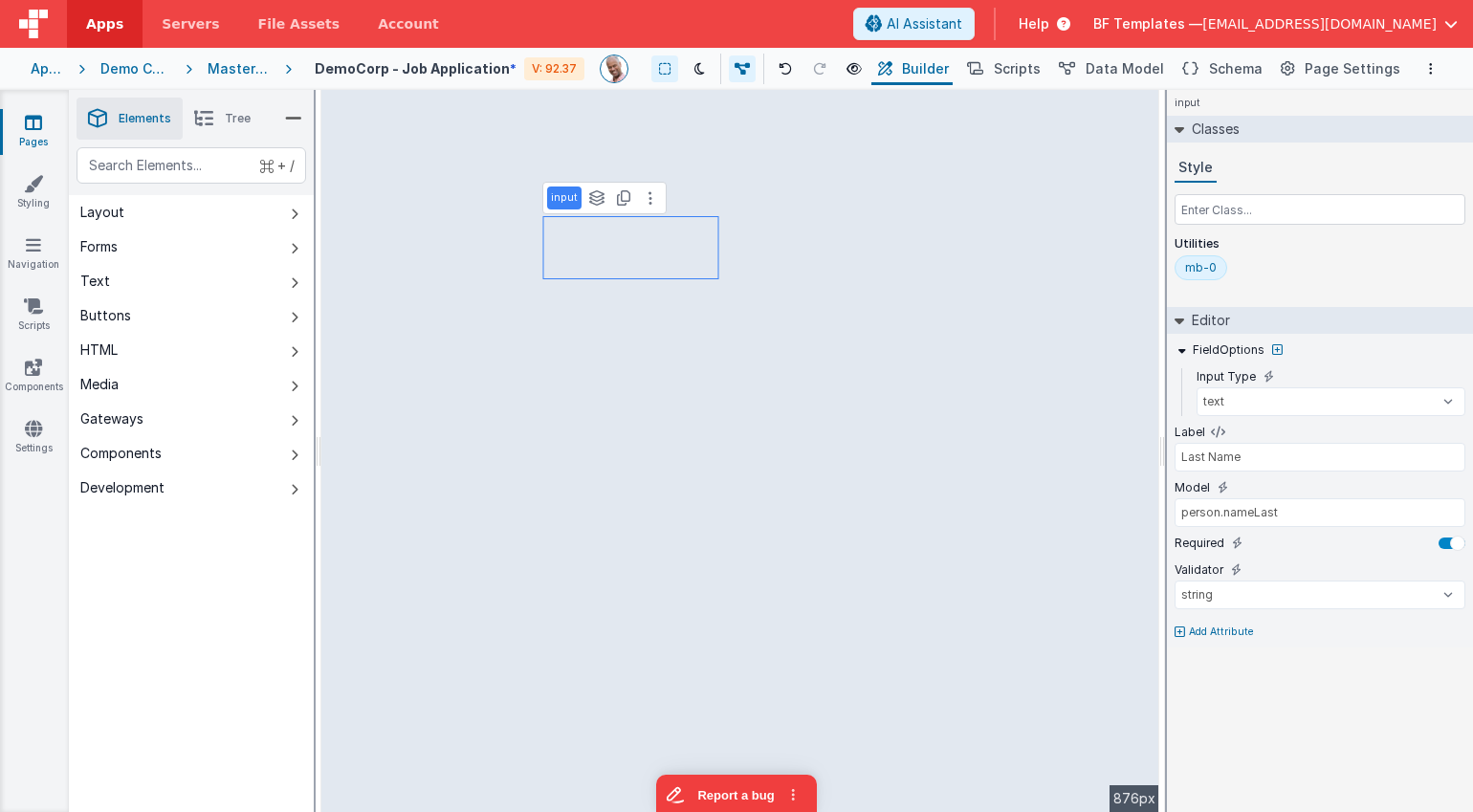
type input "First Name"
type input "person.nameFirst"
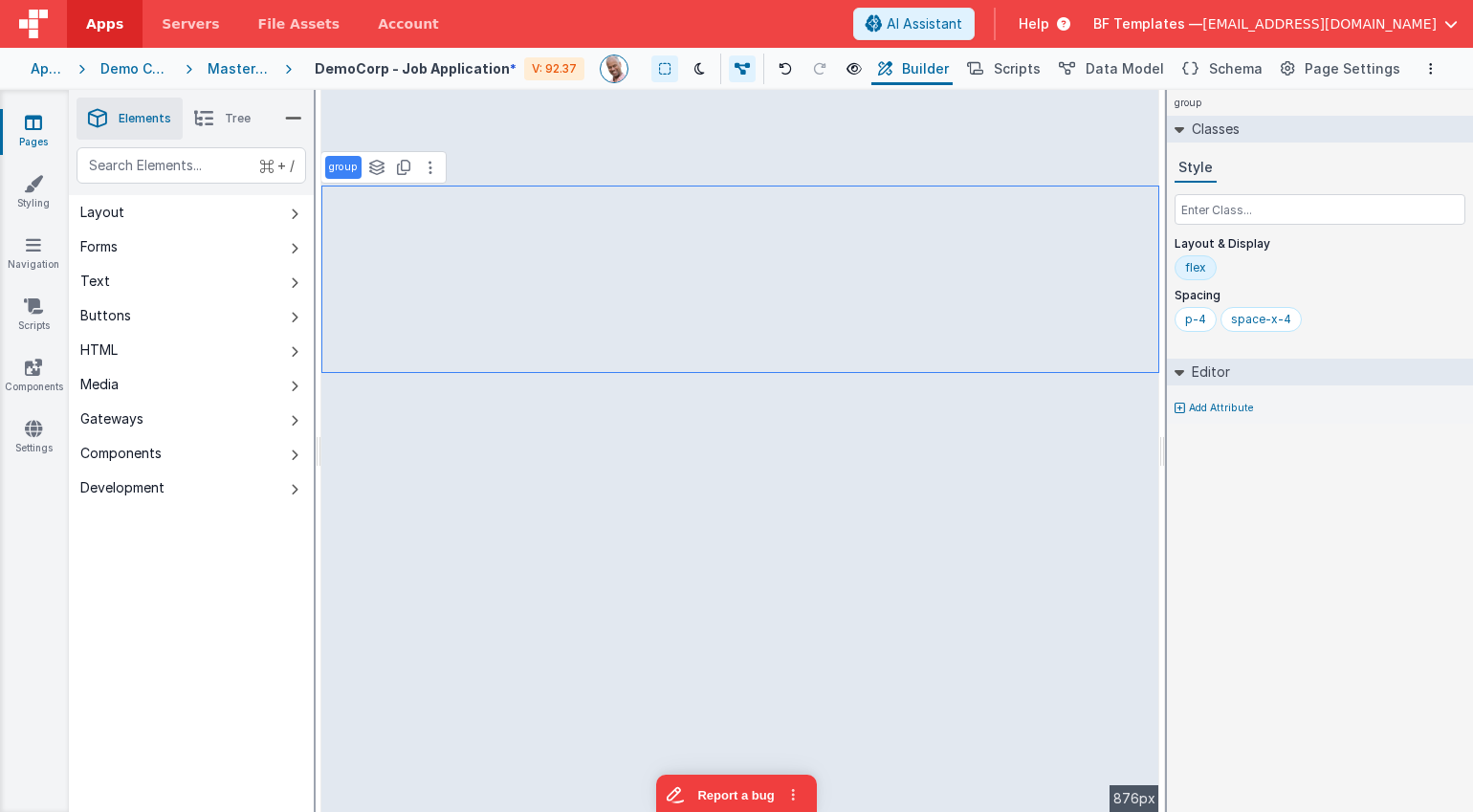
click at [232, 66] on div "Master V3" at bounding box center [238, 68] width 62 height 19
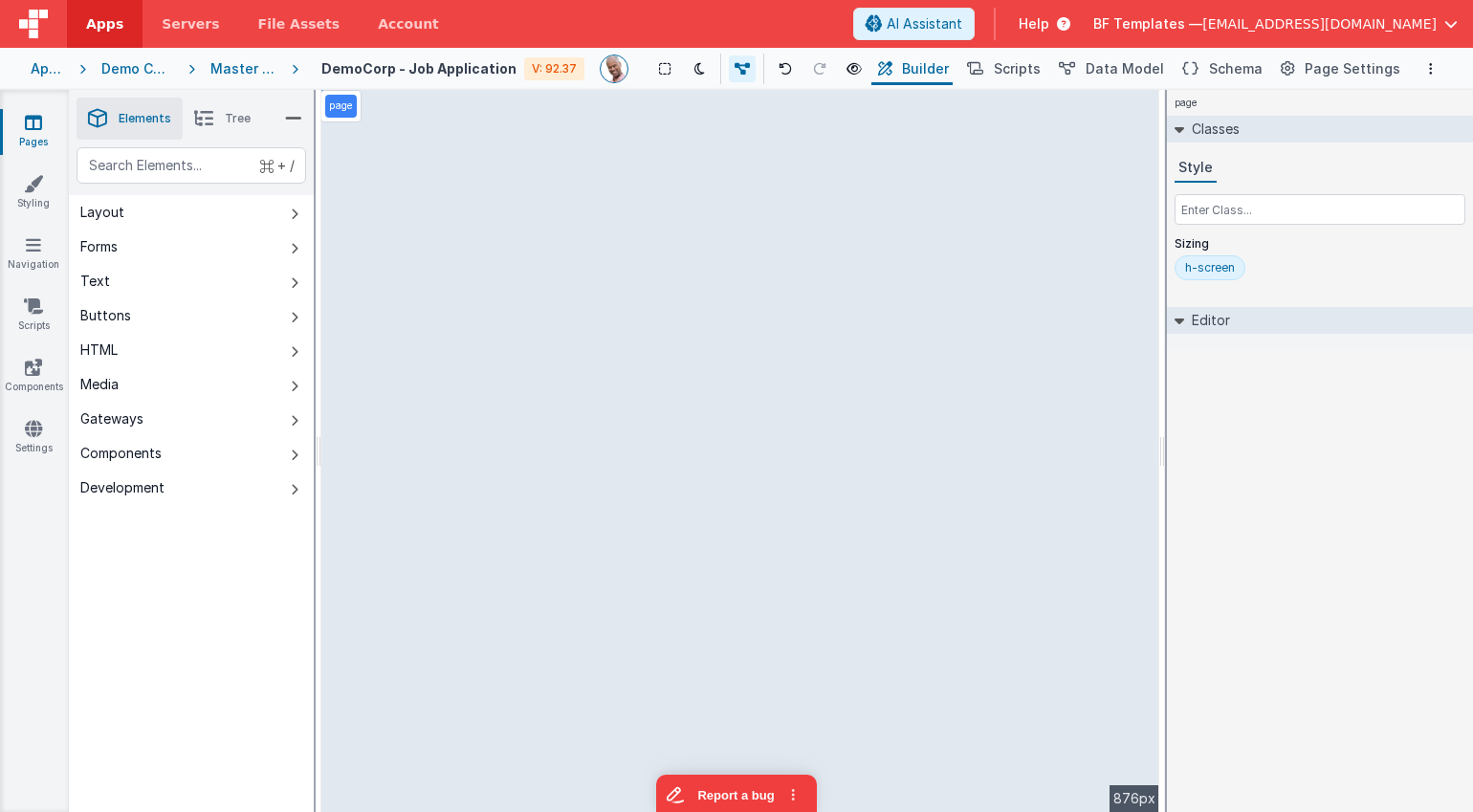
click at [476, 69] on h4 "DemoCorp - Job Application" at bounding box center [418, 68] width 195 height 15
drag, startPoint x: 510, startPoint y: 66, endPoint x: 230, endPoint y: 126, distance: 286.4
click at [241, 51] on div "Apps Demo Corp Master V3 DemoCorp - Job Application V: 92.37 Show Group Outline…" at bounding box center [736, 68] width 1473 height 43
type input "DemoCorp - Job Application"
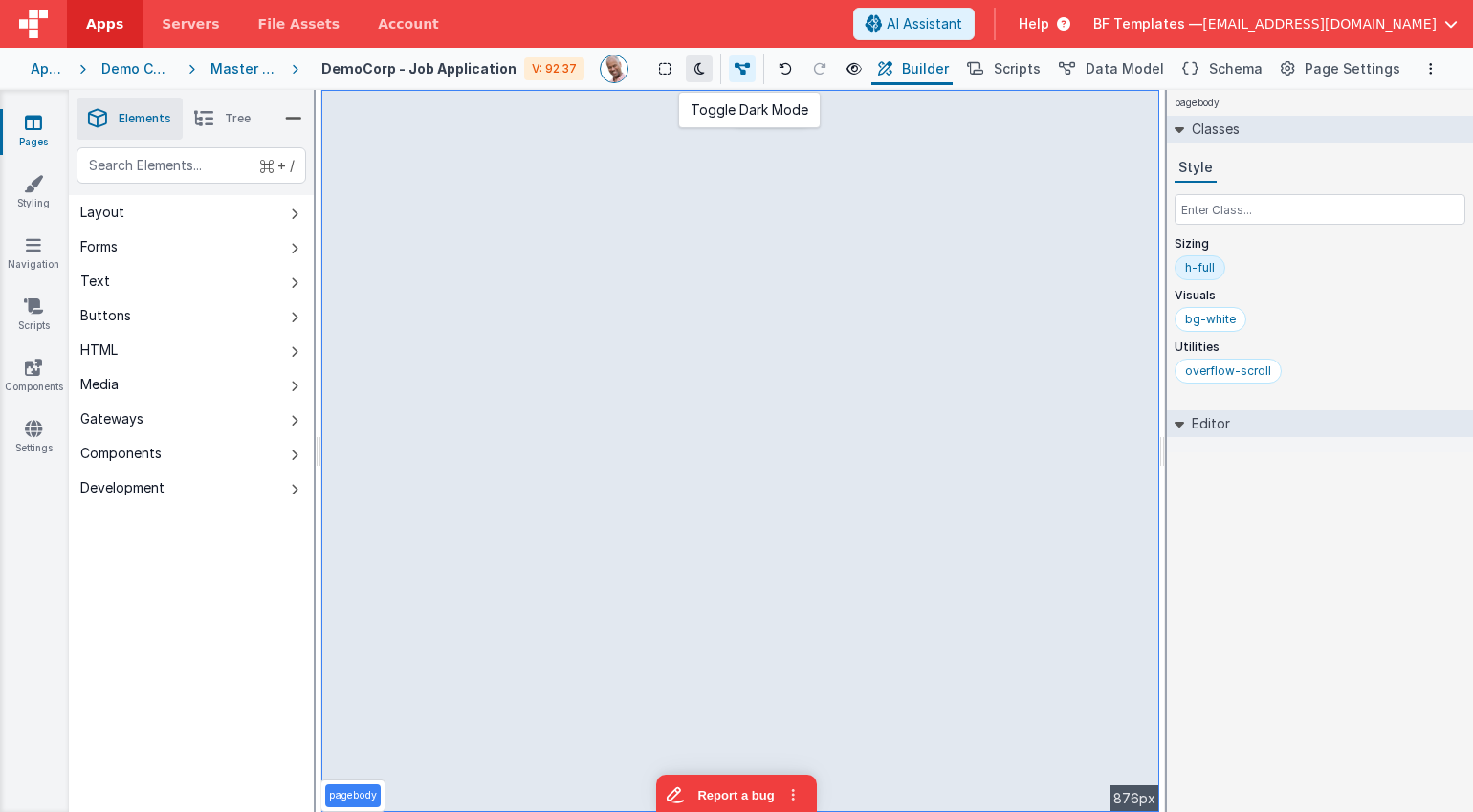
click at [712, 70] on button at bounding box center [698, 68] width 27 height 27
click at [713, 70] on button at bounding box center [698, 68] width 27 height 27
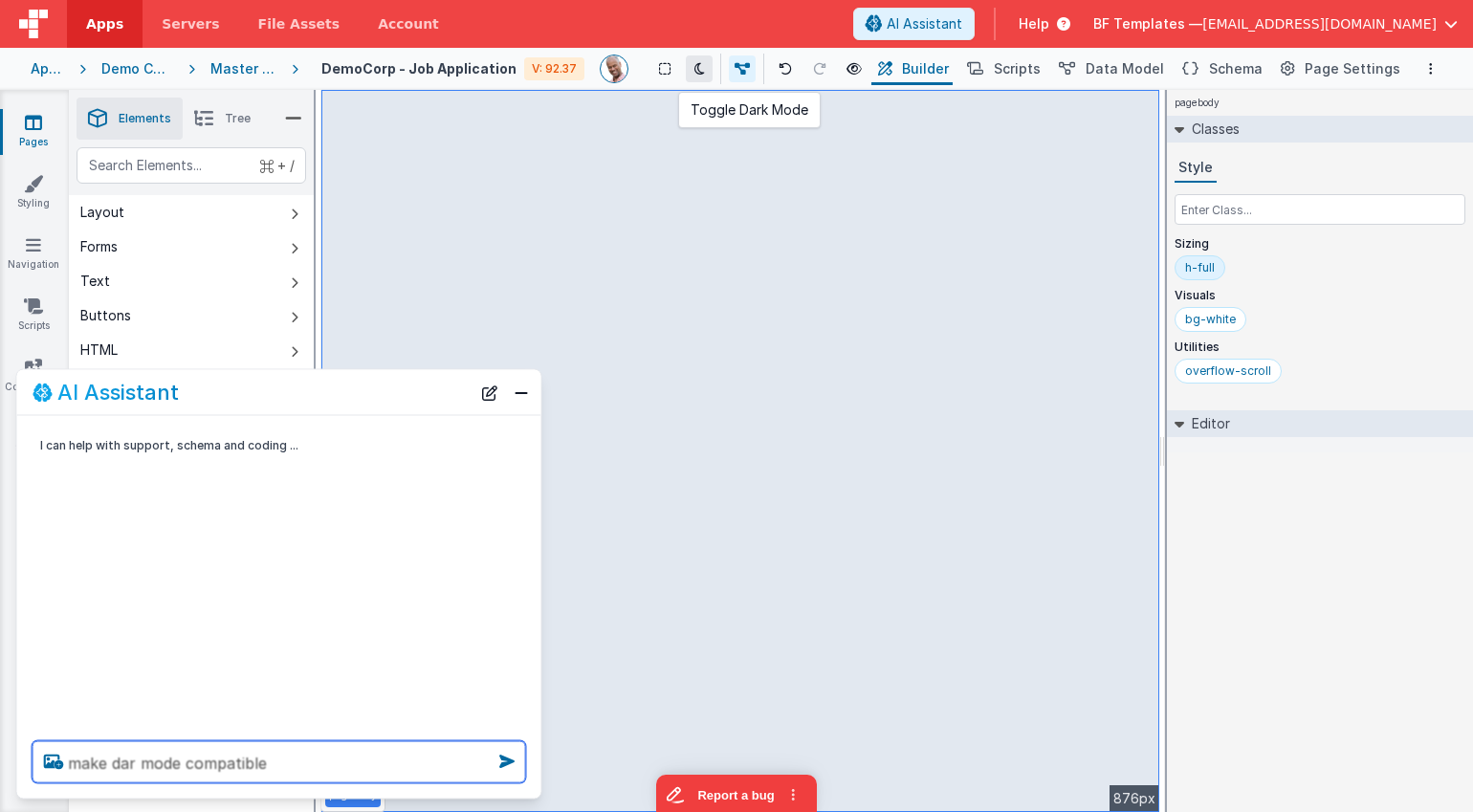
type textarea "make dar mode compatible"
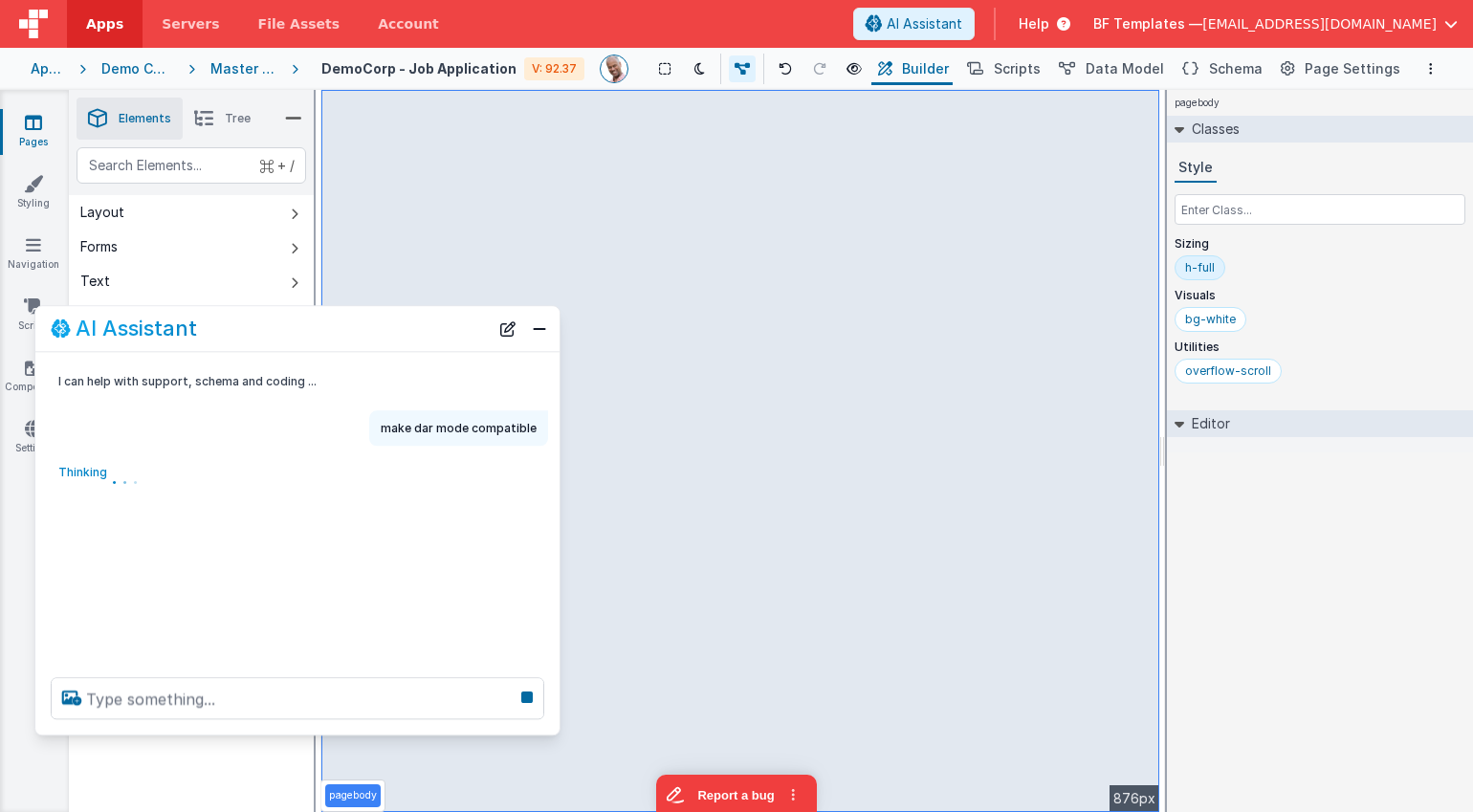
drag, startPoint x: 321, startPoint y: 401, endPoint x: 338, endPoint y: 337, distance: 66.2
click at [338, 337] on div "AI Assistant" at bounding box center [269, 328] width 438 height 23
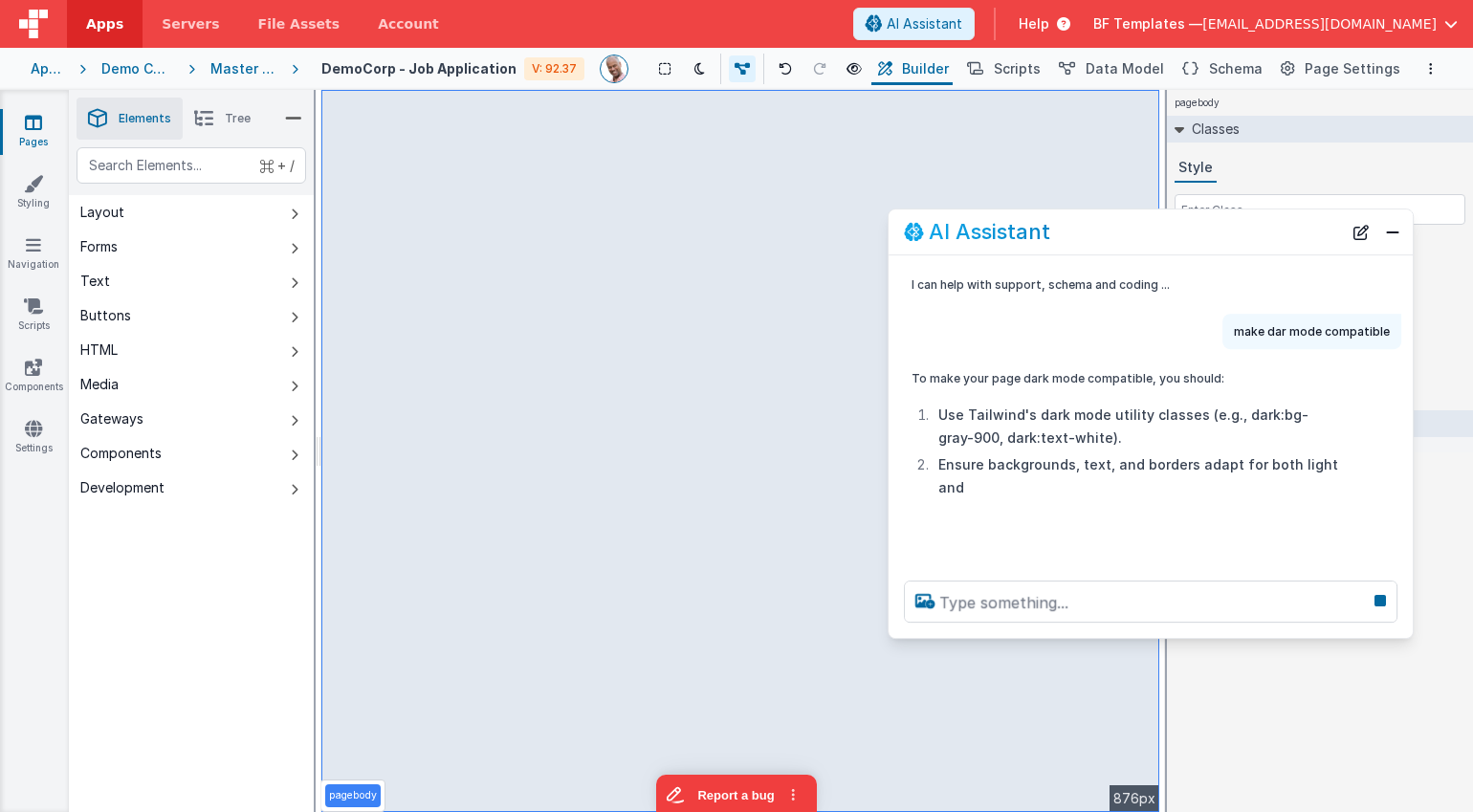
drag, startPoint x: 358, startPoint y: 336, endPoint x: 1197, endPoint y: 236, distance: 844.9
click at [1197, 236] on div "AI Assistant" at bounding box center [1123, 231] width 438 height 23
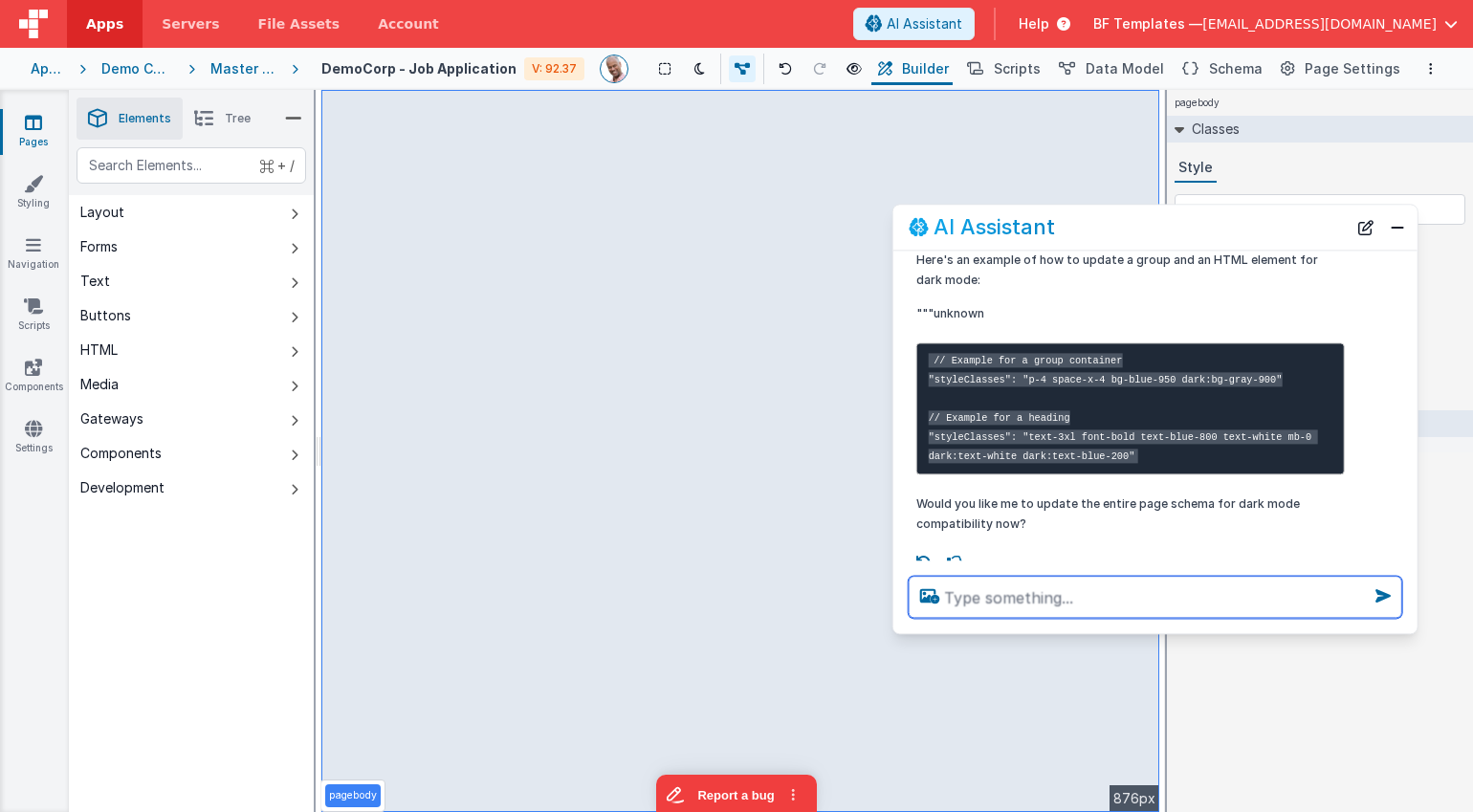
scroll to position [340, 0]
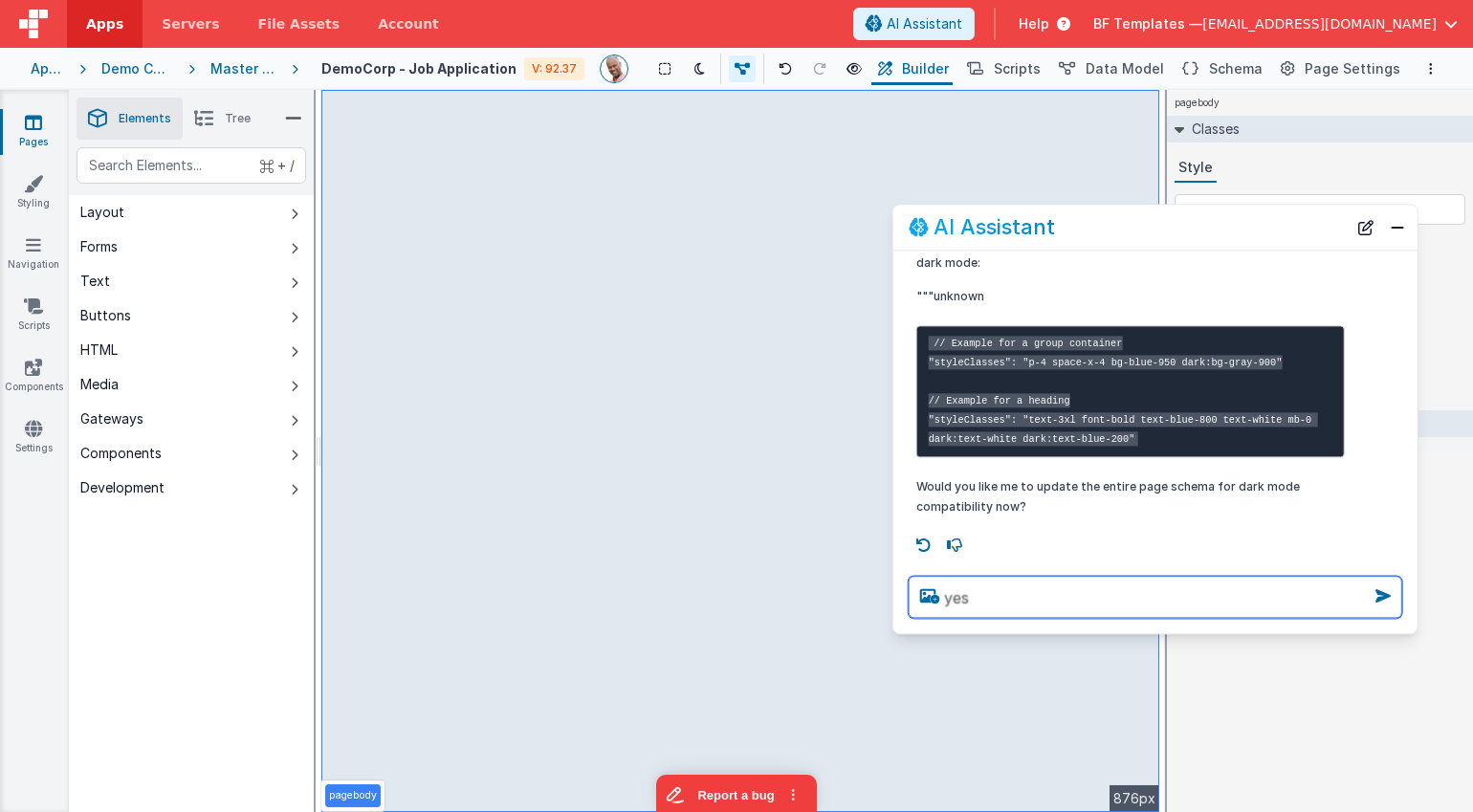
type textarea "yes"
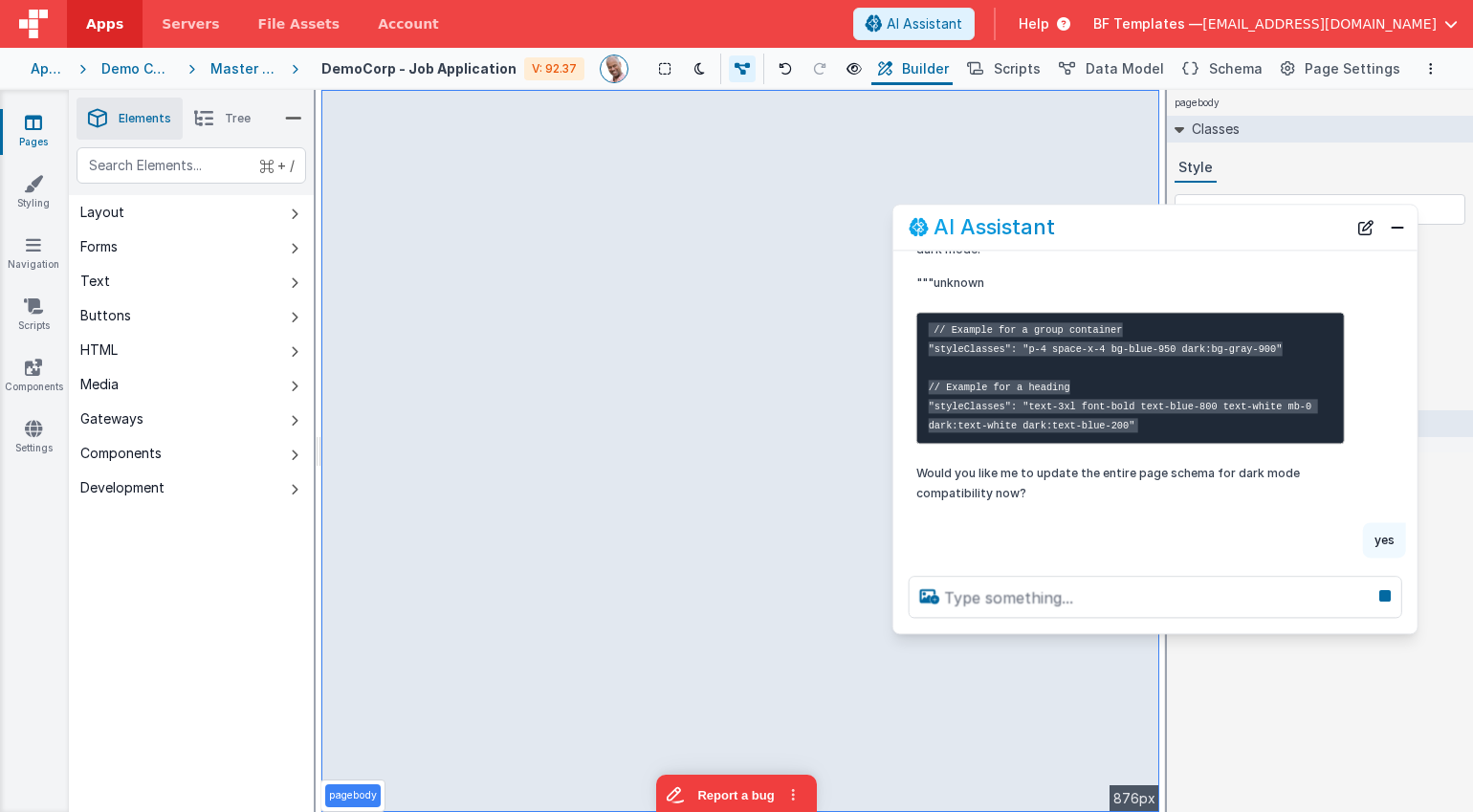
scroll to position [410, 0]
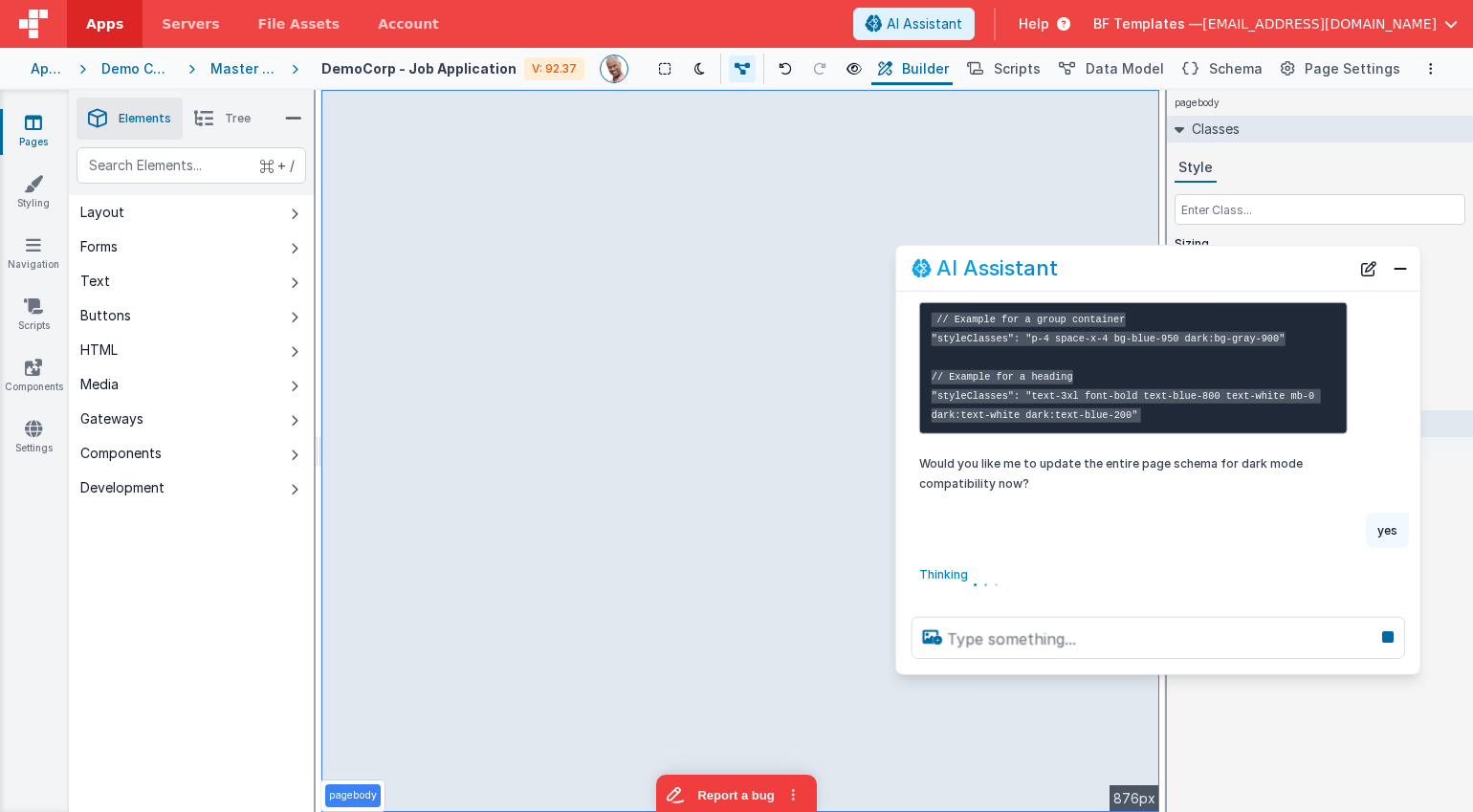
drag, startPoint x: 1168, startPoint y: 223, endPoint x: 1171, endPoint y: 264, distance: 41.1
click at [1171, 264] on div "AI Assistant" at bounding box center [1131, 267] width 438 height 23
click at [705, 73] on icon at bounding box center [699, 69] width 11 height 14
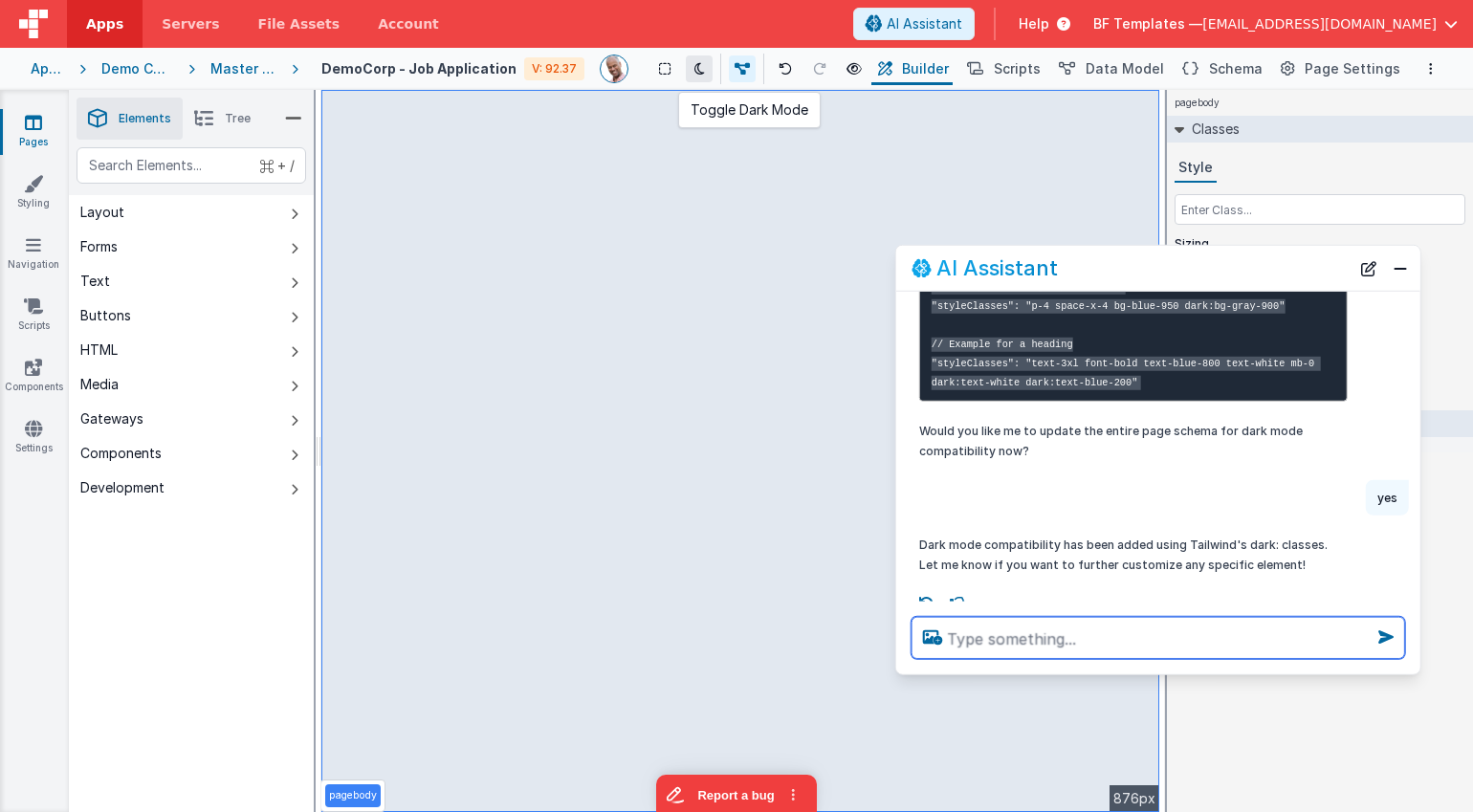
scroll to position [460, 0]
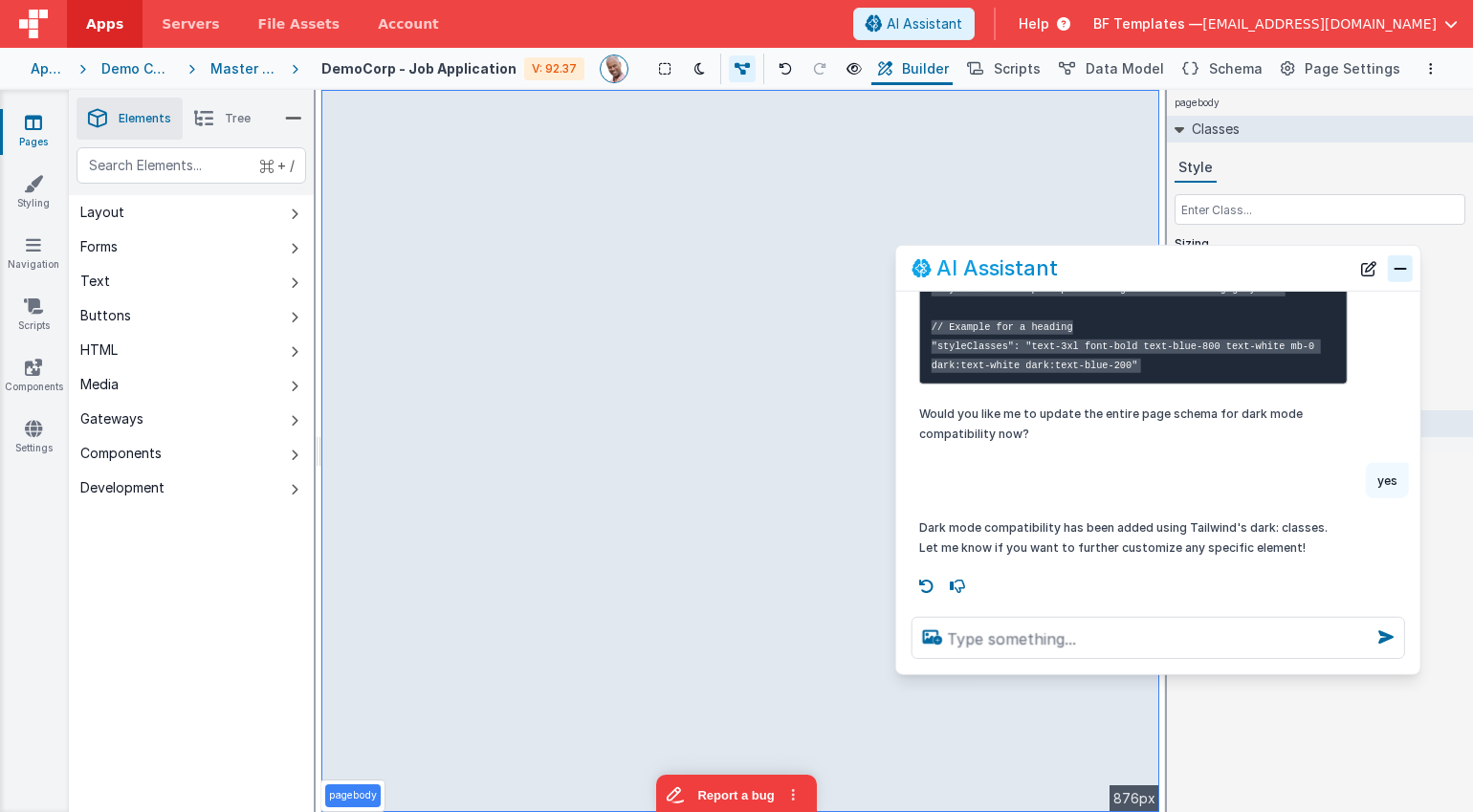
click at [1205, 275] on button "Close" at bounding box center [1400, 267] width 25 height 27
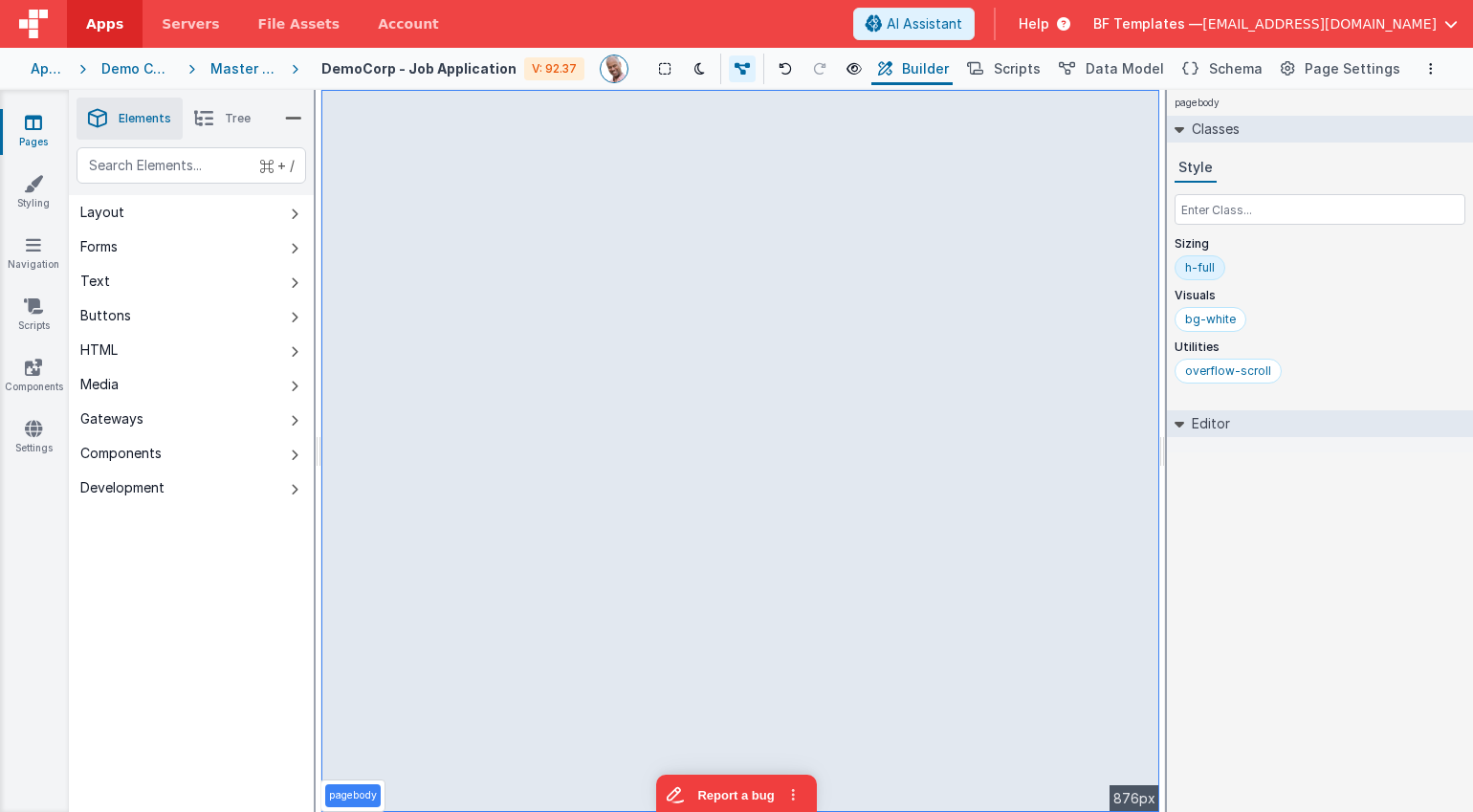
click at [247, 68] on div "Master V3" at bounding box center [243, 68] width 66 height 19
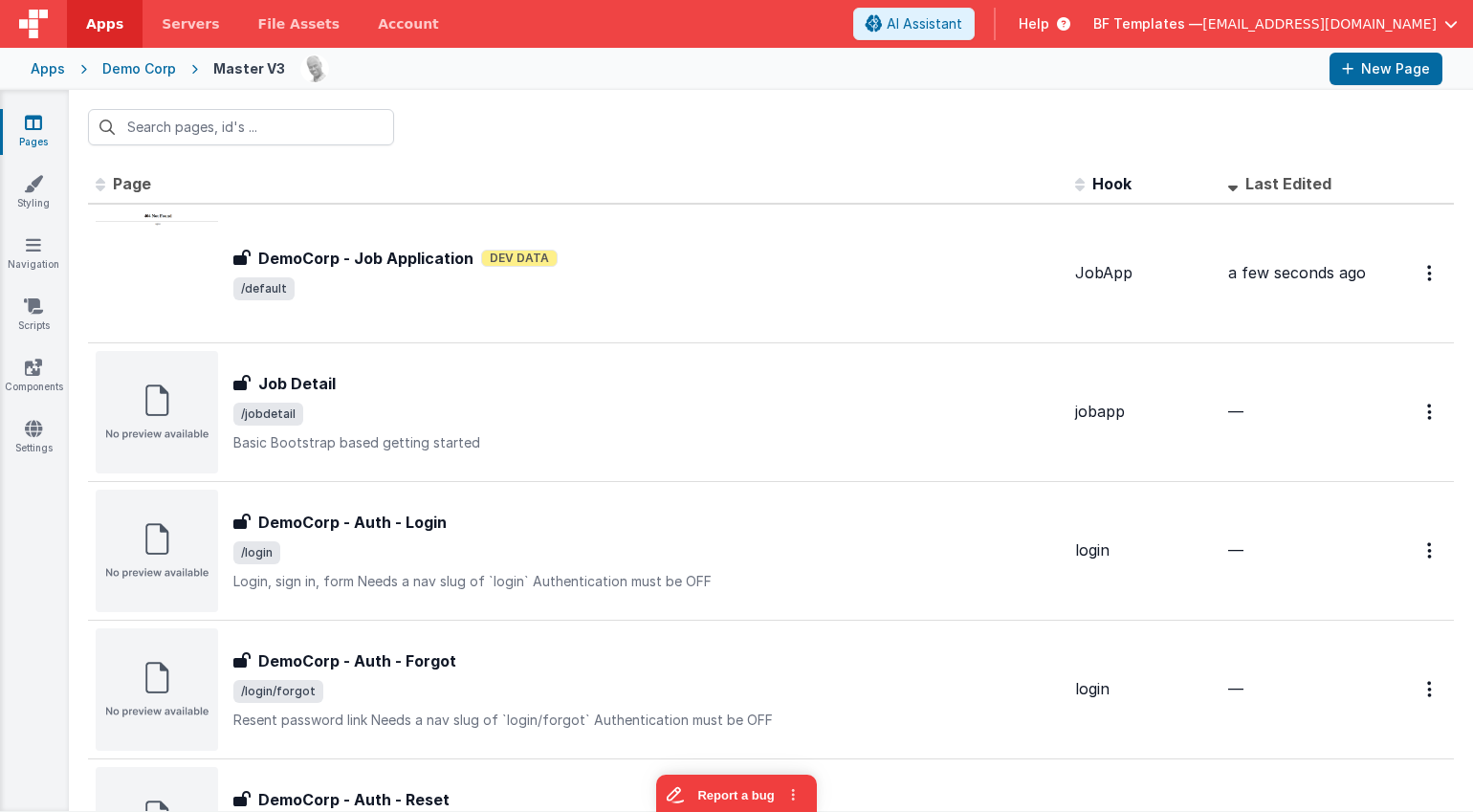
click at [144, 70] on div "Demo Corp" at bounding box center [138, 68] width 73 height 19
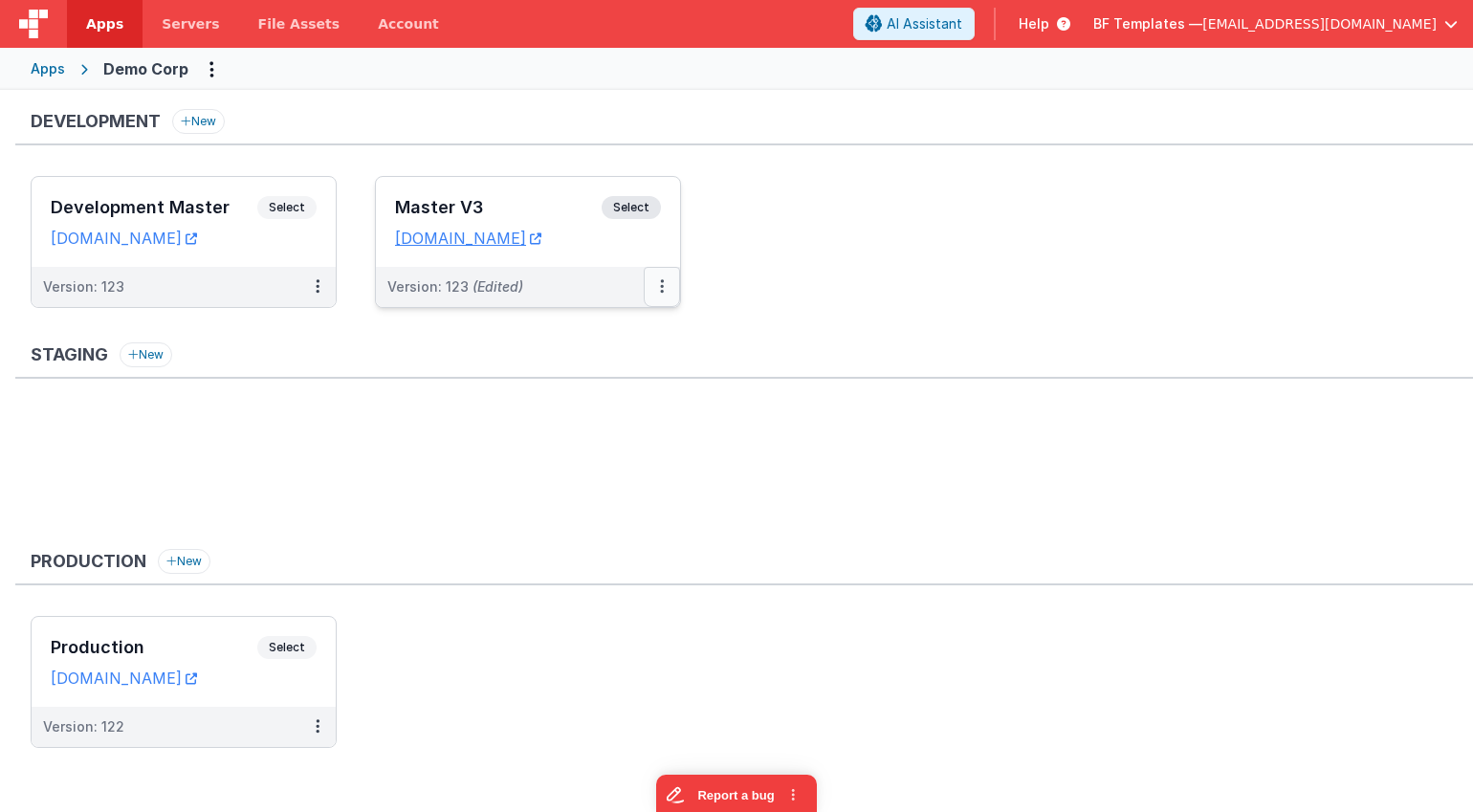
click at [666, 297] on button at bounding box center [662, 287] width 37 height 41
click at [587, 326] on link "Edit" at bounding box center [596, 329] width 168 height 35
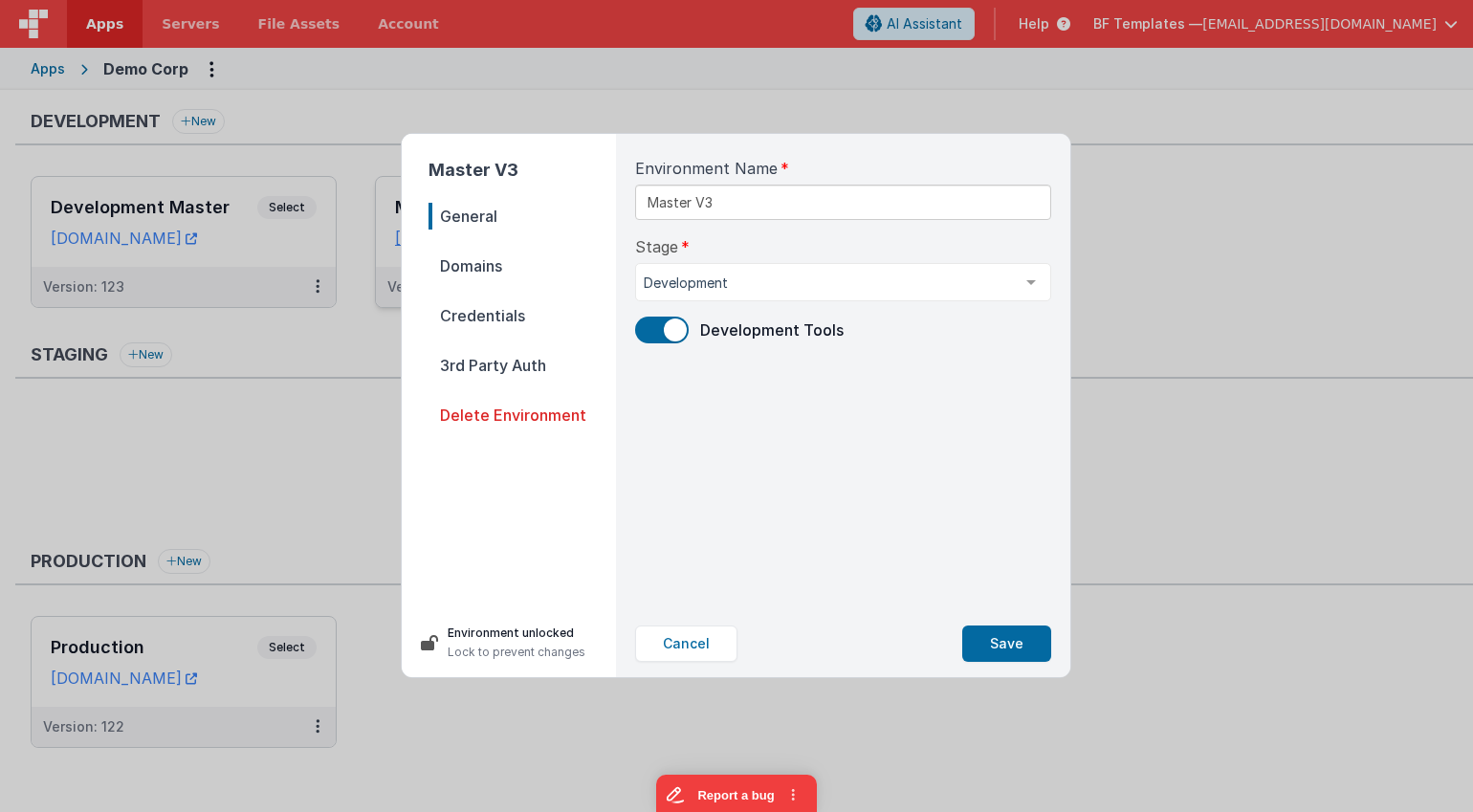
drag, startPoint x: 519, startPoint y: 411, endPoint x: 557, endPoint y: 433, distance: 43.9
click at [519, 411] on span "Delete Environment" at bounding box center [522, 414] width 188 height 27
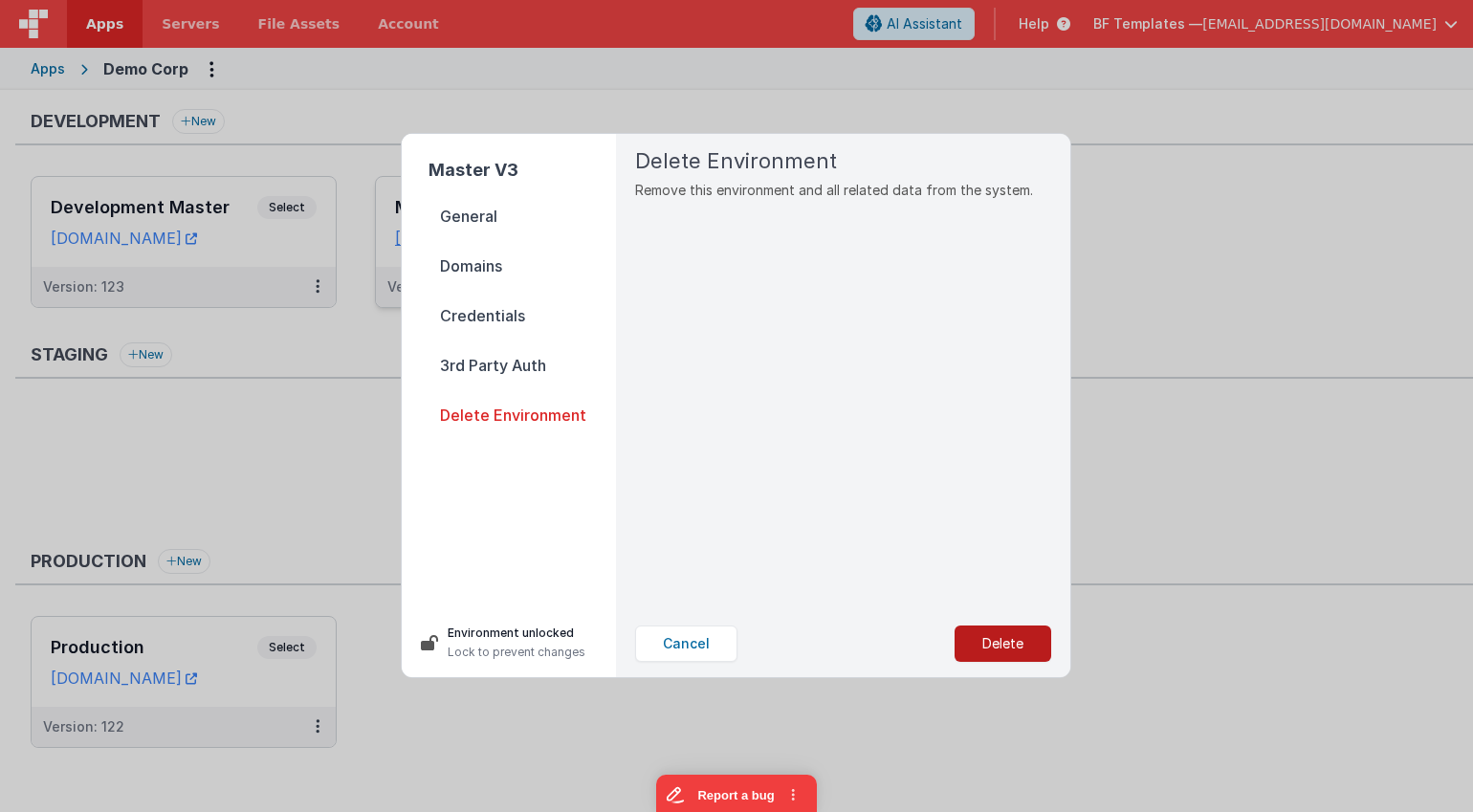
click at [1007, 611] on button "Delete" at bounding box center [1003, 644] width 97 height 37
click at [933, 611] on button "Yes, Delete" at bounding box center [907, 644] width 127 height 37
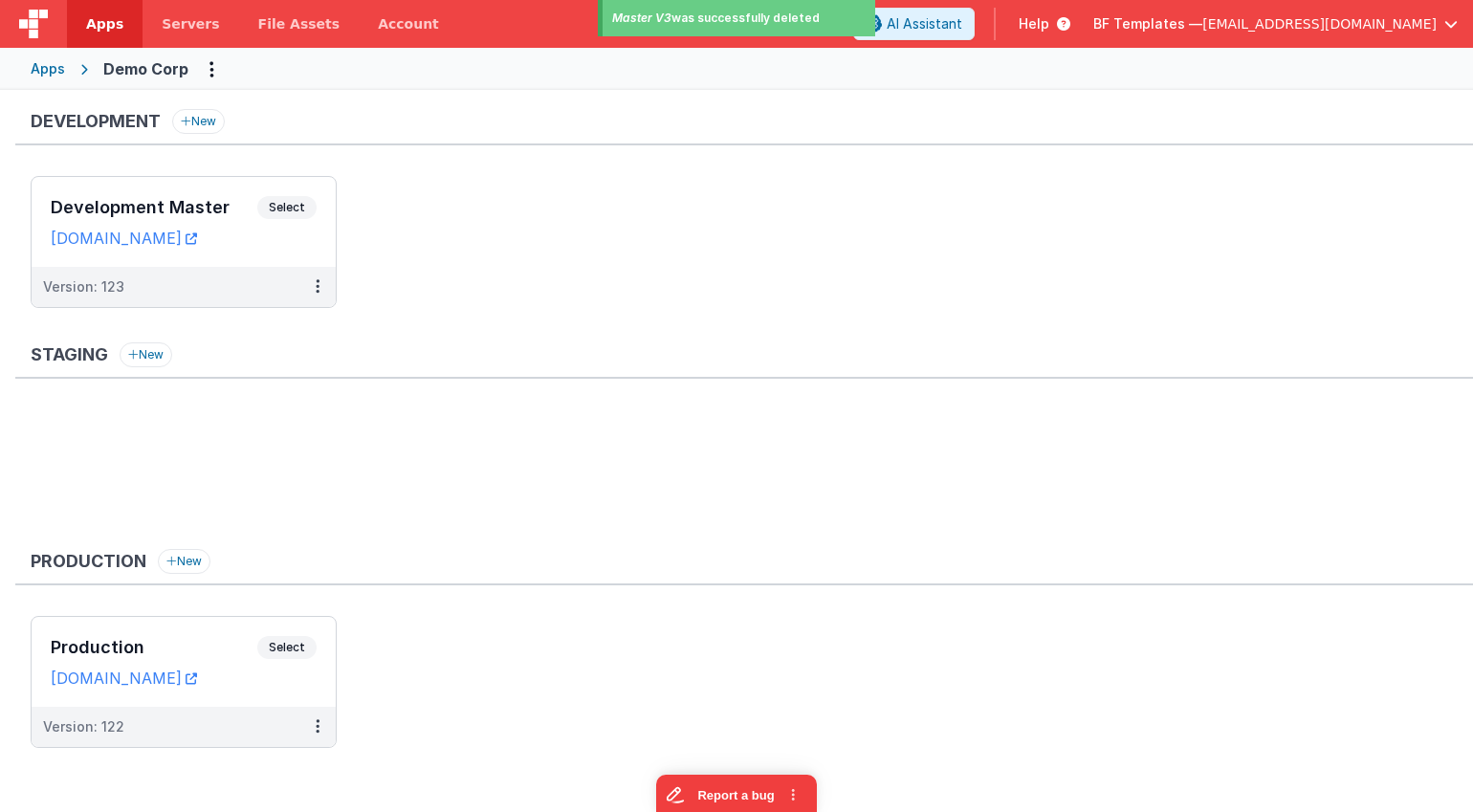
click at [1205, 480] on ul at bounding box center [752, 472] width 1443 height 125
